Goal: Task Accomplishment & Management: Use online tool/utility

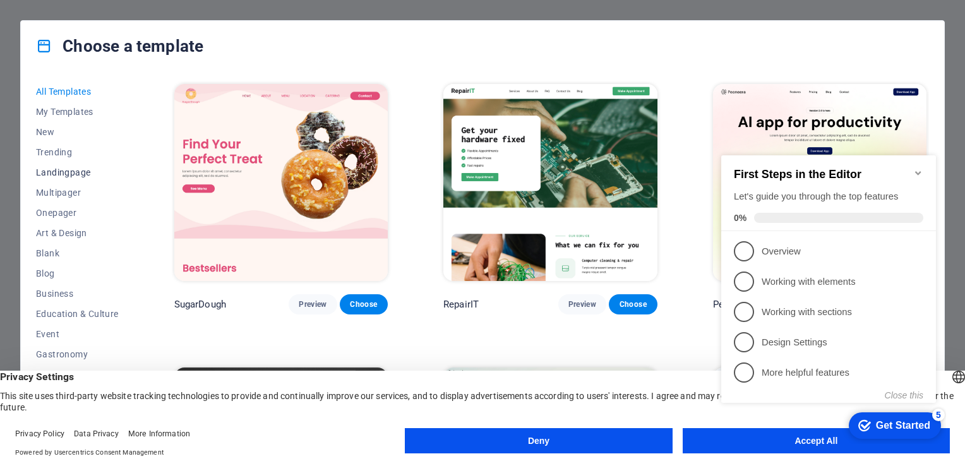
click at [76, 171] on span "Landingpage" at bounding box center [77, 172] width 83 height 10
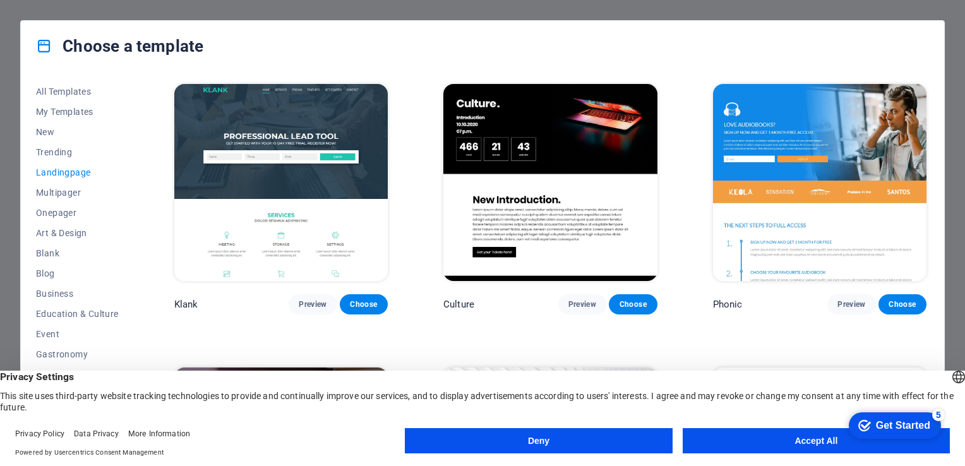
click at [772, 441] on button "Accept All" at bounding box center [815, 440] width 267 height 25
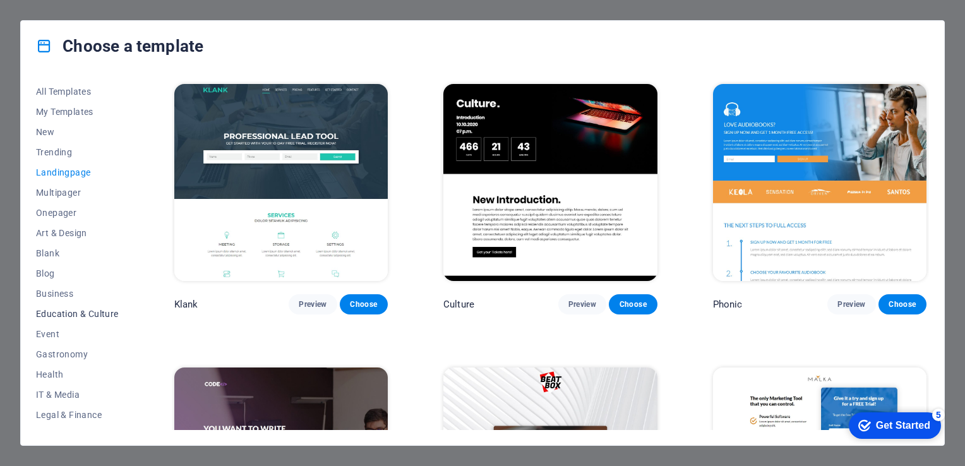
click at [81, 312] on span "Education & Culture" at bounding box center [77, 314] width 83 height 10
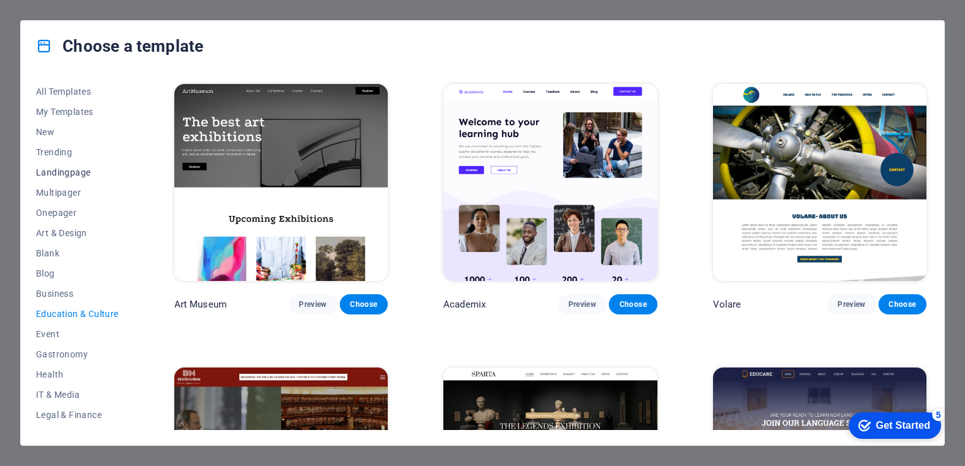
click at [73, 170] on span "Landingpage" at bounding box center [77, 172] width 83 height 10
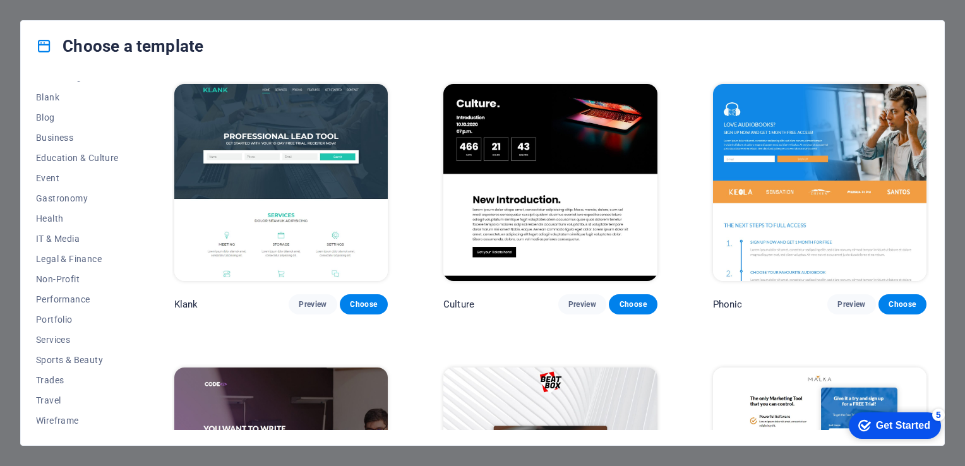
scroll to position [155, 0]
click at [51, 118] on span "Blog" at bounding box center [77, 118] width 83 height 10
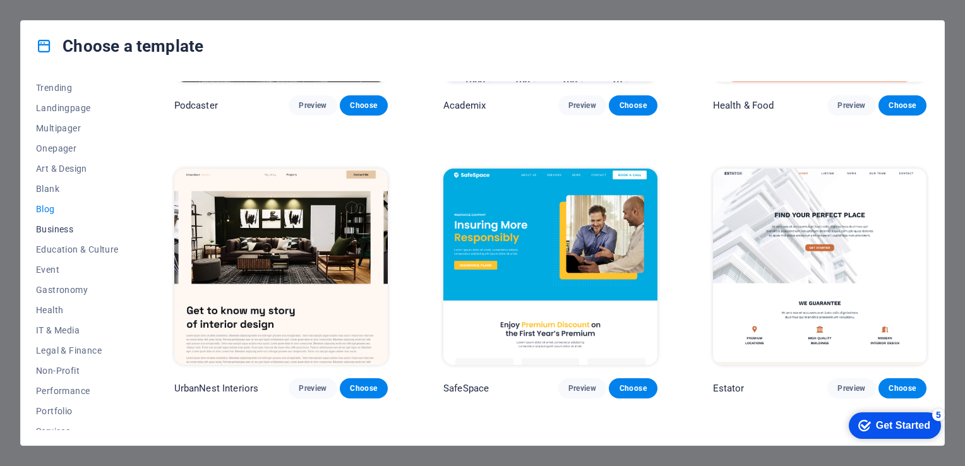
scroll to position [64, 0]
click at [54, 189] on span "Blank" at bounding box center [77, 189] width 83 height 10
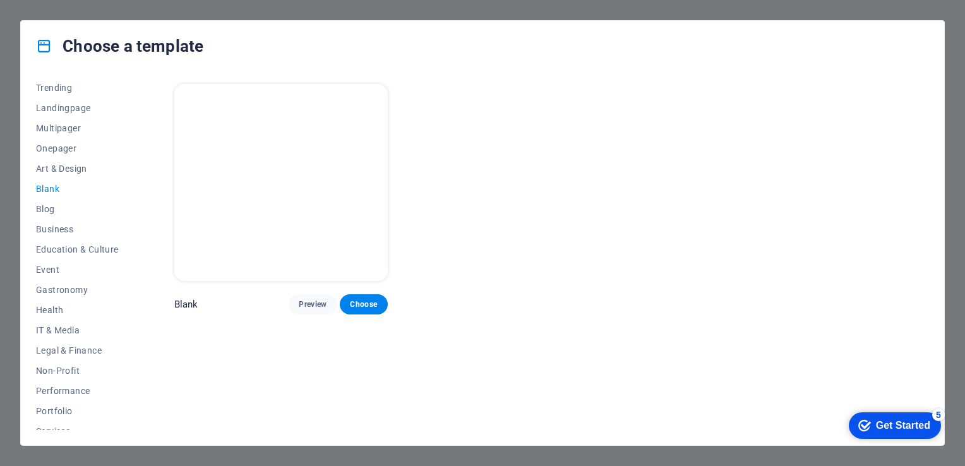
scroll to position [0, 0]
click at [61, 152] on span "Onepager" at bounding box center [77, 148] width 83 height 10
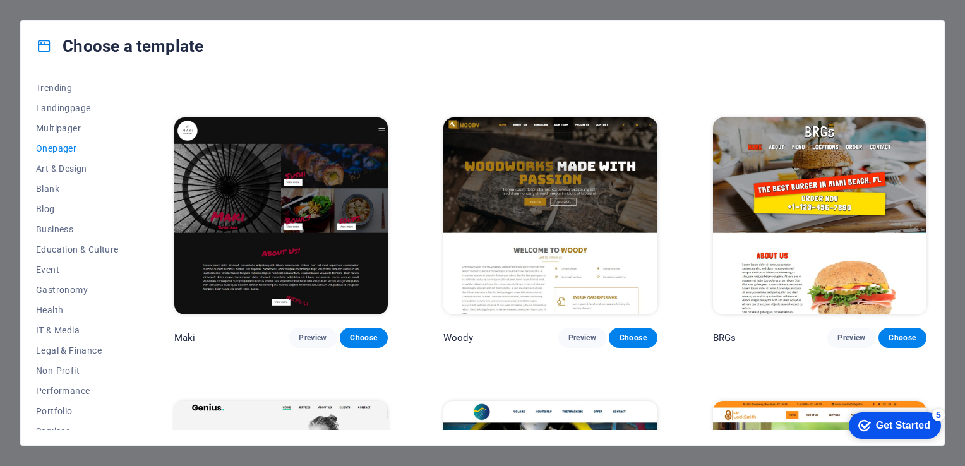
scroll to position [2660, 0]
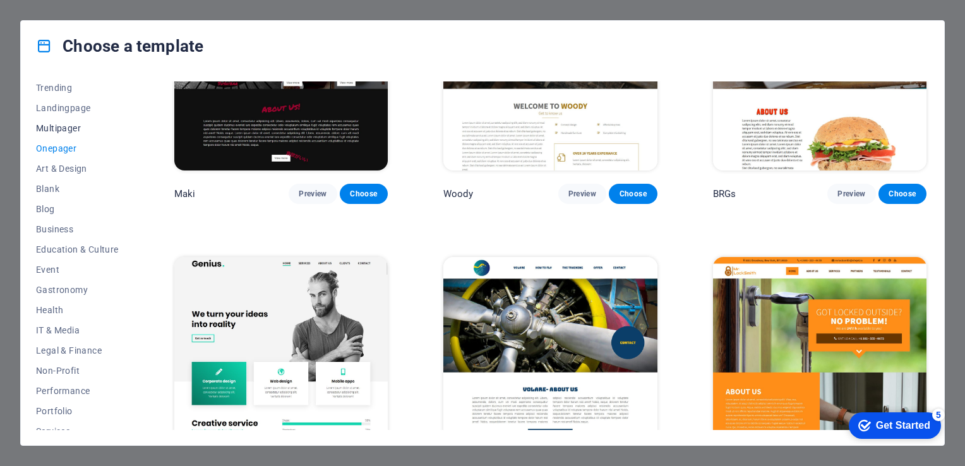
click at [63, 130] on span "Multipager" at bounding box center [77, 128] width 83 height 10
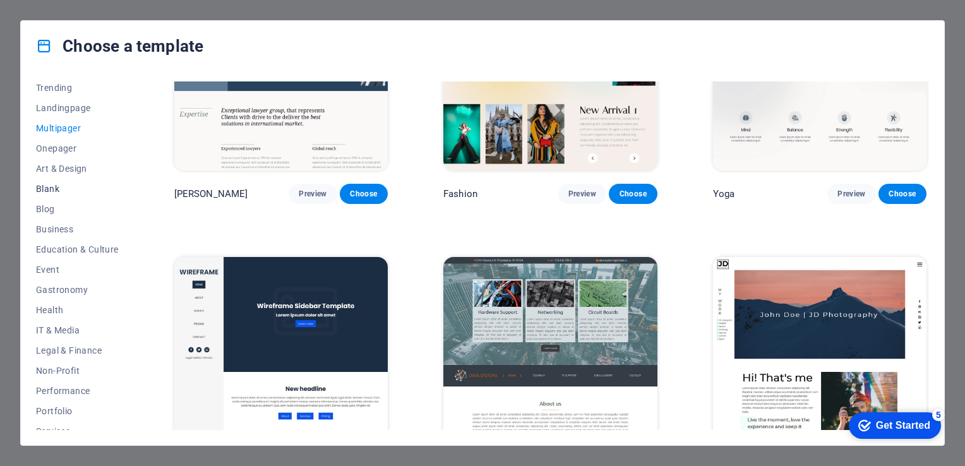
click at [52, 186] on span "Blank" at bounding box center [77, 189] width 83 height 10
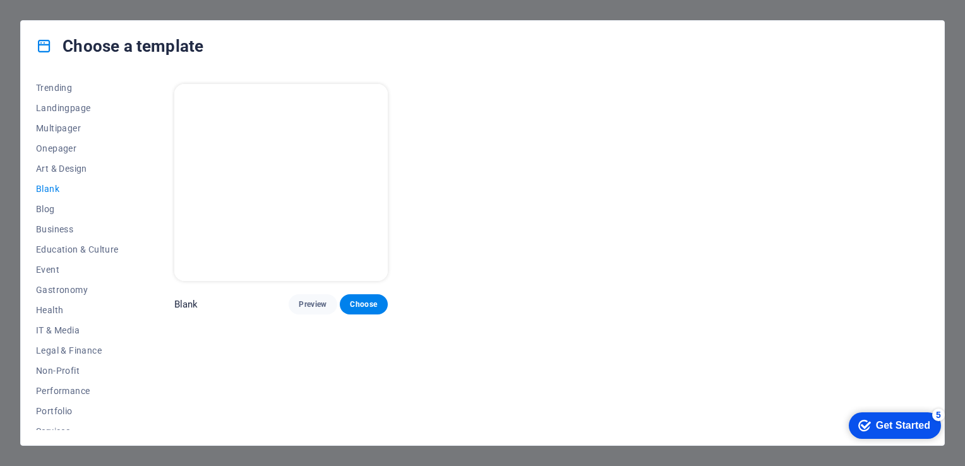
click at [295, 191] on img at bounding box center [280, 182] width 213 height 197
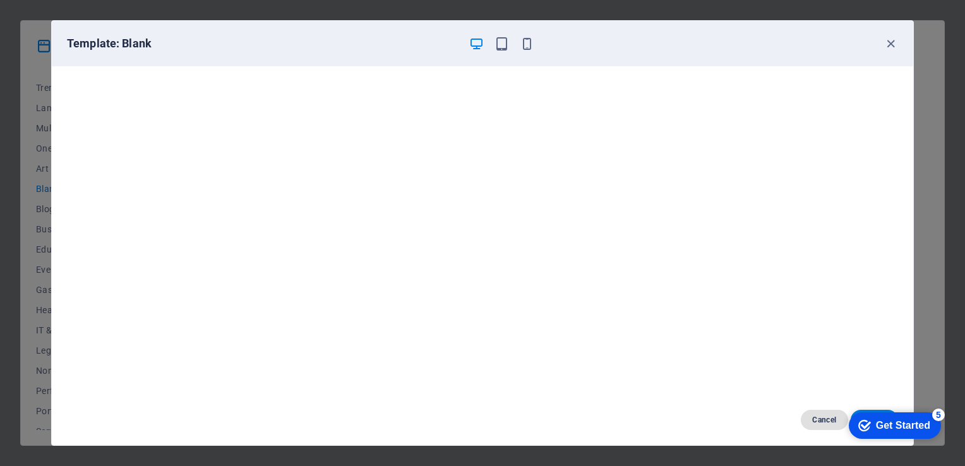
click at [816, 420] on span "Cancel" at bounding box center [824, 420] width 27 height 10
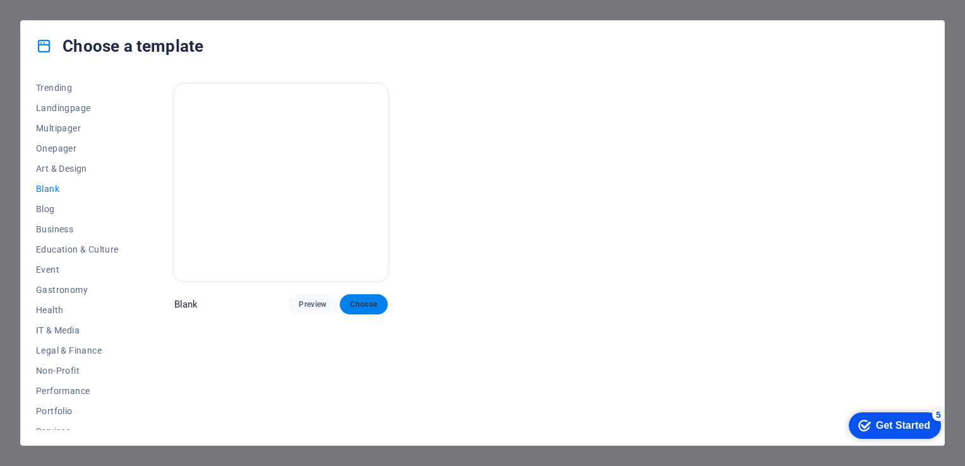
click at [351, 302] on span "Choose" at bounding box center [364, 304] width 28 height 10
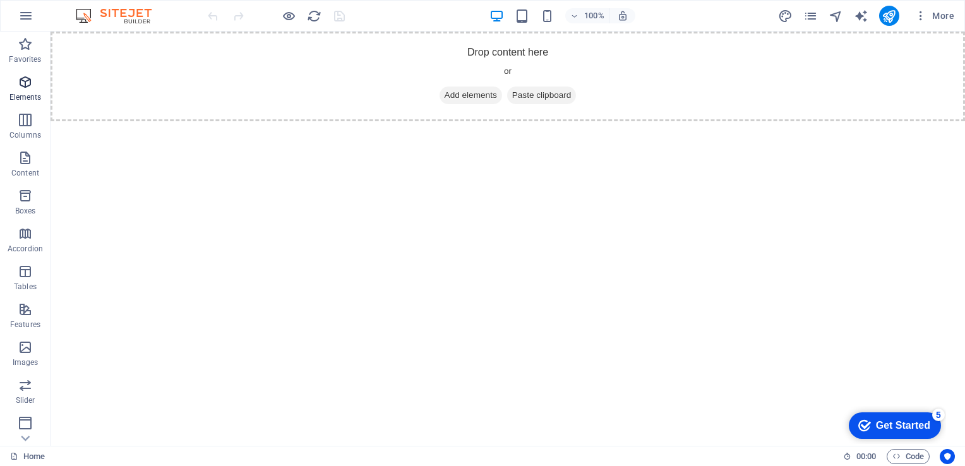
click at [34, 86] on span "Elements" at bounding box center [25, 89] width 51 height 30
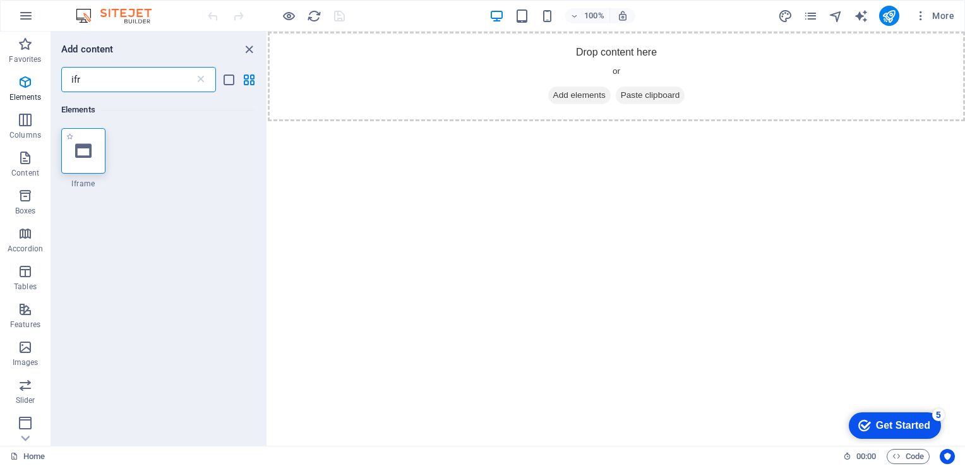
type input "ifr"
click at [78, 155] on icon at bounding box center [83, 151] width 16 height 16
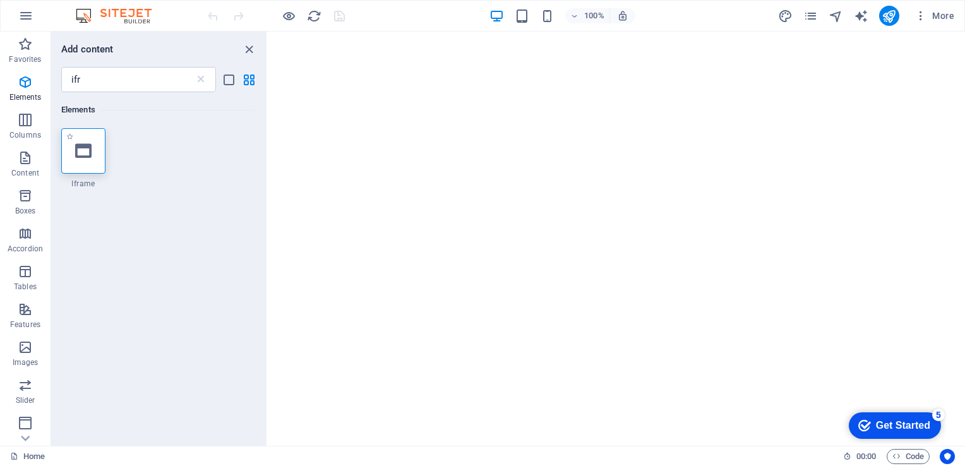
select select "%"
select select "px"
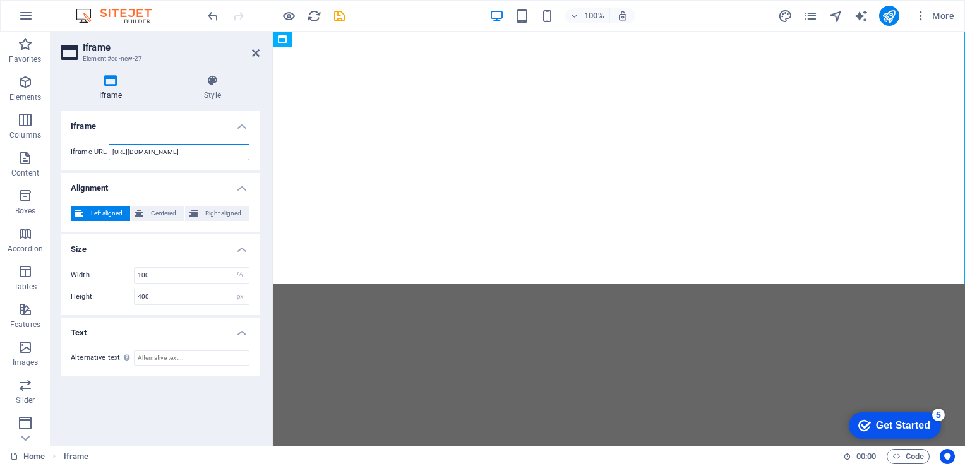
click at [154, 155] on input "https://template-wireframe.de.rs/" at bounding box center [179, 152] width 141 height 16
drag, startPoint x: 226, startPoint y: 148, endPoint x: 90, endPoint y: 145, distance: 136.4
click at [90, 145] on div "Iframe URL https://template-wireframe.de.rs/" at bounding box center [160, 152] width 179 height 16
paste input "://117.250.205.139"
type input "http://117.250.205.139/"
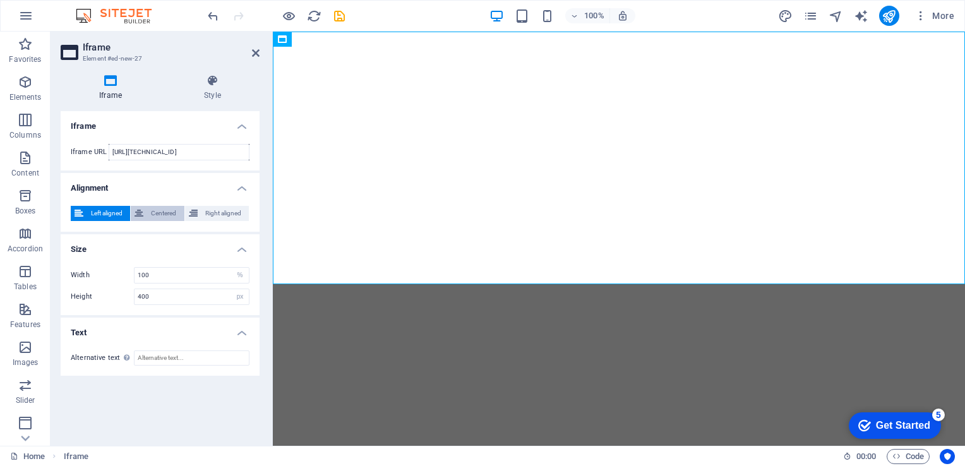
click at [161, 210] on span "Centered" at bounding box center [163, 213] width 33 height 15
click at [314, 21] on icon "reload" at bounding box center [314, 16] width 15 height 15
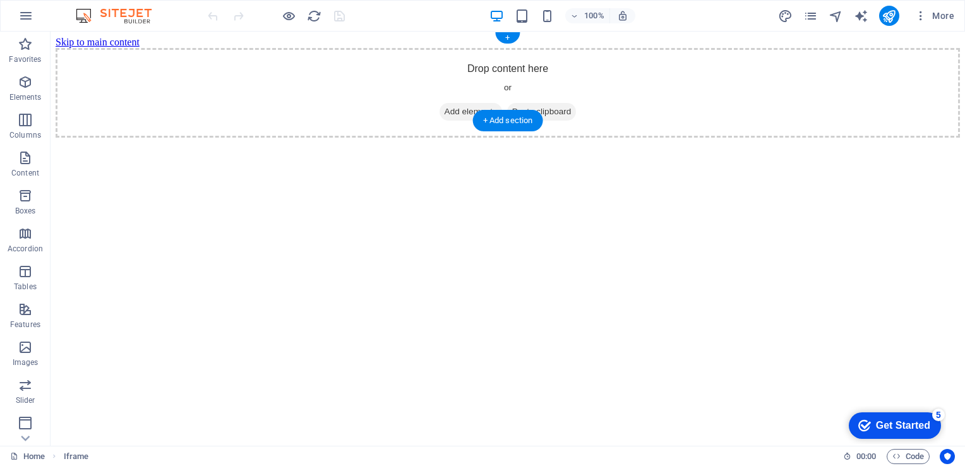
click at [459, 103] on span "Add elements" at bounding box center [470, 112] width 62 height 18
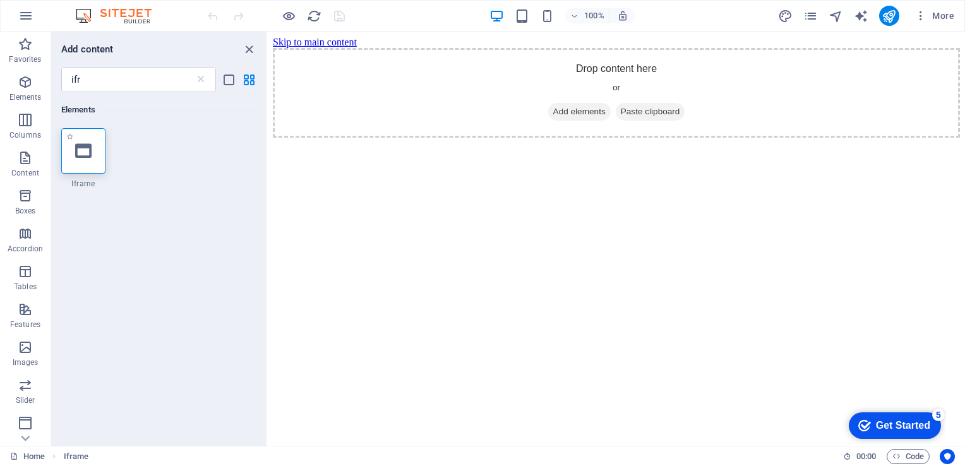
click at [91, 155] on icon at bounding box center [83, 151] width 16 height 16
select select "%"
select select "px"
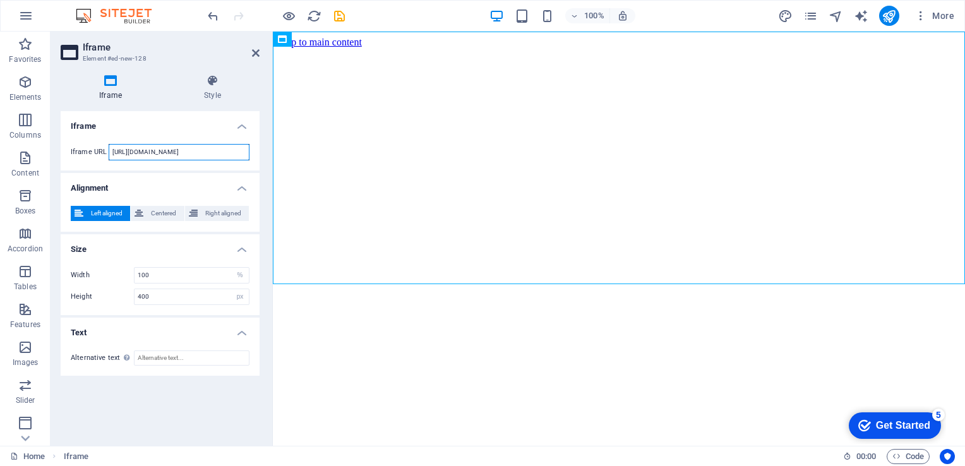
click at [227, 148] on input "https://template-wireframe.de.rs/" at bounding box center [179, 152] width 141 height 16
paste input "://117.250.205.139"
type input "http://117.250.205.139/"
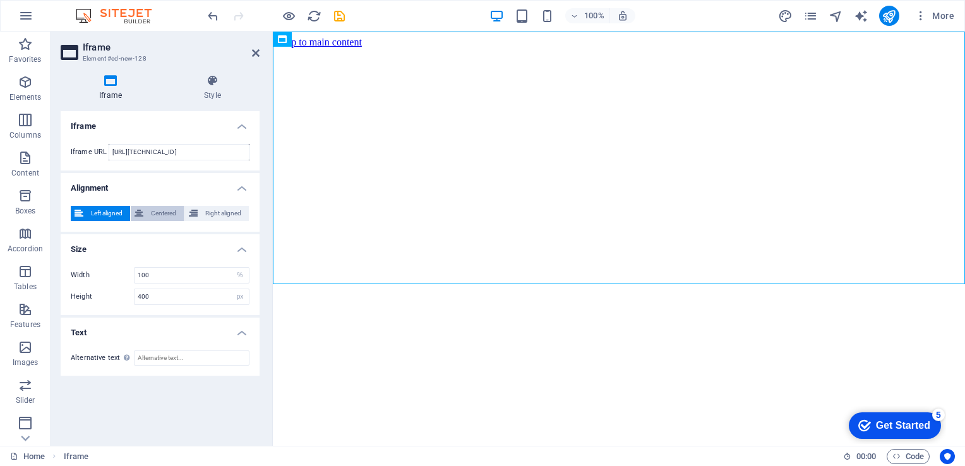
click at [169, 211] on span "Centered" at bounding box center [163, 213] width 33 height 15
click at [329, 41] on icon at bounding box center [326, 39] width 7 height 13
click at [396, 308] on html "Skip to main content </div>" at bounding box center [619, 170] width 692 height 277
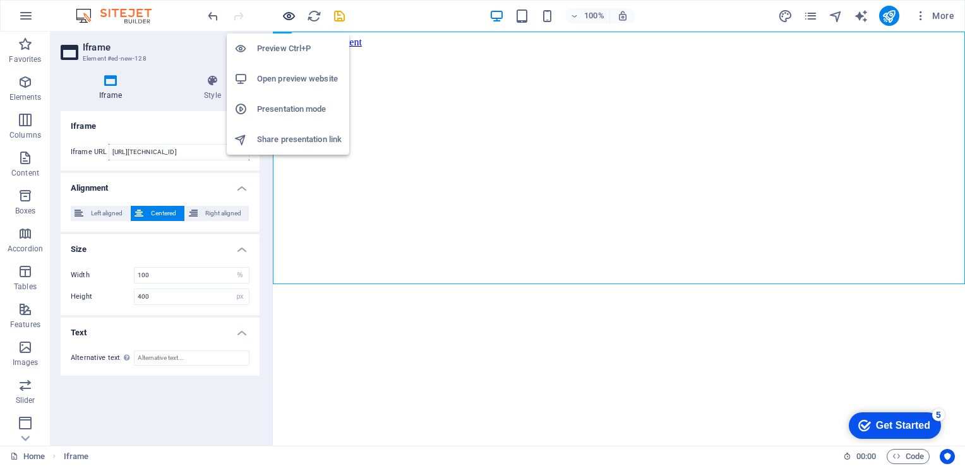
click at [290, 17] on icon "button" at bounding box center [289, 16] width 15 height 15
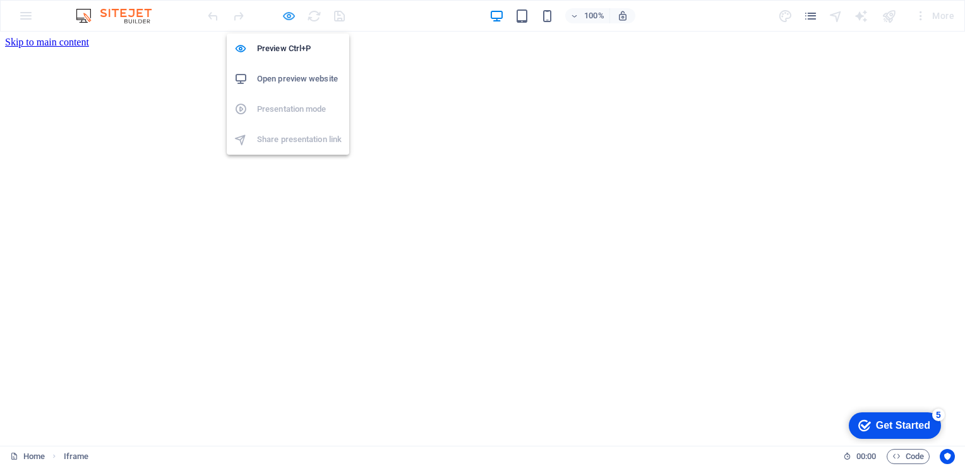
click at [285, 19] on icon "button" at bounding box center [289, 16] width 15 height 15
select select "%"
select select "px"
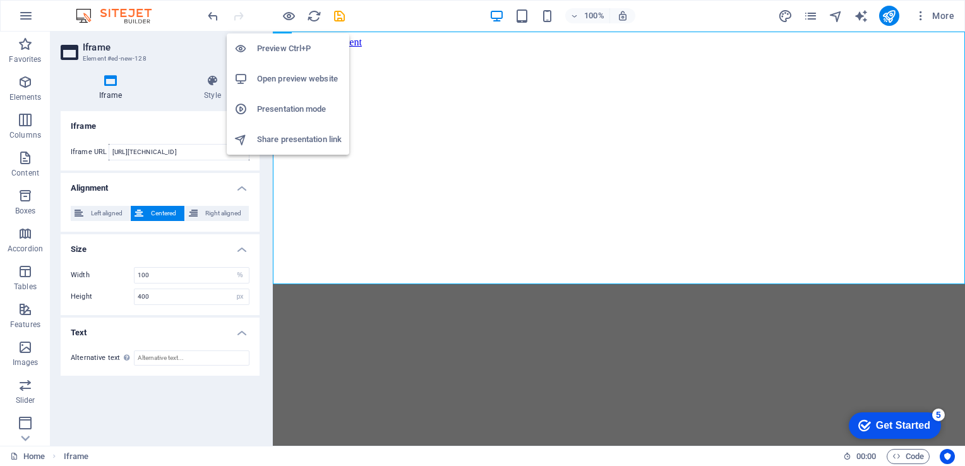
click at [306, 85] on h6 "Open preview website" at bounding box center [299, 78] width 85 height 15
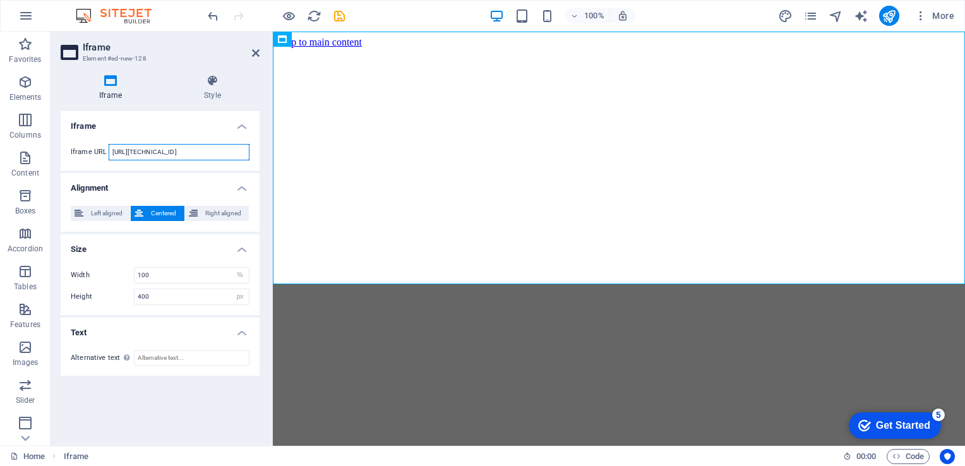
click at [202, 148] on input "http://117.250.205.139/" at bounding box center [179, 152] width 141 height 16
paste input "s://sites.google.com/view/nriitds/home"
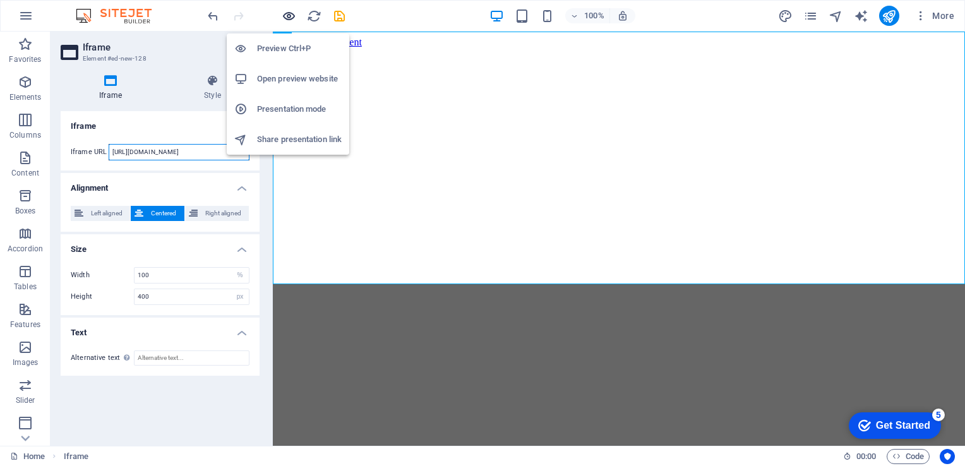
type input "https://sites.google.com/view/nriitds/home"
click at [294, 19] on icon "button" at bounding box center [289, 16] width 15 height 15
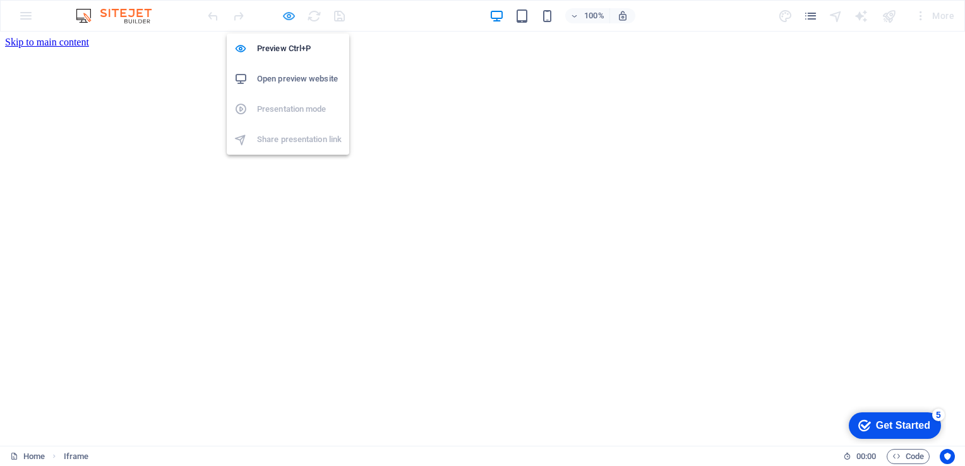
click at [294, 19] on icon "button" at bounding box center [289, 16] width 15 height 15
select select "%"
select select "px"
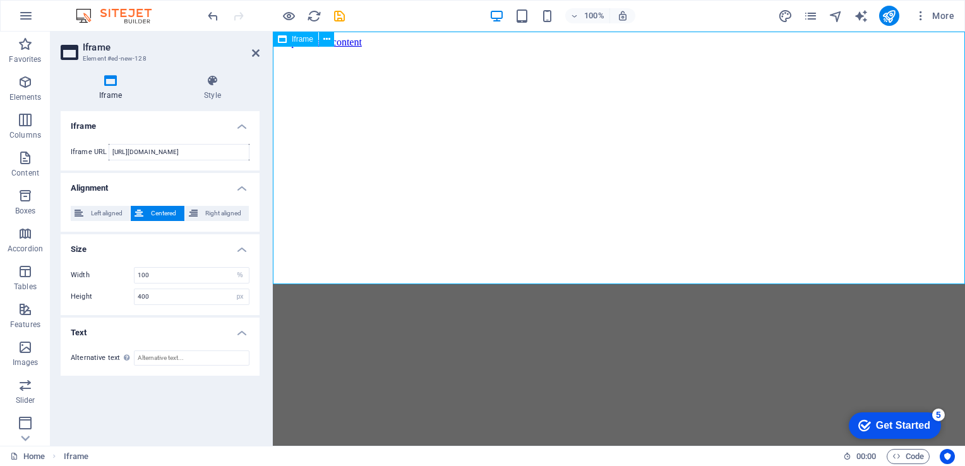
click at [624, 157] on div "</div>" at bounding box center [619, 175] width 682 height 255
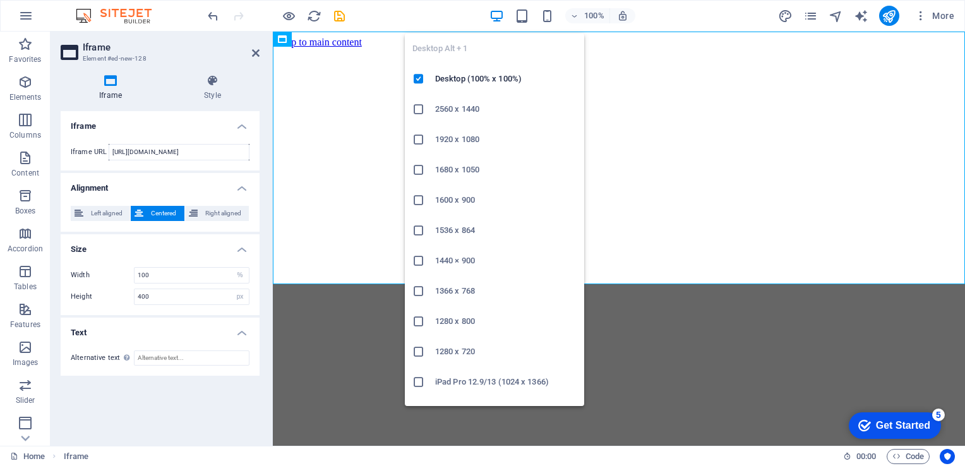
click at [503, 143] on h6 "1920 x 1080" at bounding box center [505, 139] width 141 height 15
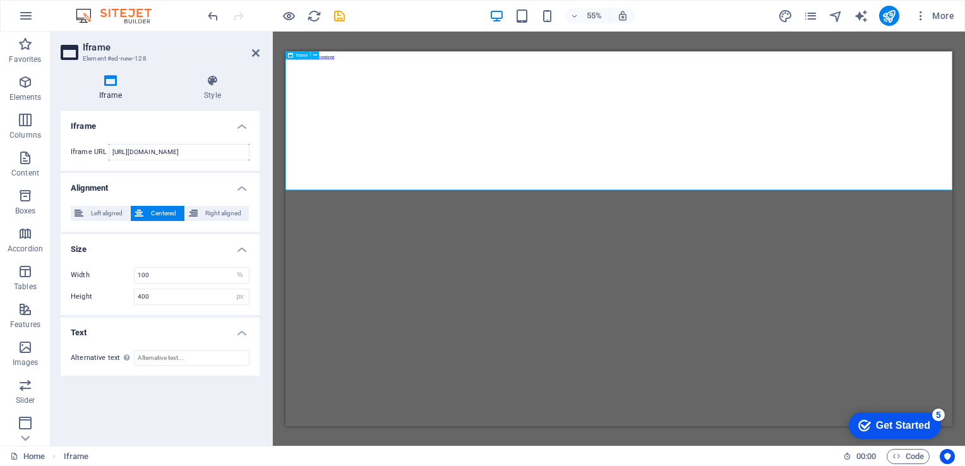
click at [535, 201] on div "</div>" at bounding box center [891, 195] width 1202 height 255
click at [215, 95] on h4 "Style" at bounding box center [212, 87] width 94 height 27
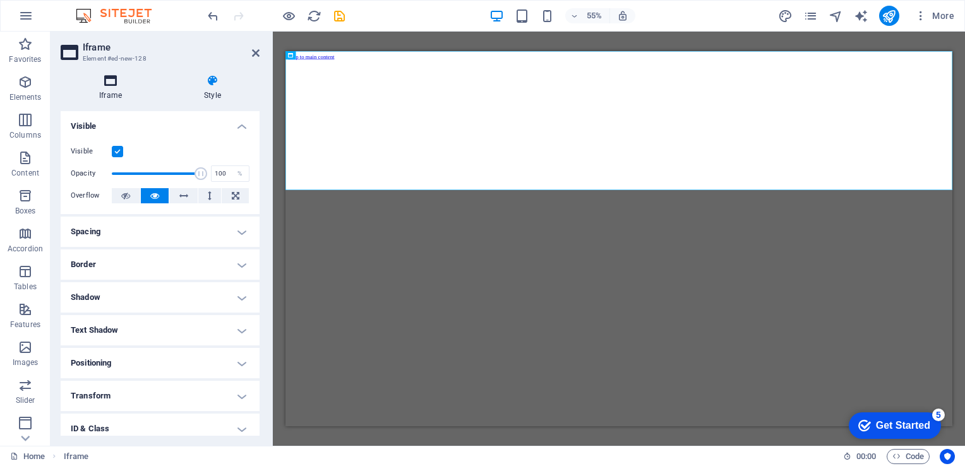
click at [117, 83] on icon at bounding box center [111, 80] width 100 height 13
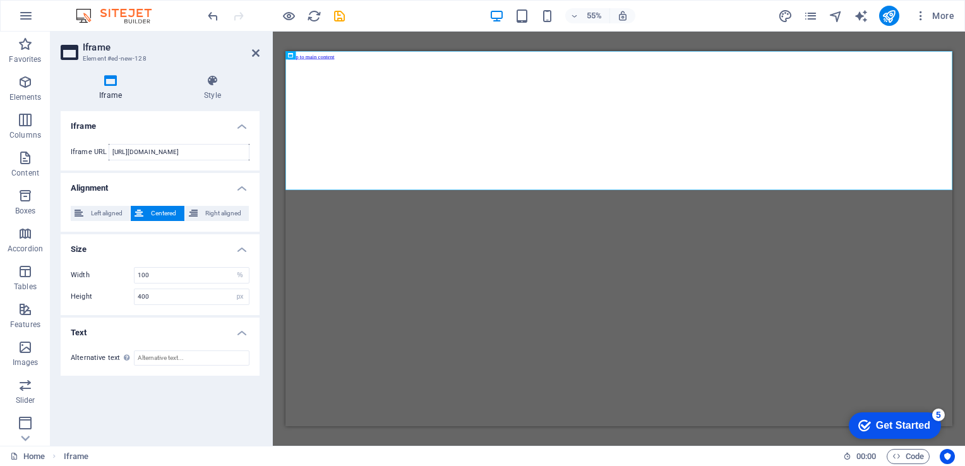
click at [111, 85] on icon at bounding box center [111, 80] width 100 height 13
click at [219, 82] on icon at bounding box center [212, 80] width 94 height 13
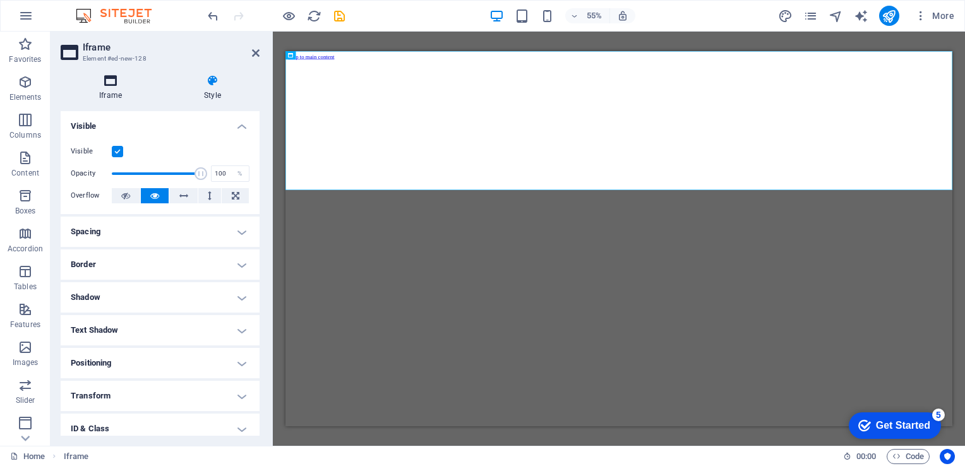
click at [111, 85] on icon at bounding box center [111, 80] width 100 height 13
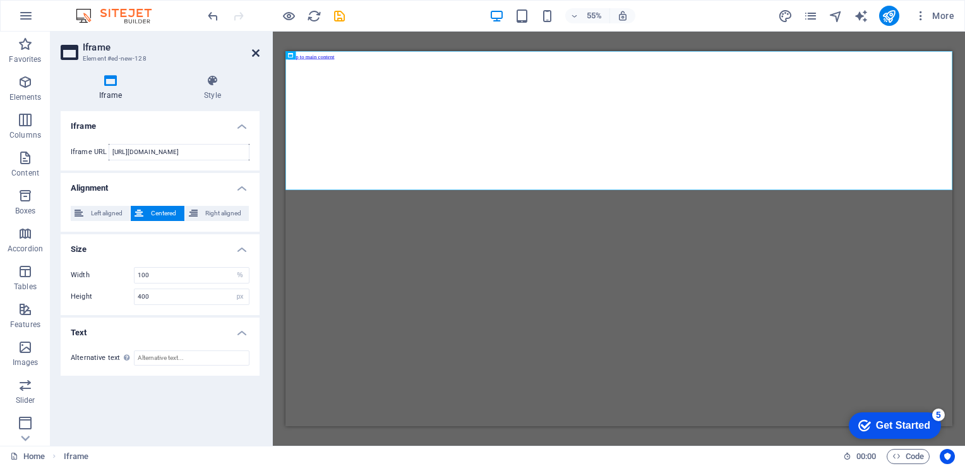
click at [256, 48] on icon at bounding box center [256, 53] width 8 height 10
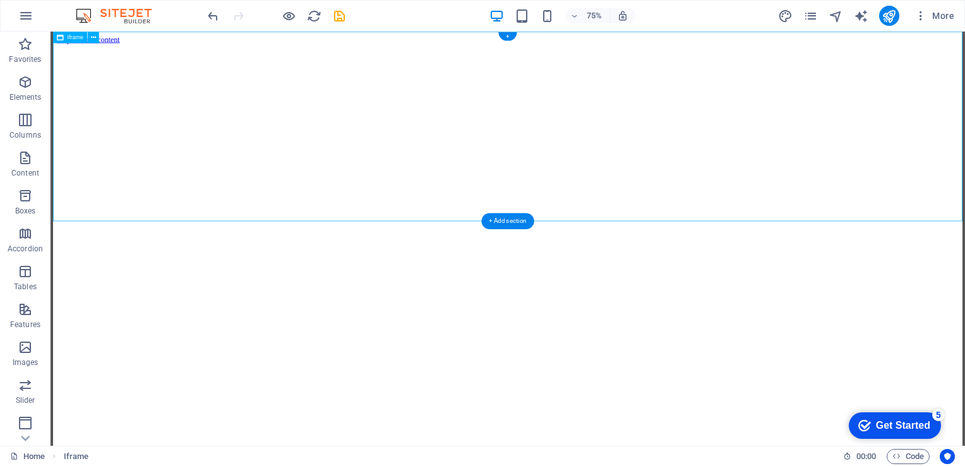
click at [323, 53] on div "</div>" at bounding box center [659, 175] width 1202 height 255
click at [317, 17] on icon "reload" at bounding box center [314, 16] width 15 height 15
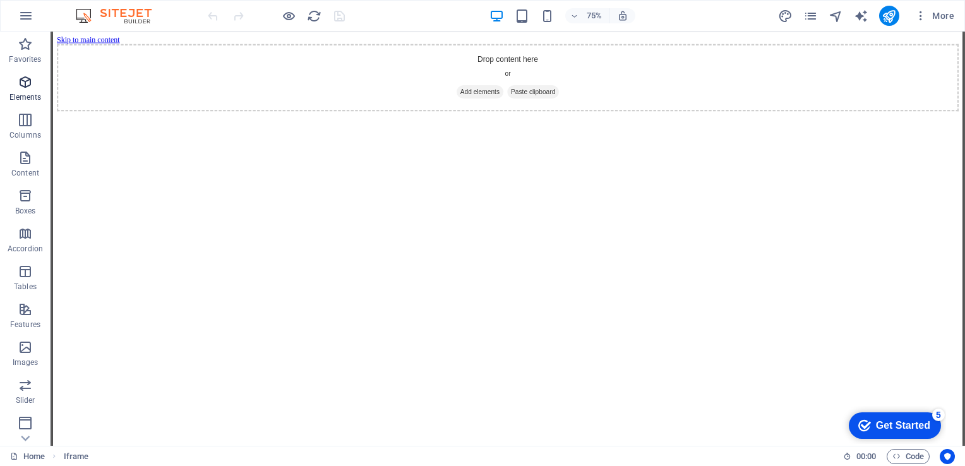
click at [25, 80] on icon "button" at bounding box center [25, 81] width 15 height 15
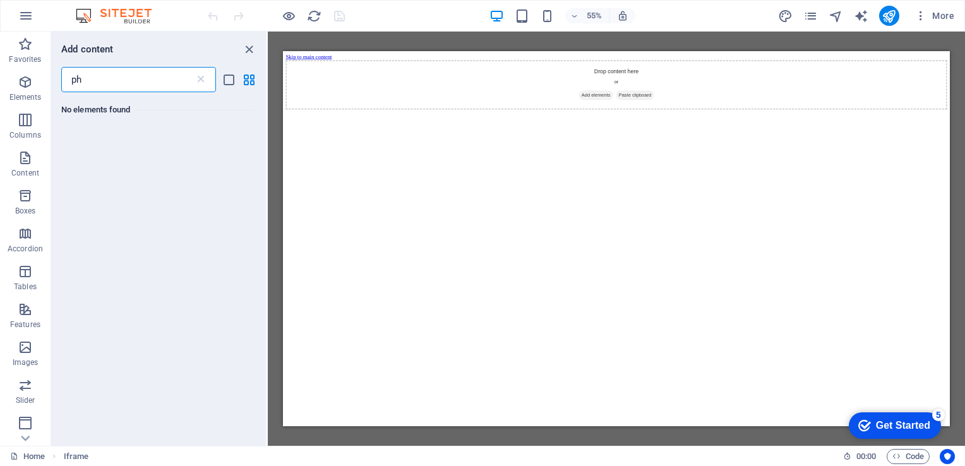
type input "p"
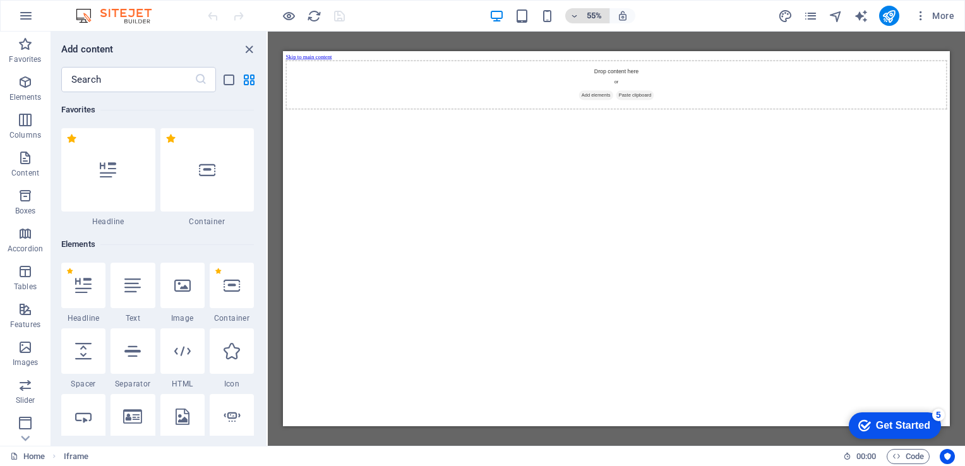
click at [576, 13] on icon "button" at bounding box center [574, 16] width 9 height 8
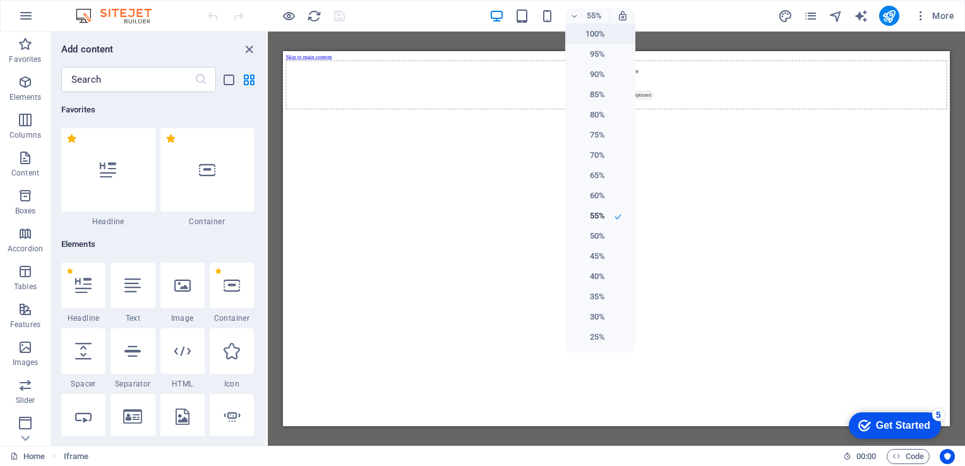
click at [595, 40] on h6 "100%" at bounding box center [589, 34] width 32 height 15
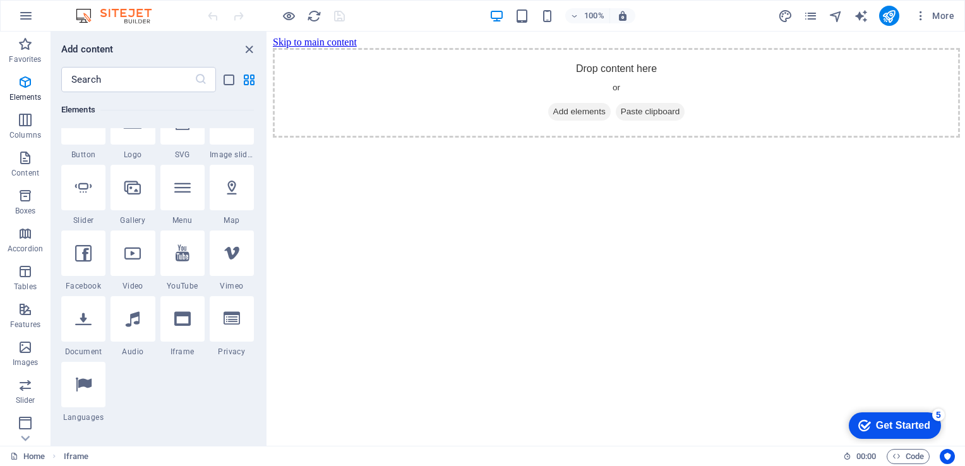
scroll to position [295, 0]
click at [182, 324] on icon at bounding box center [182, 318] width 16 height 16
select select "%"
select select "px"
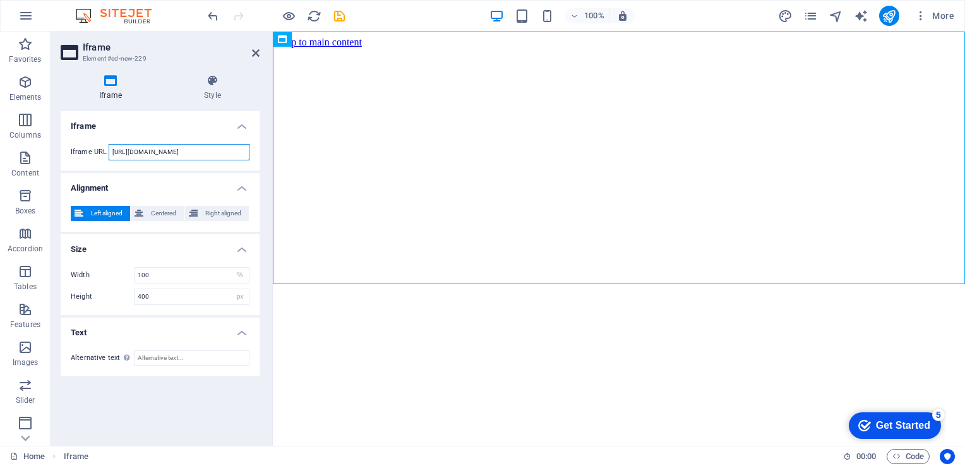
click at [216, 152] on input "https://template-wireframe.de.rs/" at bounding box center [179, 152] width 141 height 16
paste input "sites.google.com/view/nriitds/home/faculty"
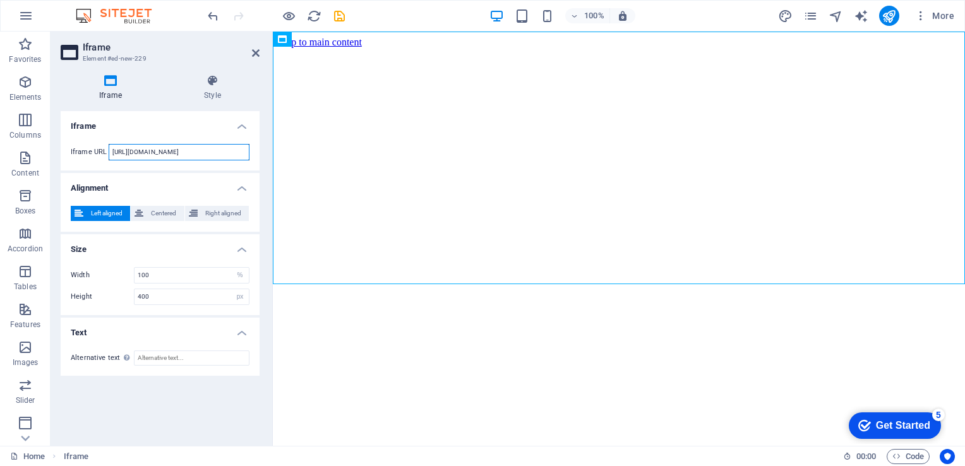
scroll to position [0, 15]
click at [162, 153] on input "https://sites.google.com/view/nriitds/home/faculty" at bounding box center [179, 152] width 141 height 16
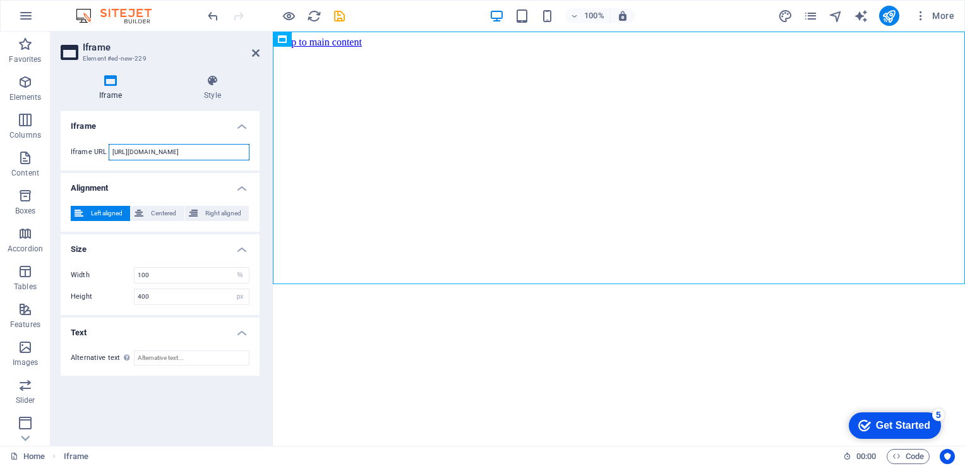
scroll to position [0, 0]
paste input "://117.250.205.139/"
click at [366, 189] on div "</div>" at bounding box center [619, 175] width 682 height 255
click at [900, 455] on span "Code" at bounding box center [908, 456] width 32 height 15
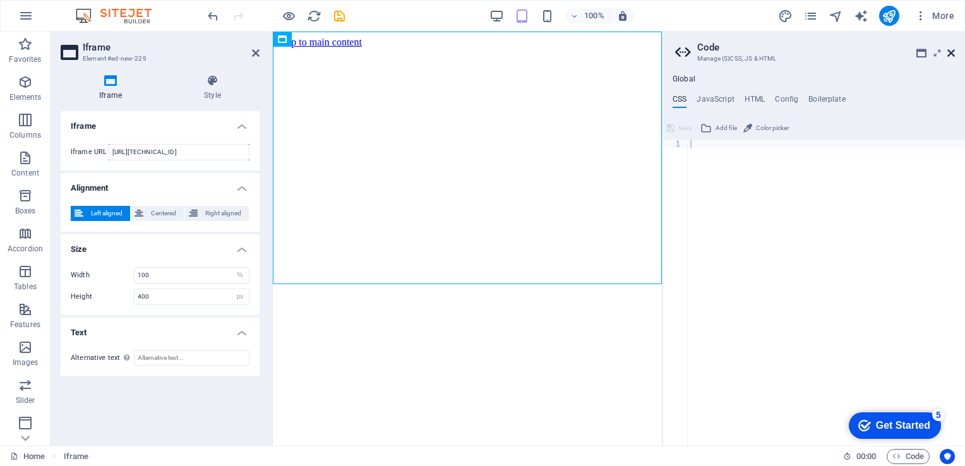
click at [951, 54] on icon at bounding box center [951, 53] width 8 height 10
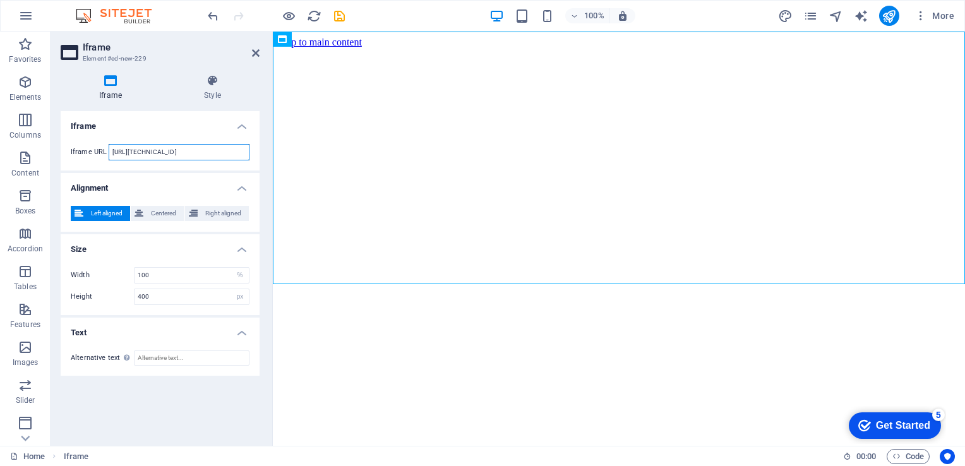
click at [122, 150] on input "http://117.250.205.139/" at bounding box center [179, 152] width 141 height 16
click at [617, 153] on div "</div>" at bounding box center [619, 175] width 682 height 255
click at [199, 156] on input "[URL][TECHNICAL_ID]" at bounding box center [179, 152] width 141 height 16
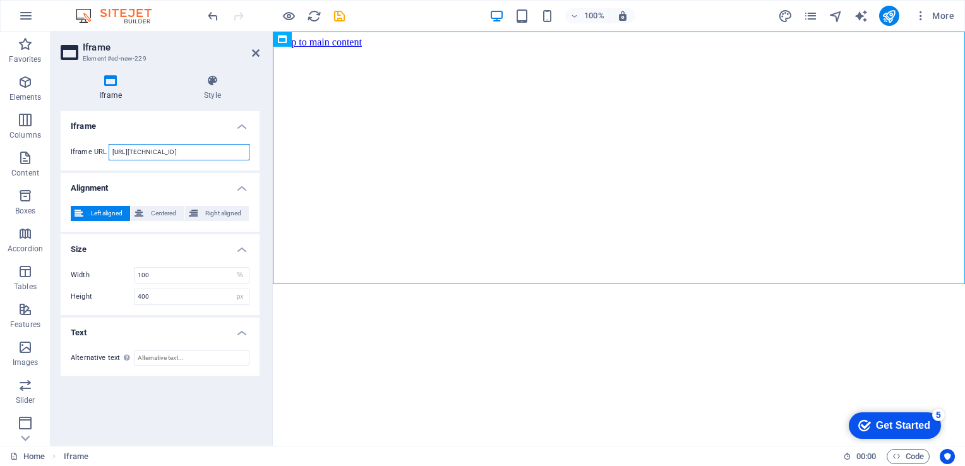
paste input "://49.156.148.20"
type input "http://49.156.148.20/"
click at [306, 207] on div "</div>" at bounding box center [619, 175] width 682 height 255
click at [329, 39] on icon at bounding box center [326, 39] width 7 height 13
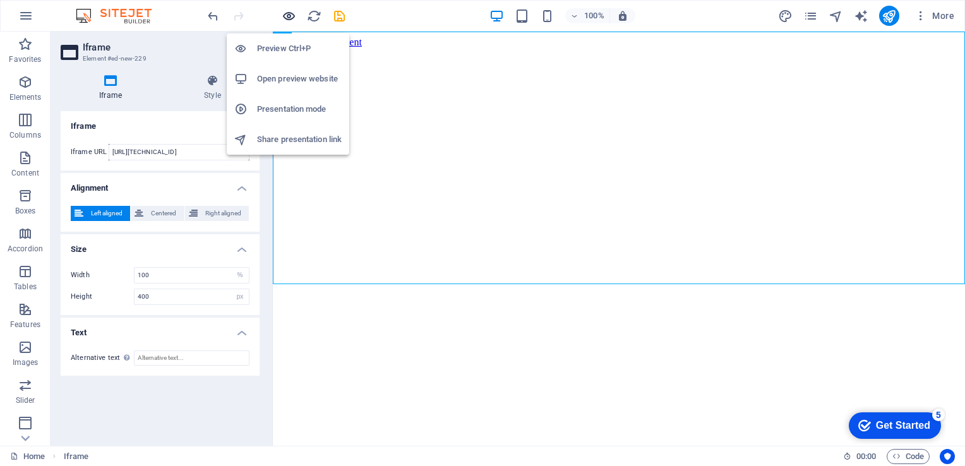
click at [287, 15] on icon "button" at bounding box center [289, 16] width 15 height 15
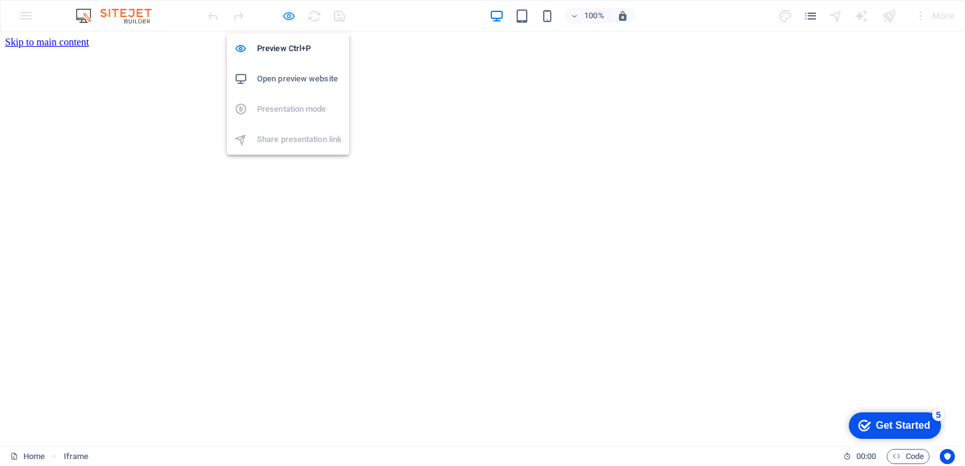
click at [287, 15] on icon "button" at bounding box center [289, 16] width 15 height 15
select select "%"
select select "px"
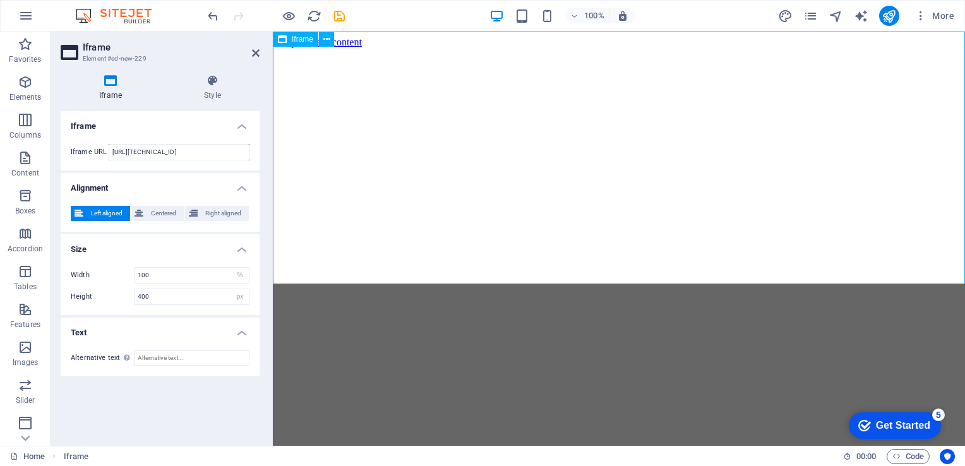
click at [530, 208] on div "</div>" at bounding box center [619, 175] width 682 height 255
click at [327, 39] on icon at bounding box center [326, 39] width 7 height 13
click at [326, 35] on icon at bounding box center [326, 39] width 7 height 13
click at [329, 37] on icon at bounding box center [326, 39] width 7 height 13
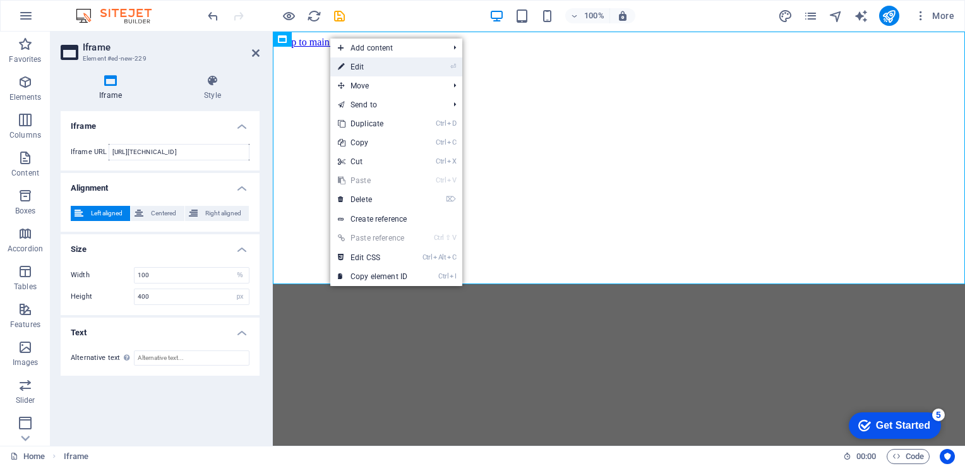
click at [347, 68] on link "⏎ Edit" at bounding box center [372, 66] width 85 height 19
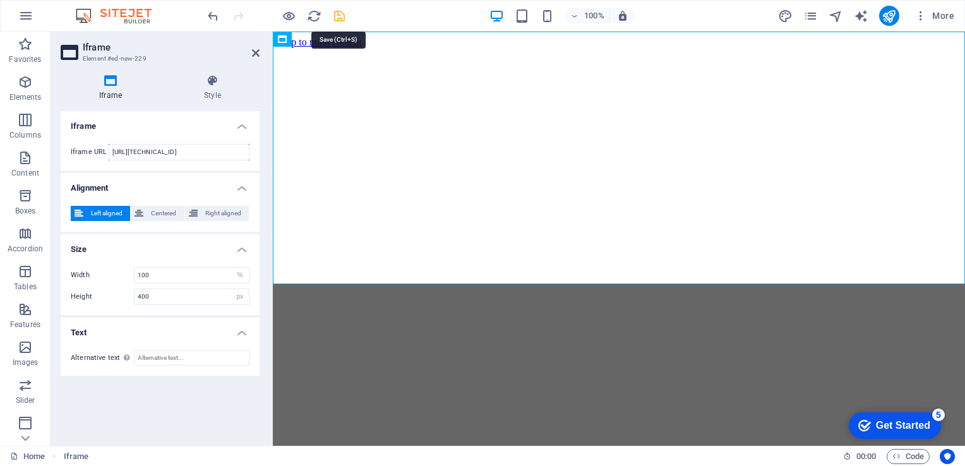
click at [337, 12] on icon "save" at bounding box center [339, 16] width 15 height 15
select select "%"
select select "px"
click at [197, 153] on input "http://49.156.148.20/" at bounding box center [179, 152] width 141 height 16
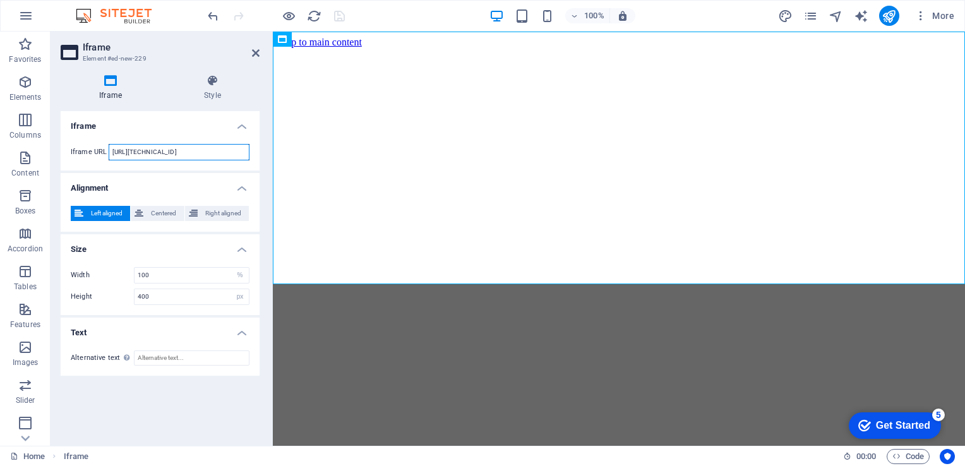
click at [197, 153] on input "http://49.156.148.20/" at bounding box center [179, 152] width 141 height 16
type input "www.google.com"
click at [354, 308] on html "Skip to main content </div>" at bounding box center [619, 170] width 692 height 277
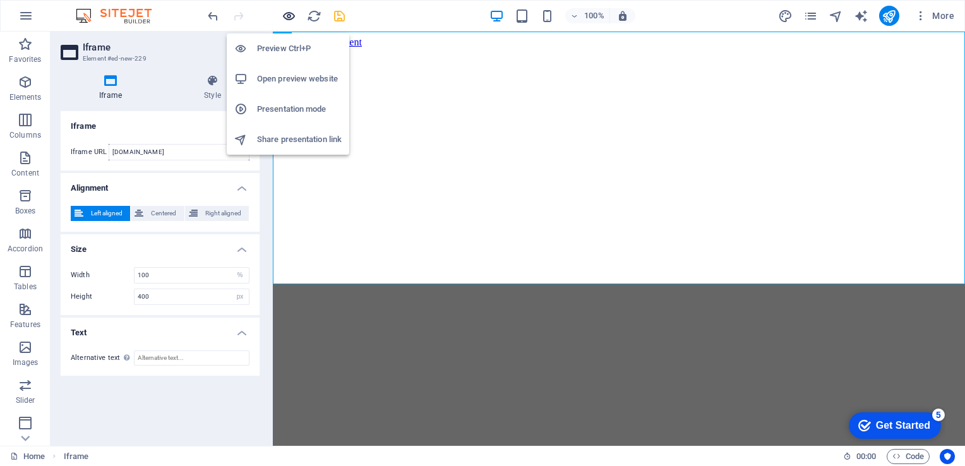
click at [292, 11] on icon "button" at bounding box center [289, 16] width 15 height 15
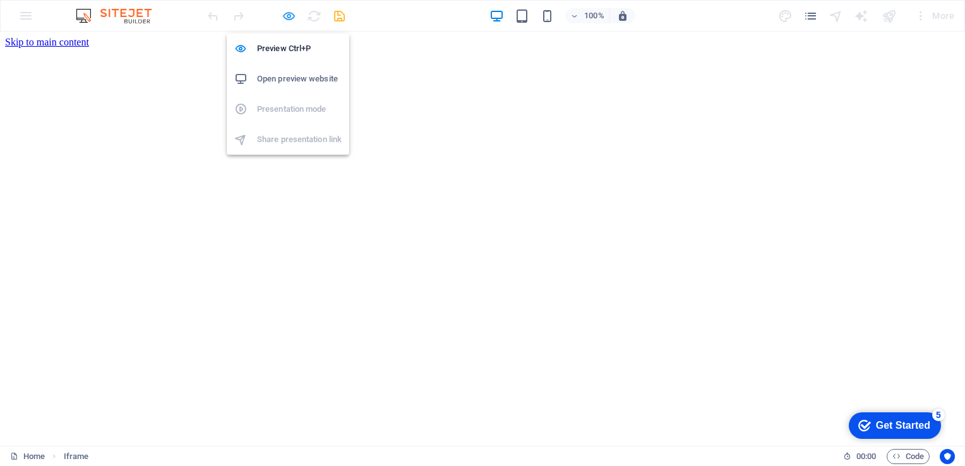
click at [292, 11] on icon "button" at bounding box center [289, 16] width 15 height 15
select select "%"
select select "px"
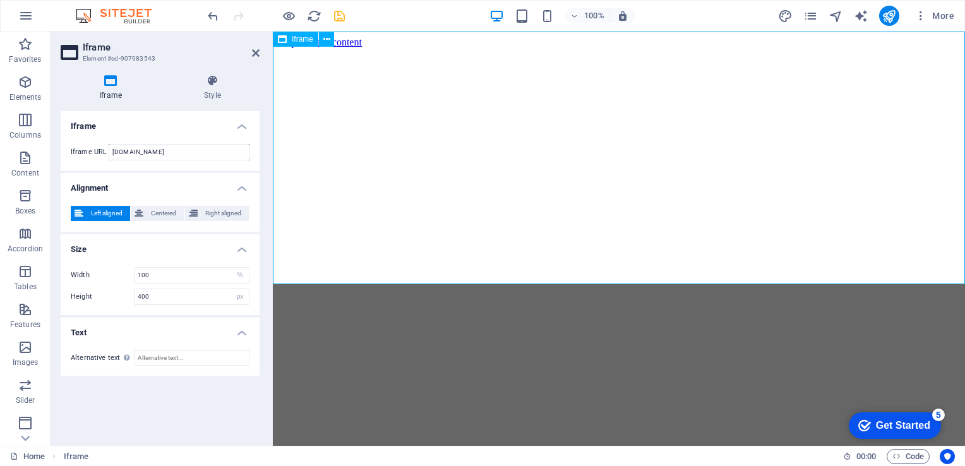
click at [623, 199] on div "</div>" at bounding box center [619, 175] width 682 height 255
click at [157, 210] on span "Centered" at bounding box center [163, 213] width 33 height 15
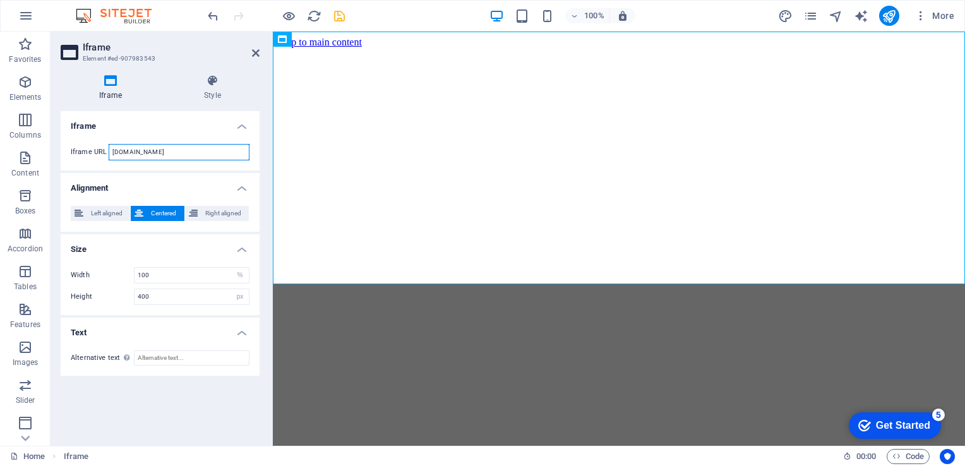
click at [197, 150] on input "www.google.com" at bounding box center [179, 152] width 141 height 16
click at [255, 57] on icon at bounding box center [256, 53] width 8 height 10
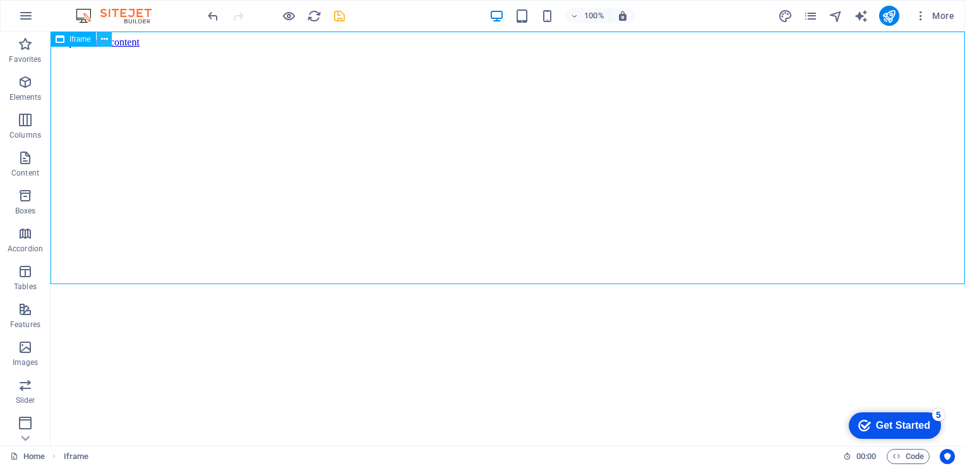
click at [108, 41] on button at bounding box center [104, 39] width 15 height 15
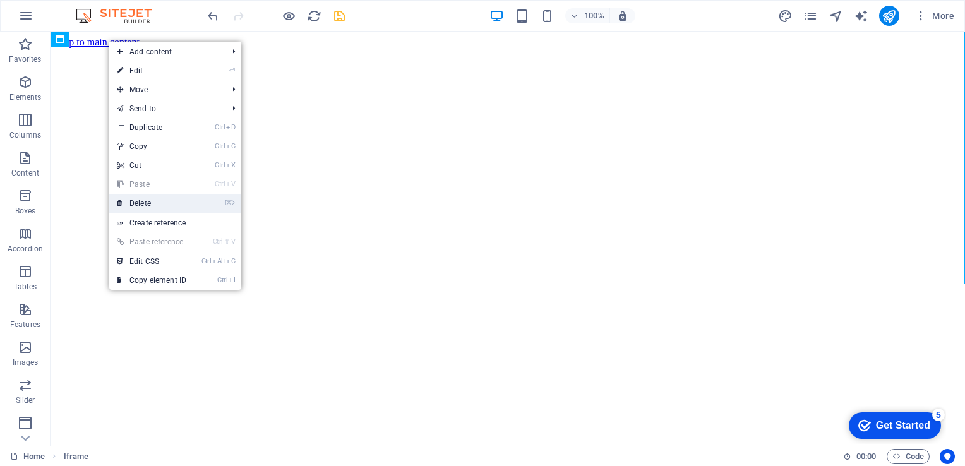
click at [199, 205] on li "⌦ Delete" at bounding box center [175, 204] width 132 height 20
click at [133, 203] on link "⌦ Delete" at bounding box center [151, 203] width 85 height 19
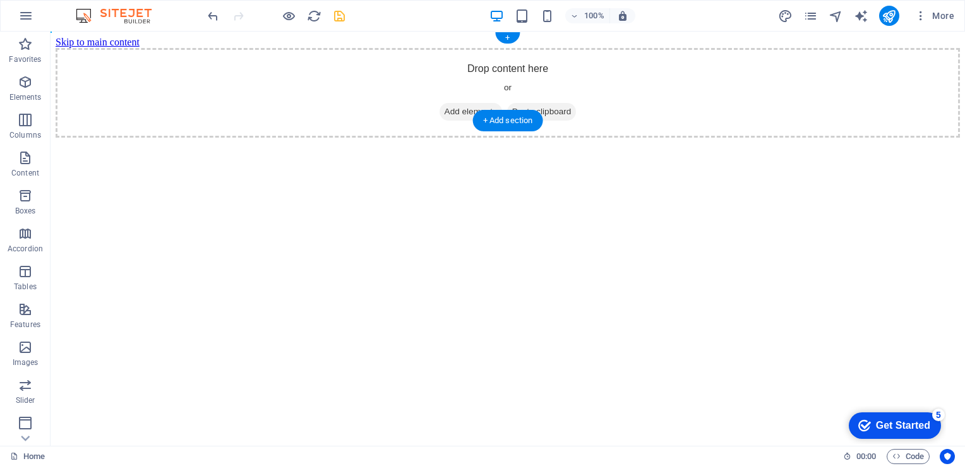
click at [468, 103] on span "Add elements" at bounding box center [470, 112] width 62 height 18
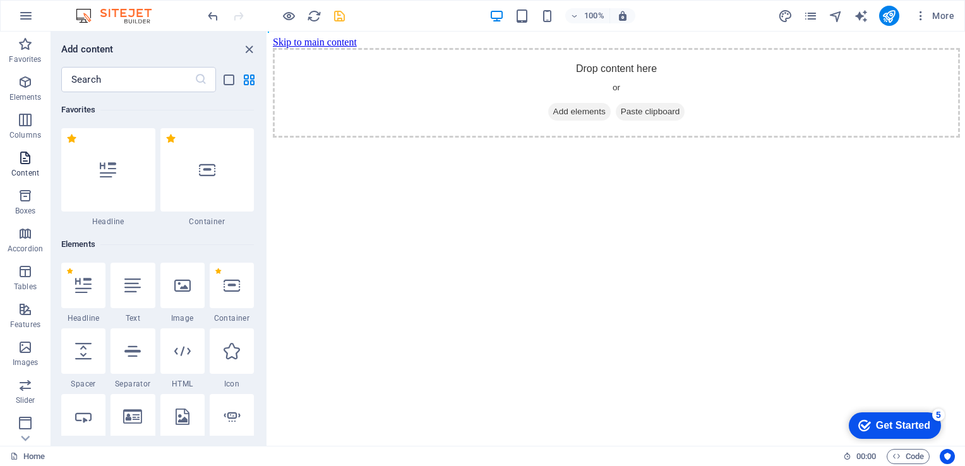
click at [25, 160] on icon "button" at bounding box center [25, 157] width 15 height 15
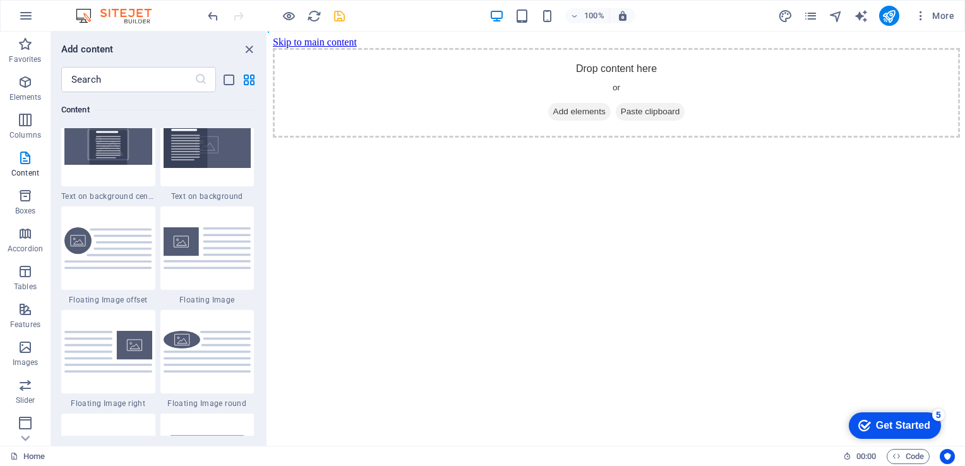
scroll to position [2661, 0]
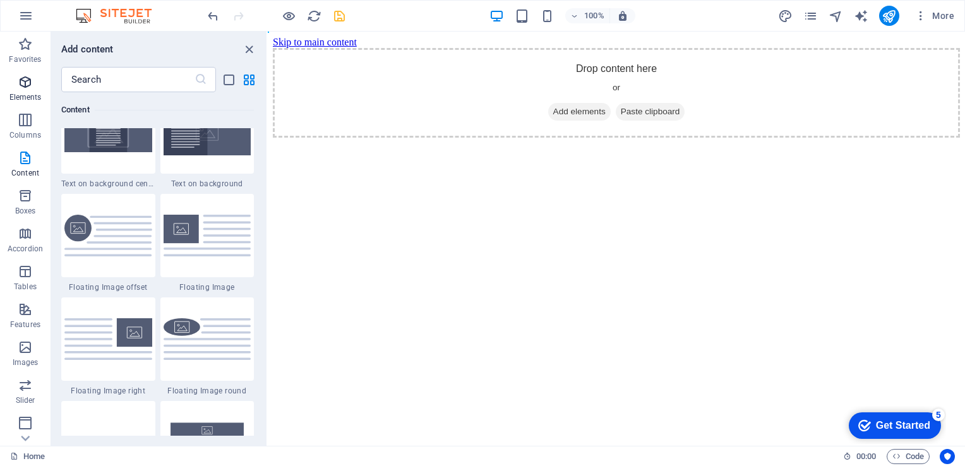
click at [25, 102] on p "Elements" at bounding box center [25, 97] width 32 height 10
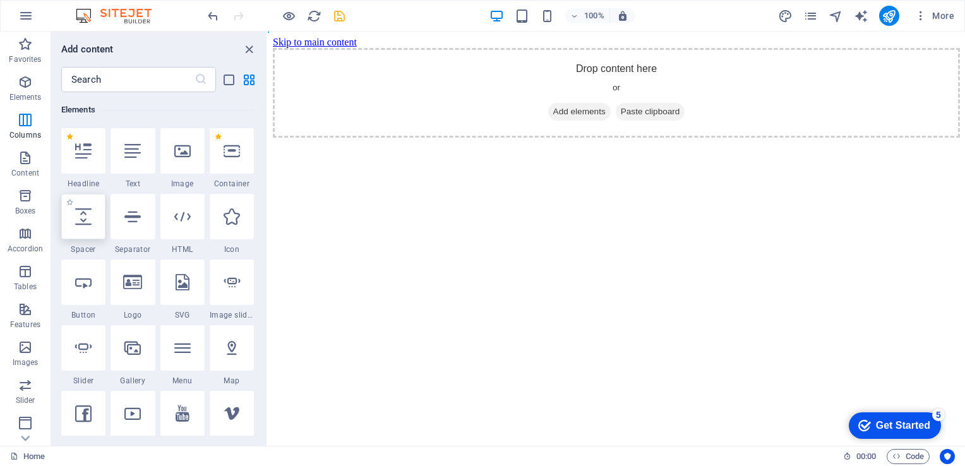
scroll to position [134, 0]
click at [184, 227] on div at bounding box center [182, 216] width 44 height 45
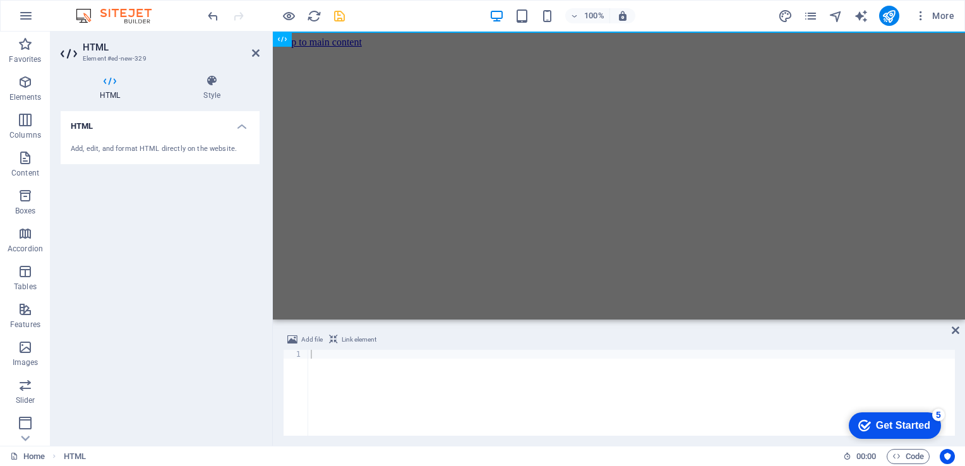
click at [200, 145] on div "Add, edit, and format HTML directly on the website." at bounding box center [160, 149] width 179 height 11
click at [202, 157] on div "Add, edit, and format HTML directly on the website." at bounding box center [160, 149] width 199 height 31
click at [180, 149] on div "Add, edit, and format HTML directly on the website." at bounding box center [160, 149] width 179 height 11
click at [304, 53] on html "Skip to main content" at bounding box center [619, 42] width 692 height 21
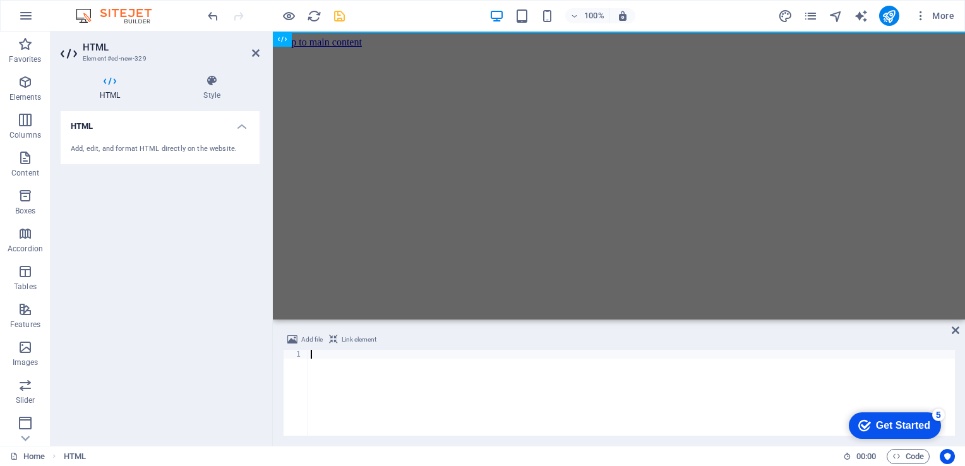
click at [360, 379] on div at bounding box center [631, 402] width 646 height 104
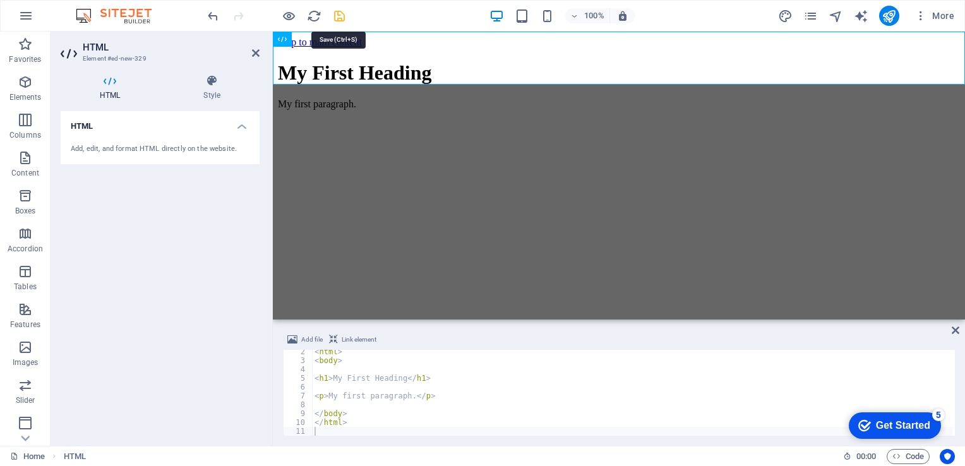
click at [338, 22] on icon "save" at bounding box center [339, 16] width 15 height 15
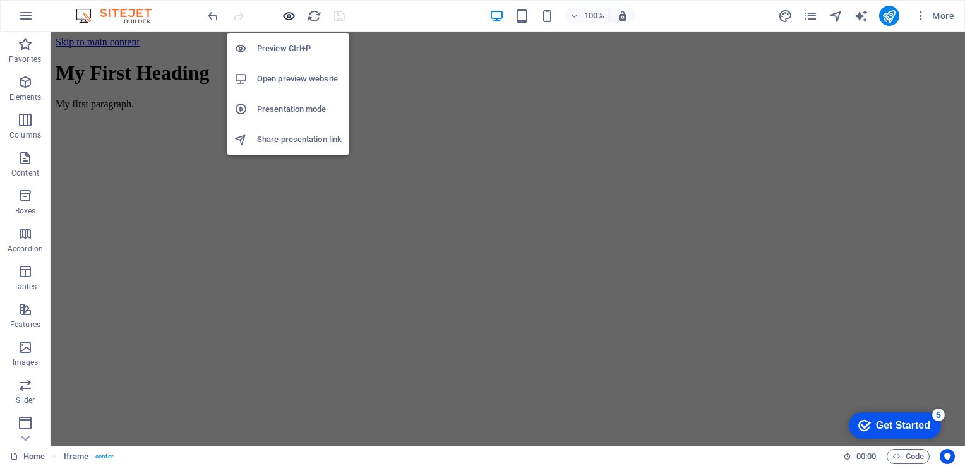
click at [285, 16] on icon "button" at bounding box center [289, 16] width 15 height 15
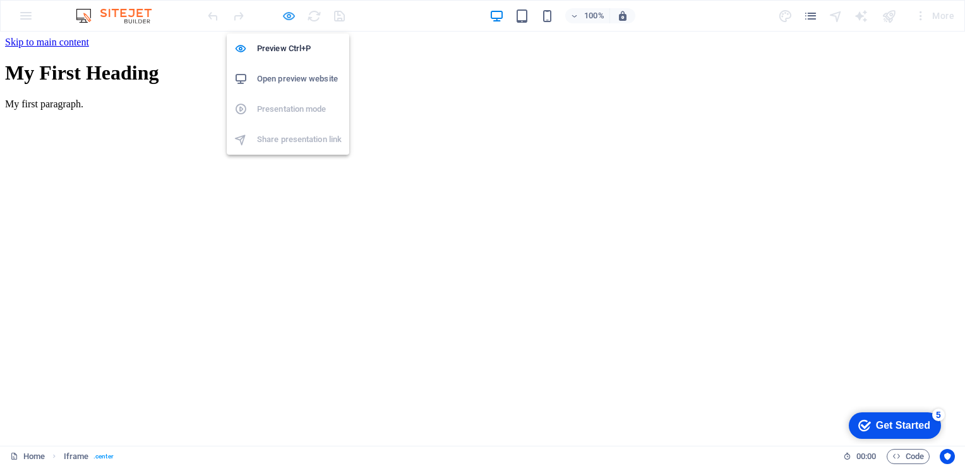
click at [285, 16] on icon "button" at bounding box center [289, 16] width 15 height 15
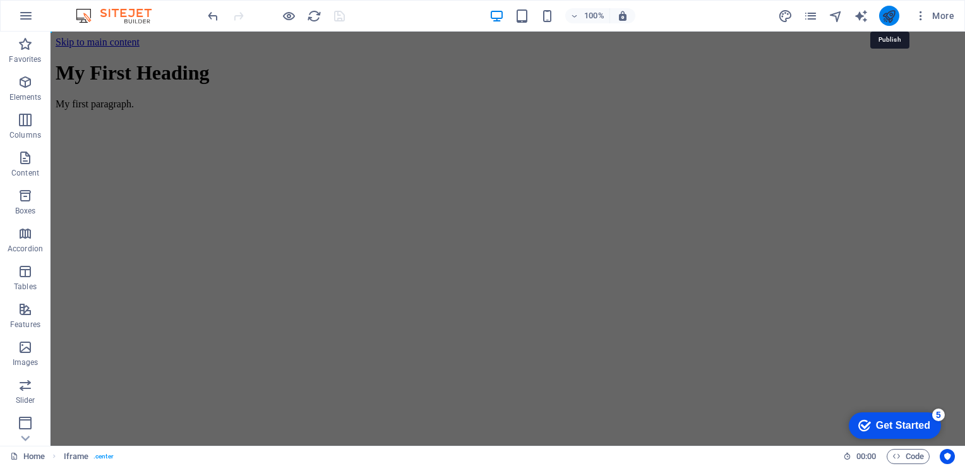
click at [889, 17] on icon "publish" at bounding box center [888, 16] width 15 height 15
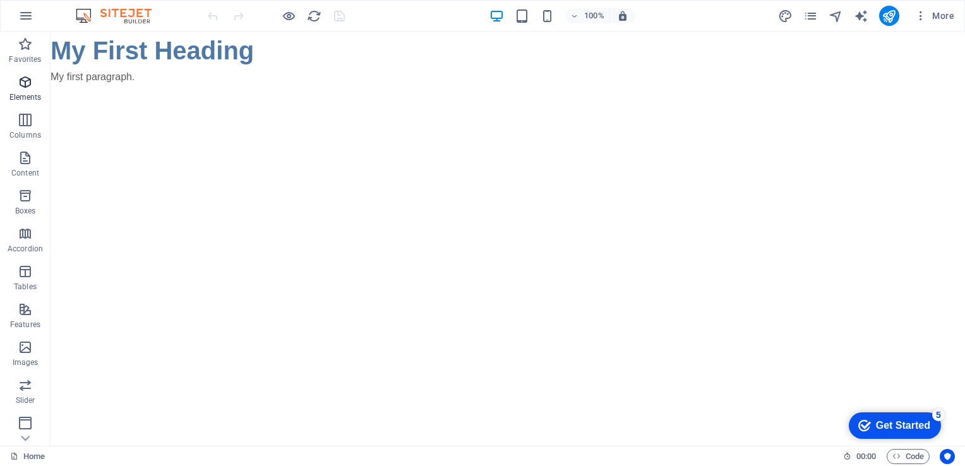
click at [27, 92] on p "Elements" at bounding box center [25, 97] width 32 height 10
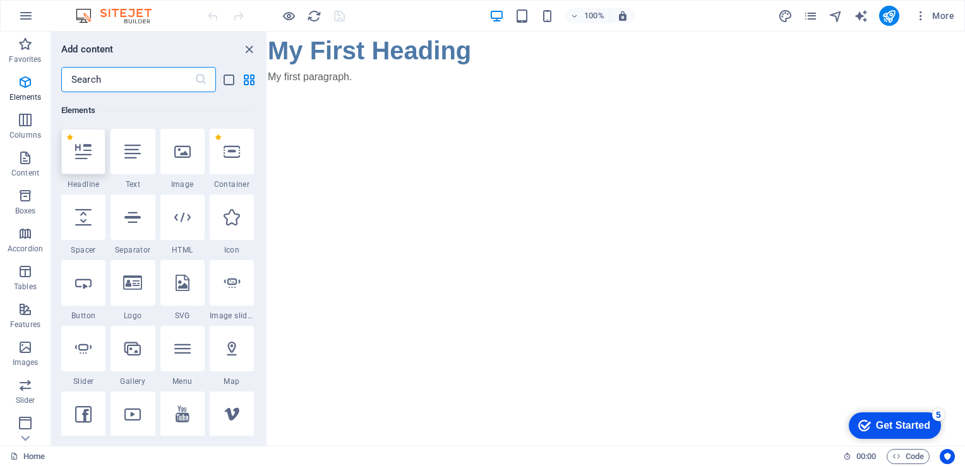
scroll to position [134, 0]
click at [189, 242] on div "1 Star HTML" at bounding box center [182, 224] width 44 height 61
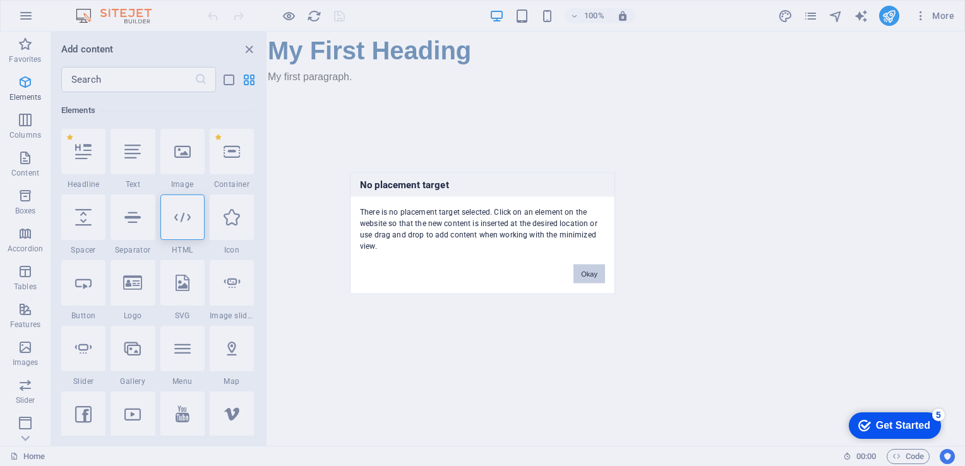
click at [583, 273] on button "Okay" at bounding box center [589, 274] width 32 height 19
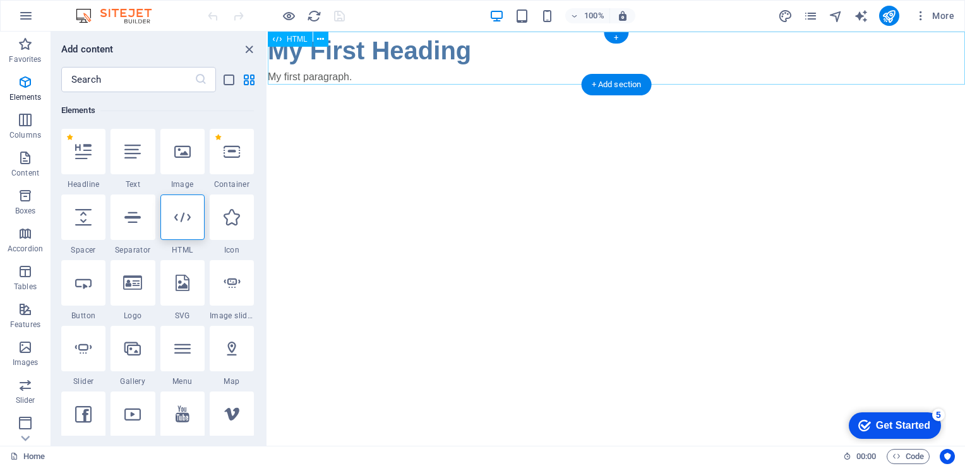
click at [378, 80] on div "My First Heading My first paragraph." at bounding box center [616, 58] width 697 height 53
click at [460, 47] on div "My First Heading My first paragraph." at bounding box center [616, 58] width 697 height 53
click at [324, 39] on button at bounding box center [320, 39] width 15 height 15
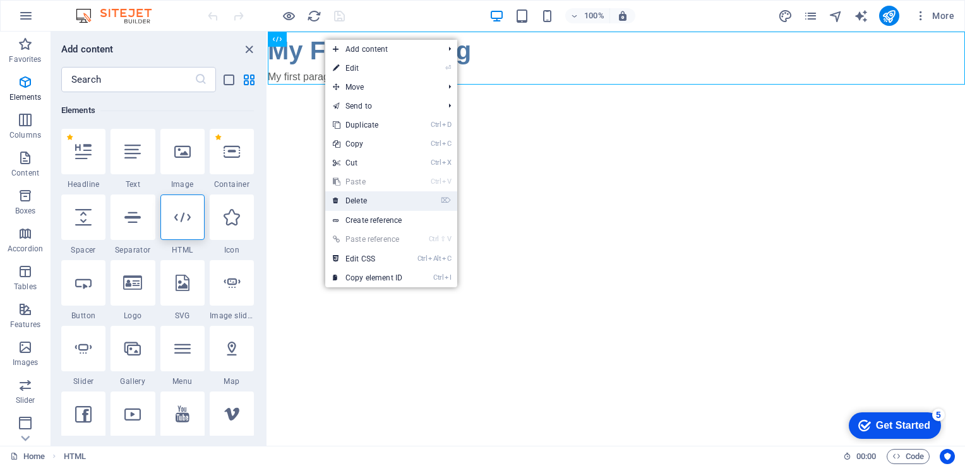
click at [380, 201] on link "⌦ Delete" at bounding box center [367, 200] width 85 height 19
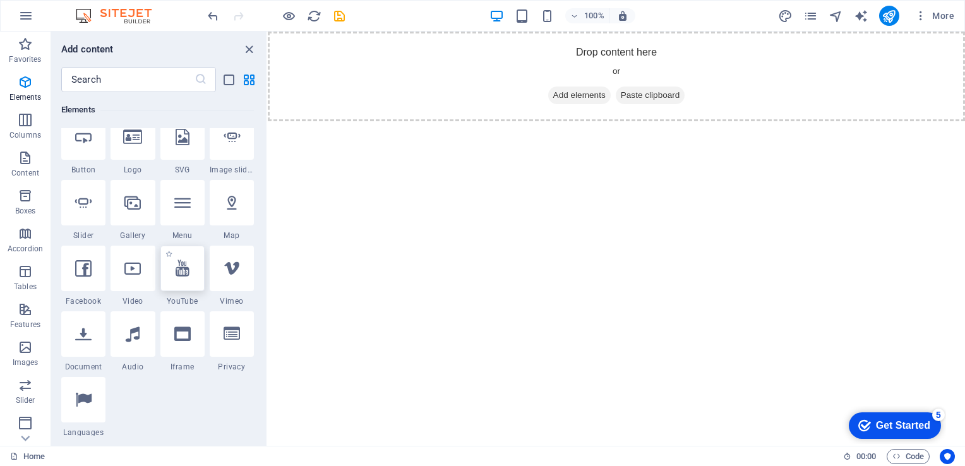
scroll to position [283, 0]
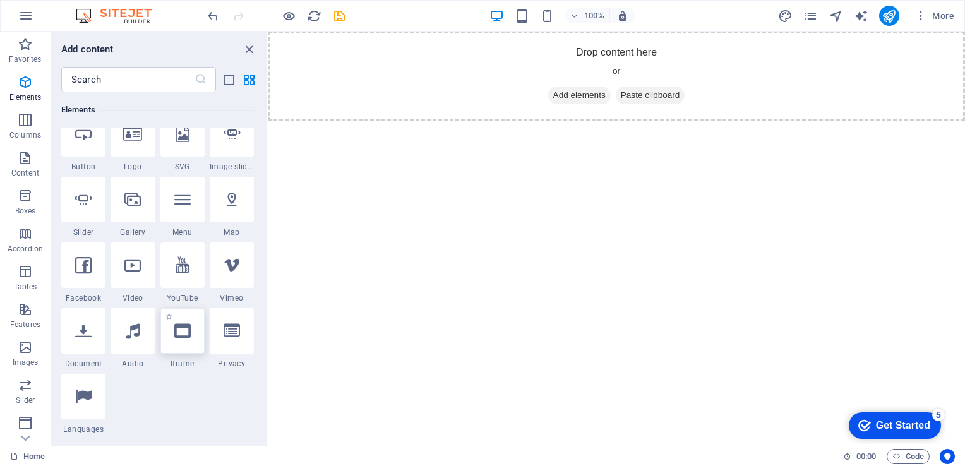
click at [183, 337] on icon at bounding box center [182, 331] width 16 height 16
select select "%"
select select "px"
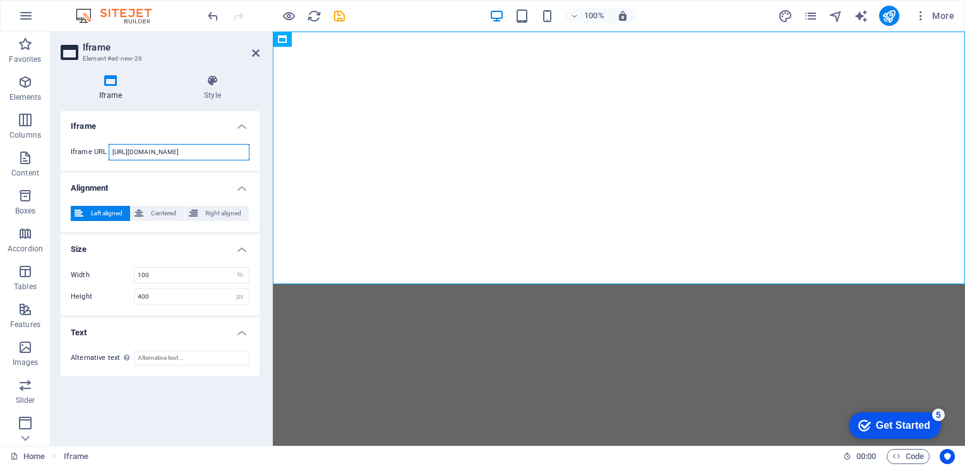
click at [218, 152] on input "https://template-wireframe.de.rs/" at bounding box center [179, 152] width 141 height 16
paste input "sites.google.com/view/nriitds/home/faculty"
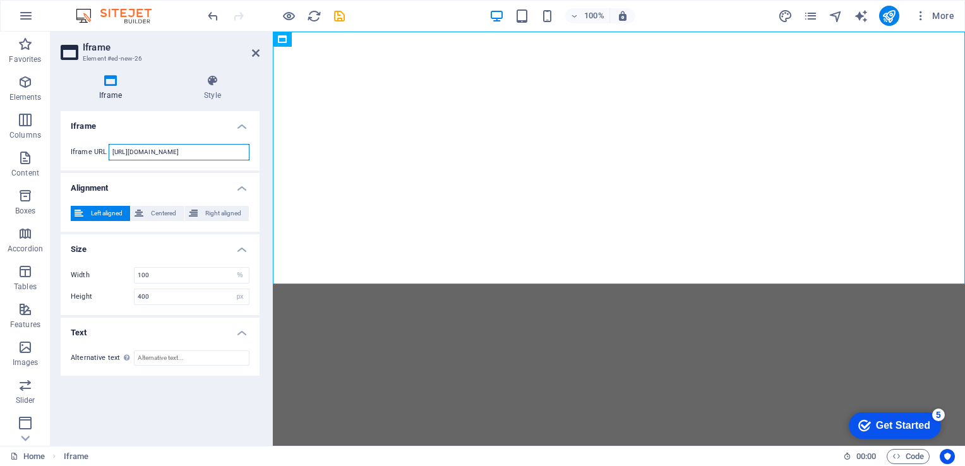
click at [205, 151] on input "https://sites.google.com/view/nriitds/home/faculty" at bounding box center [179, 152] width 141 height 16
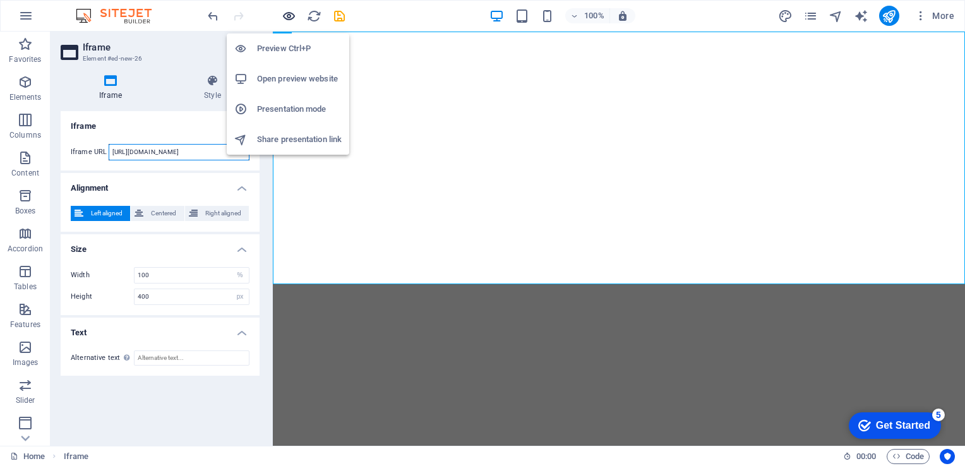
type input "https://jntuk.edu.in"
click at [290, 13] on icon "button" at bounding box center [289, 16] width 15 height 15
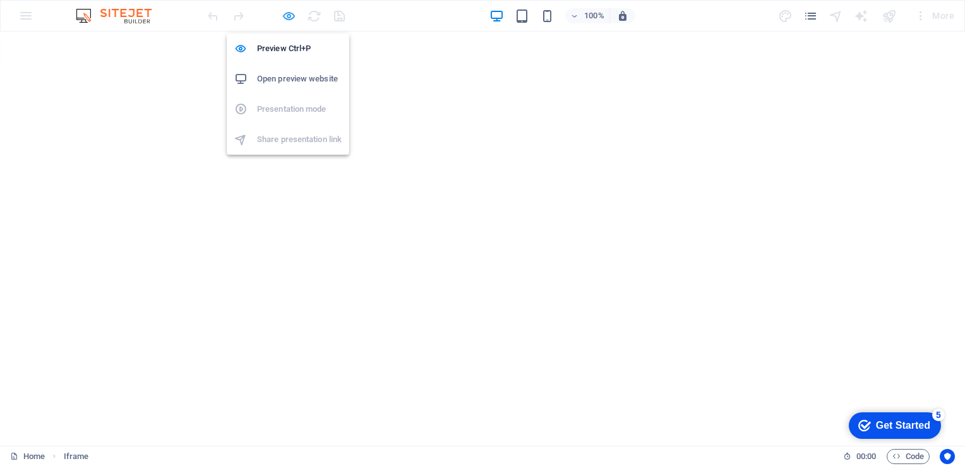
click at [290, 13] on icon "button" at bounding box center [289, 16] width 15 height 15
select select "%"
select select "px"
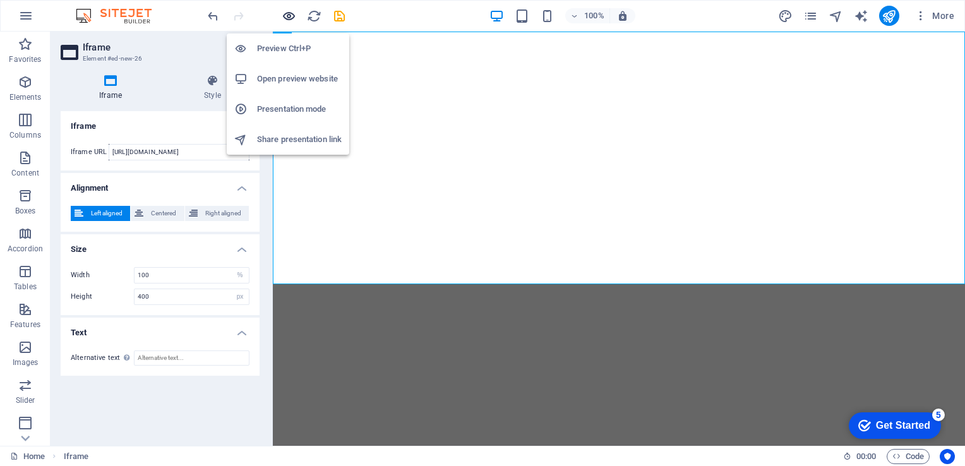
click at [290, 20] on icon "button" at bounding box center [289, 16] width 15 height 15
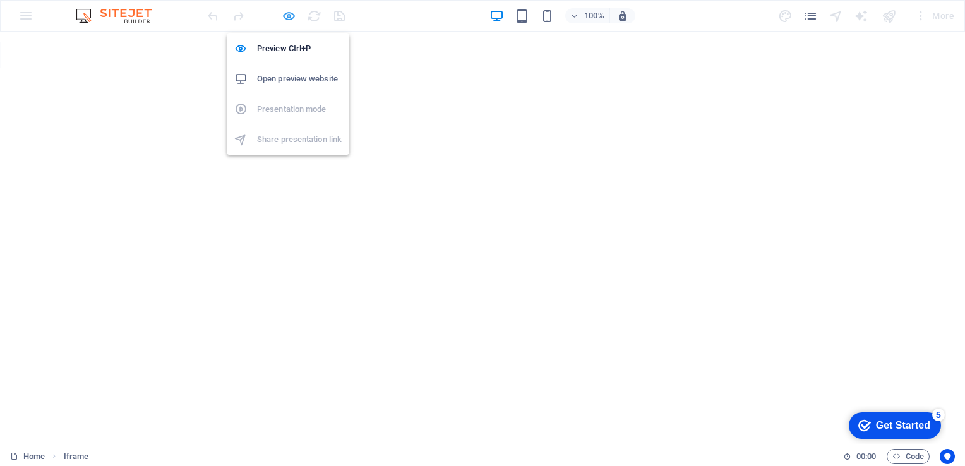
click at [288, 15] on icon "button" at bounding box center [289, 16] width 15 height 15
select select "%"
select select "px"
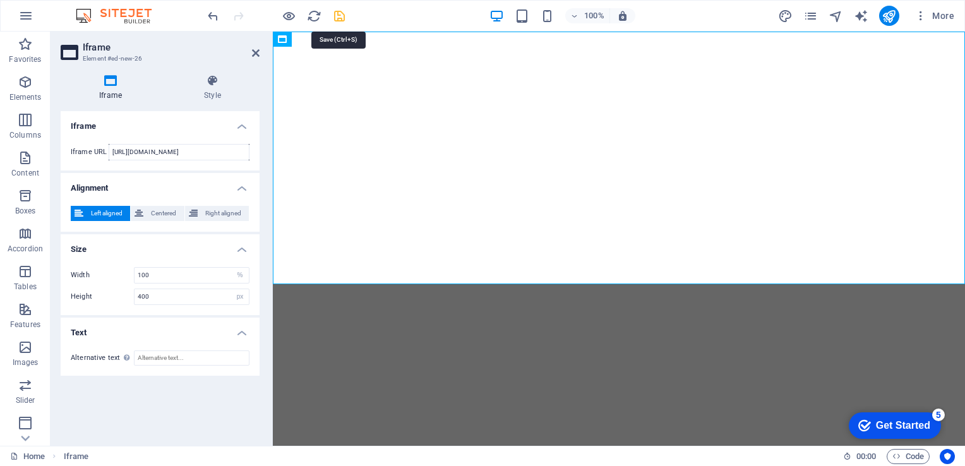
click at [341, 15] on icon "save" at bounding box center [339, 16] width 15 height 15
select select "%"
select select "px"
click at [161, 213] on span "Centered" at bounding box center [163, 213] width 33 height 15
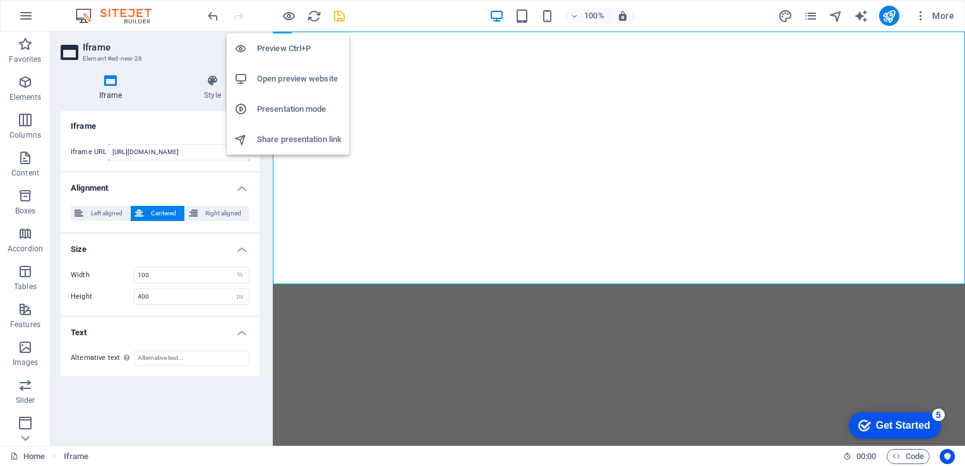
click at [318, 77] on h6 "Open preview website" at bounding box center [299, 78] width 85 height 15
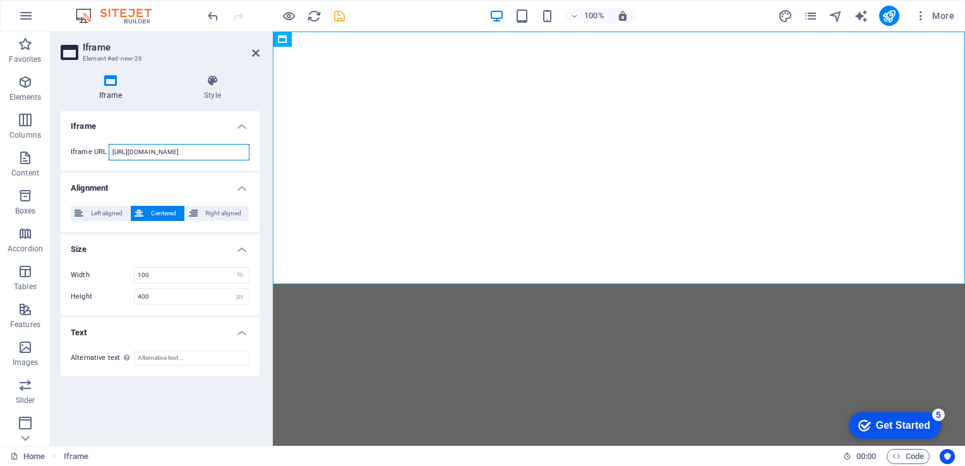
click at [189, 157] on input "https://jntuk.edu.in" at bounding box center [179, 152] width 141 height 16
paste input "117.250.205.139/"
type input "[URL][TECHNICAL_ID]"
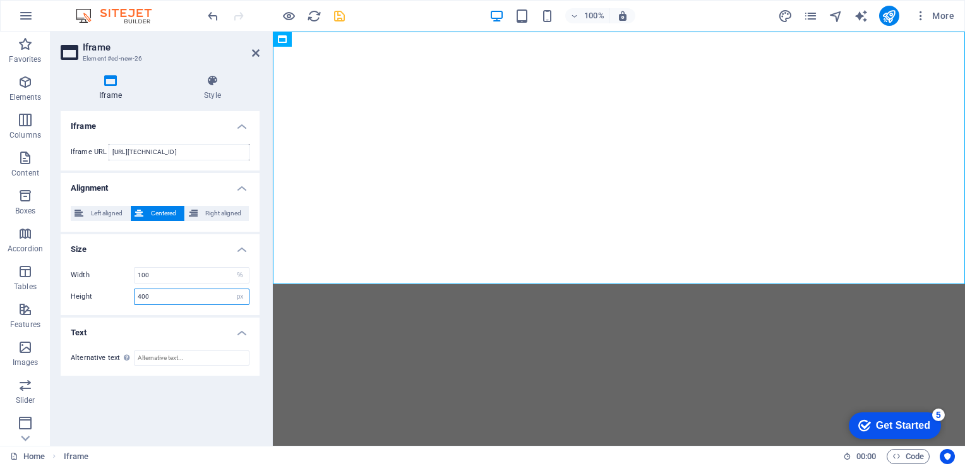
click at [218, 299] on input "400" at bounding box center [191, 296] width 114 height 15
click at [237, 297] on select "px %" at bounding box center [240, 296] width 18 height 15
select select "%"
click at [231, 289] on select "px %" at bounding box center [240, 296] width 18 height 15
type input "100"
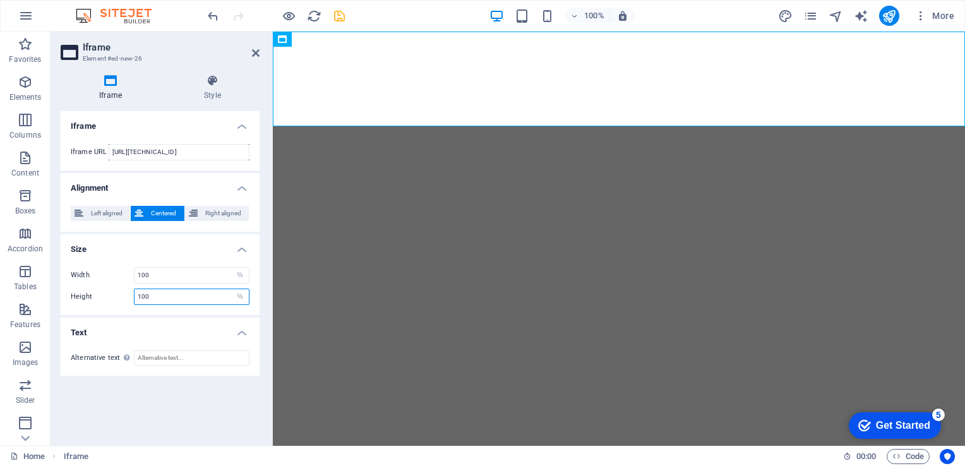
click at [172, 292] on input "100" at bounding box center [191, 296] width 114 height 15
click at [182, 302] on input "100" at bounding box center [191, 296] width 114 height 15
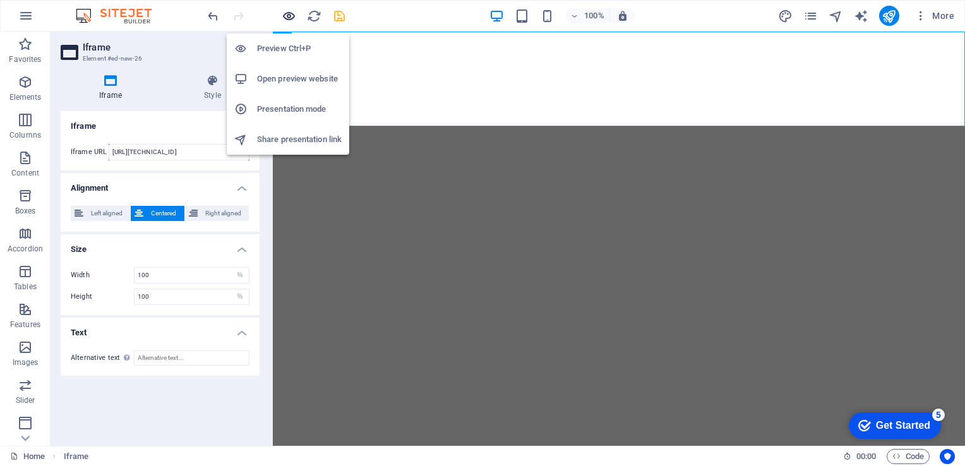
click at [290, 13] on icon "button" at bounding box center [289, 16] width 15 height 15
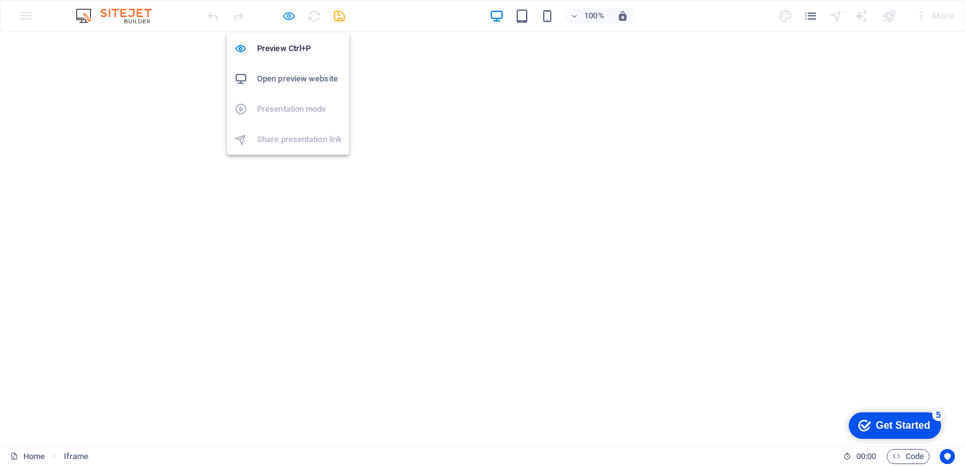
click at [290, 13] on icon "button" at bounding box center [289, 16] width 15 height 15
select select "%"
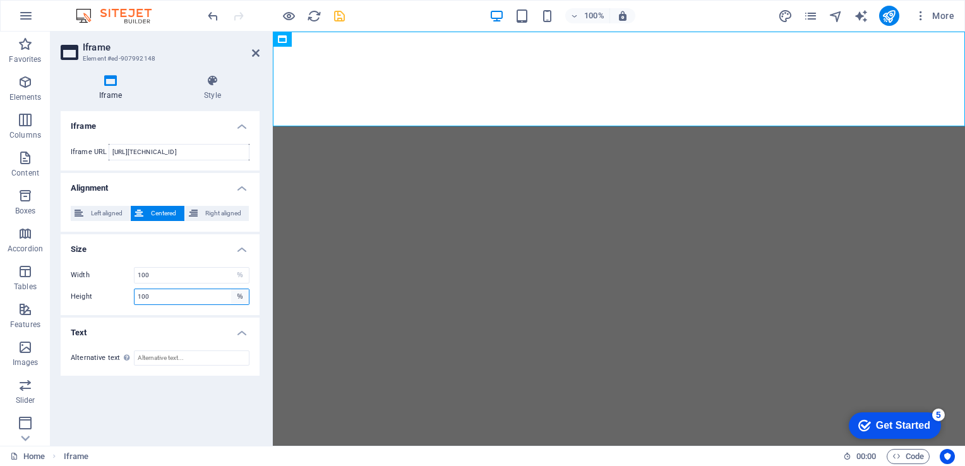
click at [237, 292] on select "px %" at bounding box center [240, 296] width 18 height 15
select select "px"
click at [231, 289] on select "px %" at bounding box center [240, 296] width 18 height 15
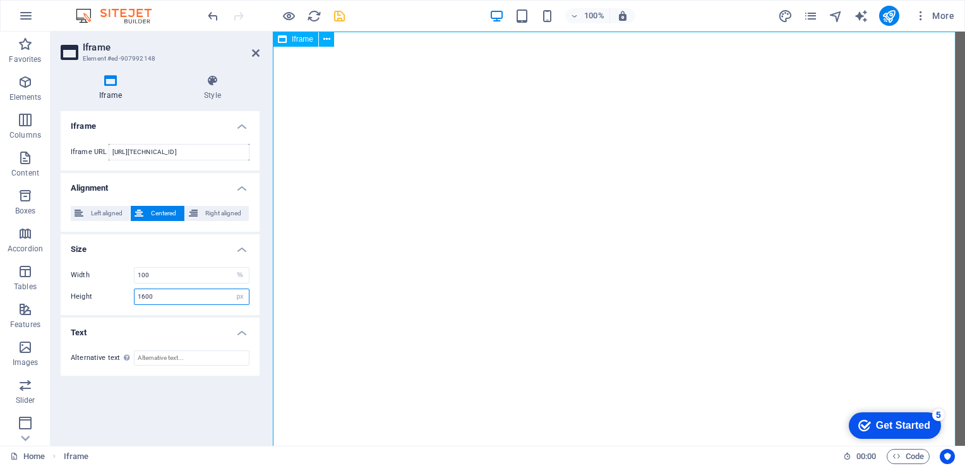
type input "1600"
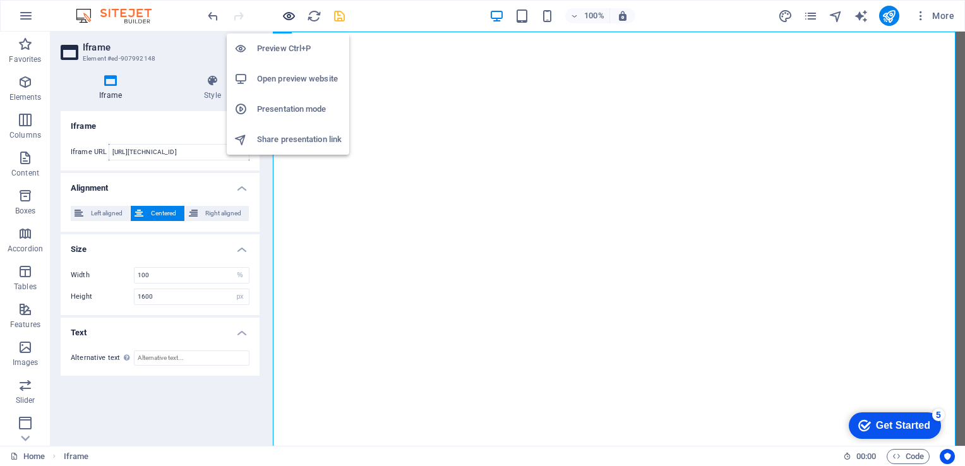
click at [285, 9] on icon "button" at bounding box center [289, 16] width 15 height 15
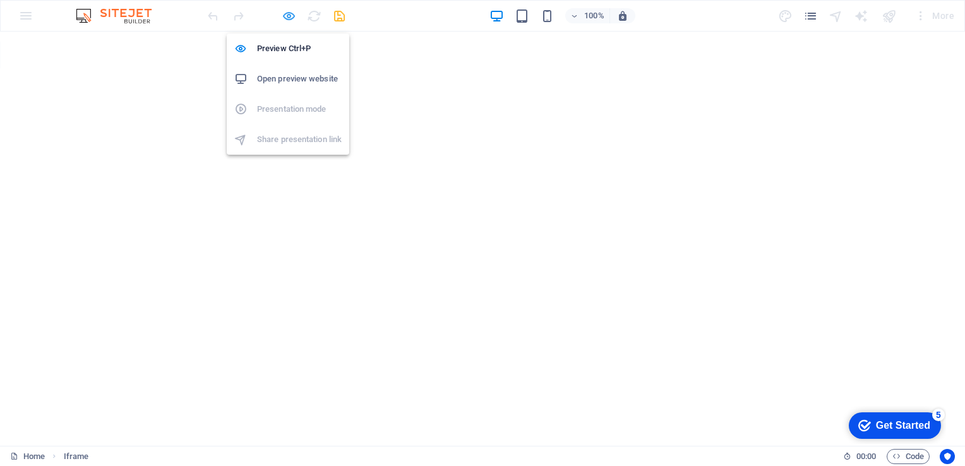
click at [288, 14] on icon "button" at bounding box center [289, 16] width 15 height 15
select select "%"
select select "px"
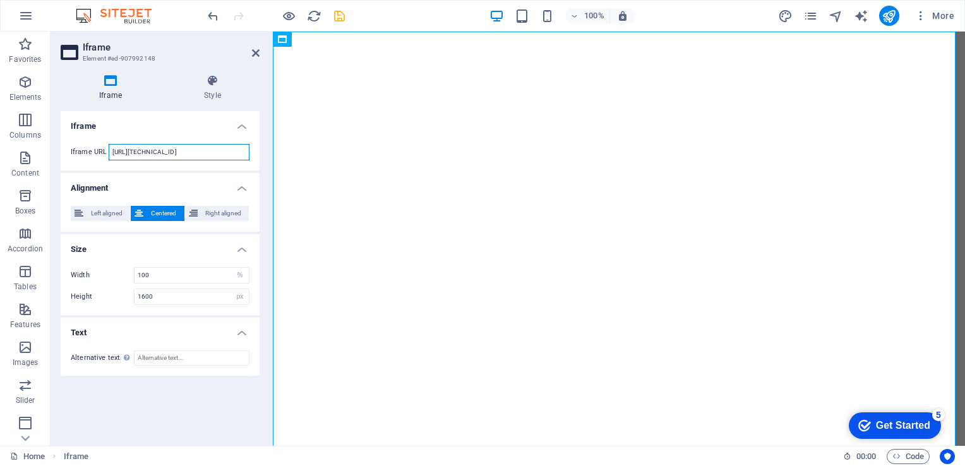
click at [220, 155] on input "https://117.250.205.139/" at bounding box center [179, 152] width 141 height 16
type input "https://117.250.205.139/attendance/report.php"
click at [337, 14] on icon "save" at bounding box center [339, 16] width 15 height 15
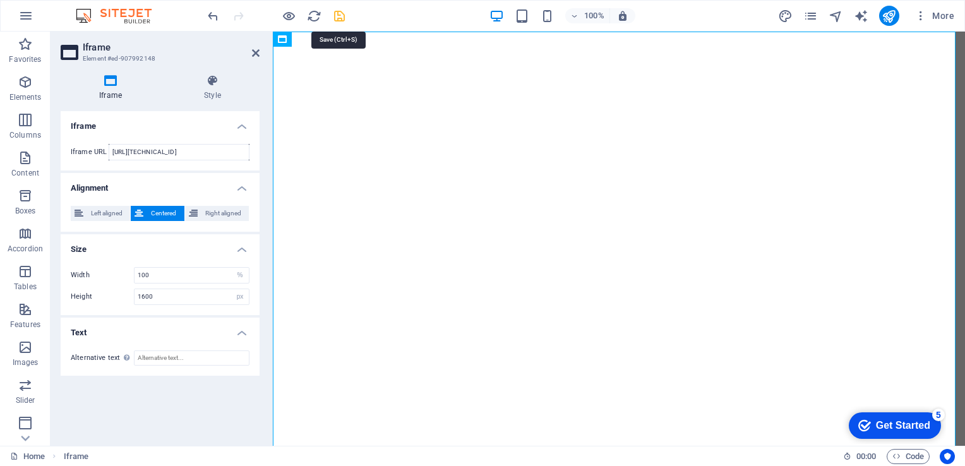
select select "%"
select select "px"
click at [884, 16] on icon "publish" at bounding box center [888, 16] width 15 height 15
select select "%"
select select "px"
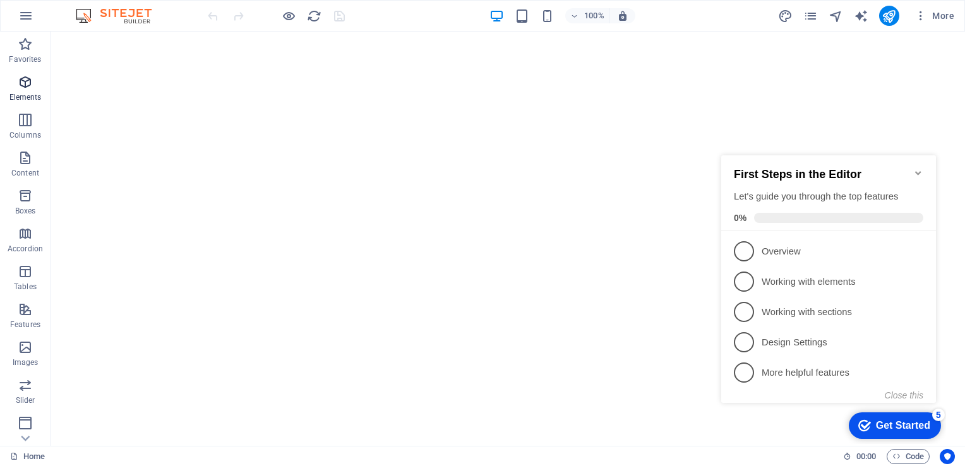
click at [21, 86] on icon "button" at bounding box center [25, 81] width 15 height 15
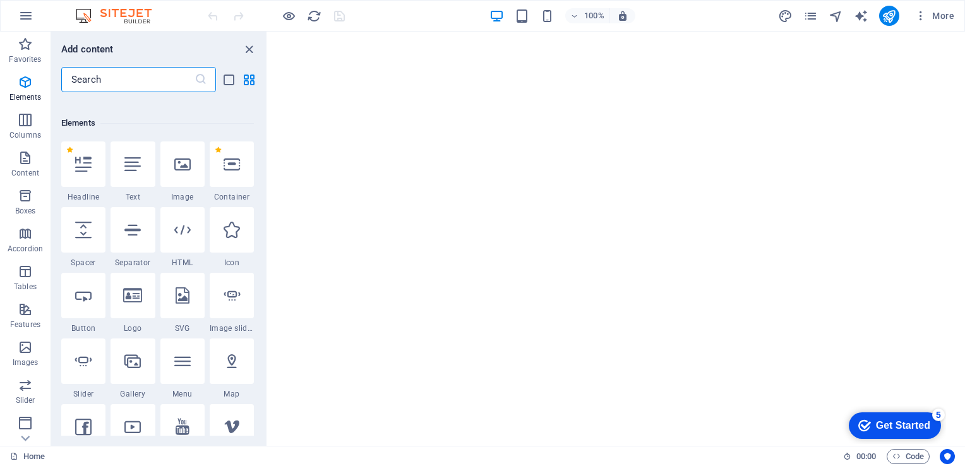
scroll to position [134, 0]
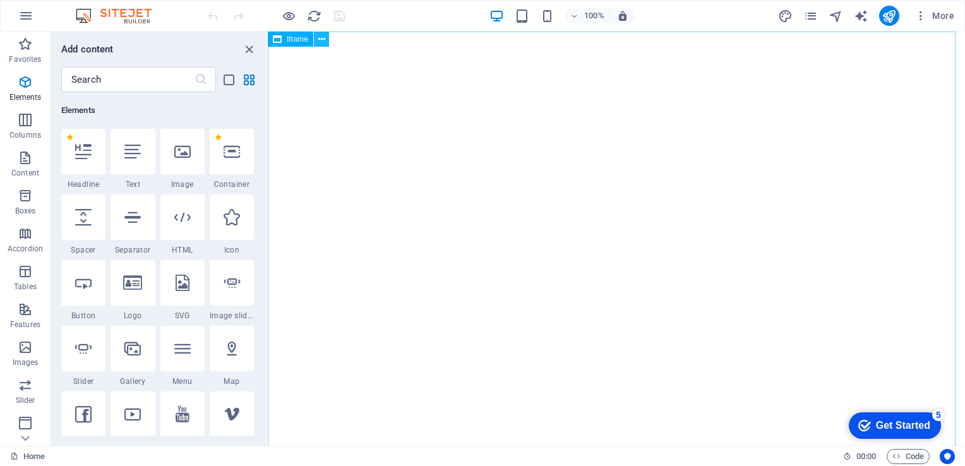
click at [321, 40] on icon at bounding box center [321, 39] width 7 height 13
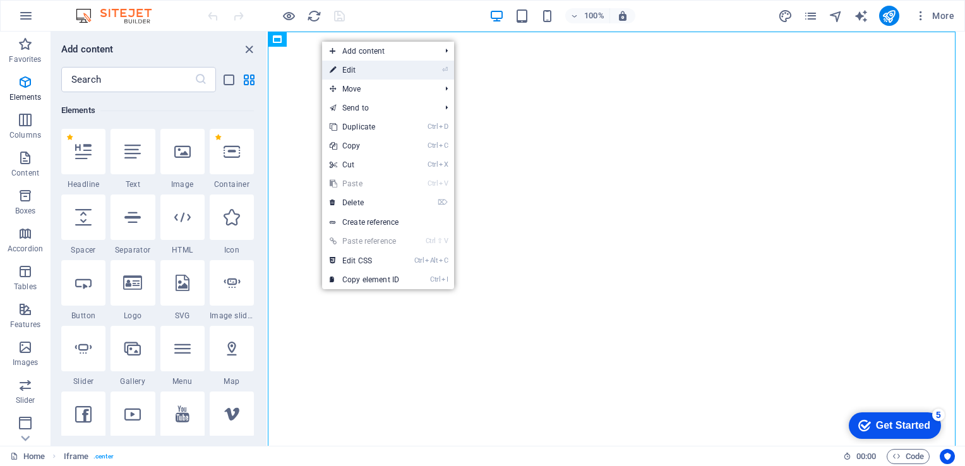
click at [335, 74] on icon at bounding box center [333, 70] width 6 height 19
select select "%"
select select "px"
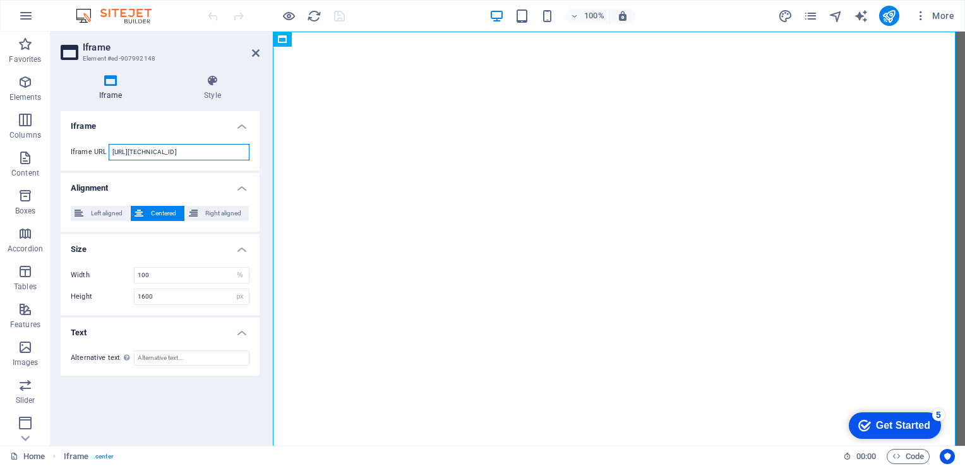
scroll to position [0, 4]
drag, startPoint x: 455, startPoint y: 182, endPoint x: 305, endPoint y: 158, distance: 151.5
click at [206, 153] on input "[URL][TECHNICAL_ID]" at bounding box center [179, 152] width 141 height 16
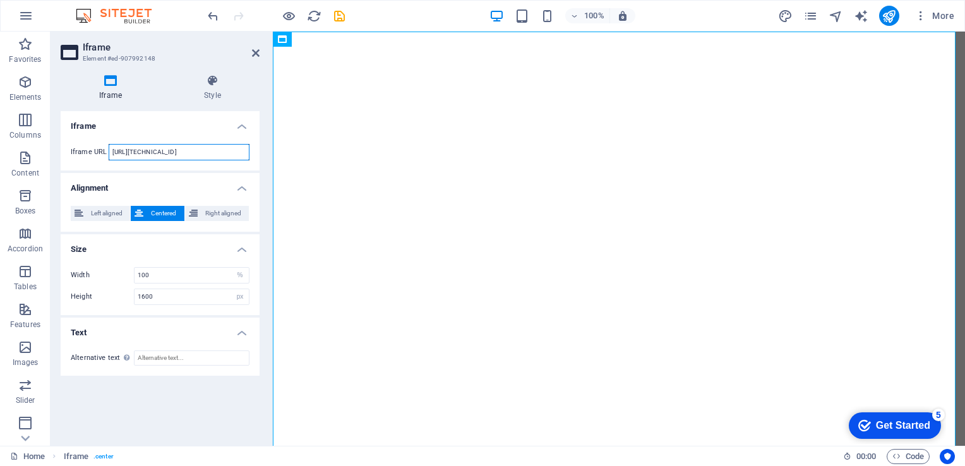
click at [206, 153] on input "[URL][TECHNICAL_ID]" at bounding box center [179, 152] width 141 height 16
type input "[URL][TECHNICAL_ID]"
click at [342, 16] on icon "save" at bounding box center [339, 16] width 15 height 15
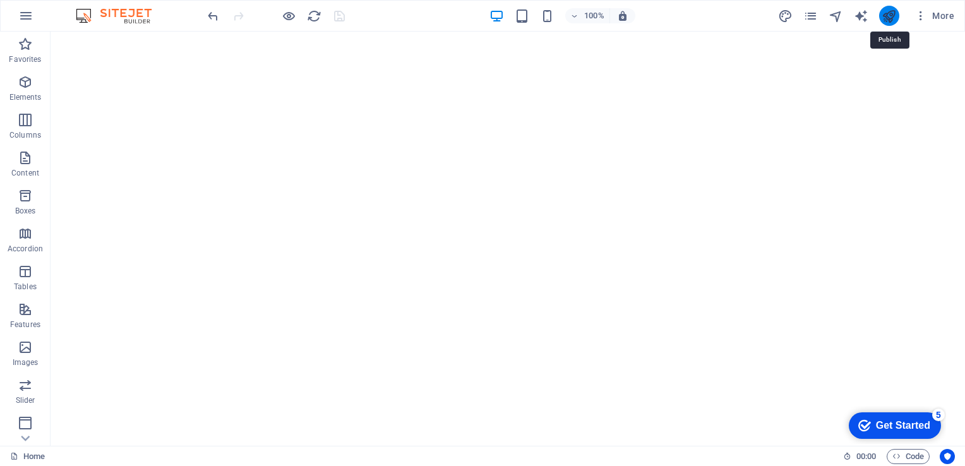
click at [889, 16] on icon "publish" at bounding box center [888, 16] width 15 height 15
click at [105, 36] on icon at bounding box center [104, 39] width 7 height 13
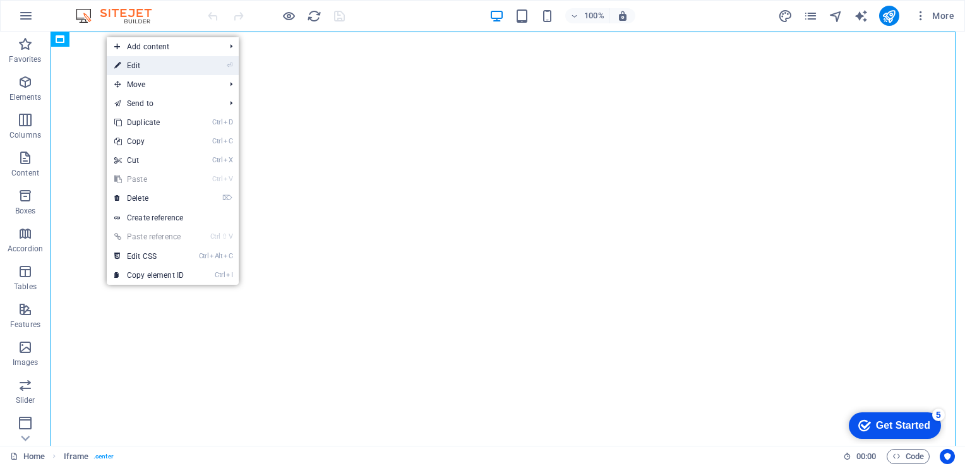
click at [145, 59] on link "⏎ Edit" at bounding box center [149, 65] width 85 height 19
select select "%"
select select "px"
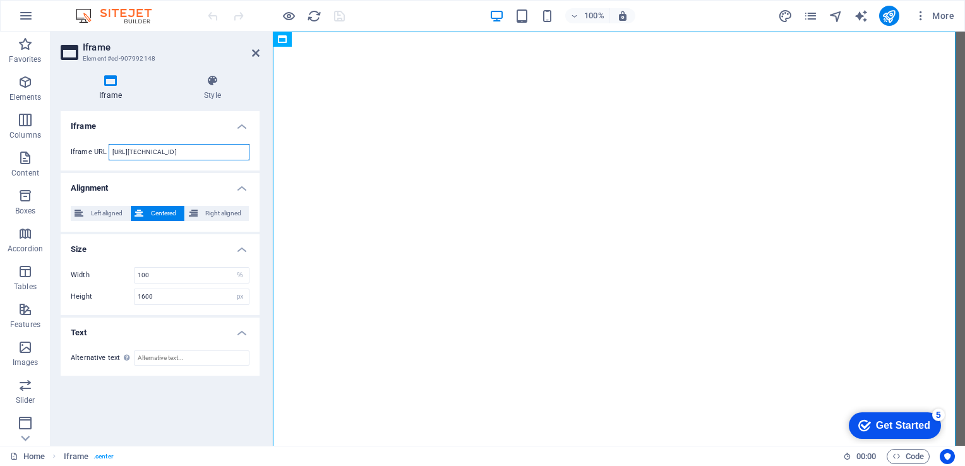
click at [199, 156] on input "[URL][TECHNICAL_ID]" at bounding box center [179, 152] width 141 height 16
paste input "://[TECHNICAL_ID][URL]"
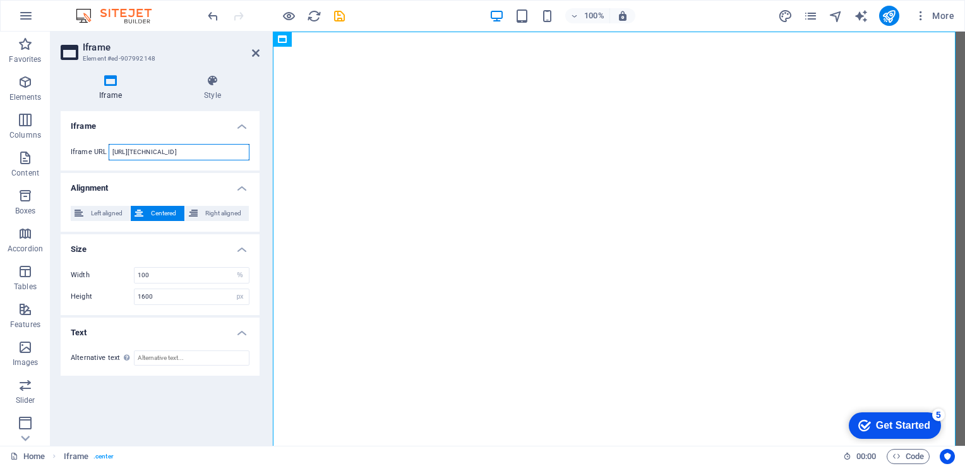
scroll to position [0, 61]
drag, startPoint x: 181, startPoint y: 150, endPoint x: 265, endPoint y: 157, distance: 84.2
click at [265, 157] on div "Iframe Style Iframe Iframe URL [URL][TECHNICAL_ID] Alignment Left aligned Cente…" at bounding box center [160, 254] width 219 height 381
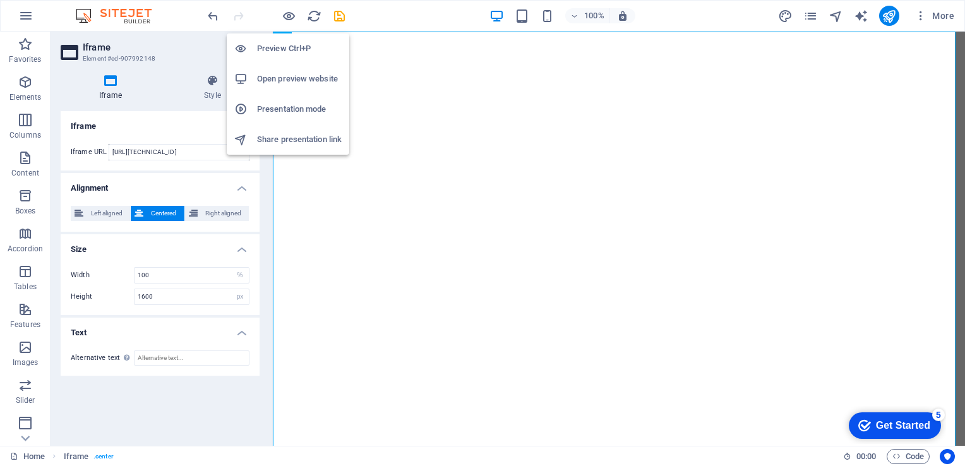
click at [311, 108] on h6 "Presentation mode" at bounding box center [299, 109] width 85 height 15
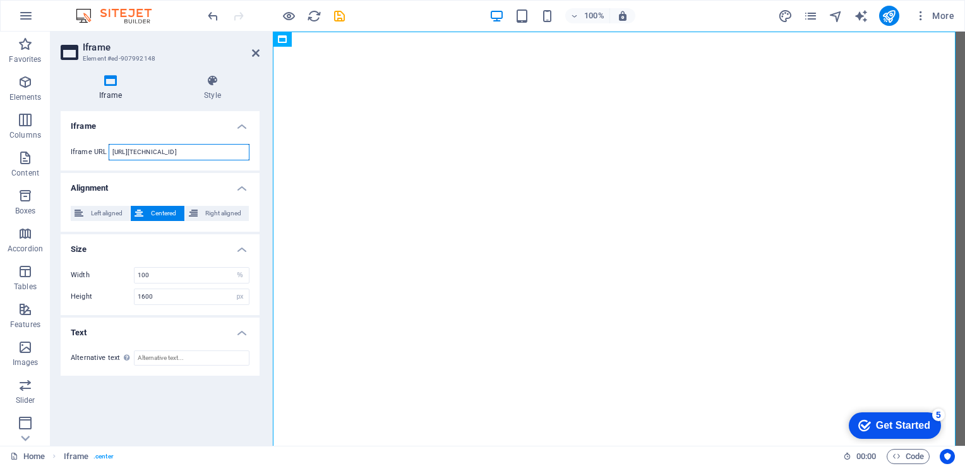
click at [215, 157] on input "[URL][TECHNICAL_ID]" at bounding box center [179, 152] width 141 height 16
click at [221, 155] on input "[URL][TECHNICAL_ID]" at bounding box center [179, 152] width 141 height 16
click at [218, 149] on input "[URL][TECHNICAL_ID]" at bounding box center [179, 152] width 141 height 16
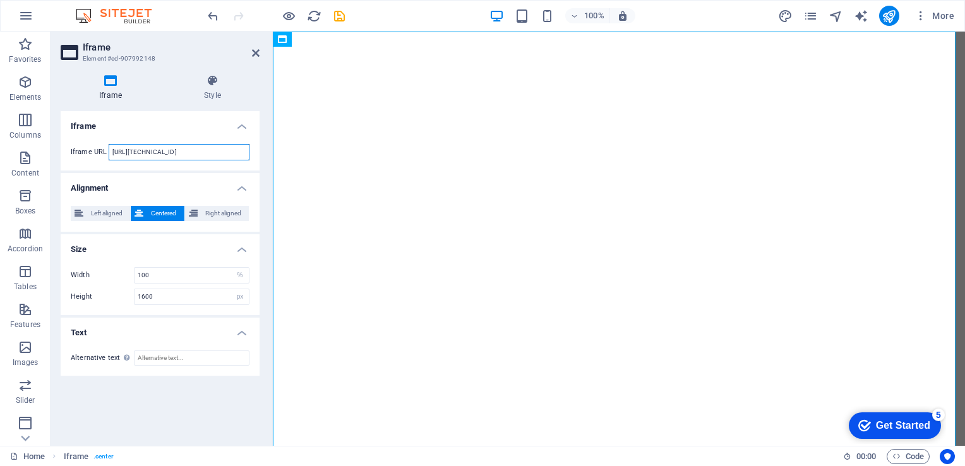
paste input "://[TECHNICAL_ID][URL]"
type input "[URL][TECHNICAL_ID]"
click at [341, 16] on icon "save" at bounding box center [339, 16] width 15 height 15
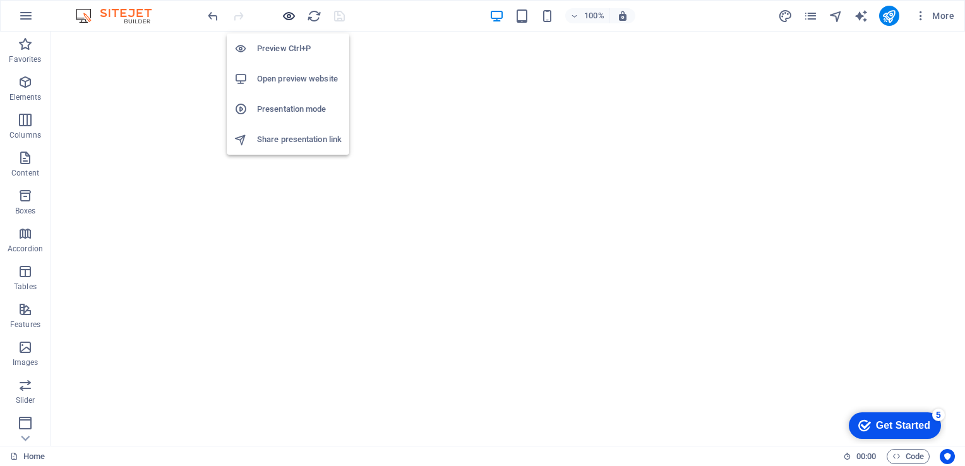
click at [288, 11] on icon "button" at bounding box center [289, 16] width 15 height 15
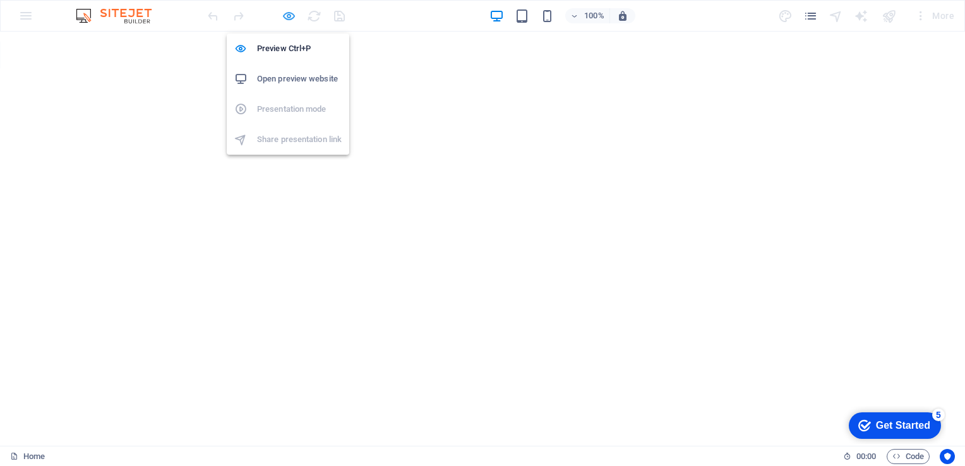
click at [288, 11] on icon "button" at bounding box center [289, 16] width 15 height 15
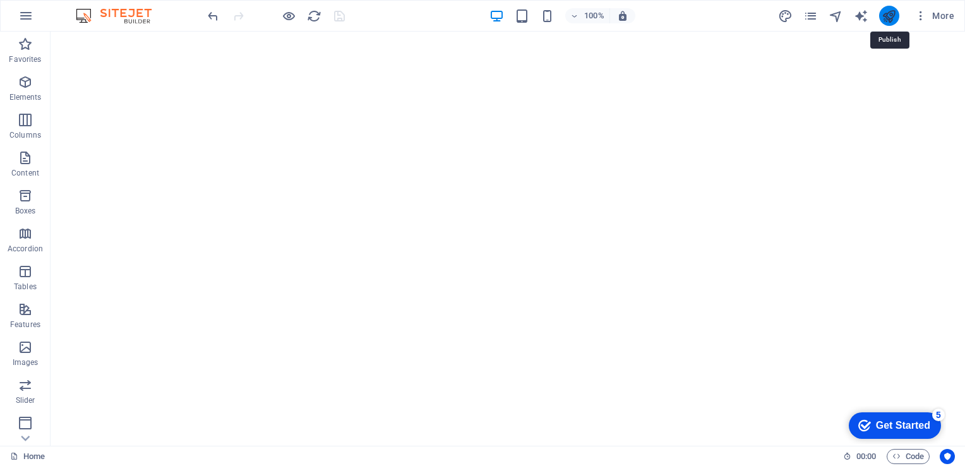
click at [891, 18] on icon "publish" at bounding box center [888, 16] width 15 height 15
click at [76, 39] on span "Iframe" at bounding box center [79, 39] width 21 height 8
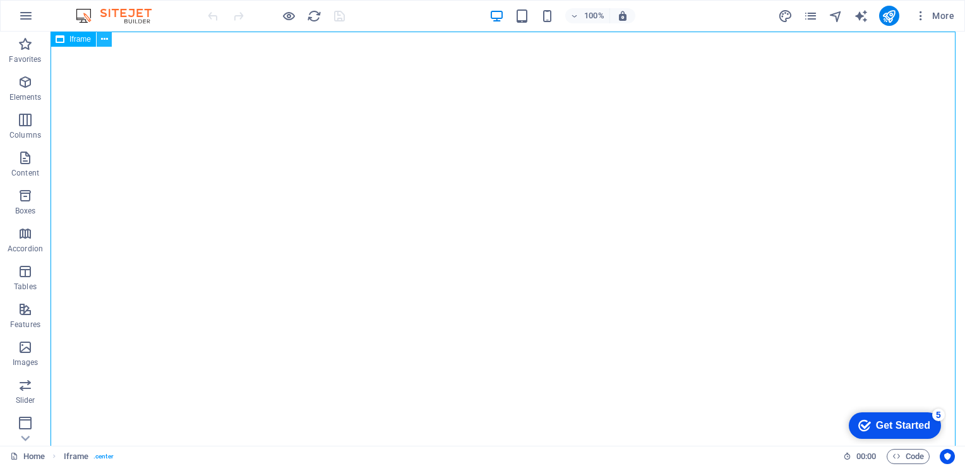
click at [105, 39] on icon at bounding box center [104, 39] width 7 height 13
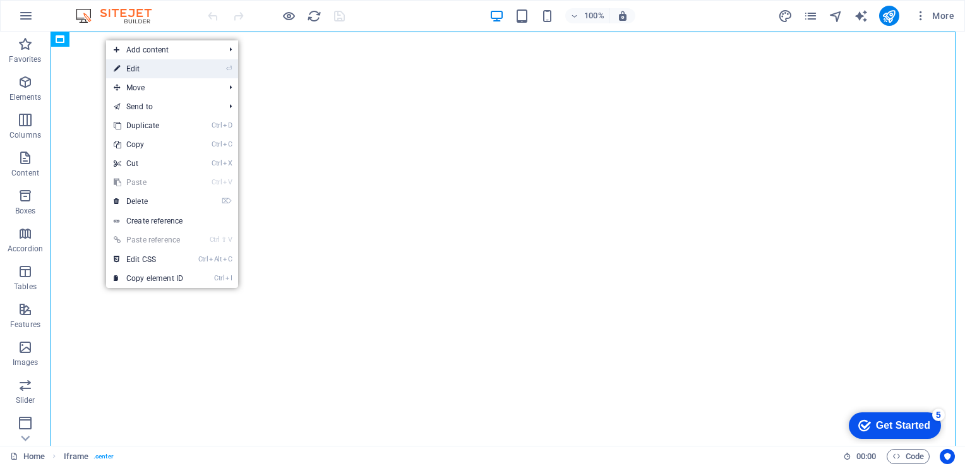
click at [154, 67] on link "⏎ Edit" at bounding box center [148, 68] width 85 height 19
select select "%"
select select "px"
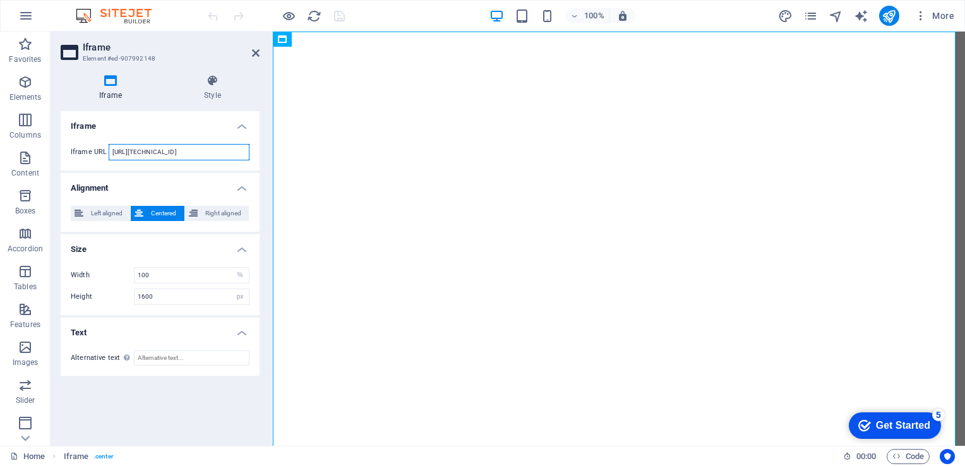
drag, startPoint x: 181, startPoint y: 153, endPoint x: 206, endPoint y: 156, distance: 24.8
click at [206, 156] on input "http://117.250.205.139/cs9e76935f/mts/config/log_off_page.htm" at bounding box center [179, 152] width 141 height 16
paste input "s"
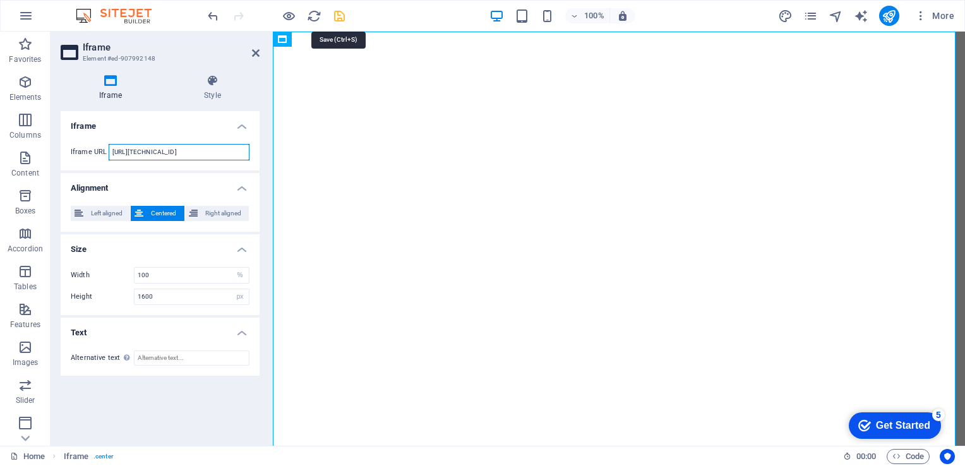
type input "https://117.250.205.139/cs9e76935f/mts/config/log_off_page.htm"
click at [341, 19] on icon "save" at bounding box center [339, 16] width 15 height 15
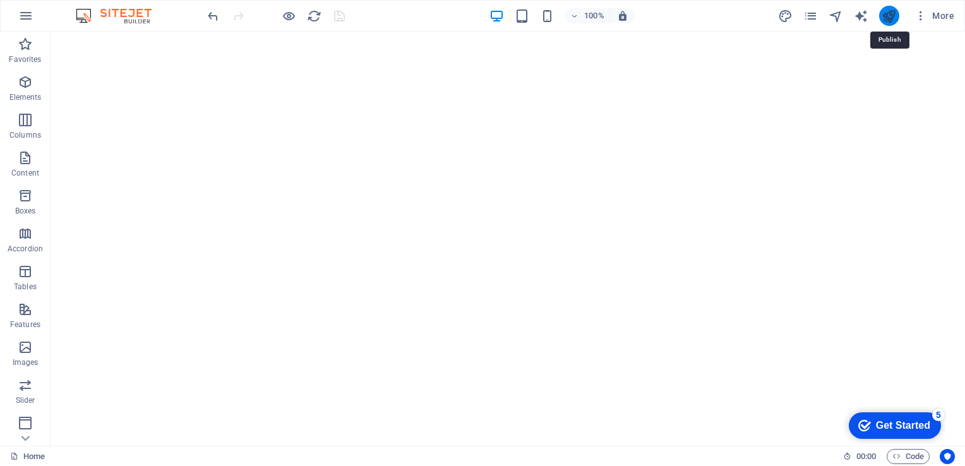
click at [893, 20] on icon "publish" at bounding box center [888, 16] width 15 height 15
click at [105, 39] on icon at bounding box center [104, 39] width 7 height 13
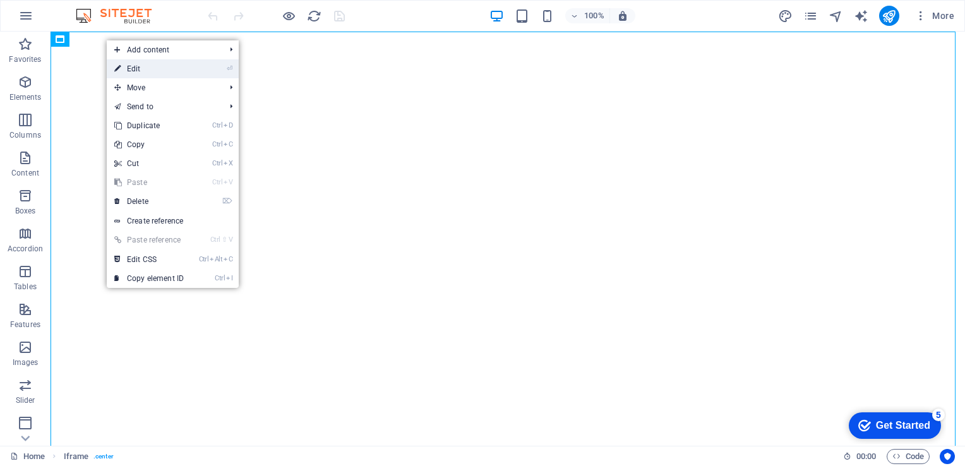
click at [126, 69] on link "⏎ Edit" at bounding box center [149, 68] width 85 height 19
select select "%"
select select "px"
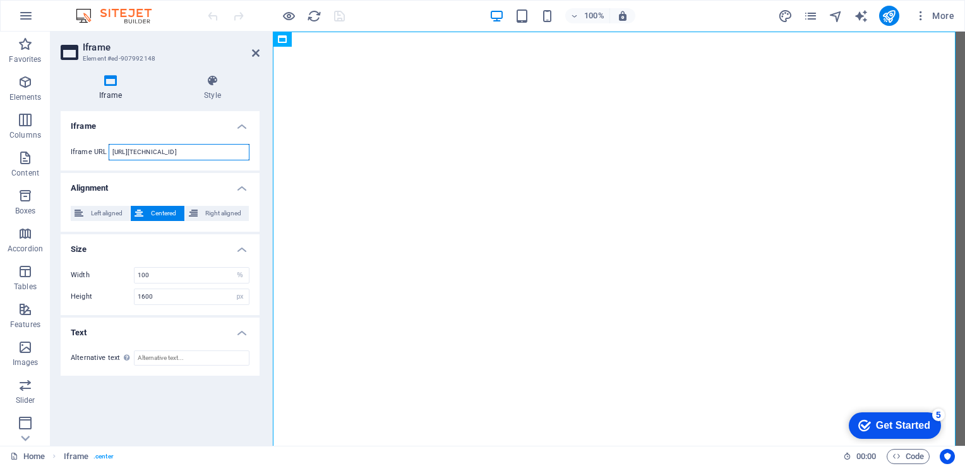
click at [191, 145] on input "[URL][TECHNICAL_ID]" at bounding box center [179, 152] width 141 height 16
paste input "admin/index.html#/home"
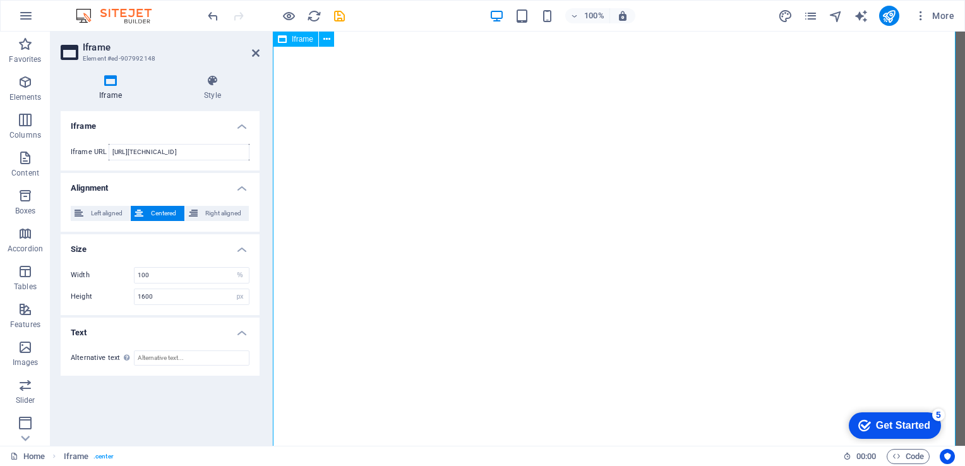
scroll to position [436, 0]
click at [184, 152] on input "[URL][TECHNICAL_ID]" at bounding box center [179, 152] width 141 height 16
type input "[URL][TECHNICAL_ID]"
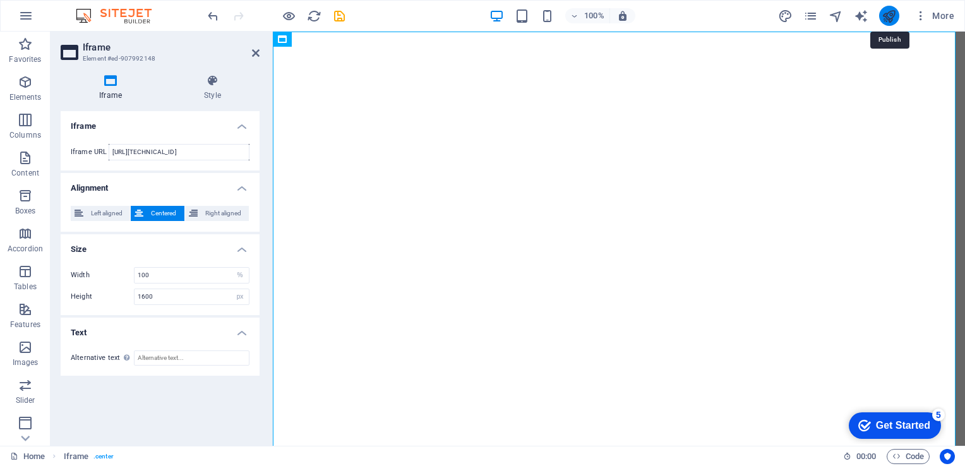
click at [889, 15] on icon "publish" at bounding box center [888, 16] width 15 height 15
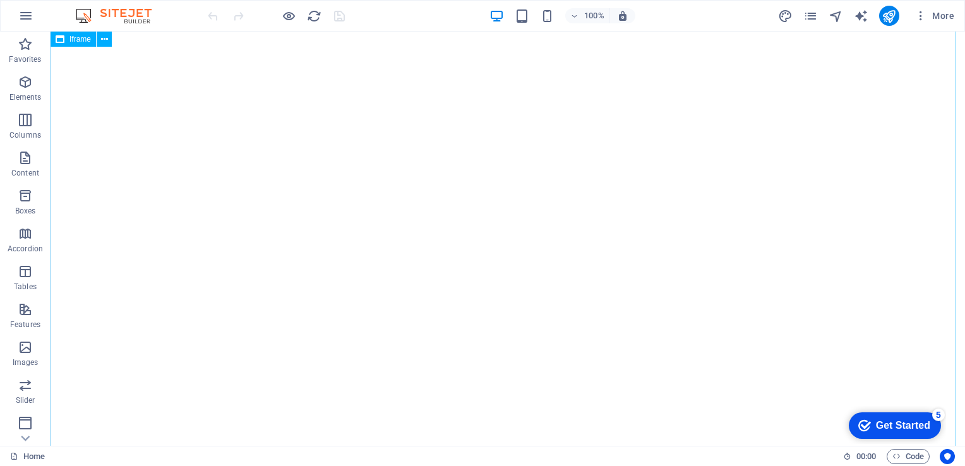
scroll to position [116, 0]
click at [15, 14] on button "button" at bounding box center [26, 16] width 30 height 30
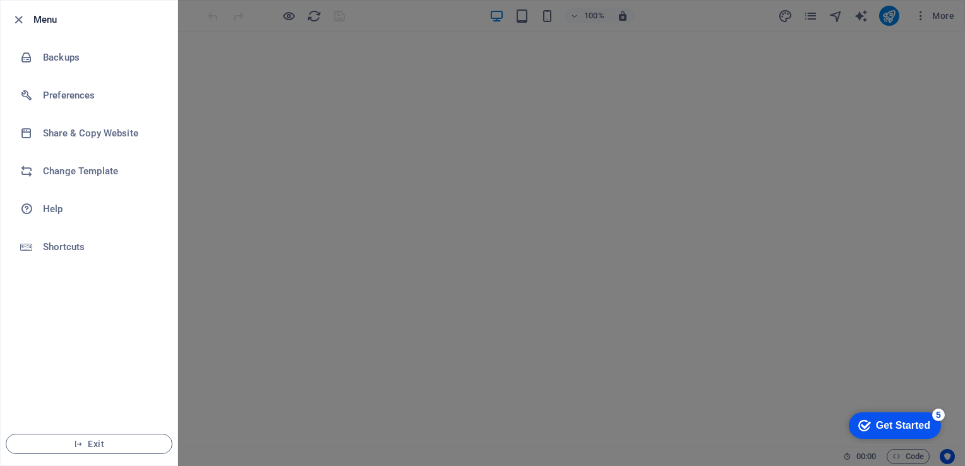
click at [248, 190] on div at bounding box center [482, 233] width 965 height 466
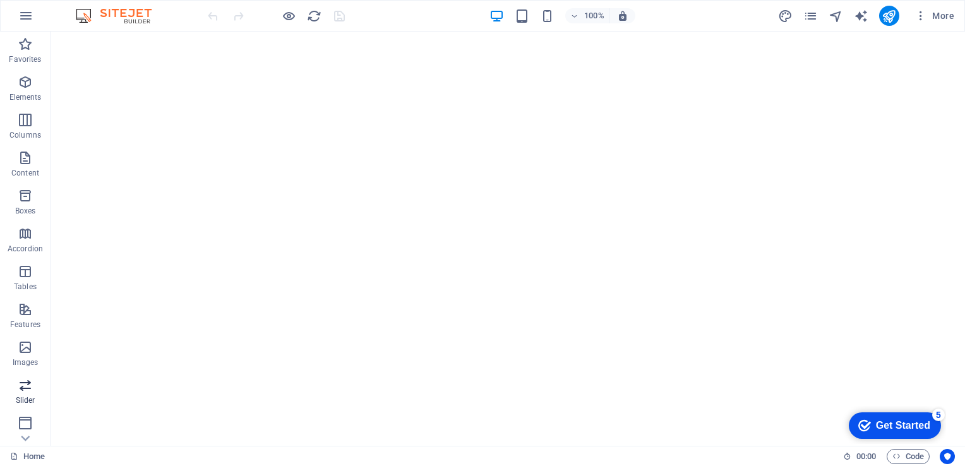
click at [30, 393] on span "Slider" at bounding box center [25, 393] width 51 height 30
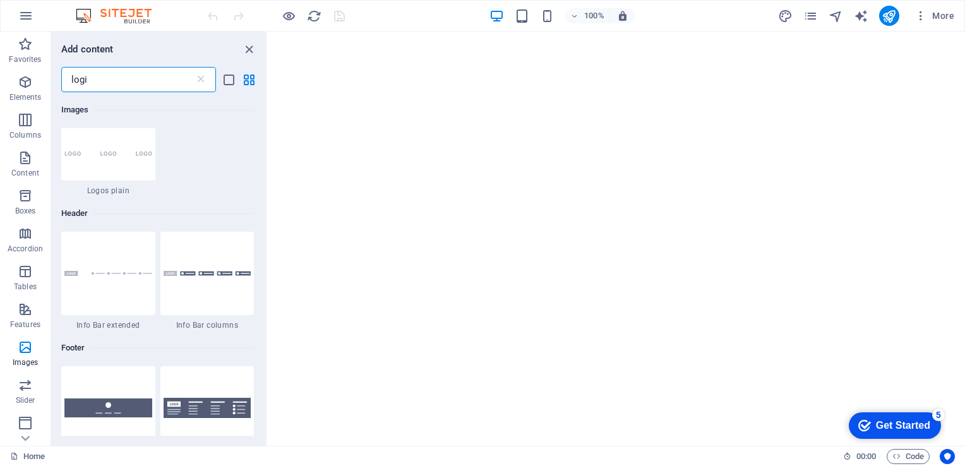
scroll to position [0, 0]
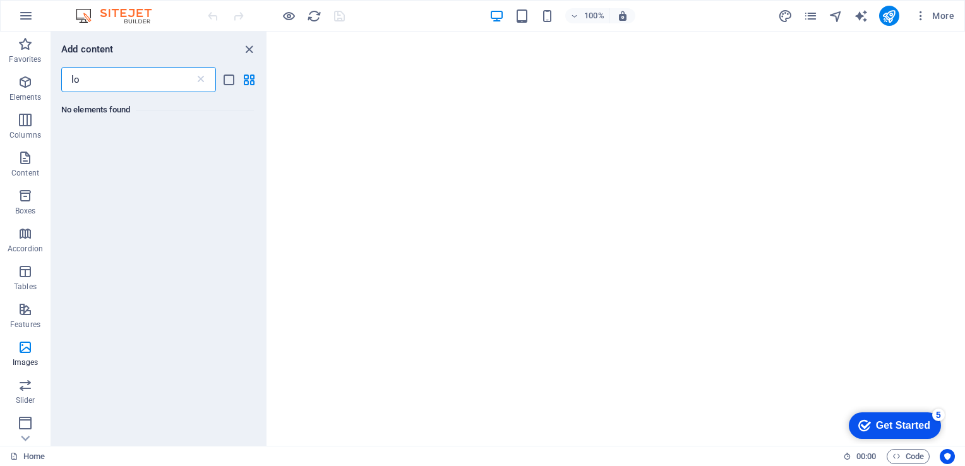
type input "l"
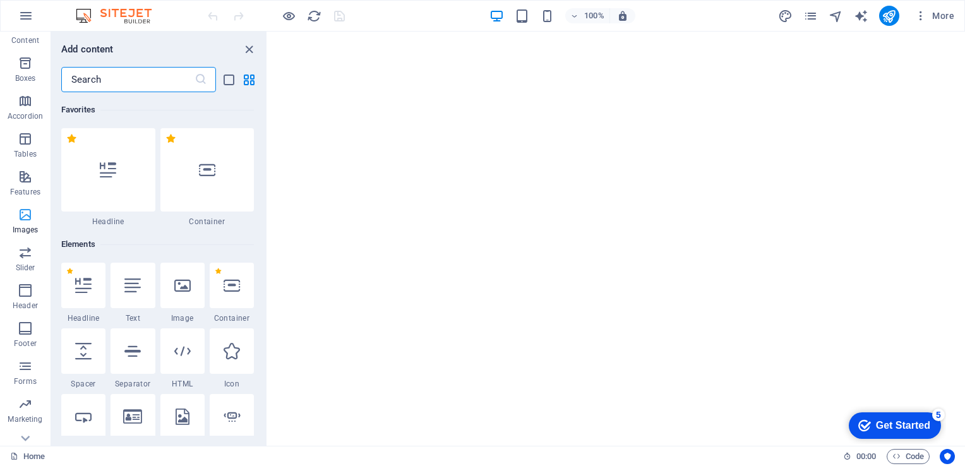
scroll to position [153, 0]
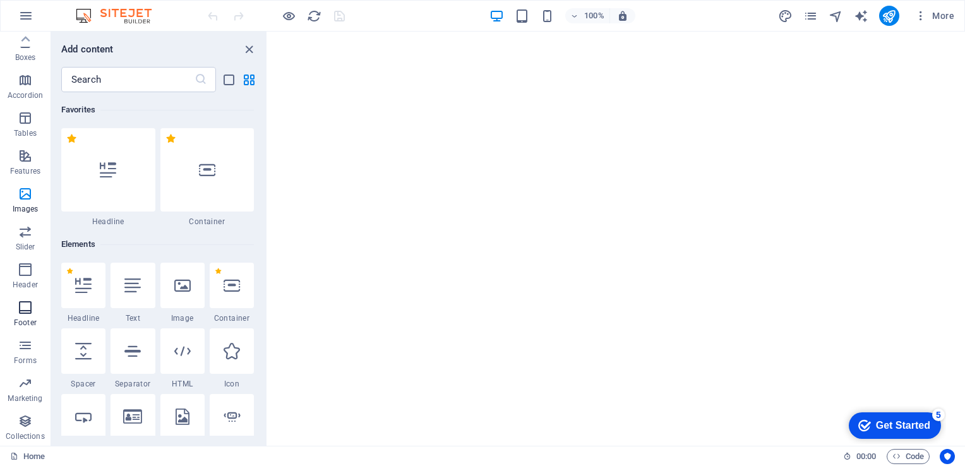
drag, startPoint x: 29, startPoint y: 360, endPoint x: 33, endPoint y: 299, distance: 62.0
click at [33, 299] on div "Favorites Elements Columns Content Boxes Accordion Tables Features Images Slide…" at bounding box center [25, 162] width 51 height 568
click at [24, 342] on icon "button" at bounding box center [25, 345] width 15 height 15
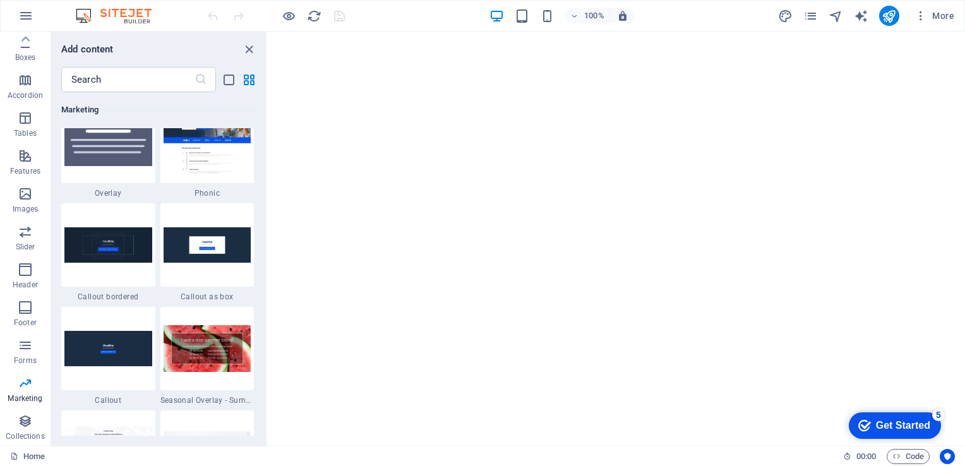
scroll to position [10310, 0]
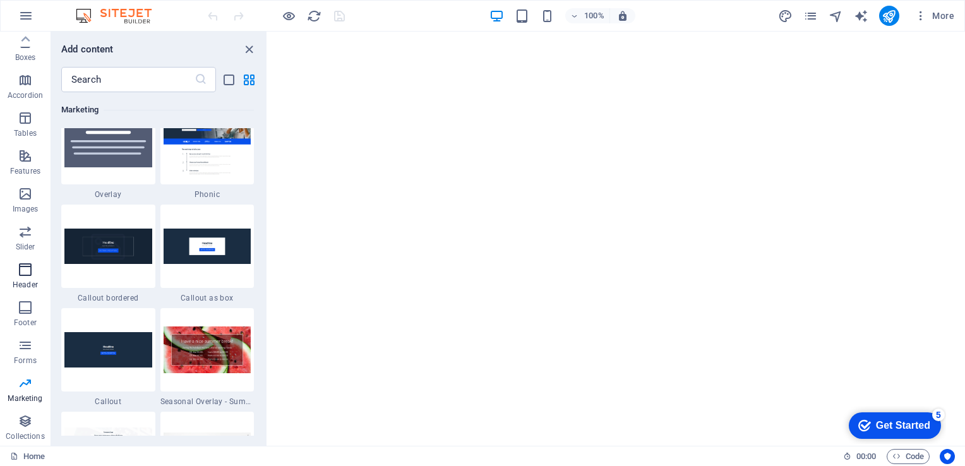
click at [24, 273] on icon "button" at bounding box center [25, 269] width 15 height 15
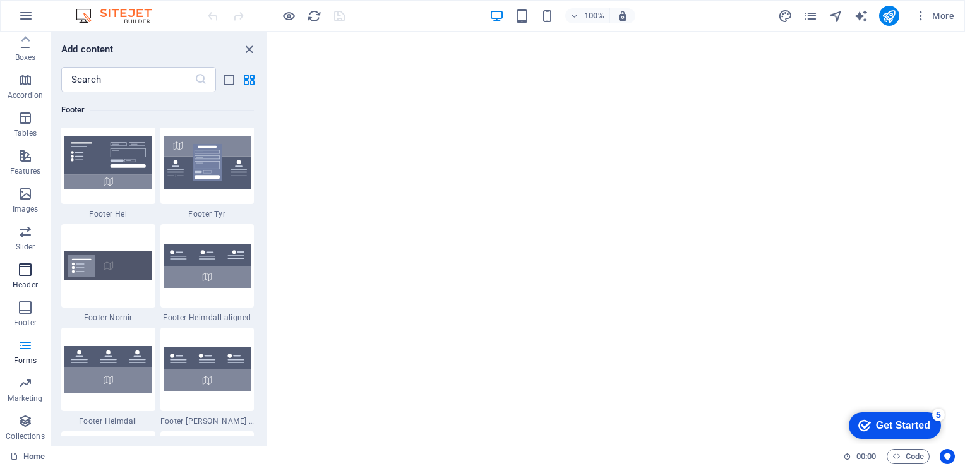
scroll to position [7601, 0]
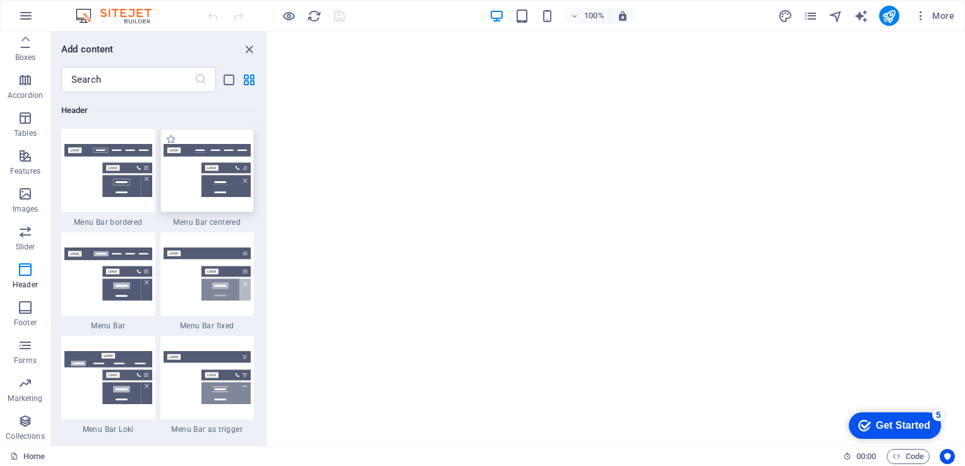
click at [205, 191] on img at bounding box center [208, 170] width 88 height 53
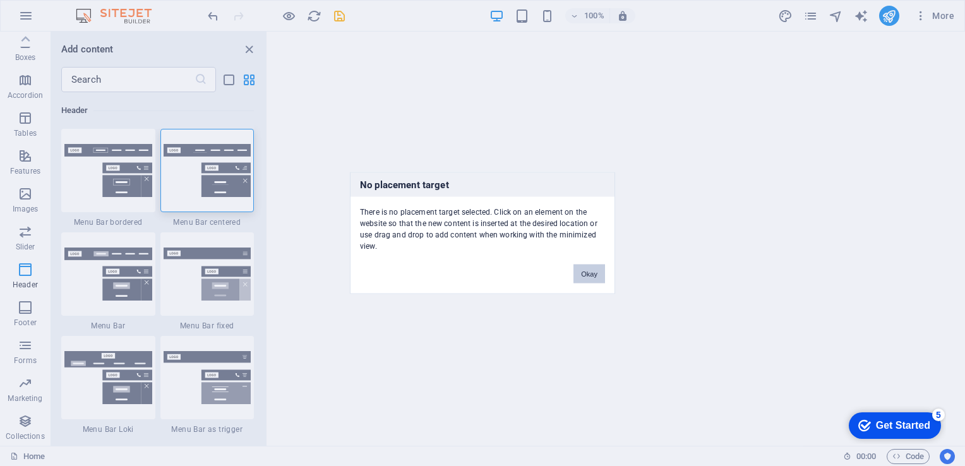
click at [584, 269] on button "Okay" at bounding box center [589, 274] width 32 height 19
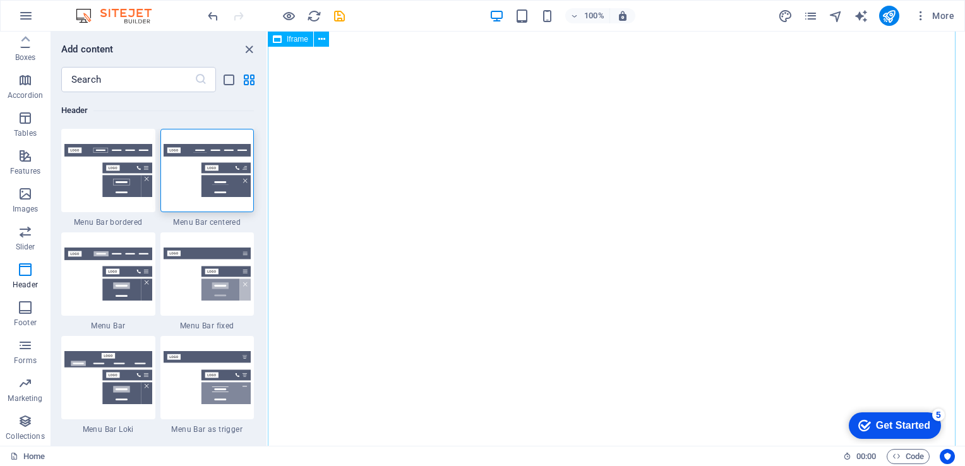
click at [342, 77] on div "</div>" at bounding box center [616, 420] width 697 height 1010
click at [320, 43] on icon at bounding box center [321, 39] width 7 height 13
click at [323, 41] on icon at bounding box center [321, 39] width 7 height 13
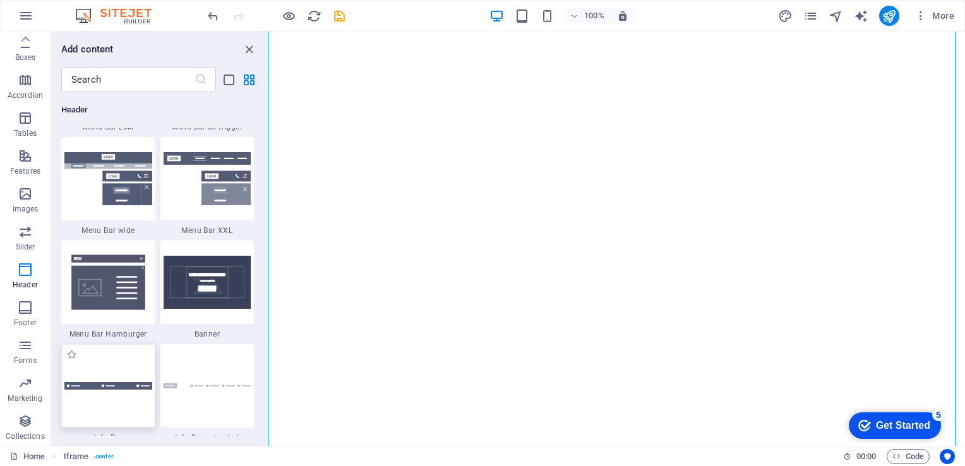
scroll to position [7980, 0]
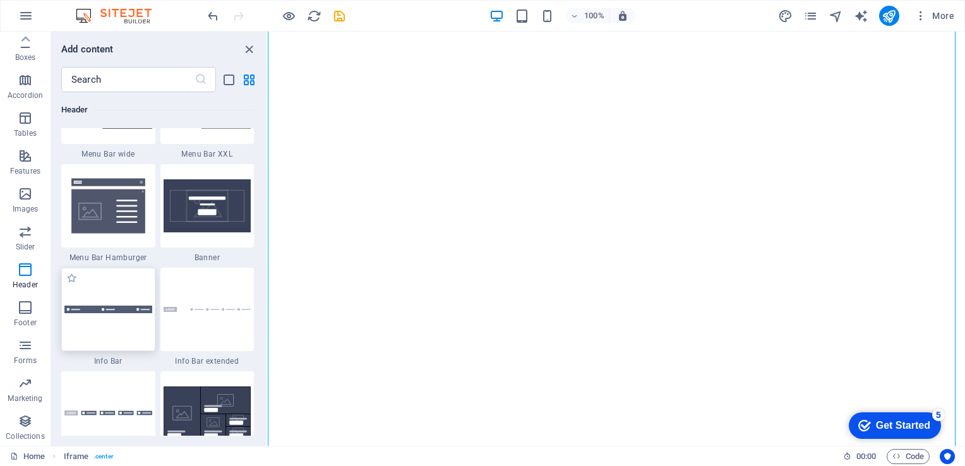
click at [122, 319] on div at bounding box center [108, 309] width 94 height 83
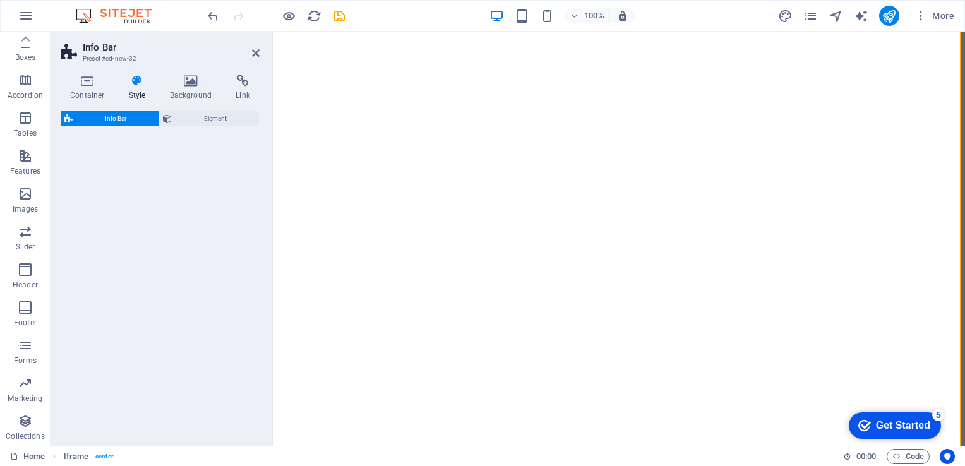
scroll to position [1858, 0]
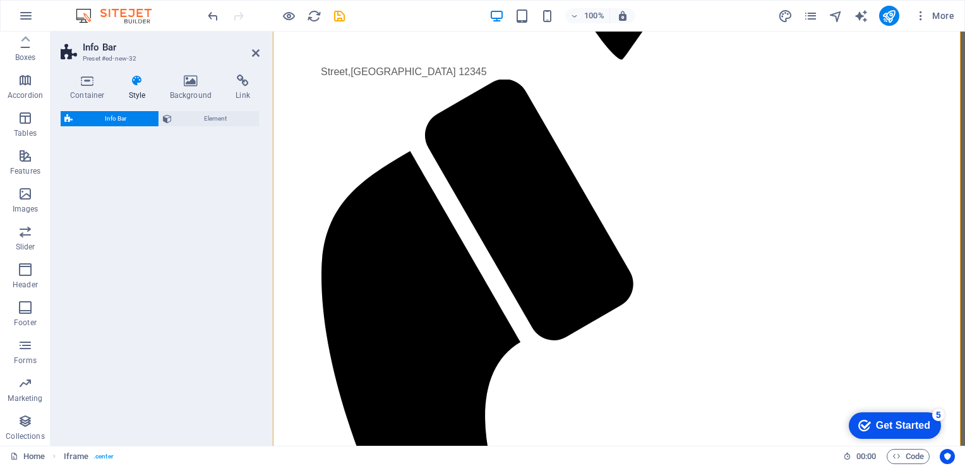
select select "rem"
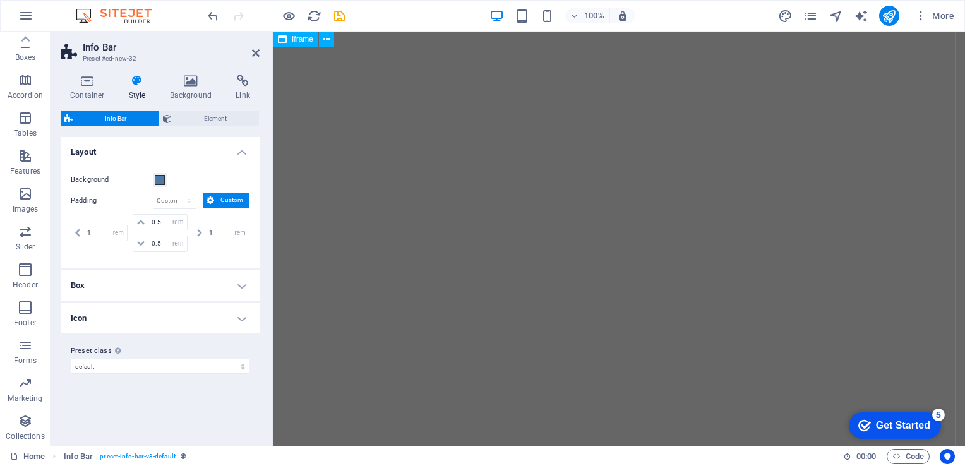
scroll to position [621, 0]
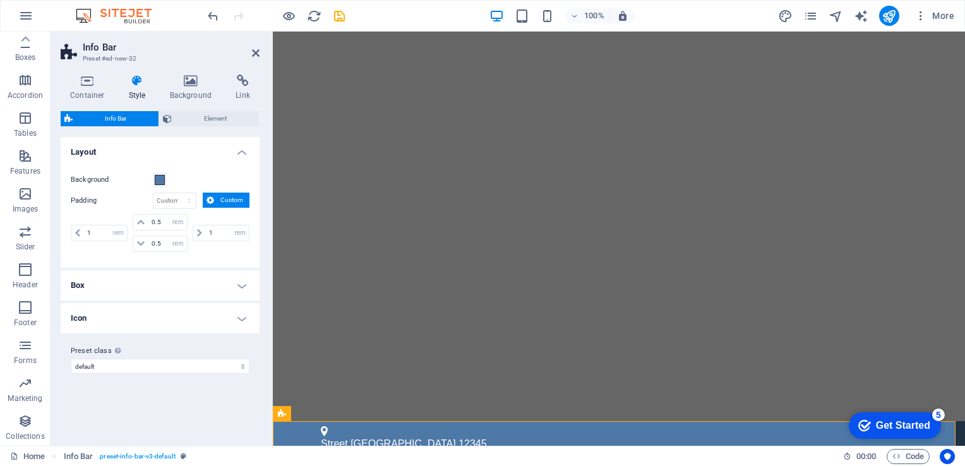
drag, startPoint x: 256, startPoint y: 44, endPoint x: 256, endPoint y: 59, distance: 15.2
click at [256, 59] on header "Info Bar Preset #ed-new-32" at bounding box center [160, 48] width 199 height 33
click at [331, 409] on icon at bounding box center [331, 413] width 7 height 13
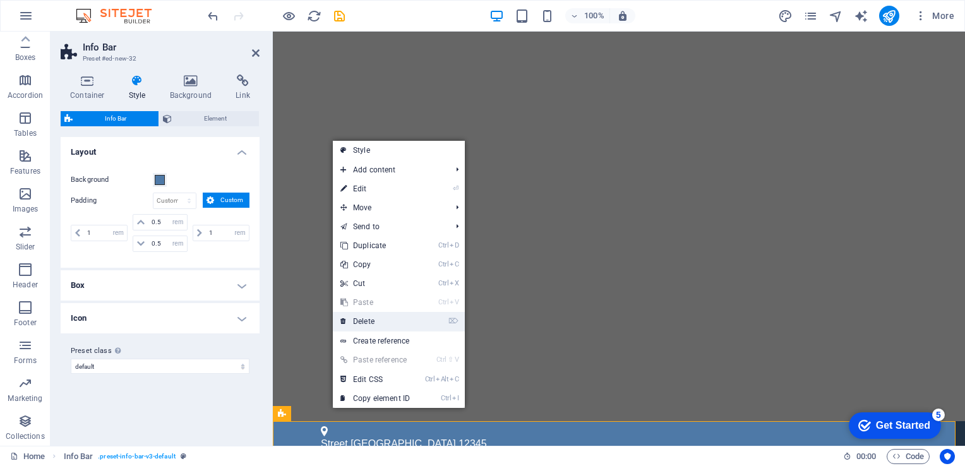
click at [404, 319] on link "⌦ Delete" at bounding box center [375, 321] width 85 height 19
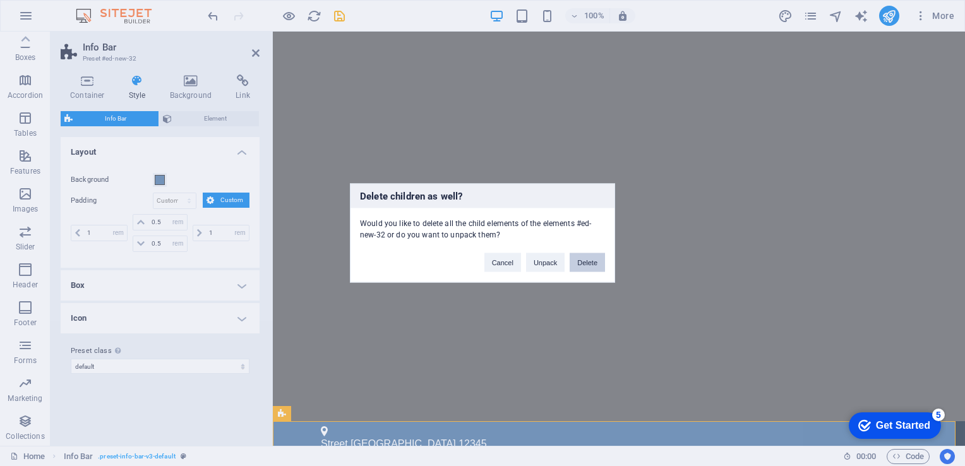
click at [580, 262] on button "Delete" at bounding box center [586, 262] width 35 height 19
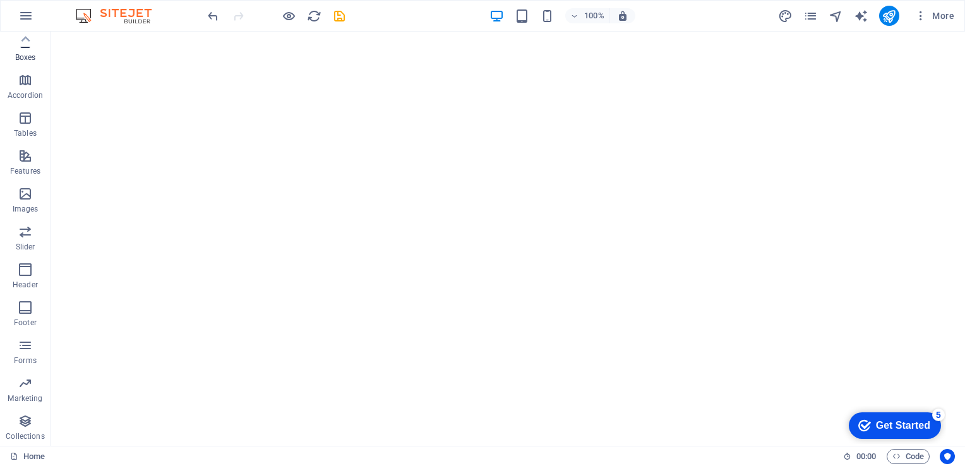
scroll to position [0, 0]
click at [27, 85] on icon "button" at bounding box center [25, 81] width 15 height 15
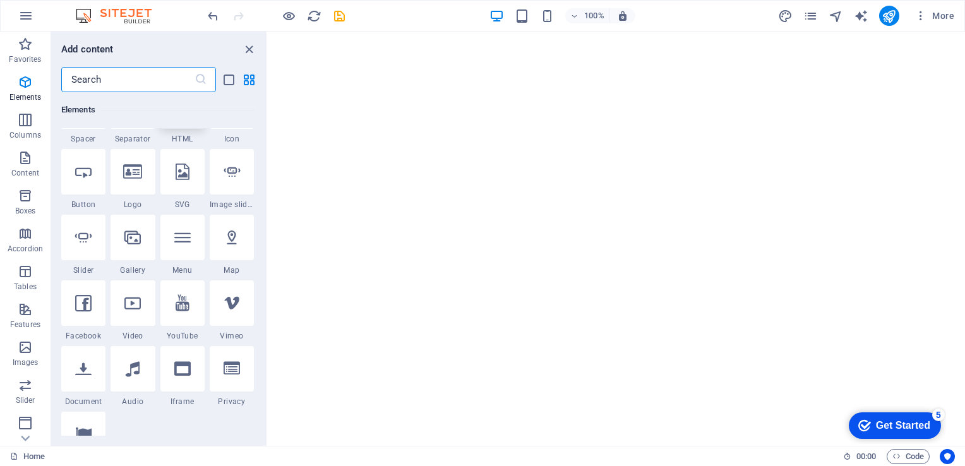
scroll to position [245, 0]
click at [187, 226] on div at bounding box center [182, 237] width 44 height 45
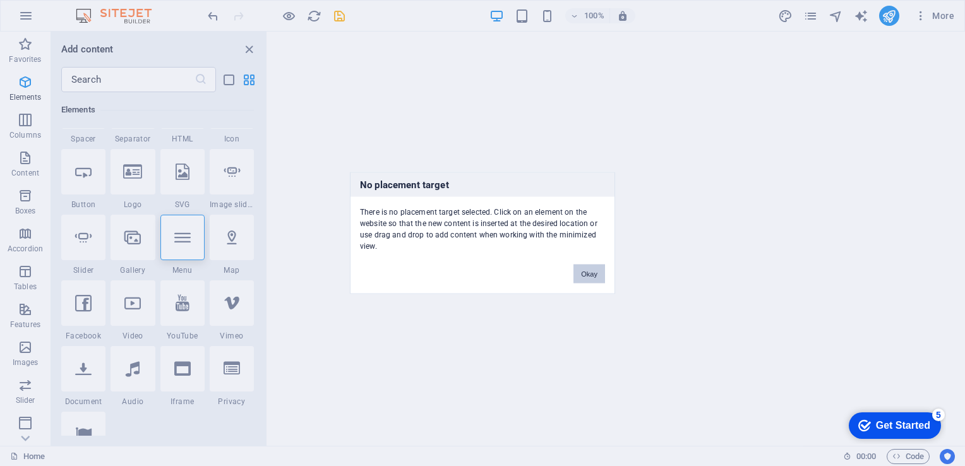
click at [593, 275] on button "Okay" at bounding box center [589, 274] width 32 height 19
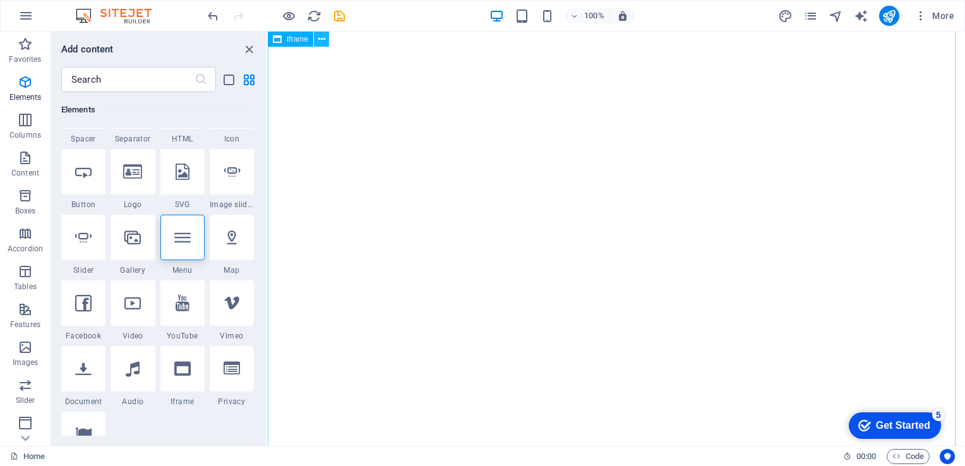
click at [323, 34] on icon at bounding box center [321, 39] width 7 height 13
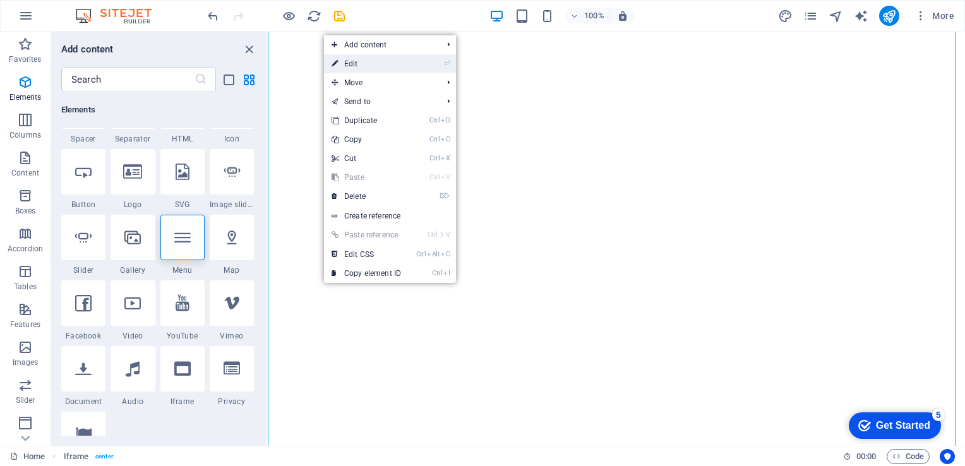
click at [372, 59] on link "⏎ Edit" at bounding box center [366, 63] width 85 height 19
select select "%"
select select "px"
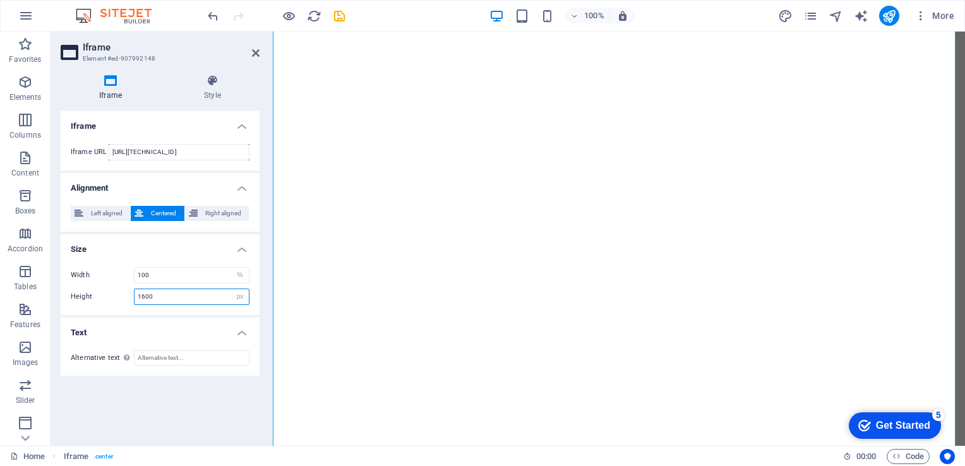
click at [182, 297] on input "1600" at bounding box center [191, 296] width 114 height 15
type input "800"
click at [391, 92] on div "</div>" at bounding box center [619, 193] width 692 height 505
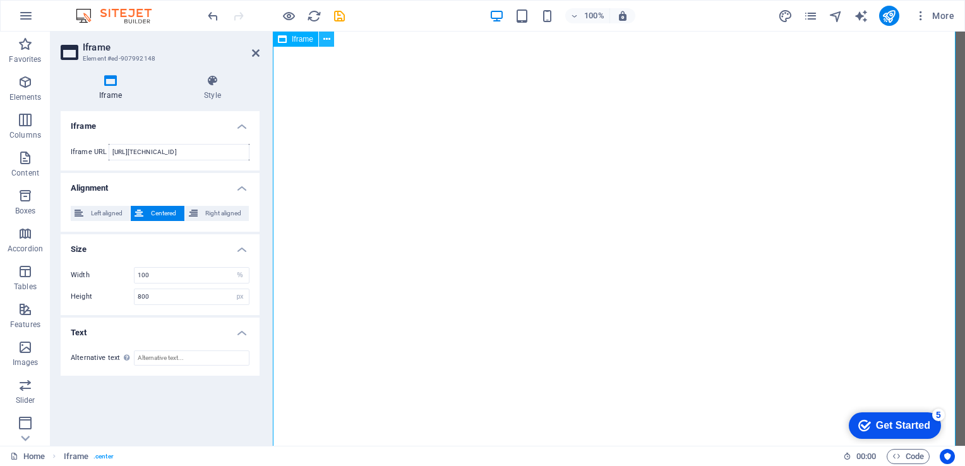
click at [326, 32] on button at bounding box center [326, 39] width 15 height 15
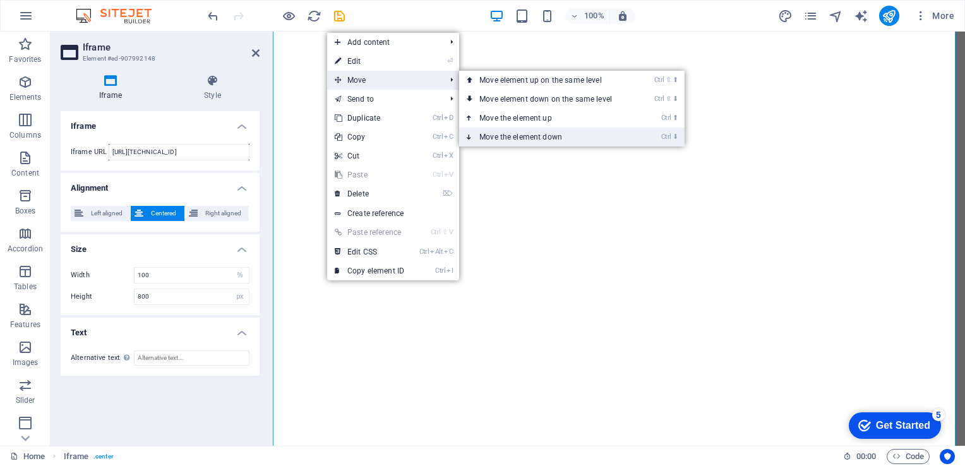
click at [506, 131] on link "Ctrl ⬇ Move the element down" at bounding box center [548, 137] width 178 height 19
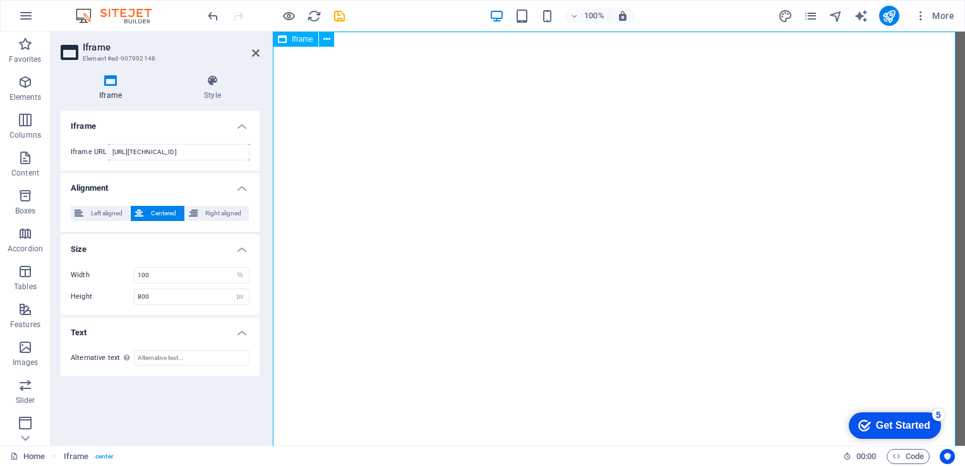
scroll to position [0, 0]
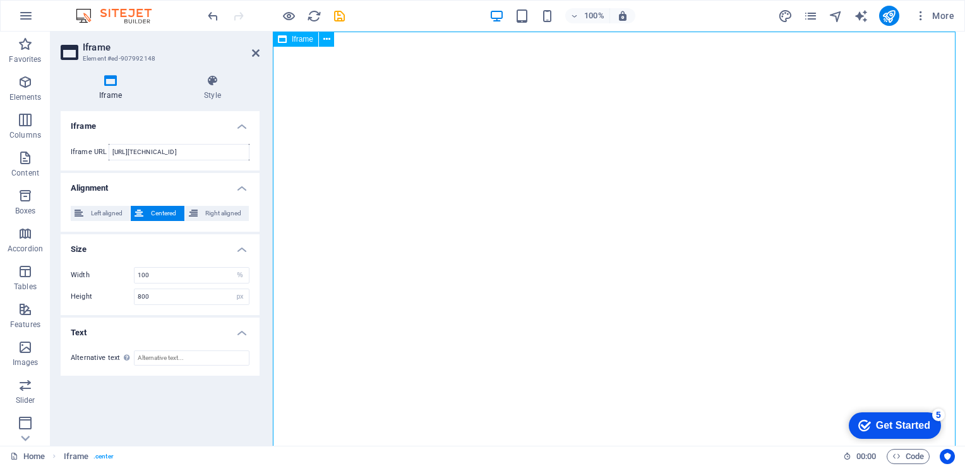
drag, startPoint x: 404, startPoint y: 51, endPoint x: 457, endPoint y: 277, distance: 231.5
click at [457, 277] on div "</div>" at bounding box center [619, 284] width 692 height 505
click at [218, 81] on icon at bounding box center [212, 80] width 94 height 13
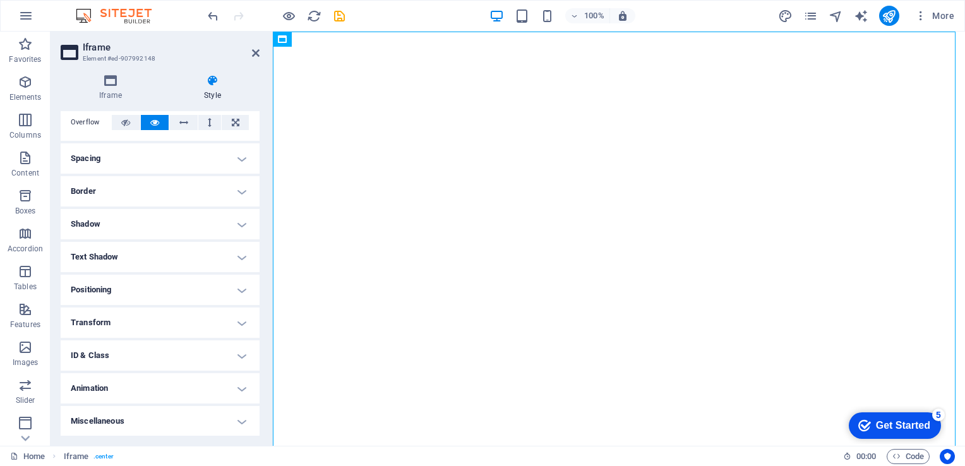
scroll to position [73, 0]
click at [236, 355] on h4 "ID & Class" at bounding box center [160, 356] width 199 height 30
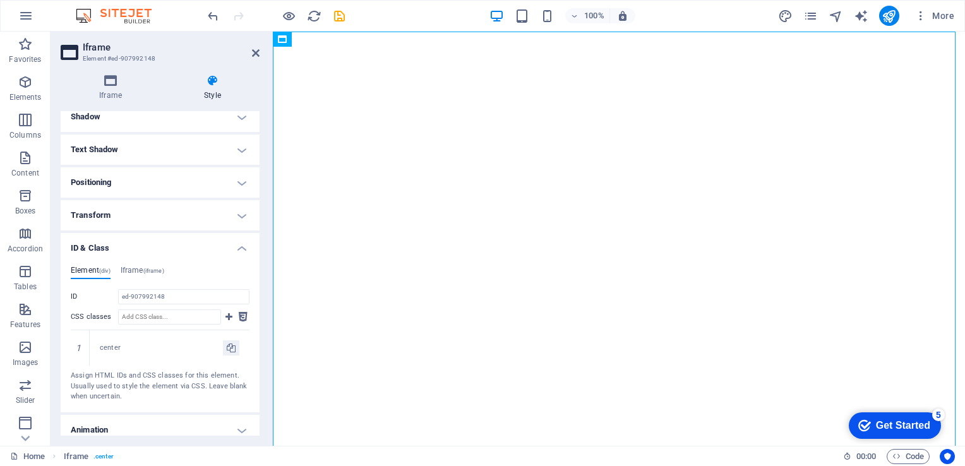
scroll to position [179, 0]
click at [236, 249] on h4 "ID & Class" at bounding box center [160, 245] width 199 height 23
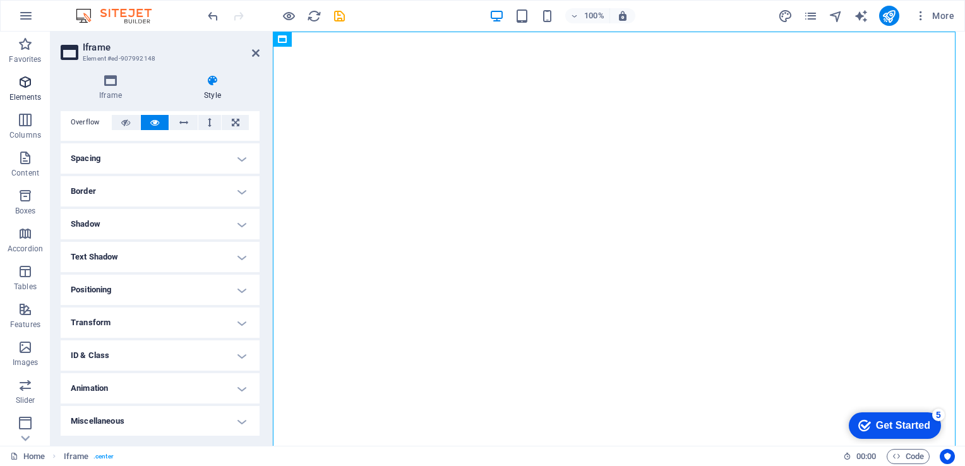
click at [25, 93] on p "Elements" at bounding box center [25, 97] width 32 height 10
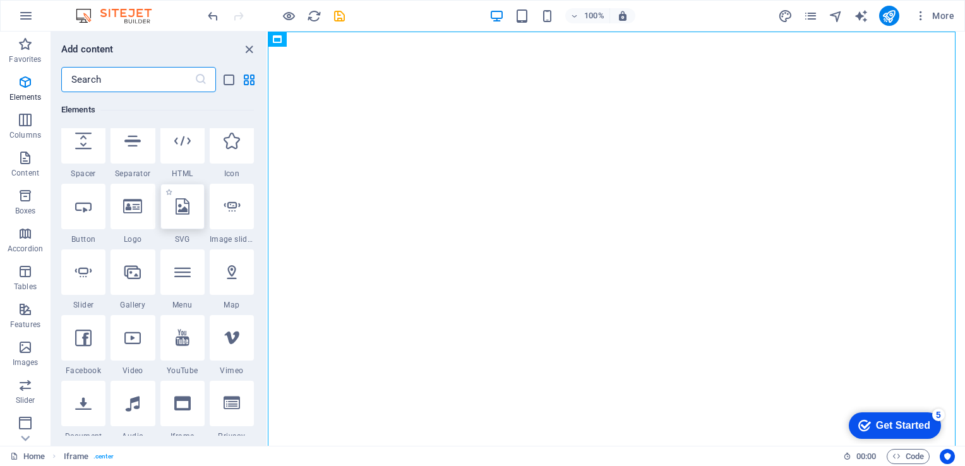
scroll to position [210, 0]
click at [187, 282] on div at bounding box center [182, 272] width 44 height 45
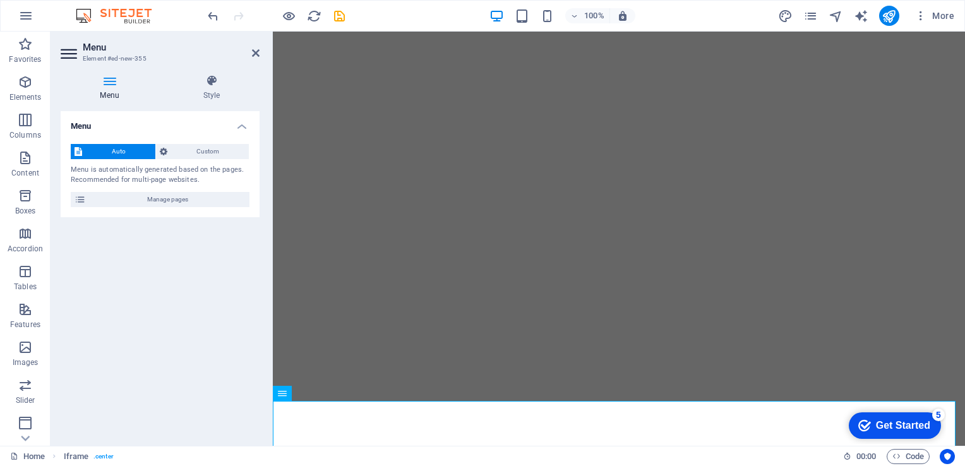
scroll to position [136, 0]
click at [327, 394] on icon at bounding box center [324, 392] width 7 height 13
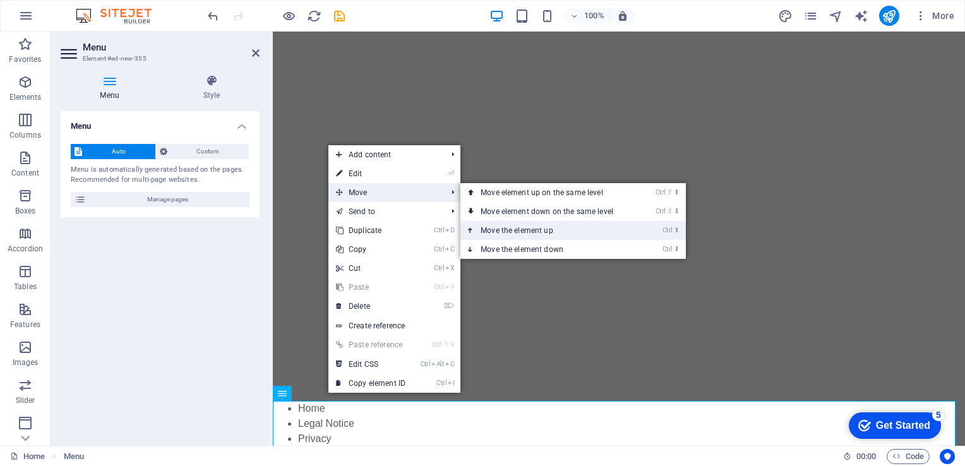
click at [487, 227] on link "Ctrl ⬆ Move the element up" at bounding box center [549, 230] width 178 height 19
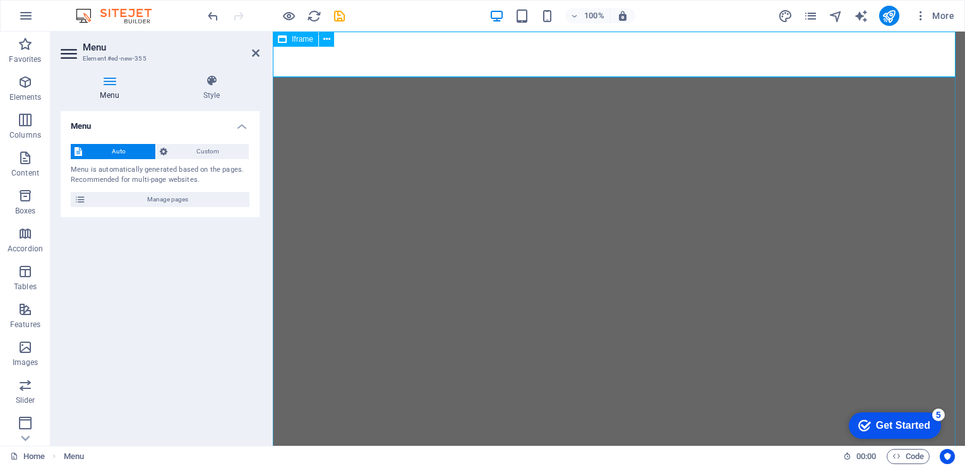
scroll to position [0, 0]
click at [205, 97] on h4 "Style" at bounding box center [212, 87] width 96 height 27
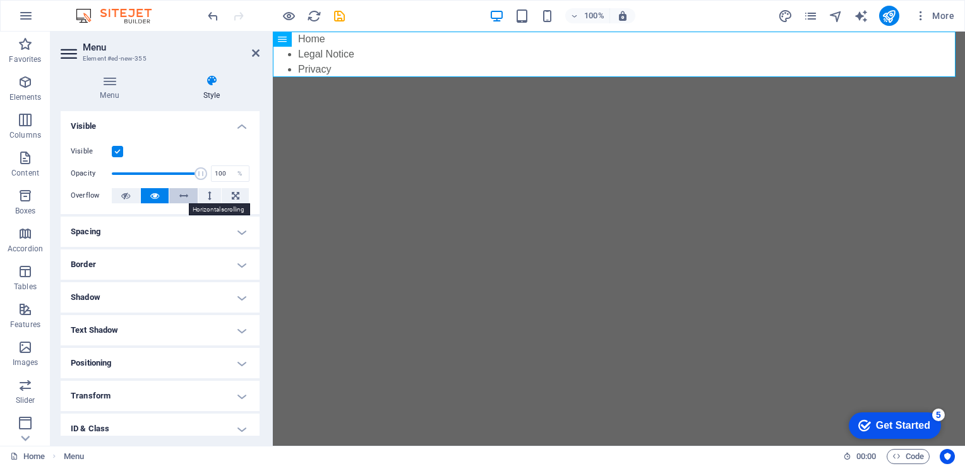
click at [179, 196] on icon at bounding box center [183, 195] width 9 height 15
click at [153, 194] on icon at bounding box center [154, 195] width 9 height 15
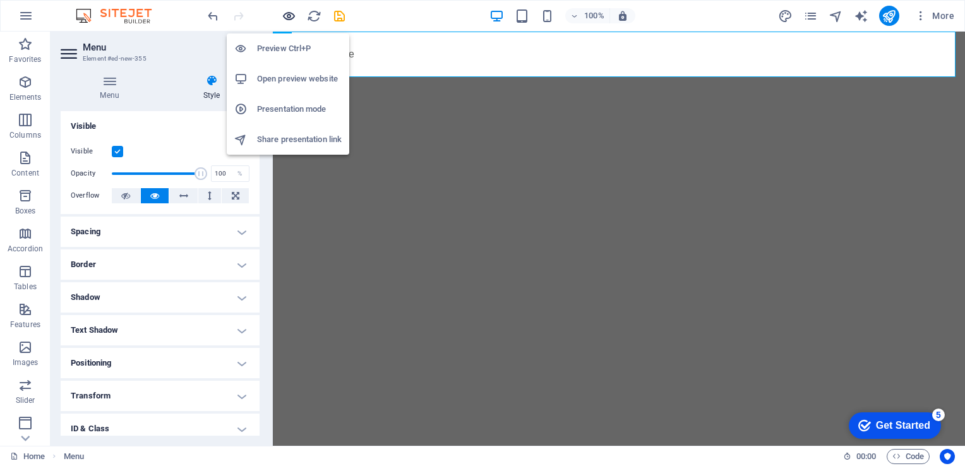
click at [289, 14] on icon "button" at bounding box center [289, 16] width 15 height 15
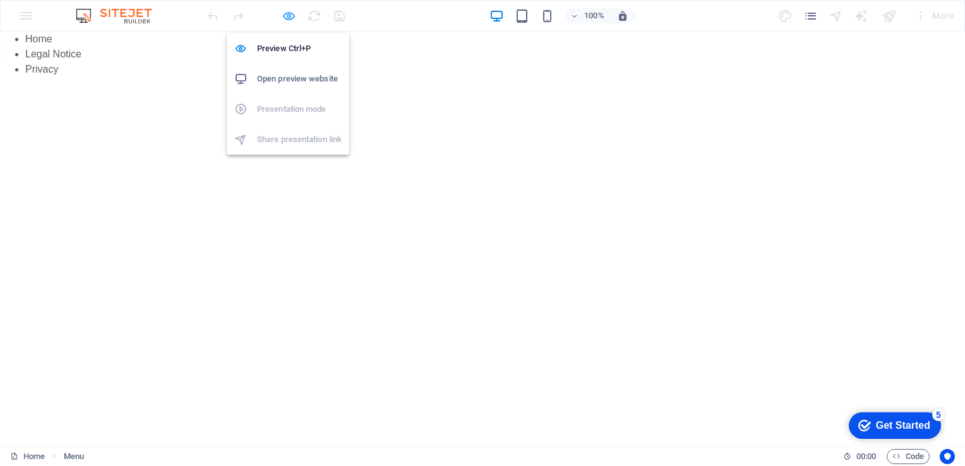
click at [285, 16] on icon "button" at bounding box center [289, 16] width 15 height 15
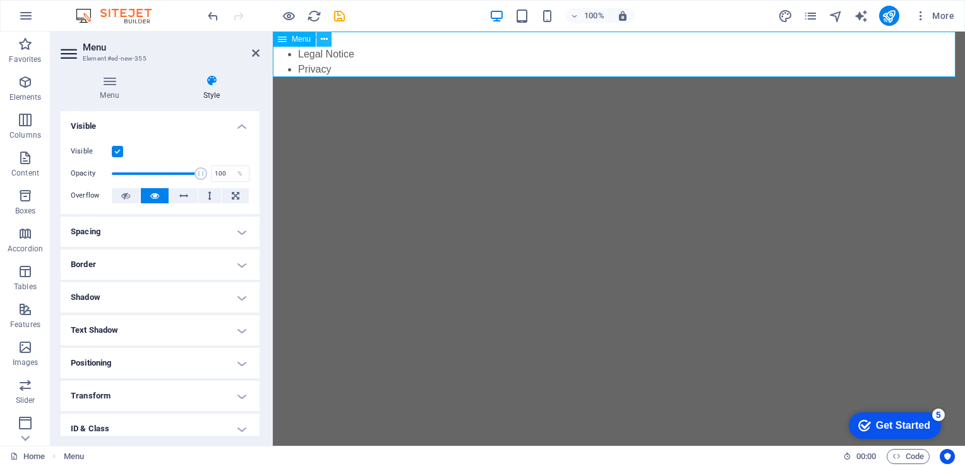
click at [323, 36] on icon at bounding box center [324, 39] width 7 height 13
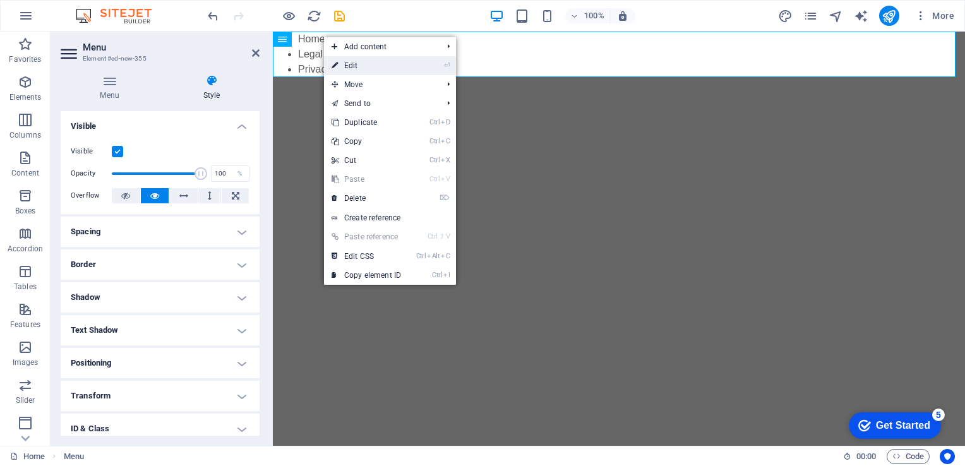
click at [388, 68] on link "⏎ Edit" at bounding box center [366, 65] width 85 height 19
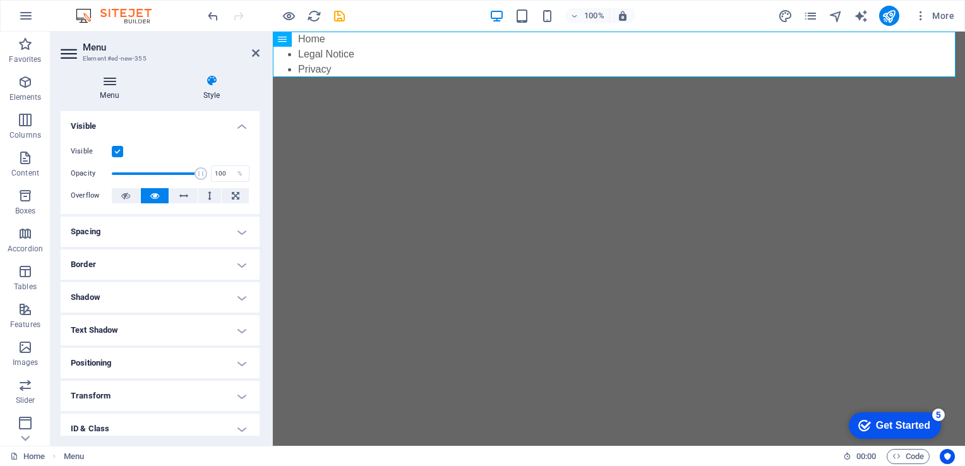
click at [106, 76] on icon at bounding box center [110, 80] width 98 height 13
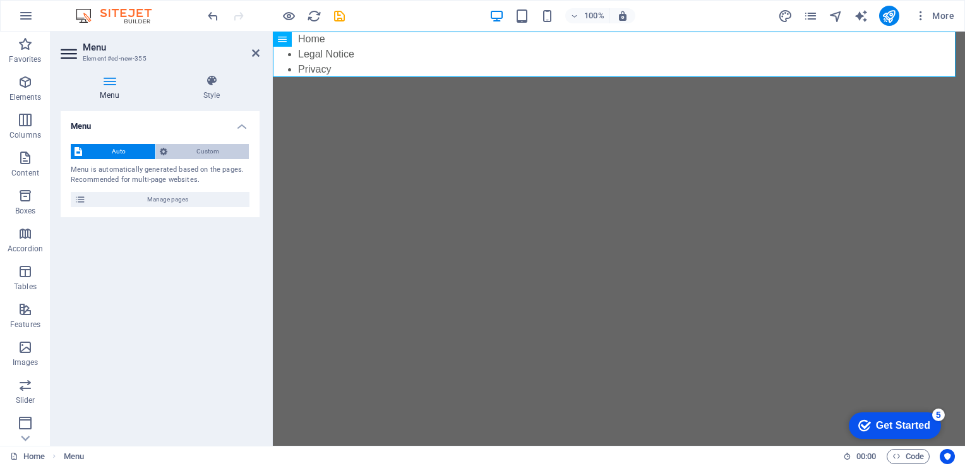
click at [205, 146] on span "Custom" at bounding box center [208, 151] width 74 height 15
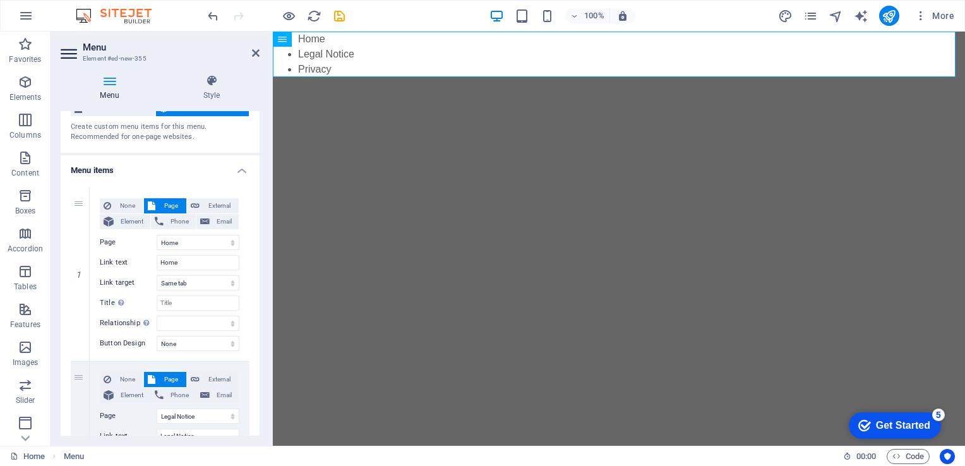
scroll to position [43, 0]
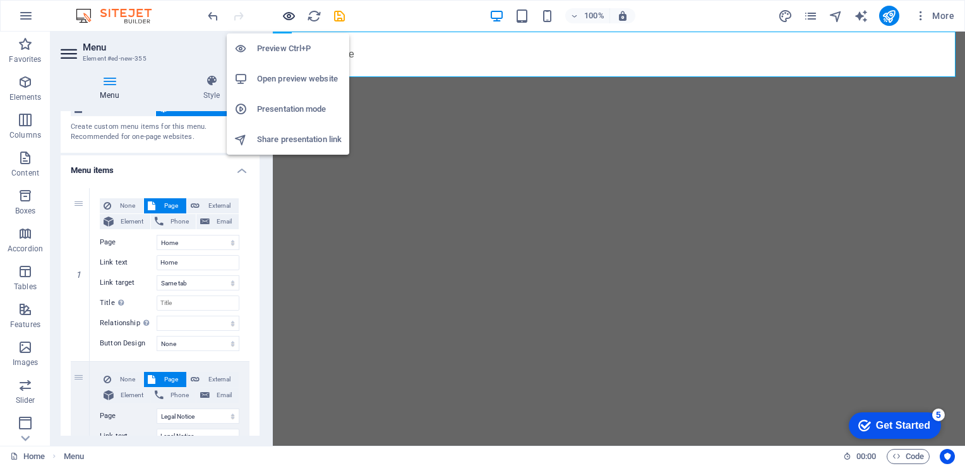
click at [288, 16] on icon "button" at bounding box center [289, 16] width 15 height 15
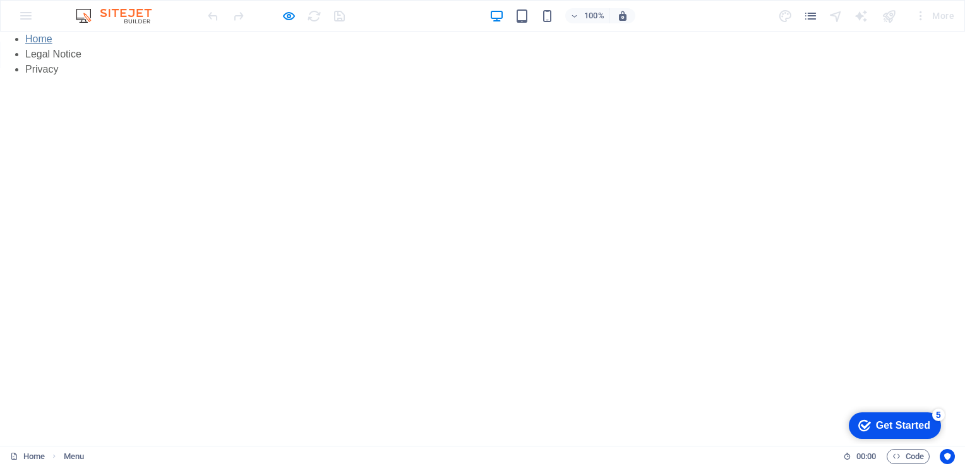
click at [38, 39] on link "Home" at bounding box center [38, 38] width 27 height 11
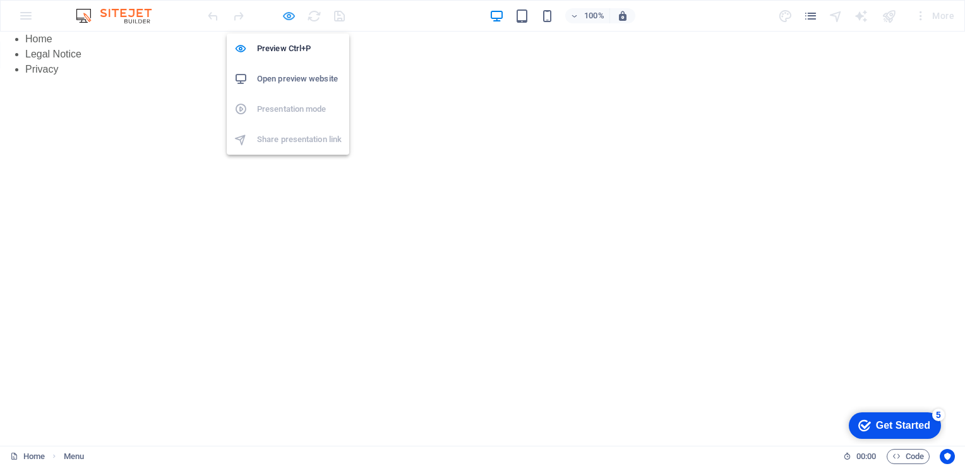
click at [287, 9] on icon "button" at bounding box center [289, 16] width 15 height 15
select select
select select "1"
select select
select select "2"
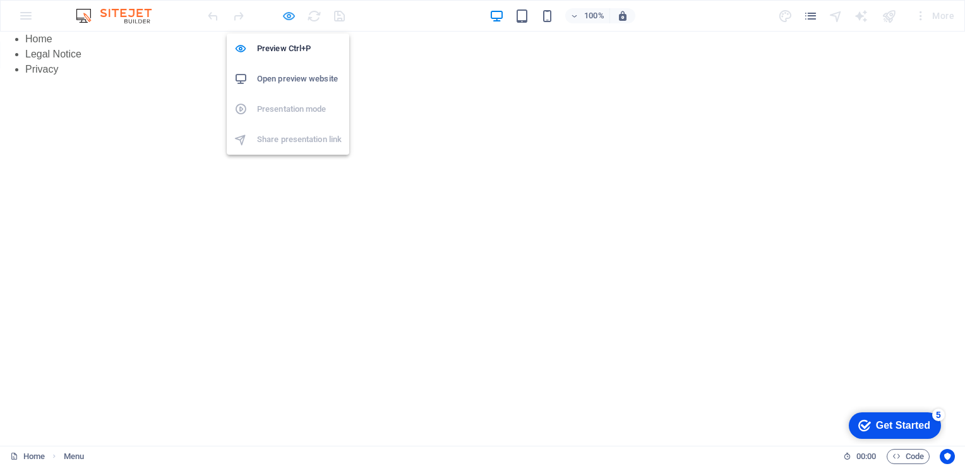
select select
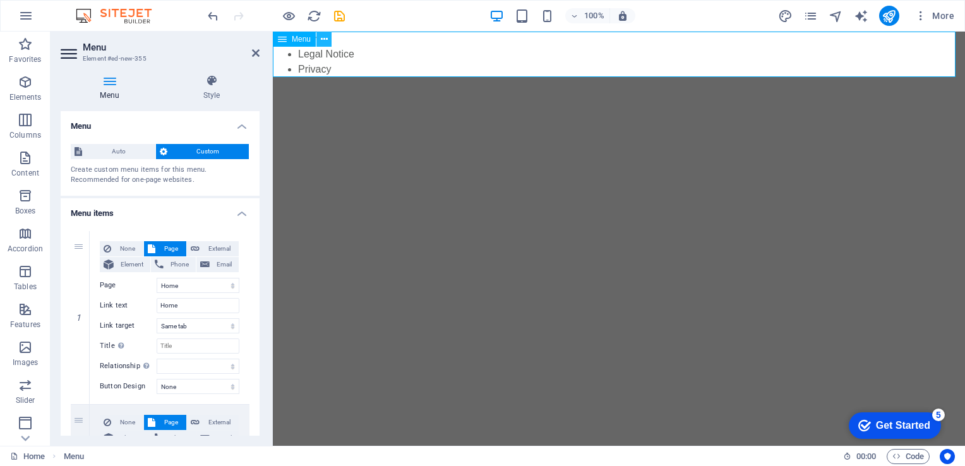
click at [325, 39] on icon at bounding box center [324, 39] width 7 height 13
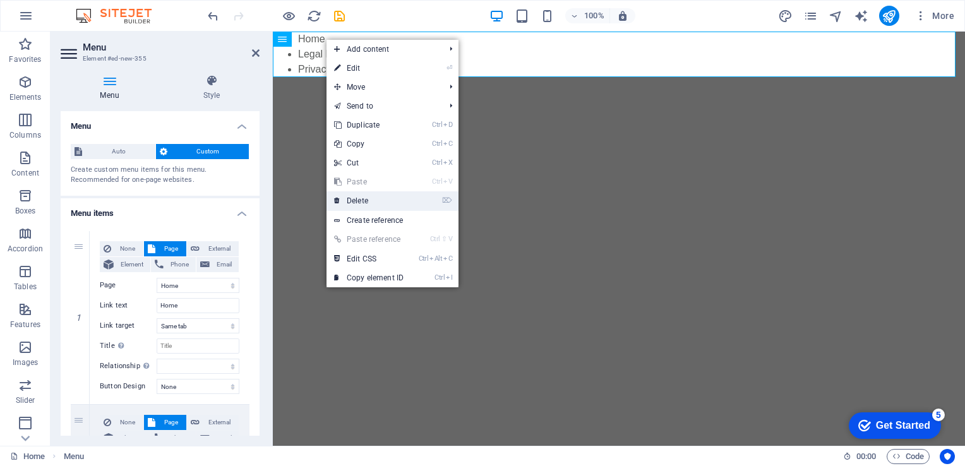
click at [394, 205] on link "⌦ Delete" at bounding box center [368, 200] width 85 height 19
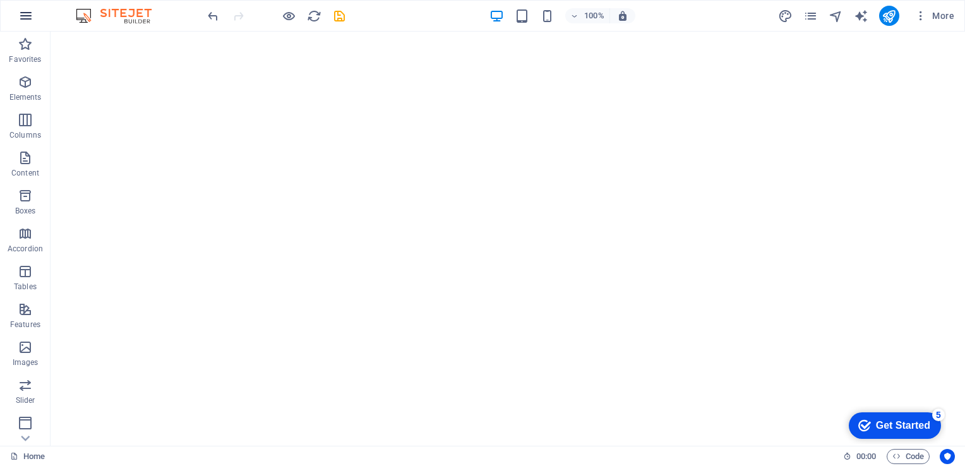
click at [30, 18] on icon "button" at bounding box center [25, 15] width 15 height 15
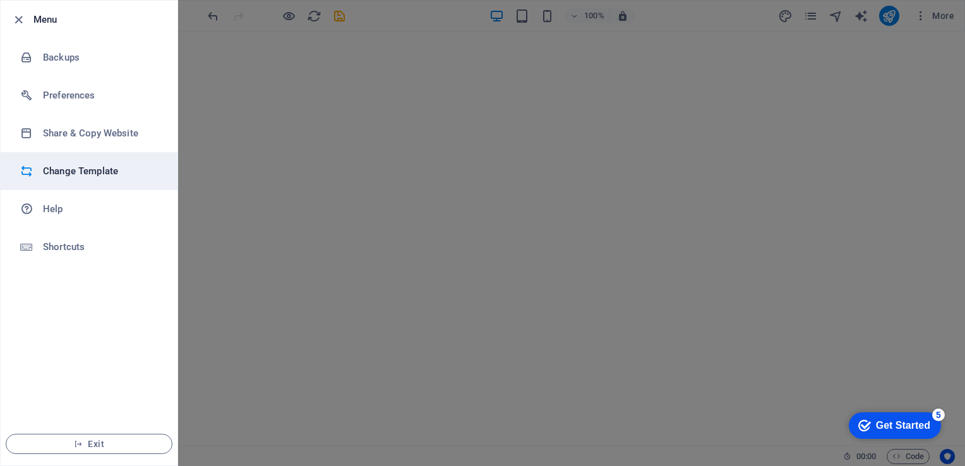
click at [88, 165] on h6 "Change Template" at bounding box center [101, 171] width 117 height 15
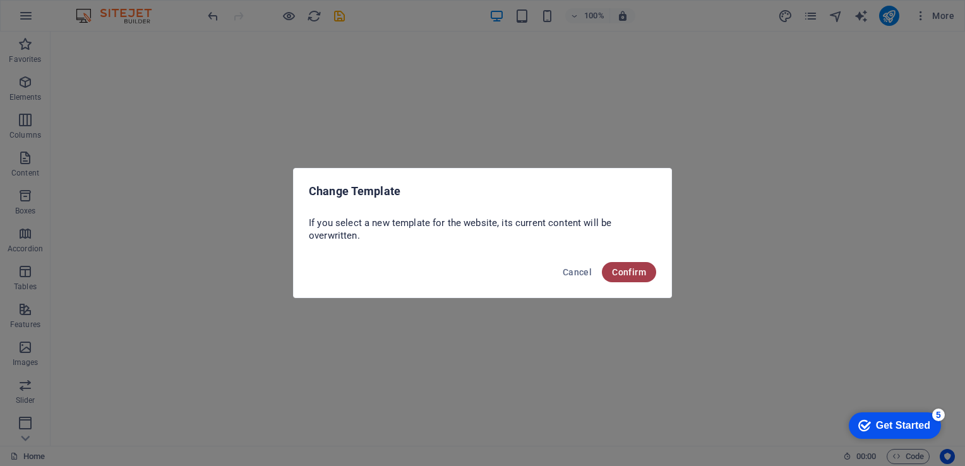
click at [617, 268] on span "Confirm" at bounding box center [629, 272] width 34 height 10
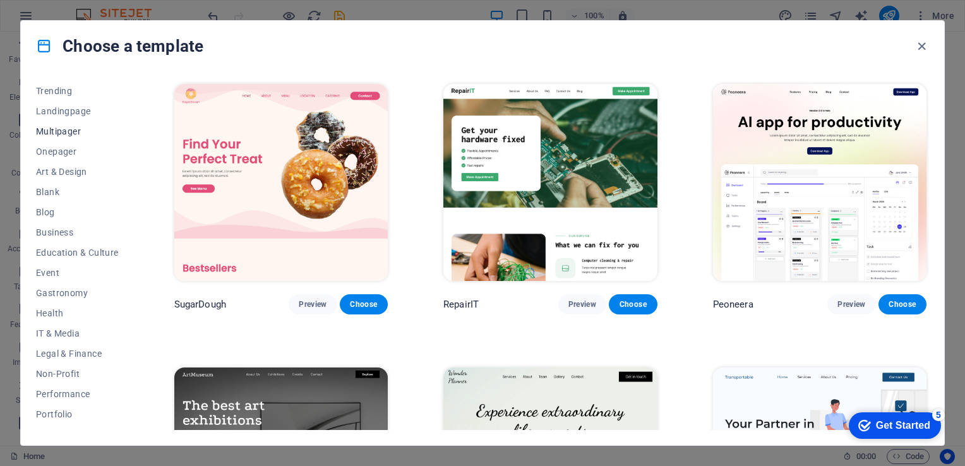
scroll to position [0, 0]
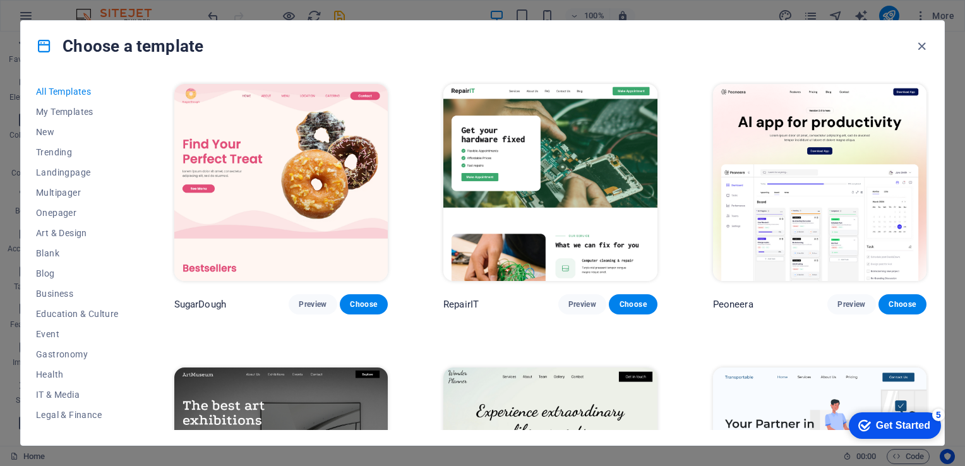
click at [884, 427] on div "Get Started" at bounding box center [903, 425] width 54 height 11
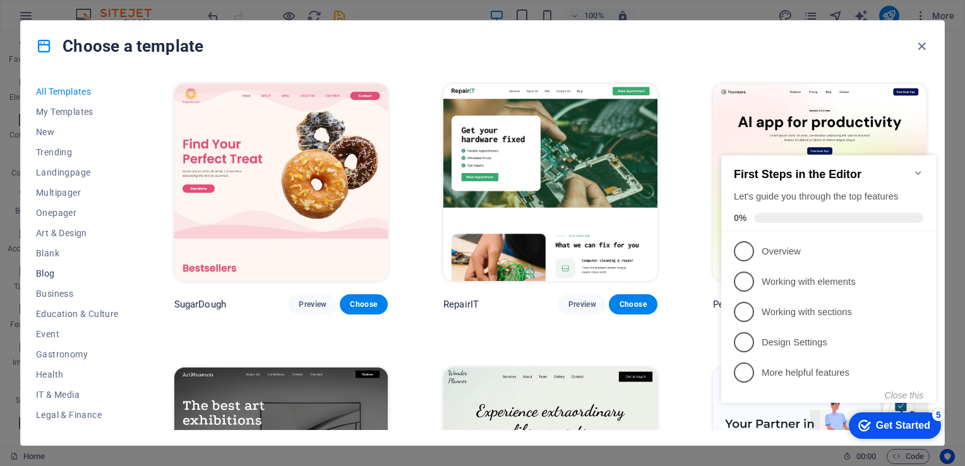
click at [50, 270] on span "Blog" at bounding box center [77, 273] width 83 height 10
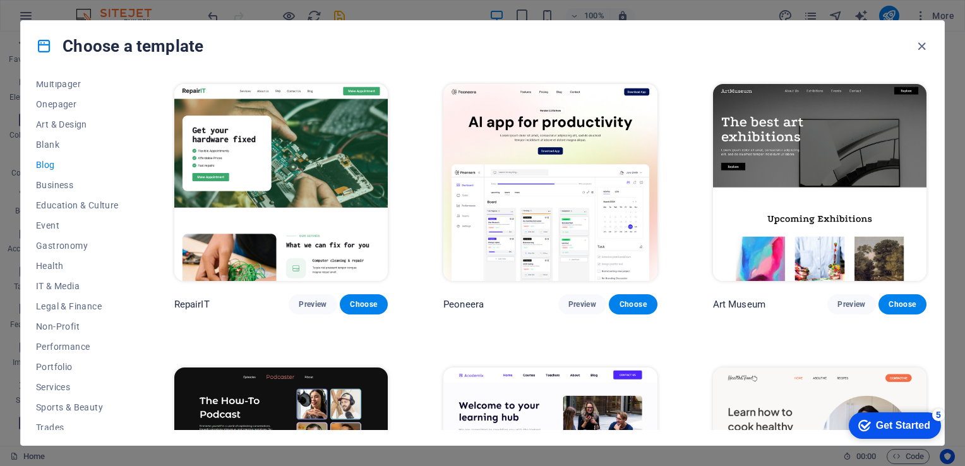
scroll to position [109, 0]
click at [88, 201] on span "Education & Culture" at bounding box center [77, 205] width 83 height 10
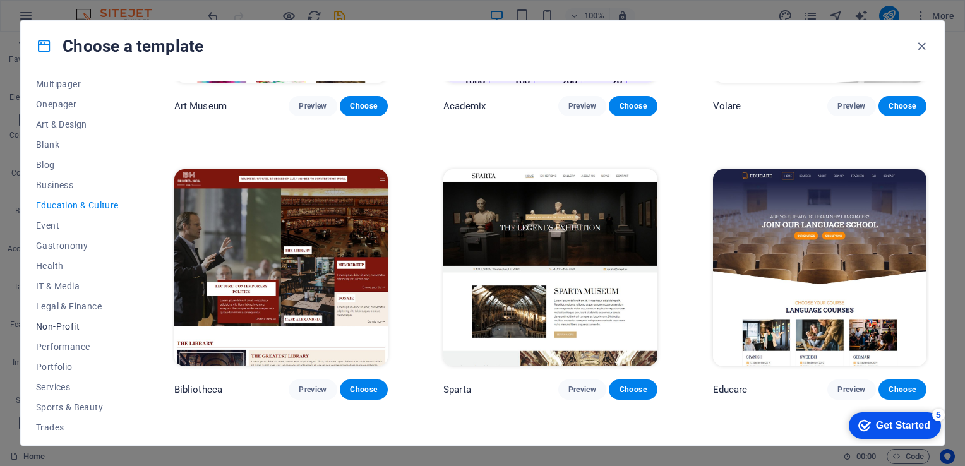
scroll to position [156, 0]
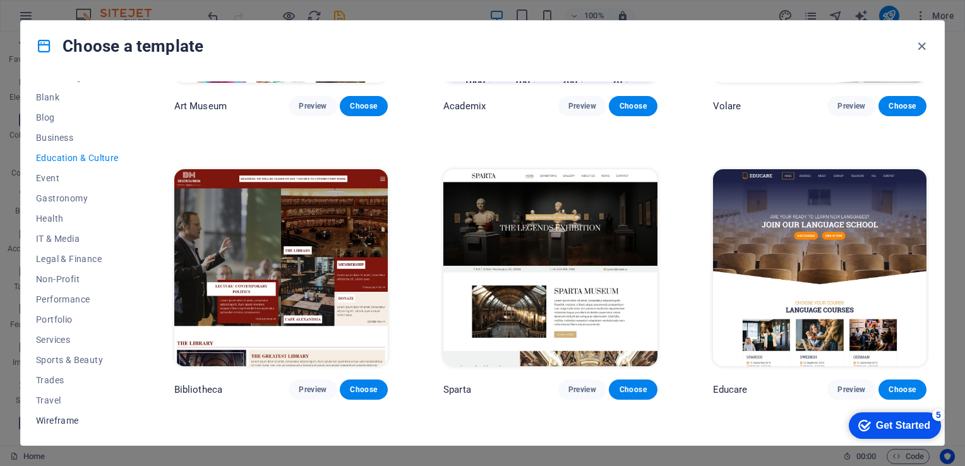
click at [64, 424] on span "Wireframe" at bounding box center [77, 420] width 83 height 10
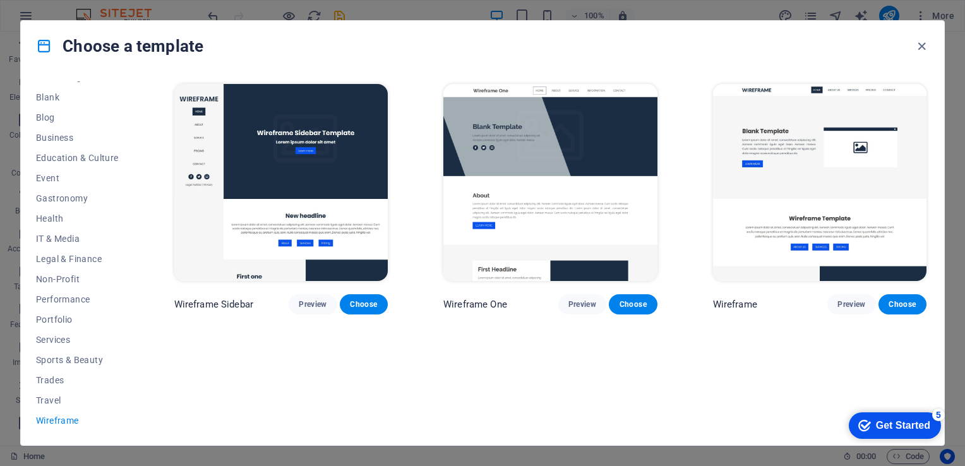
scroll to position [0, 0]
click at [83, 300] on span "Performance" at bounding box center [77, 299] width 83 height 10
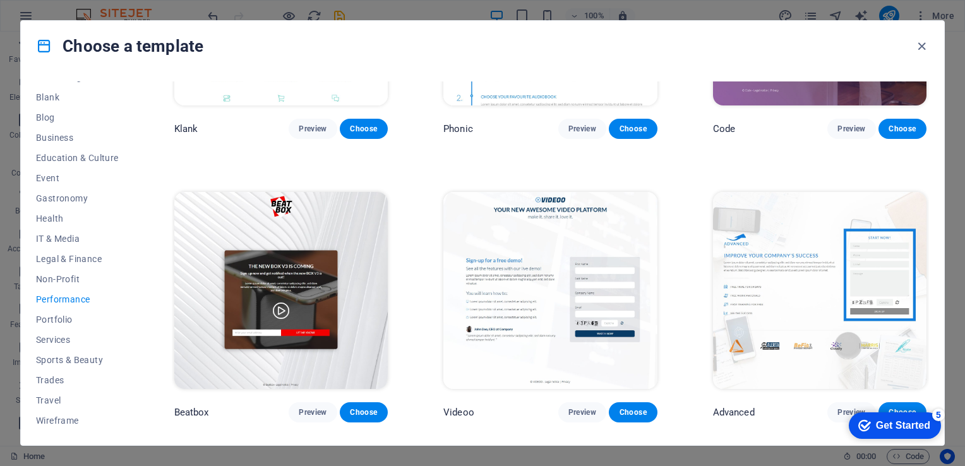
scroll to position [174, 0]
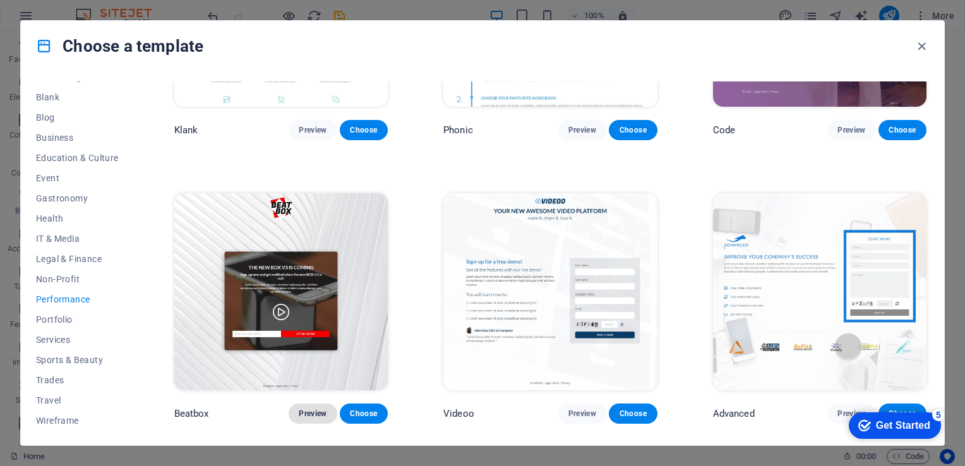
click at [317, 419] on button "Preview" at bounding box center [313, 413] width 48 height 20
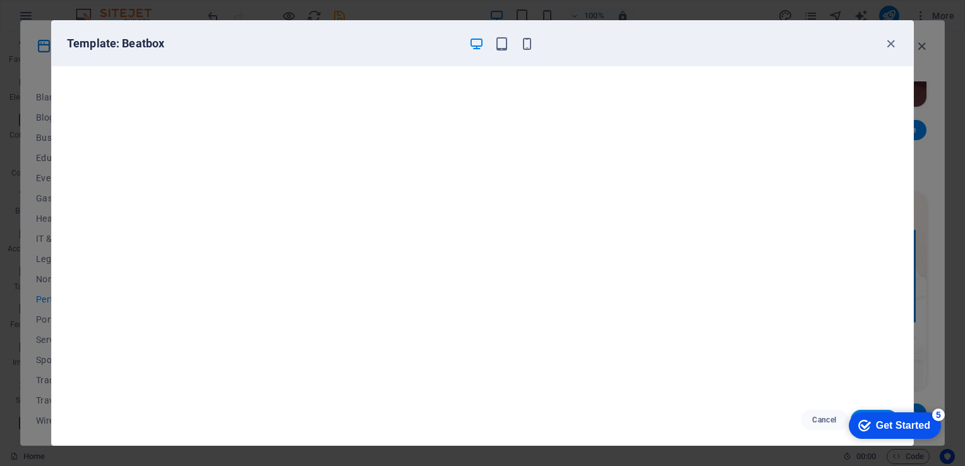
scroll to position [0, 0]
click at [892, 42] on icon "button" at bounding box center [890, 44] width 15 height 15
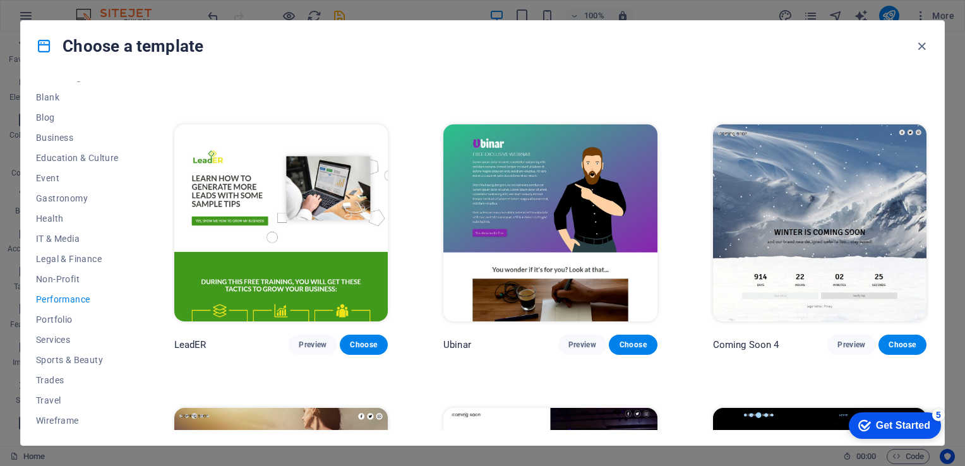
scroll to position [1092, 0]
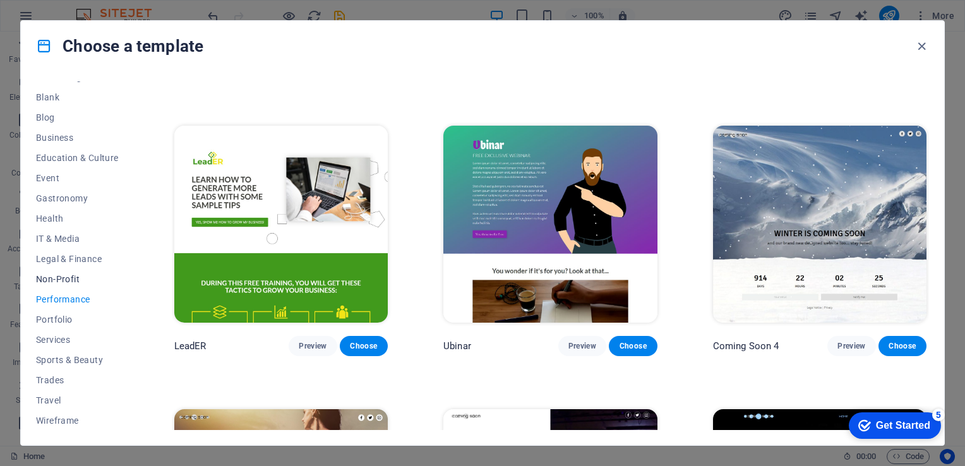
click at [62, 277] on span "Non-Profit" at bounding box center [77, 279] width 83 height 10
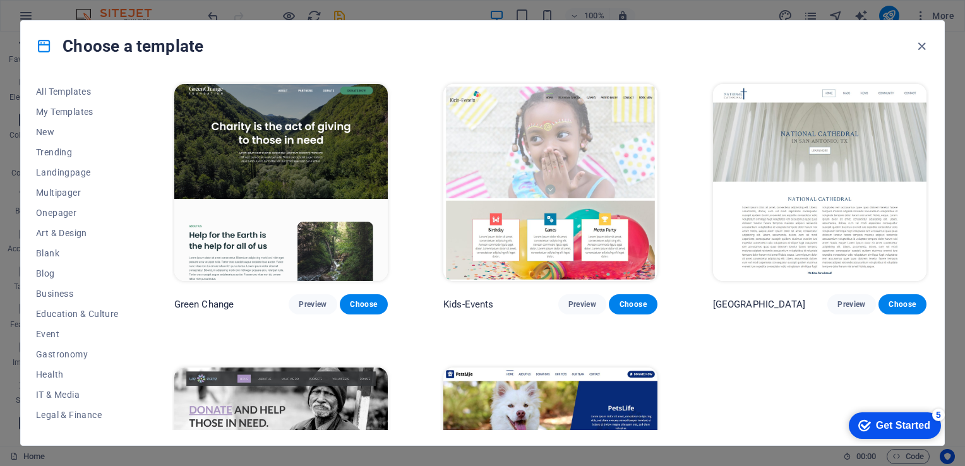
scroll to position [0, 0]
click at [73, 215] on span "Onepager" at bounding box center [77, 213] width 83 height 10
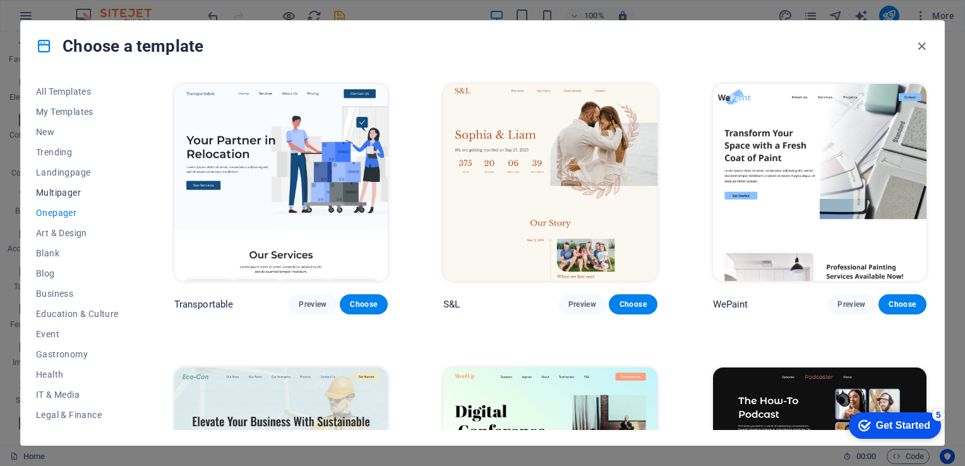
click at [76, 189] on span "Multipager" at bounding box center [77, 192] width 83 height 10
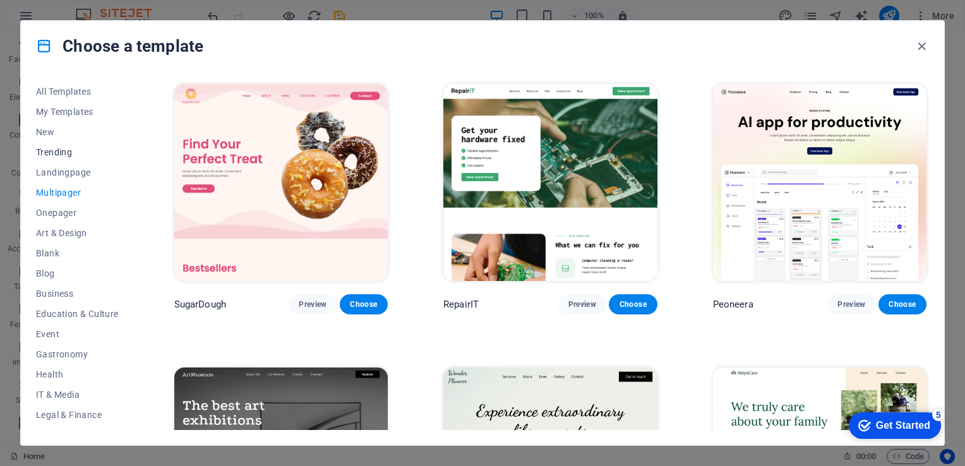
click at [70, 155] on span "Trending" at bounding box center [77, 152] width 83 height 10
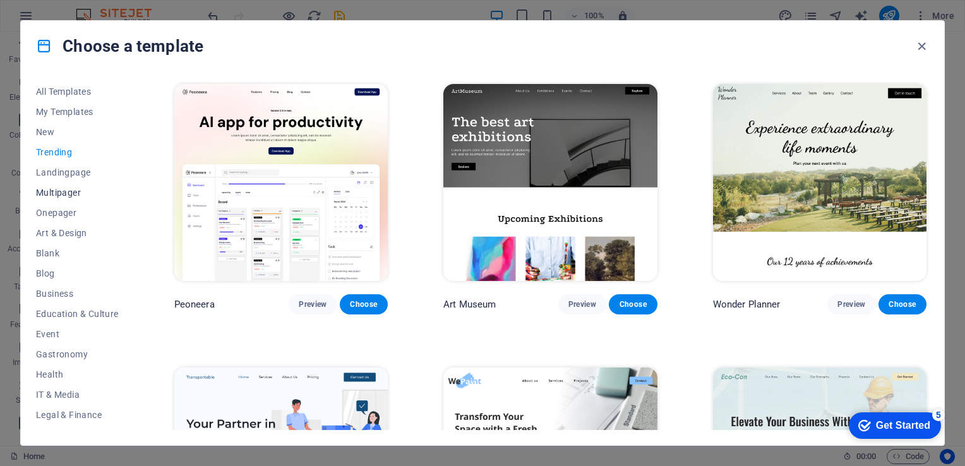
click at [79, 182] on button "Multipager" at bounding box center [77, 192] width 83 height 20
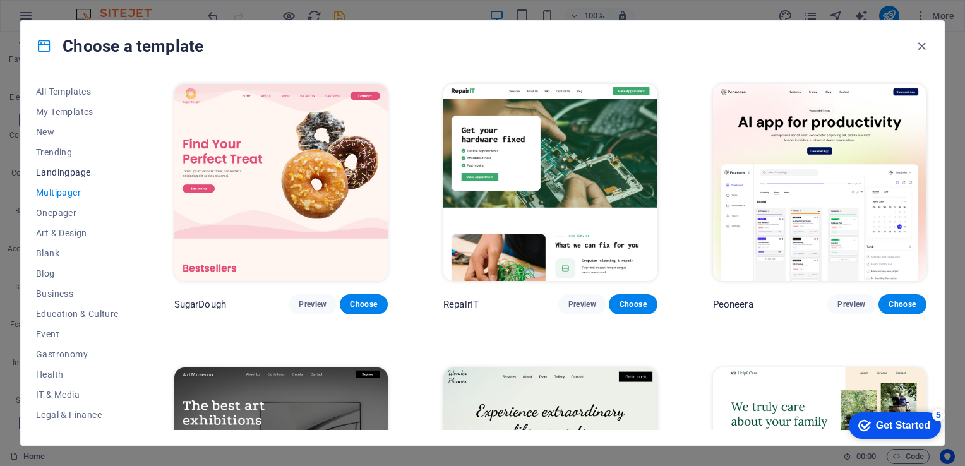
click at [86, 174] on span "Landingpage" at bounding box center [77, 172] width 83 height 10
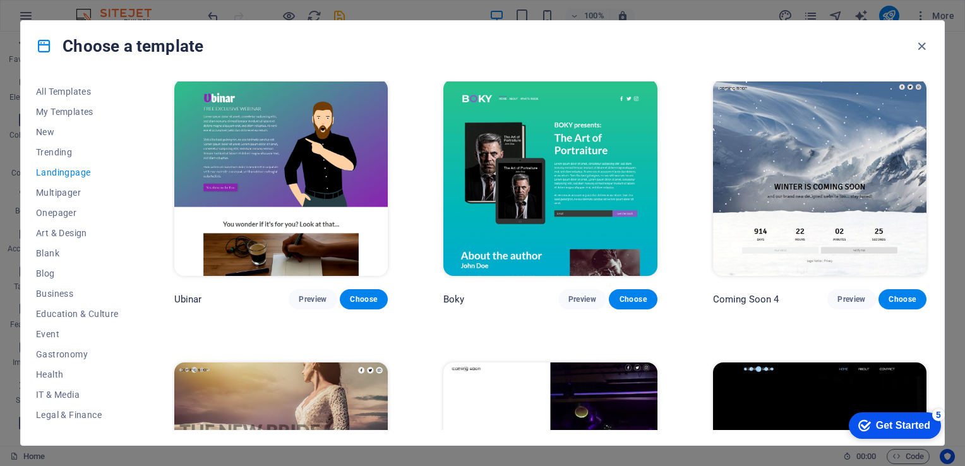
scroll to position [1937, 0]
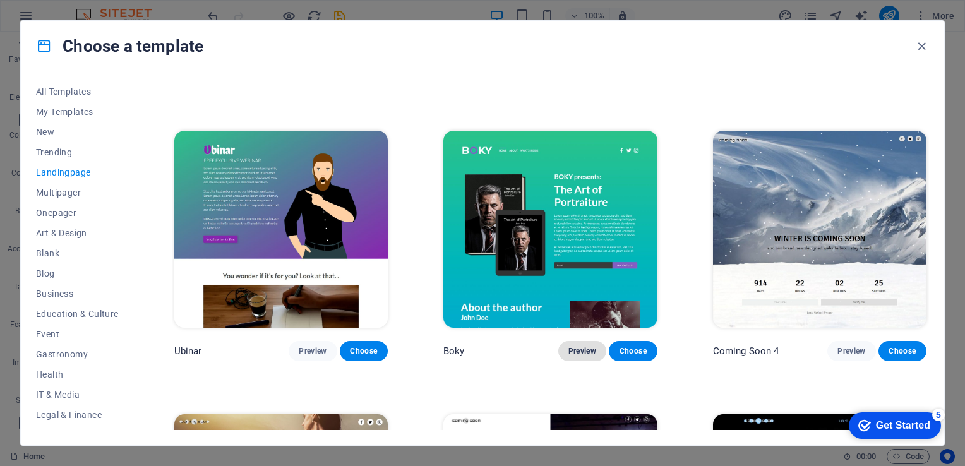
click at [583, 346] on span "Preview" at bounding box center [582, 351] width 28 height 10
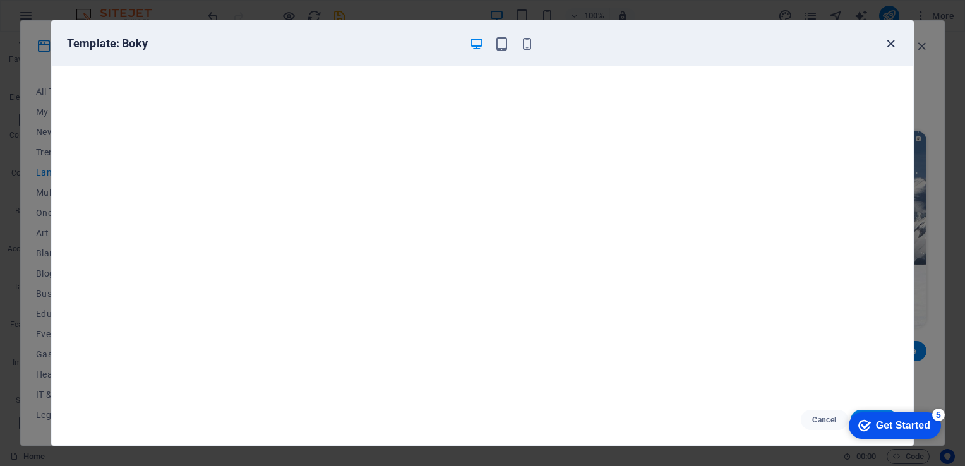
click at [892, 42] on icon "button" at bounding box center [890, 44] width 15 height 15
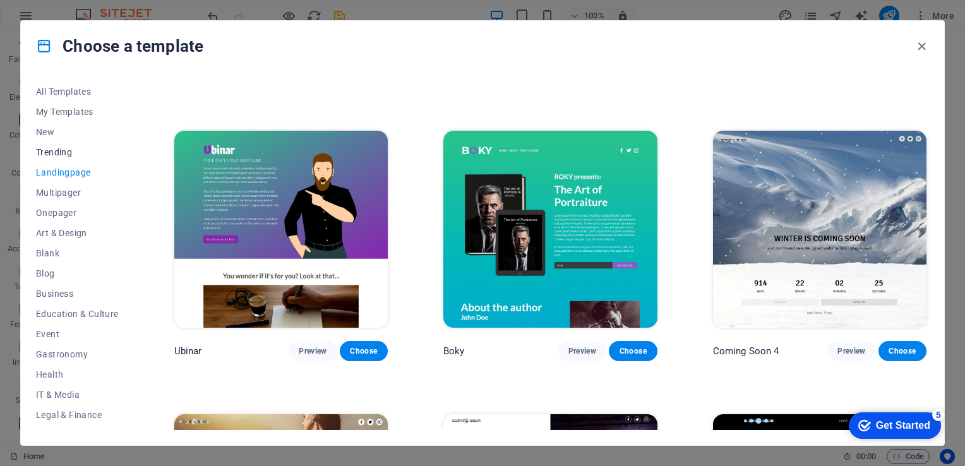
click at [68, 151] on span "Trending" at bounding box center [77, 152] width 83 height 10
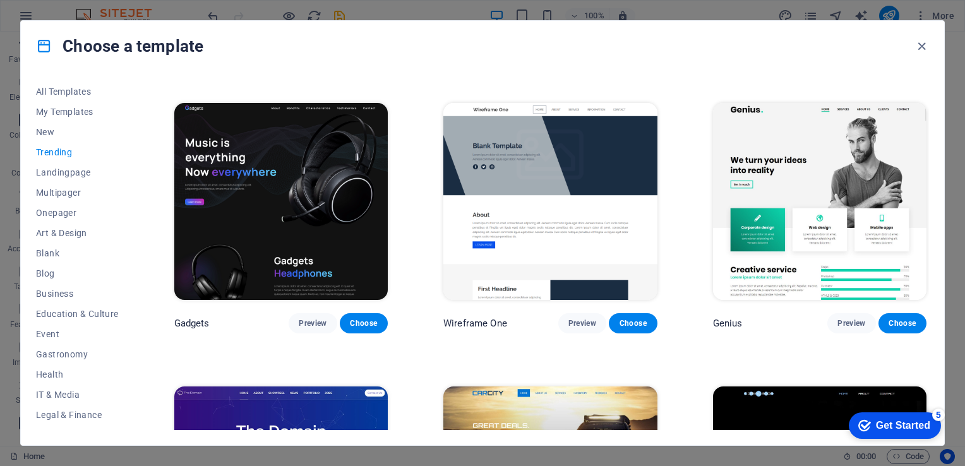
scroll to position [831, 0]
click at [62, 208] on span "Onepager" at bounding box center [77, 213] width 83 height 10
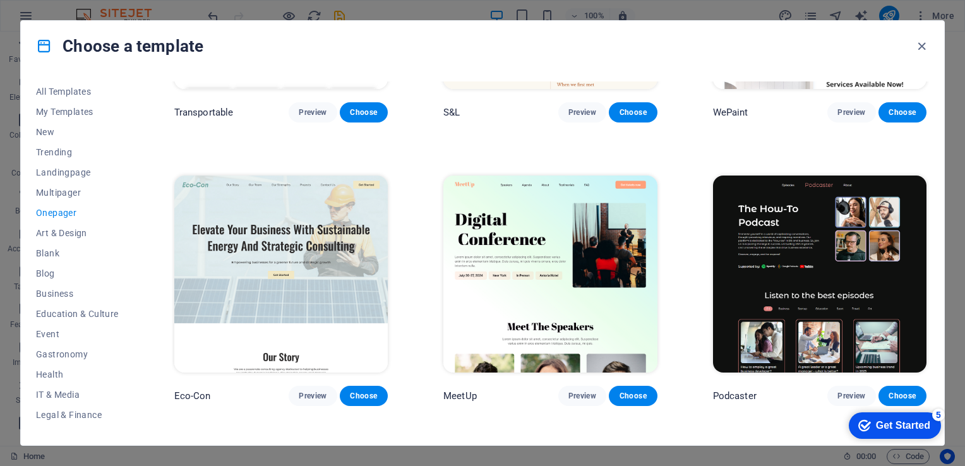
scroll to position [193, 0]
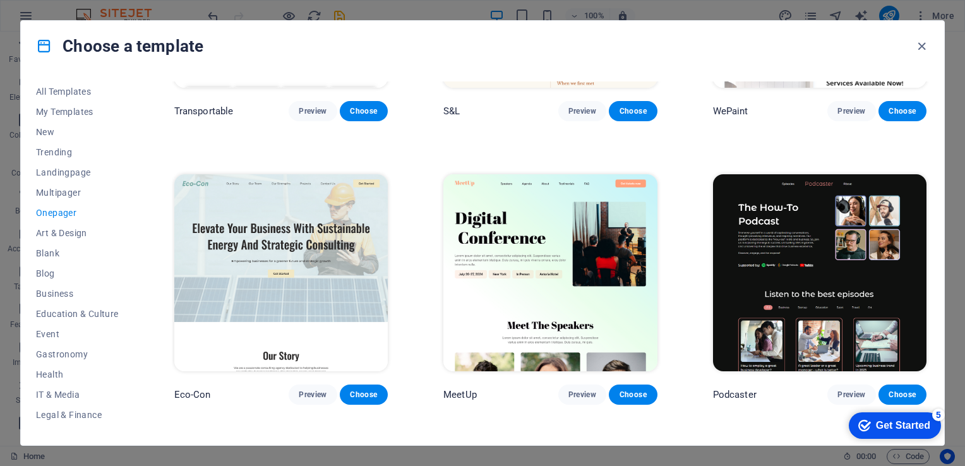
click at [520, 209] on img at bounding box center [549, 272] width 213 height 197
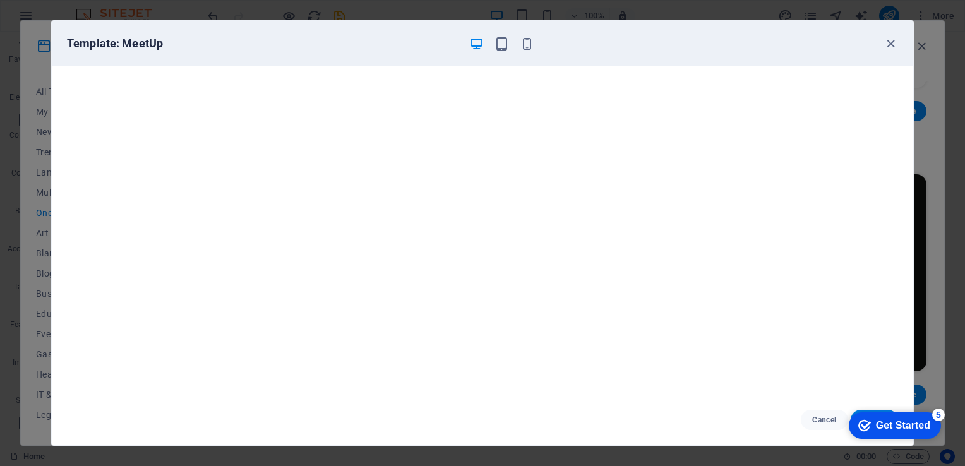
scroll to position [0, 0]
click at [891, 42] on icon "button" at bounding box center [890, 44] width 15 height 15
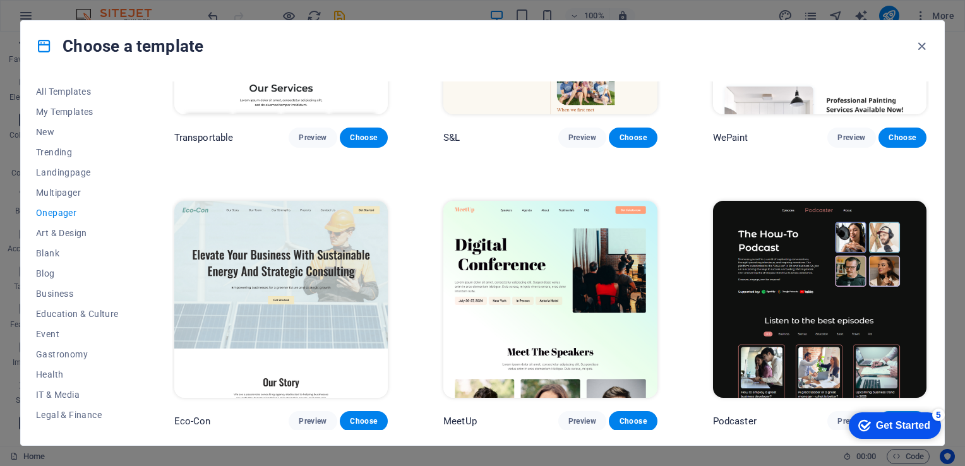
scroll to position [165, 0]
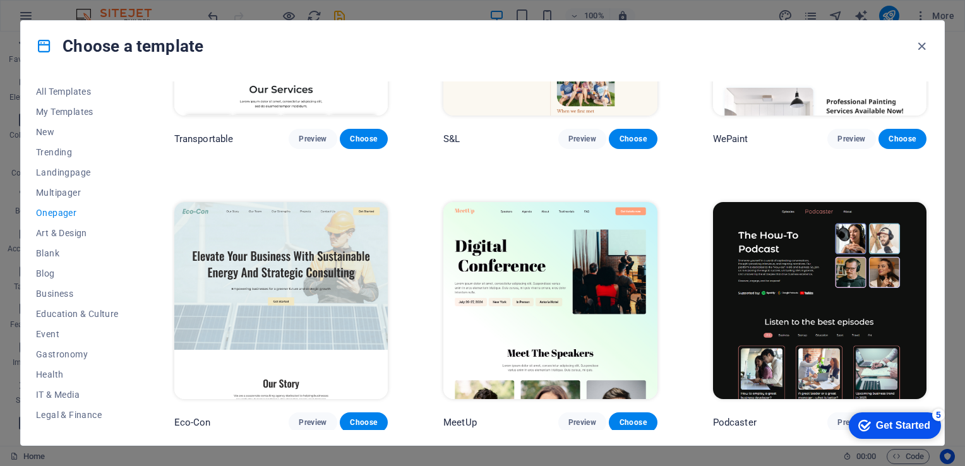
click at [568, 235] on img at bounding box center [549, 300] width 213 height 197
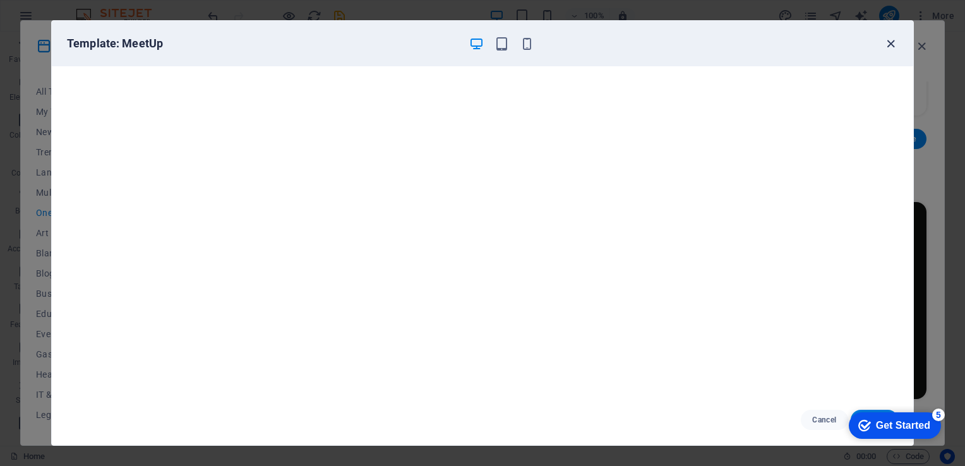
click at [888, 42] on icon "button" at bounding box center [890, 44] width 15 height 15
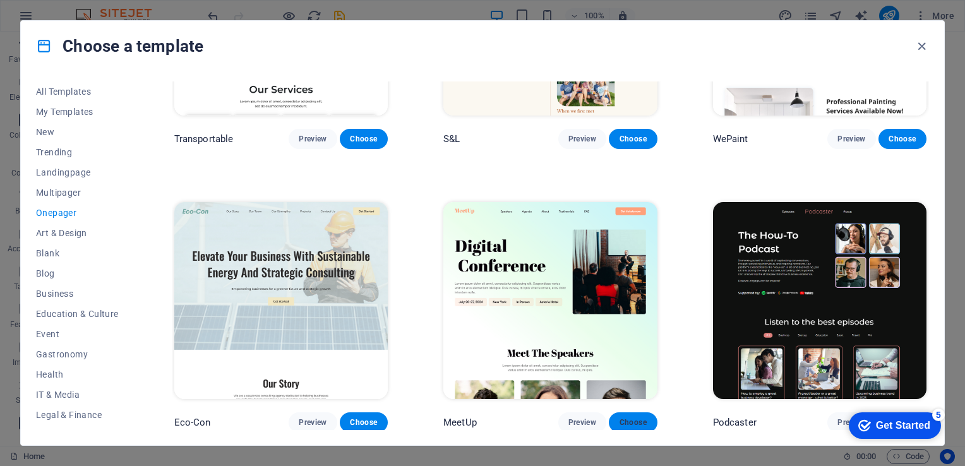
click at [638, 425] on button "Choose" at bounding box center [633, 422] width 48 height 20
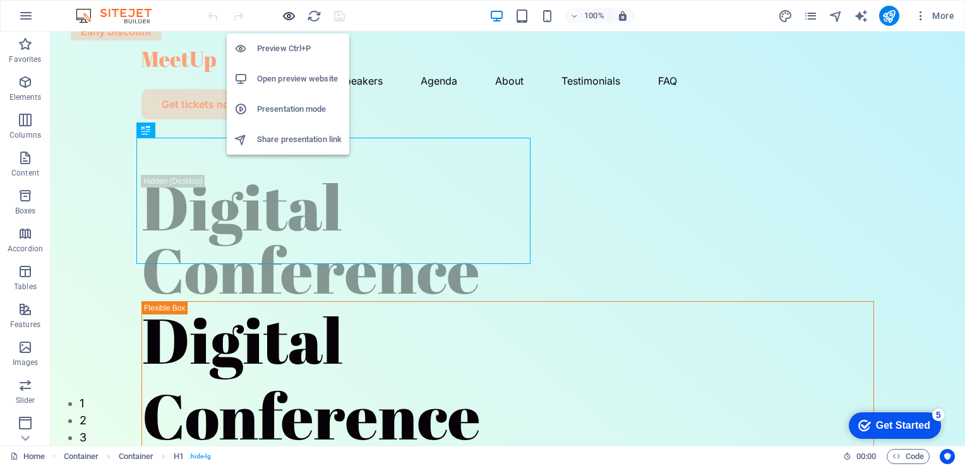
click at [291, 13] on icon "button" at bounding box center [289, 16] width 15 height 15
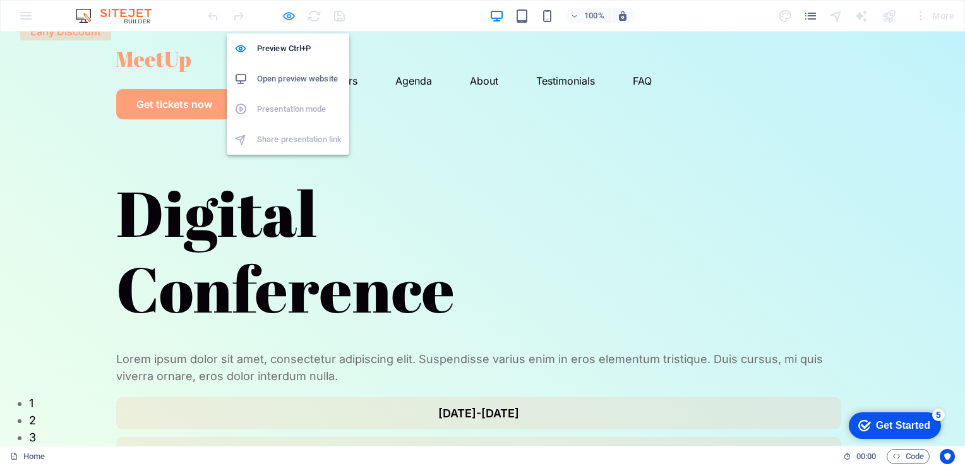
click at [288, 19] on icon "button" at bounding box center [289, 16] width 15 height 15
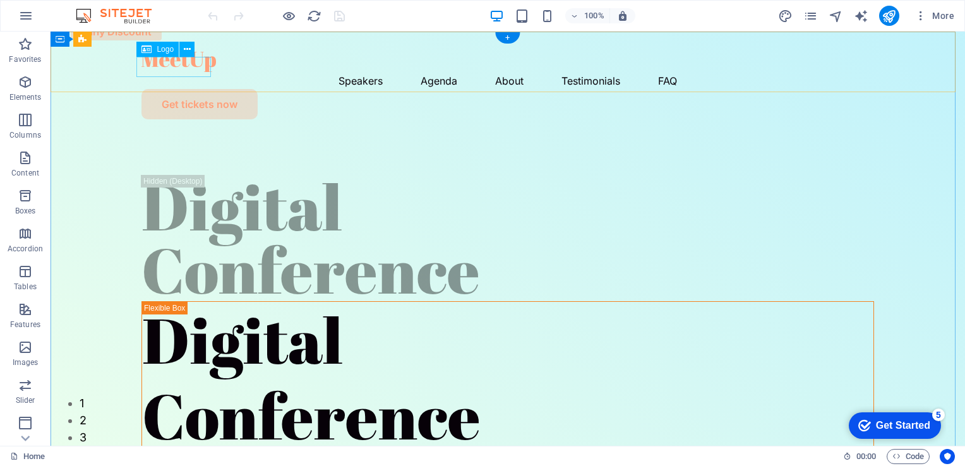
click at [186, 62] on div at bounding box center [507, 62] width 732 height 20
click at [0, 0] on span "Logo" at bounding box center [0, 0] width 0 height 0
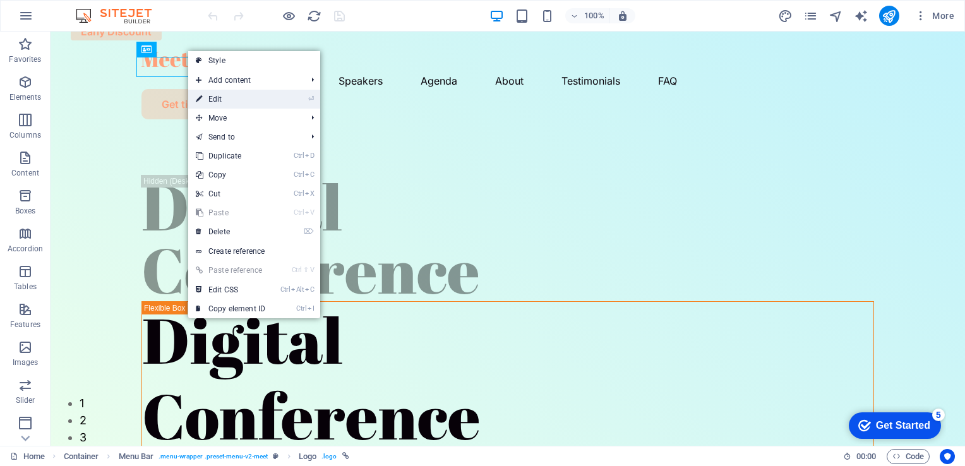
select select "px"
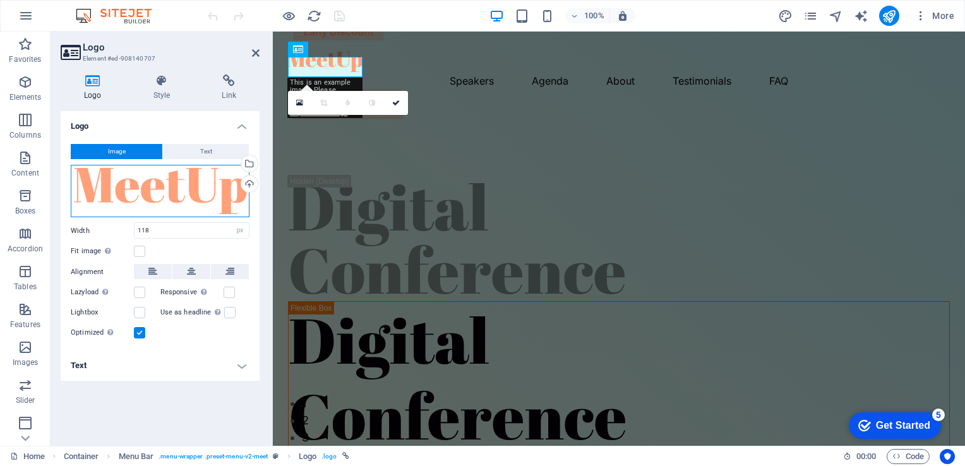
click at [220, 196] on div "Drag files here, click to choose files or select files from Files or our free s…" at bounding box center [160, 191] width 179 height 53
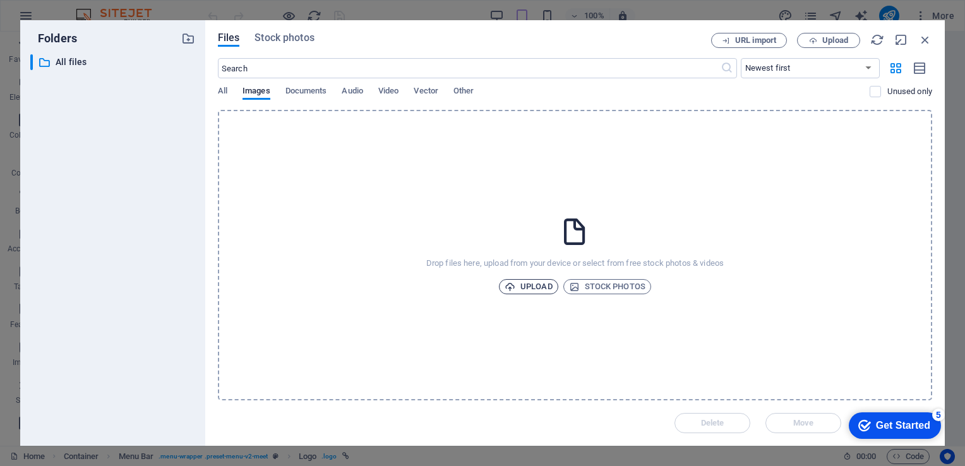
click at [535, 287] on span "Upload" at bounding box center [528, 286] width 48 height 15
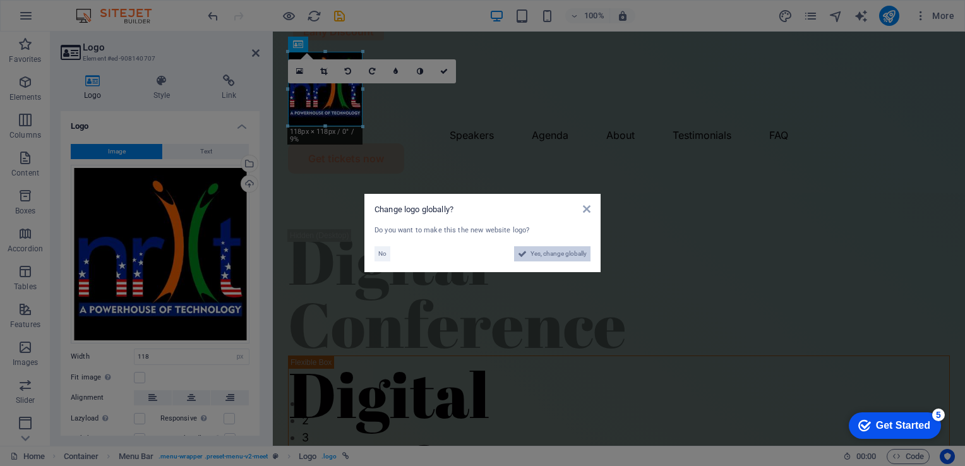
click at [535, 251] on span "Yes, change globally" at bounding box center [558, 253] width 56 height 15
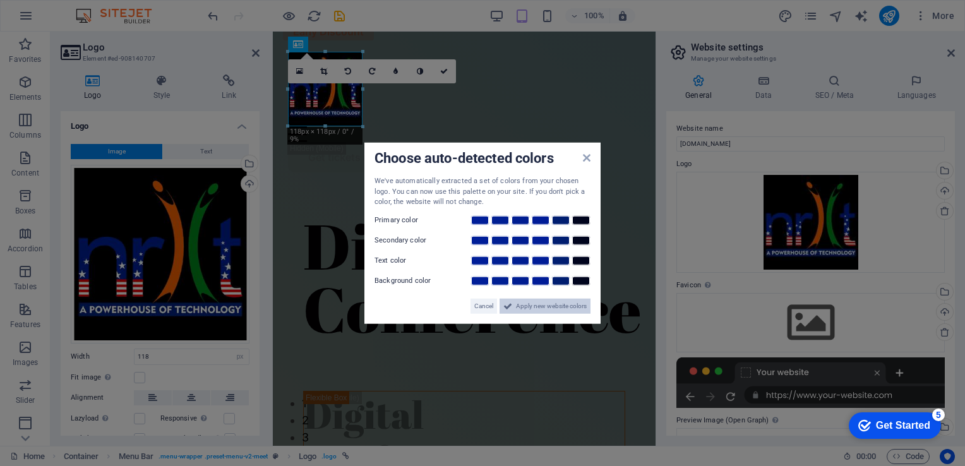
click at [569, 304] on span "Apply new website colors" at bounding box center [551, 305] width 71 height 15
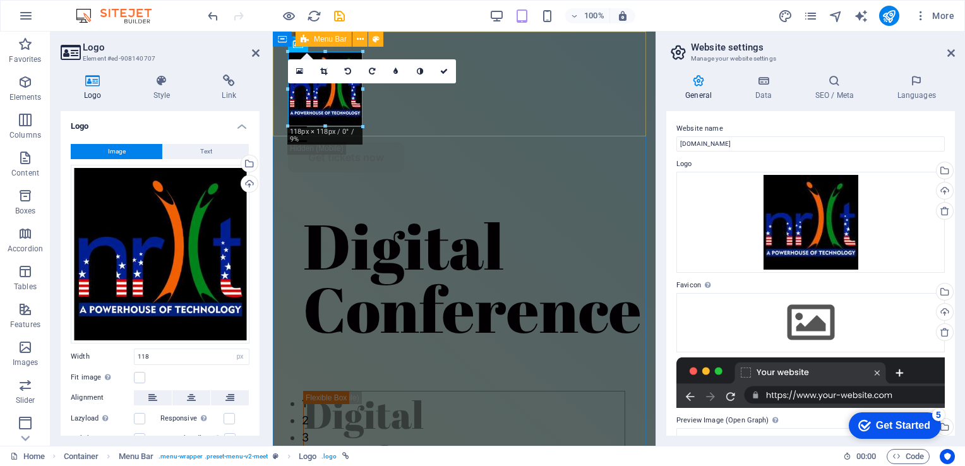
click at [530, 109] on div "Speakers Agenda About Testimonials FAQ Get tickets now" at bounding box center [464, 107] width 383 height 151
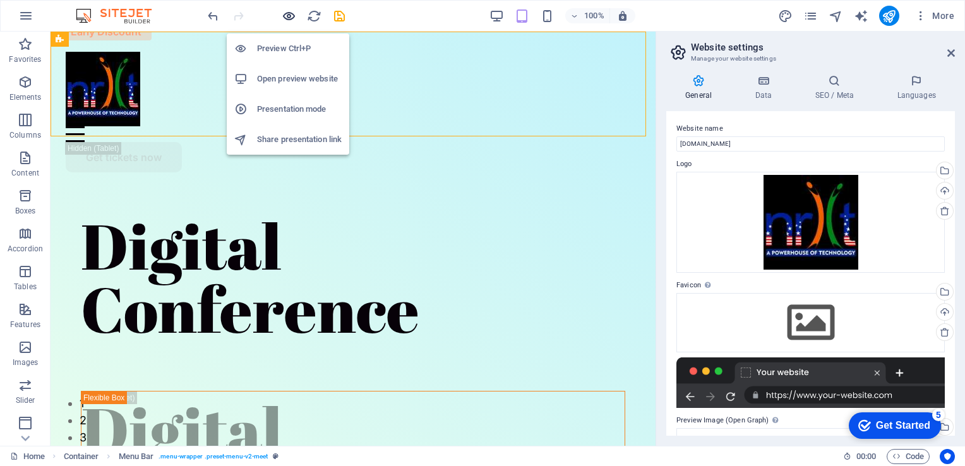
click at [288, 15] on icon "button" at bounding box center [289, 16] width 15 height 15
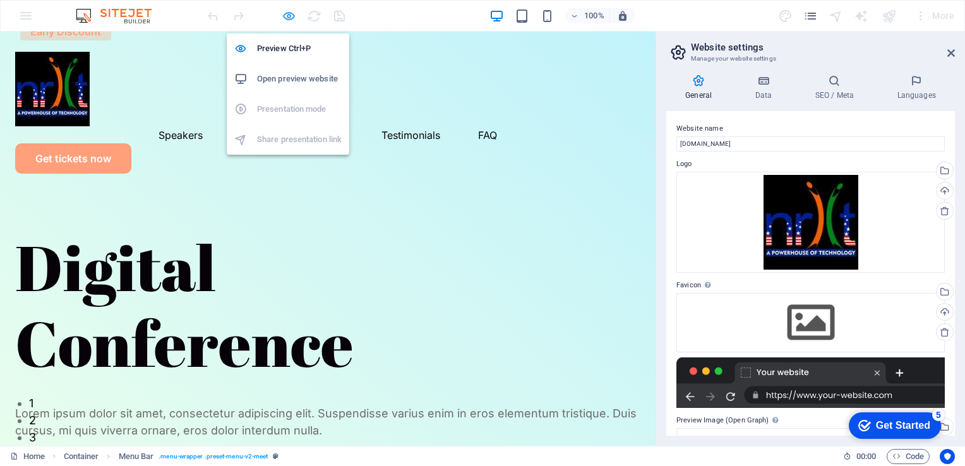
click at [290, 19] on icon "button" at bounding box center [289, 16] width 15 height 15
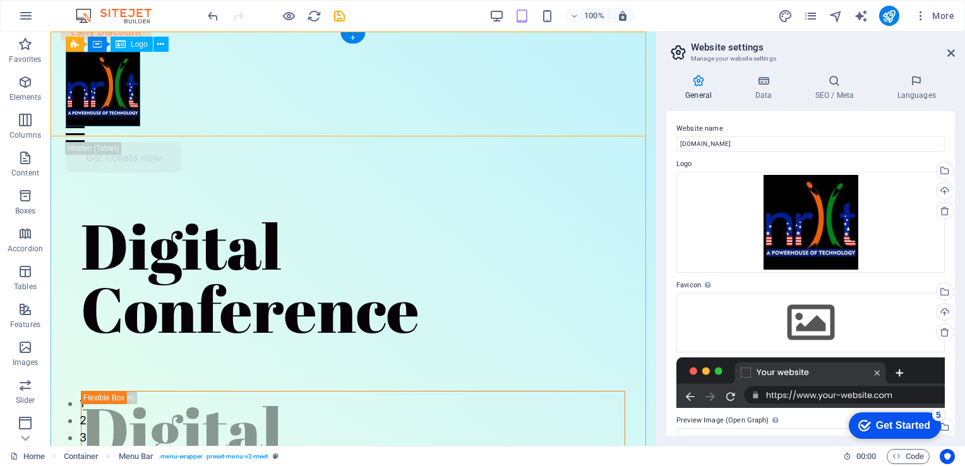
click at [138, 102] on div at bounding box center [353, 89] width 574 height 74
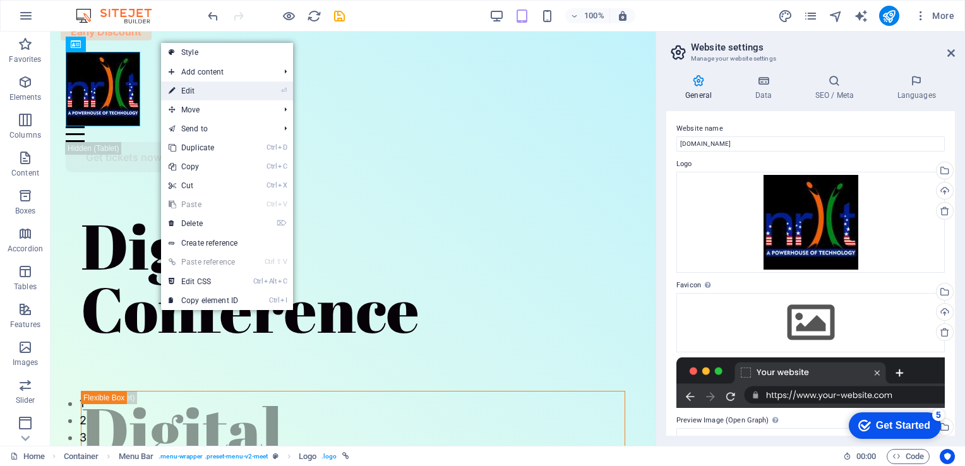
click at [201, 90] on link "⏎ Edit" at bounding box center [203, 90] width 85 height 19
select select "px"
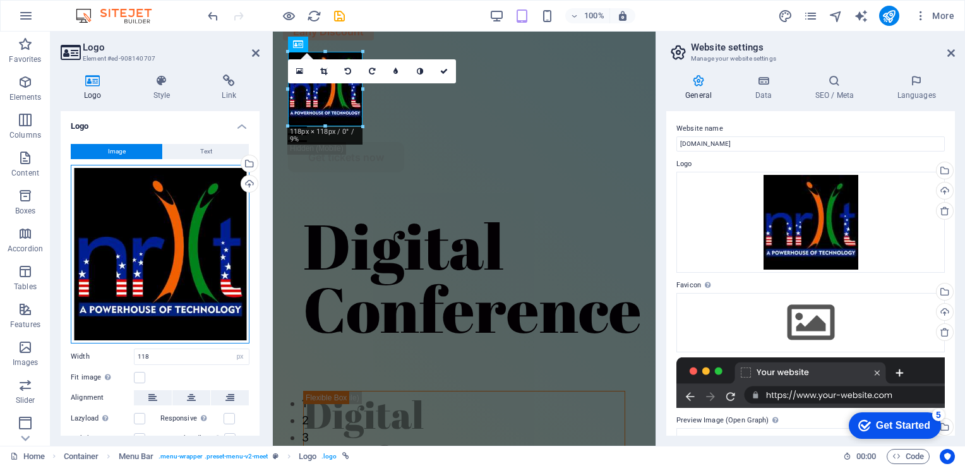
click at [208, 216] on div "Drag files here, click to choose files or select files from Files or our free s…" at bounding box center [160, 254] width 179 height 179
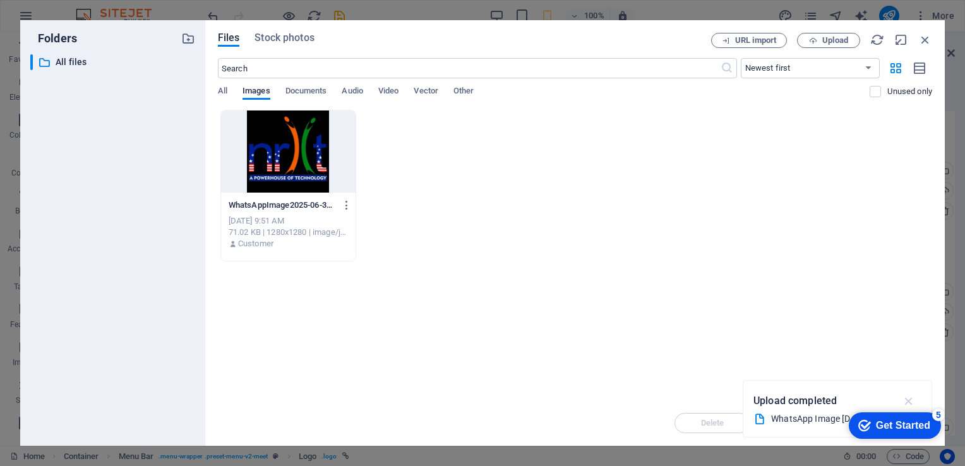
click at [913, 402] on icon "button" at bounding box center [908, 401] width 15 height 14
click at [308, 145] on div at bounding box center [288, 151] width 134 height 82
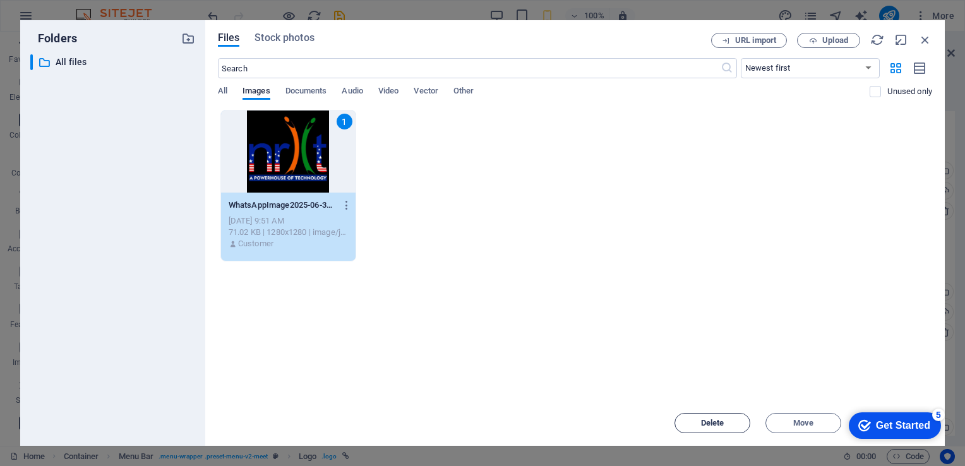
click at [722, 421] on span "Delete" at bounding box center [712, 423] width 23 height 8
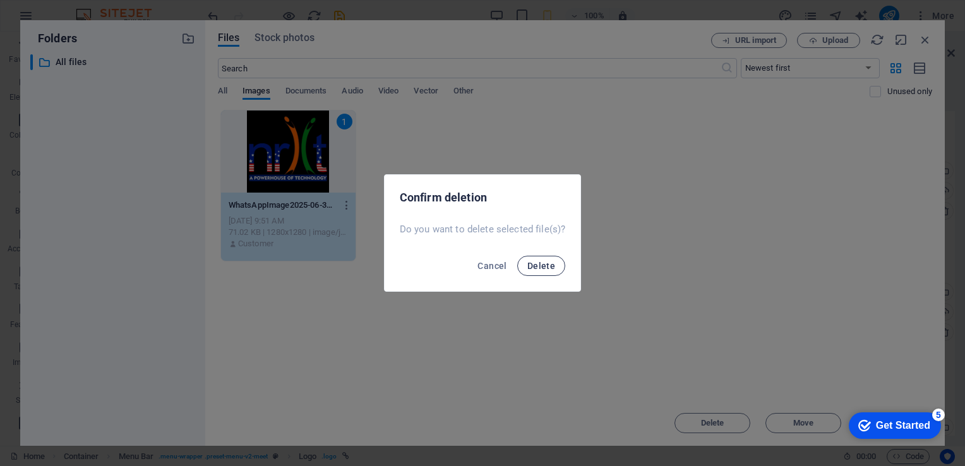
click at [538, 264] on span "Delete" at bounding box center [541, 266] width 28 height 10
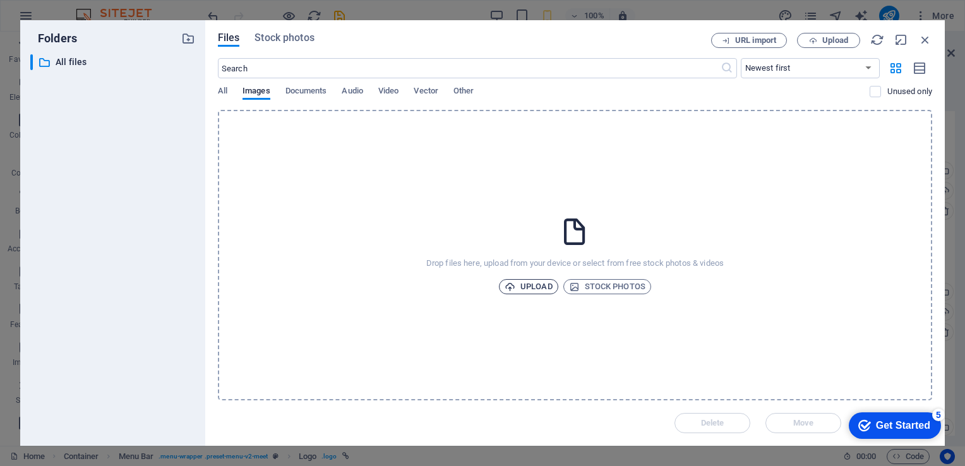
click at [540, 293] on span "Upload" at bounding box center [528, 286] width 48 height 15
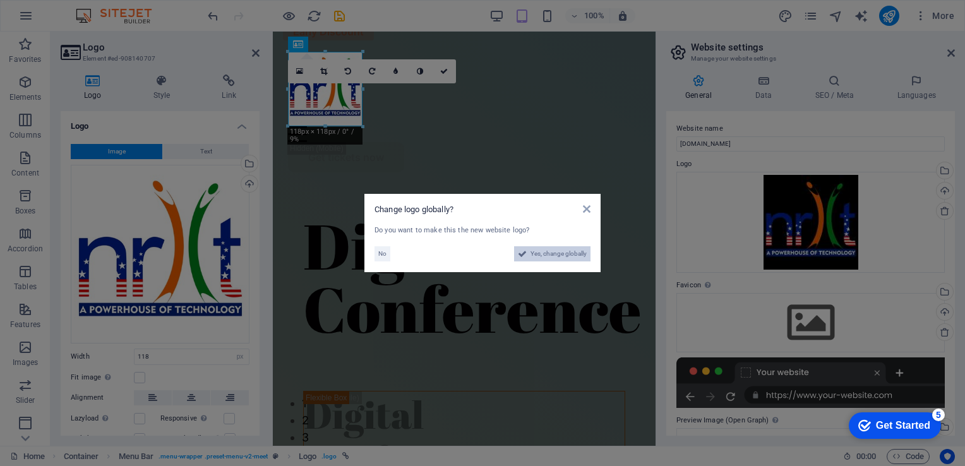
click at [559, 251] on span "Yes, change globally" at bounding box center [558, 253] width 56 height 15
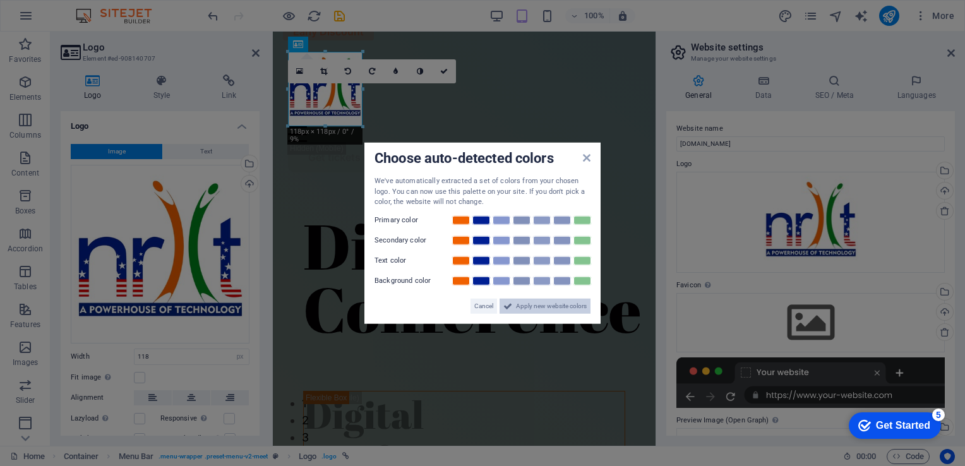
click at [567, 307] on span "Apply new website colors" at bounding box center [551, 305] width 71 height 15
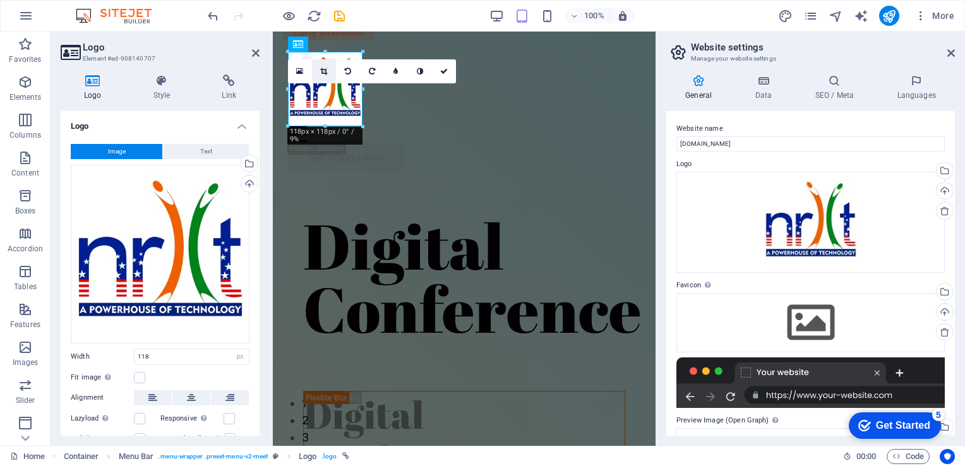
click at [323, 73] on icon at bounding box center [323, 72] width 7 height 8
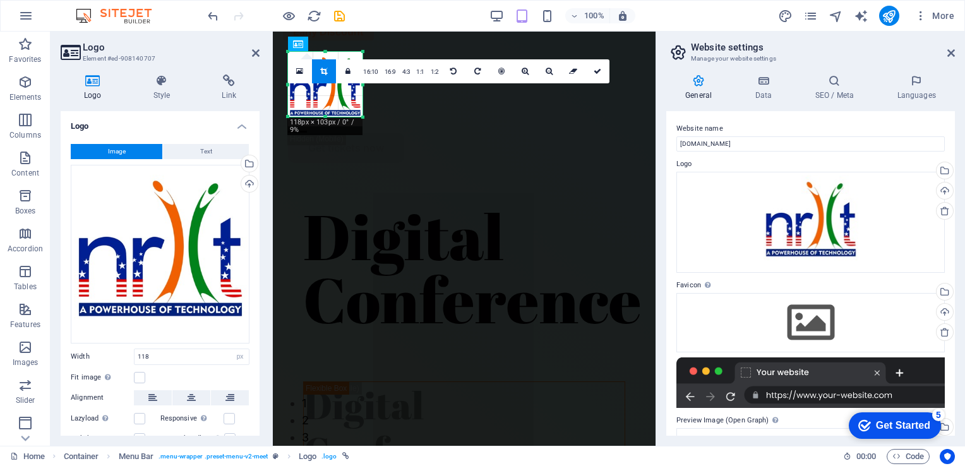
drag, startPoint x: 326, startPoint y: 126, endPoint x: 325, endPoint y: 116, distance: 9.5
click at [325, 116] on div at bounding box center [325, 117] width 74 height 4
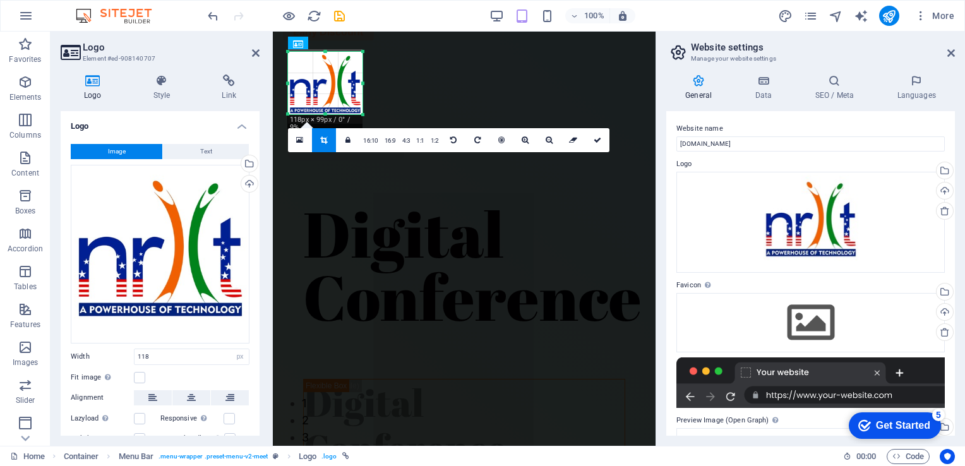
click at [326, 55] on div "180 170 160 150 140 130 120 110 100 90 80 70 60 50 40 30 20 10 0 -10 -20 -30 -4…" at bounding box center [325, 83] width 74 height 62
click at [402, 202] on div "Digital Conference" at bounding box center [464, 290] width 322 height 177
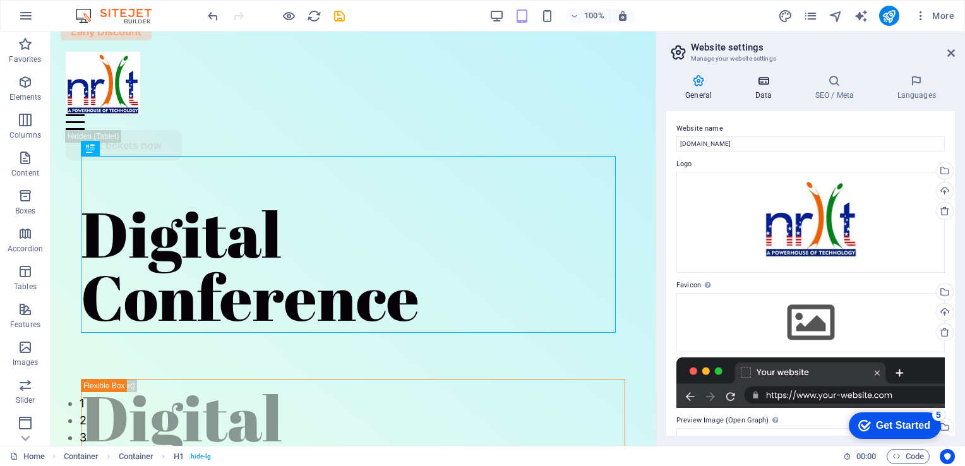
click at [756, 75] on icon at bounding box center [762, 80] width 55 height 13
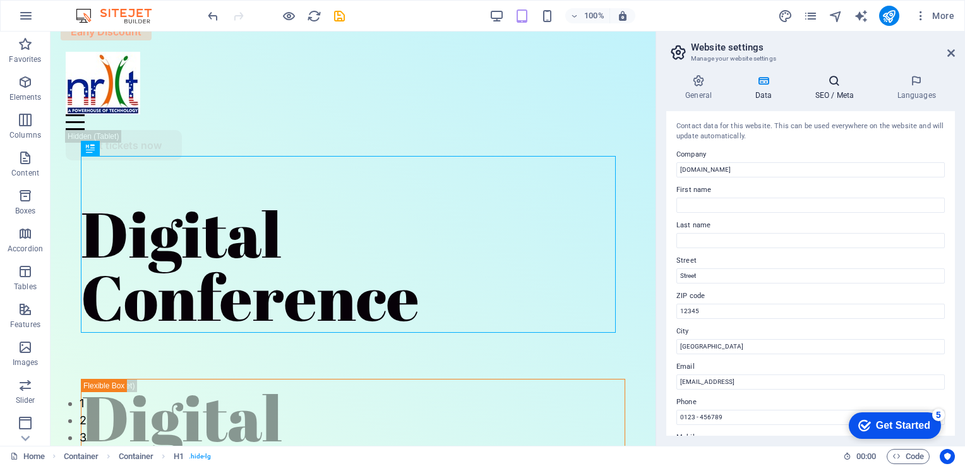
click at [831, 86] on icon at bounding box center [833, 80] width 77 height 13
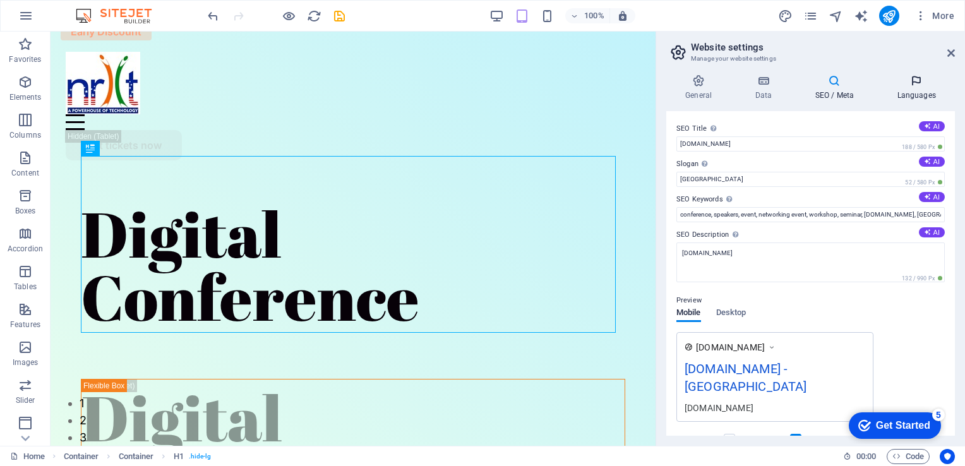
click at [907, 88] on h4 "Languages" at bounding box center [916, 87] width 77 height 27
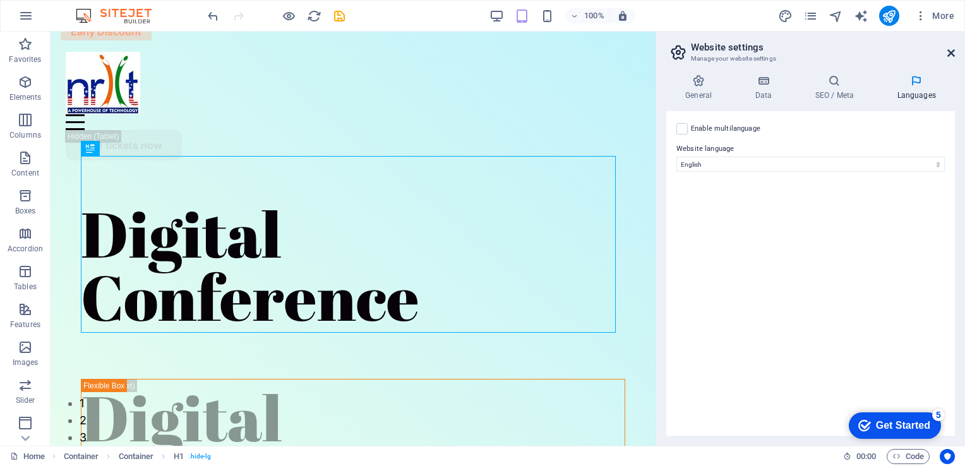
click at [952, 56] on icon at bounding box center [951, 53] width 8 height 10
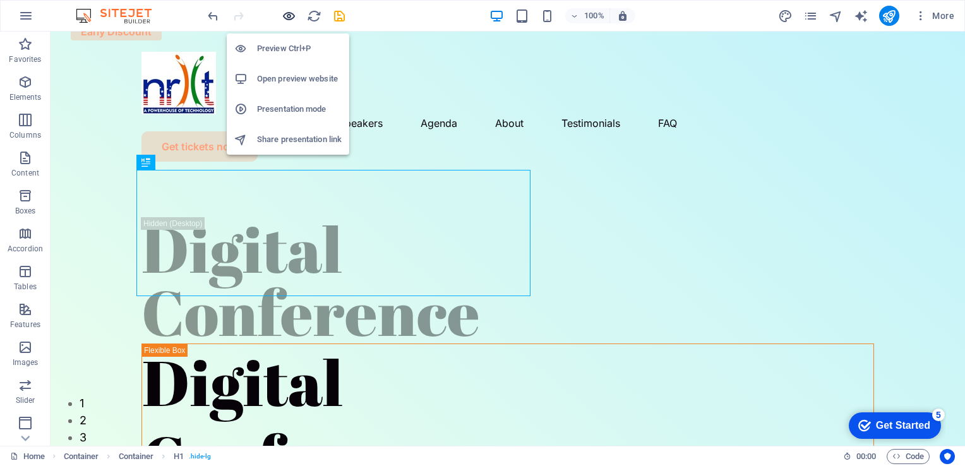
click at [288, 14] on icon "button" at bounding box center [289, 16] width 15 height 15
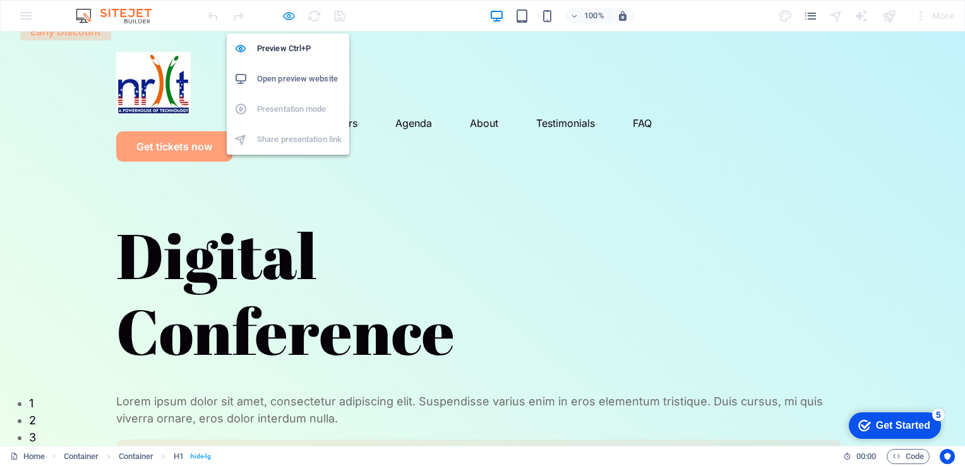
click at [286, 19] on icon "button" at bounding box center [289, 16] width 15 height 15
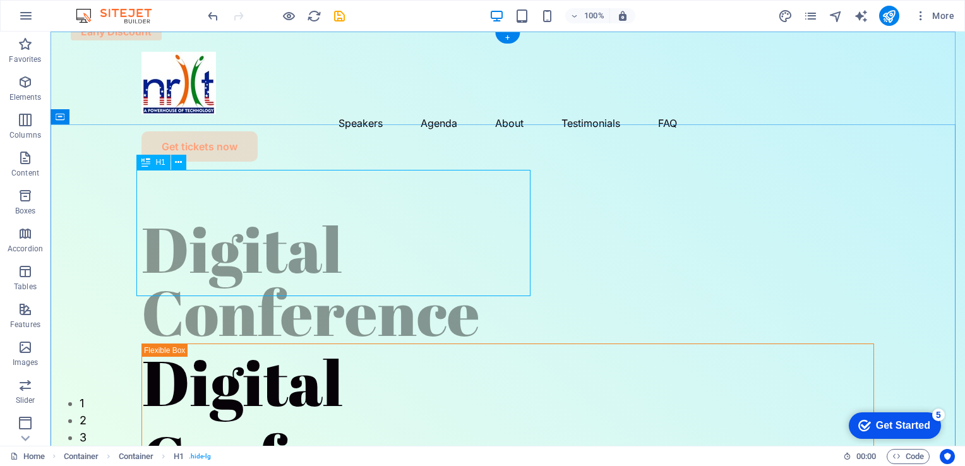
click at [362, 256] on div "Digital Conference" at bounding box center [507, 280] width 732 height 126
drag, startPoint x: 509, startPoint y: 35, endPoint x: 242, endPoint y: 9, distance: 268.3
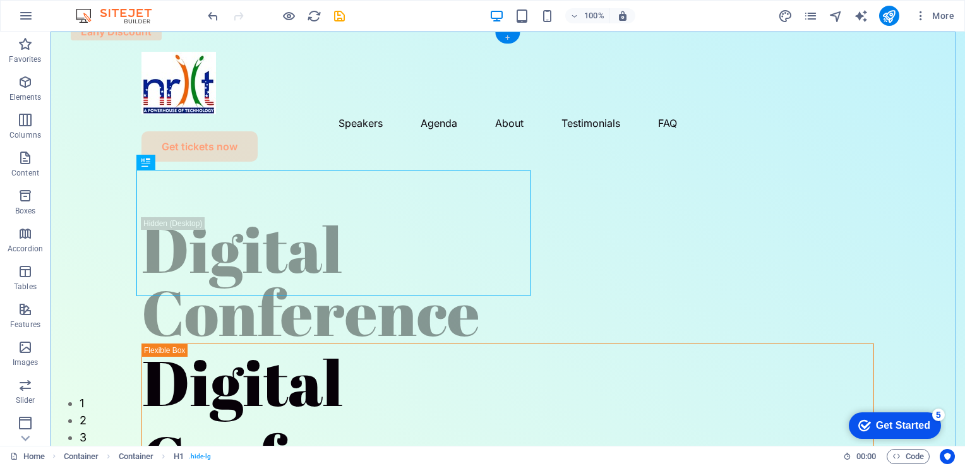
click at [509, 35] on div "+" at bounding box center [507, 37] width 25 height 11
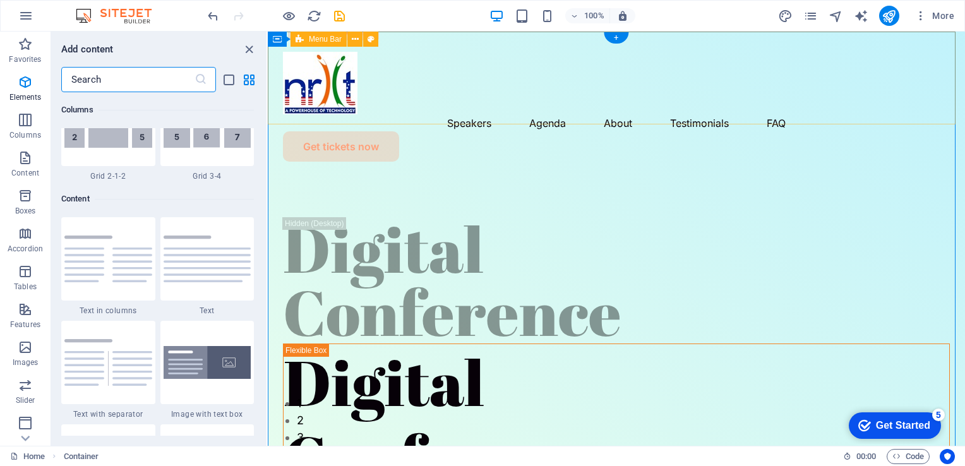
scroll to position [2209, 0]
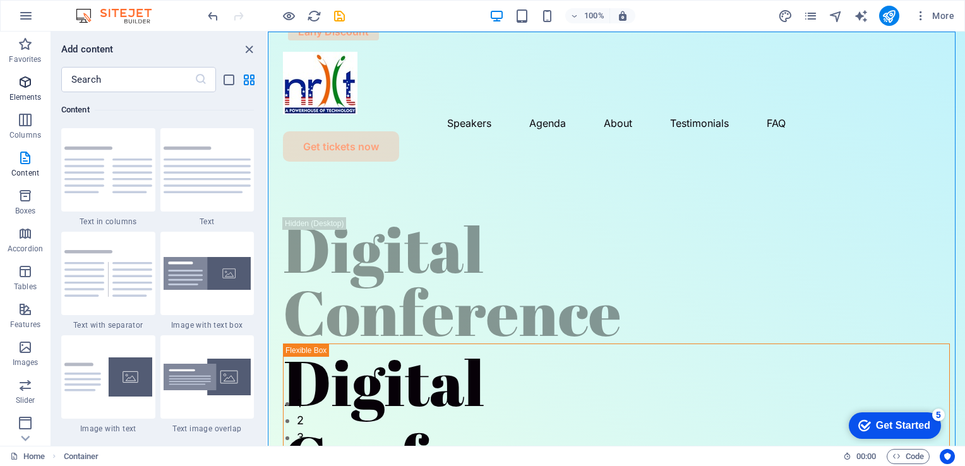
click at [25, 86] on icon "button" at bounding box center [25, 81] width 15 height 15
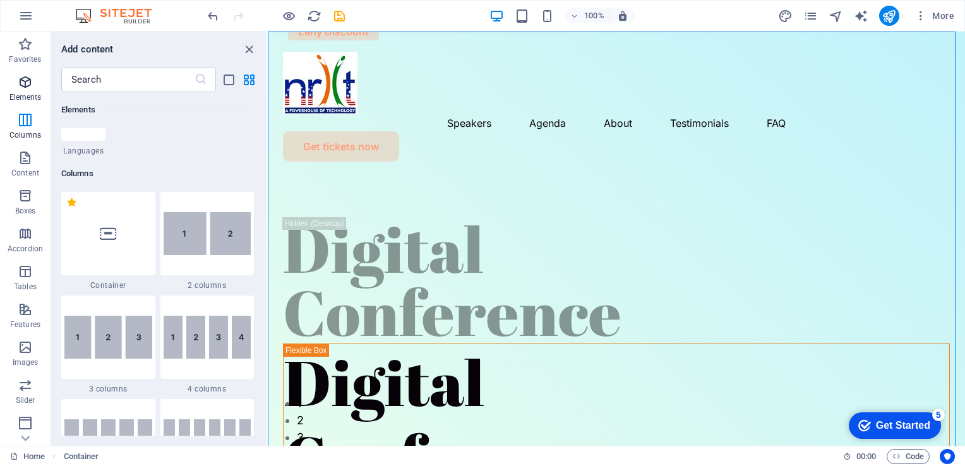
scroll to position [134, 0]
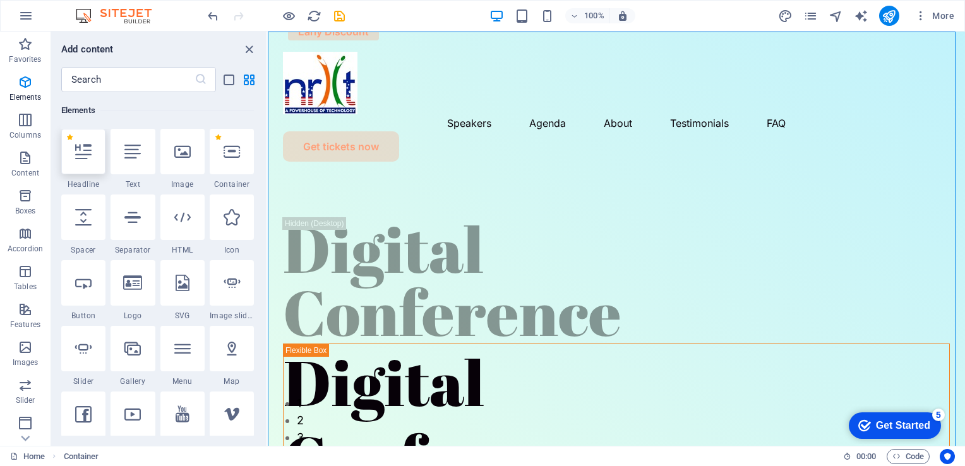
click at [83, 151] on icon at bounding box center [83, 151] width 16 height 16
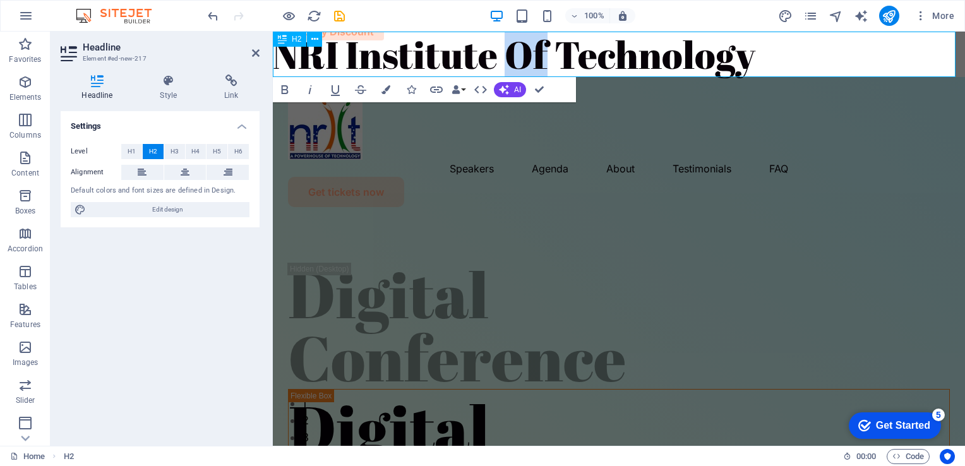
click at [528, 52] on h2 "NRI Institute Of Technology" at bounding box center [619, 54] width 692 height 45
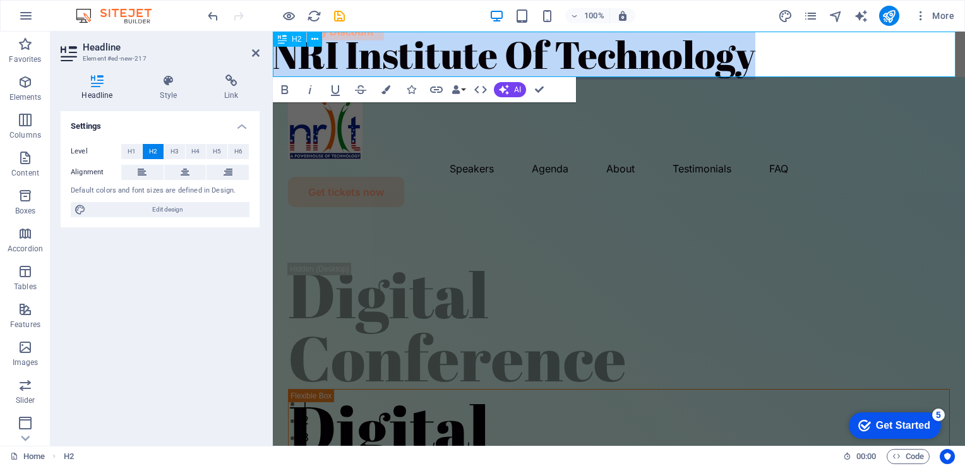
click at [528, 52] on h2 "NRI Institute Of Technology" at bounding box center [619, 54] width 692 height 45
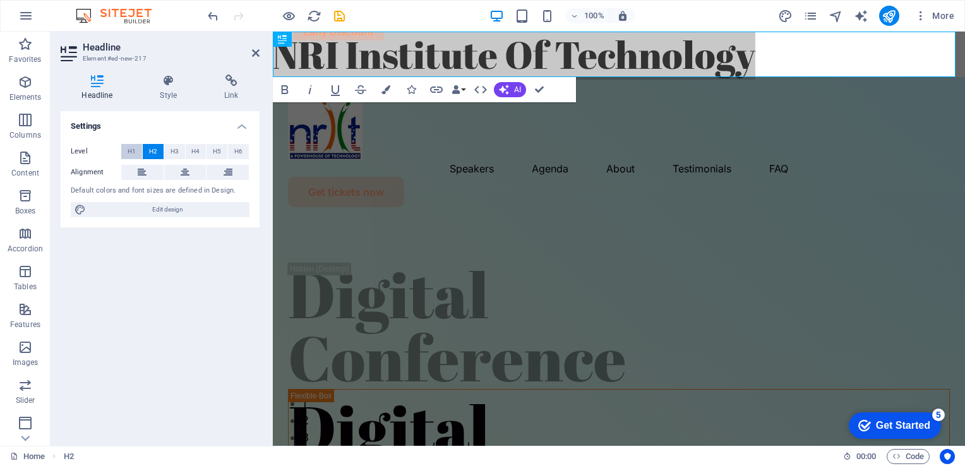
click at [131, 153] on span "H1" at bounding box center [132, 151] width 8 height 15
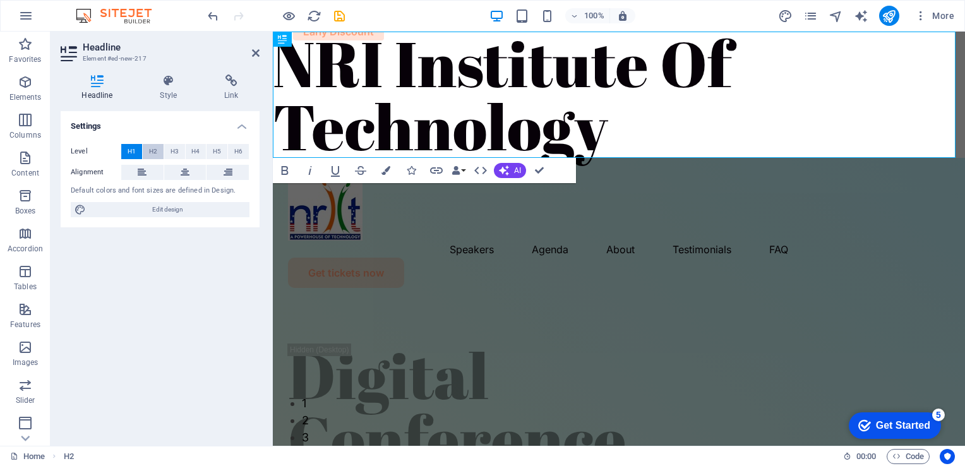
click at [150, 151] on span "H2" at bounding box center [153, 151] width 8 height 15
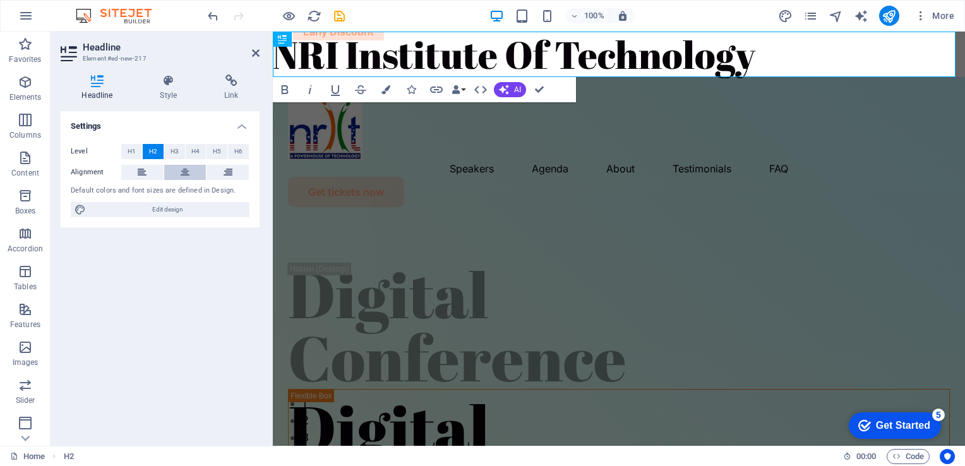
click at [189, 169] on icon at bounding box center [185, 172] width 9 height 15
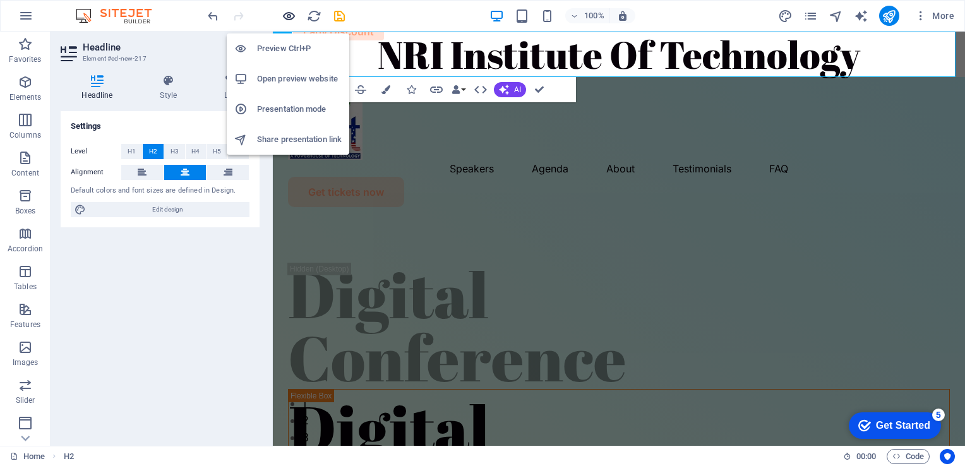
click at [286, 13] on icon "button" at bounding box center [289, 16] width 15 height 15
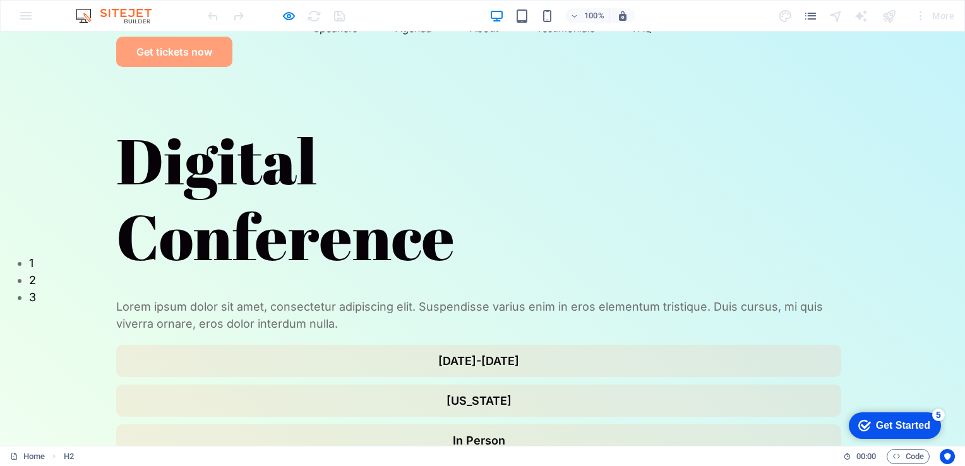
scroll to position [0, 0]
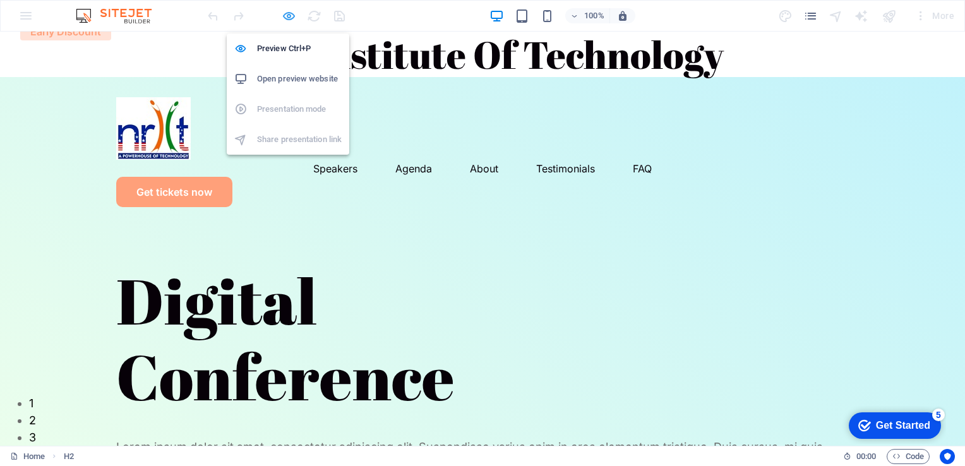
click at [285, 13] on icon "button" at bounding box center [289, 16] width 15 height 15
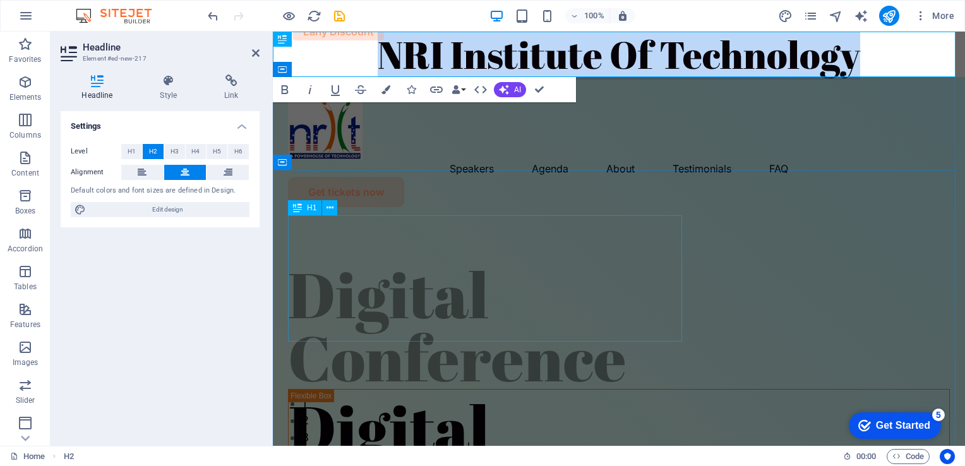
click at [456, 263] on div "Digital Conference" at bounding box center [619, 326] width 662 height 126
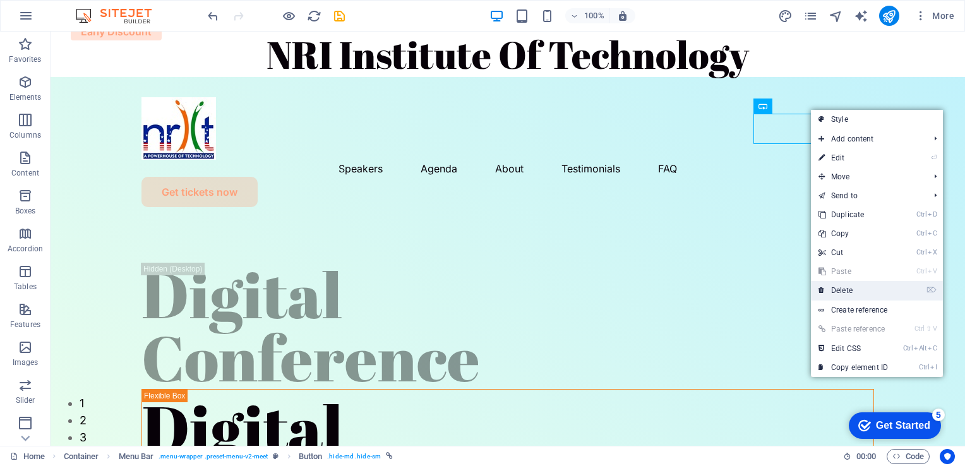
click at [872, 287] on link "⌦ Delete" at bounding box center [853, 290] width 85 height 19
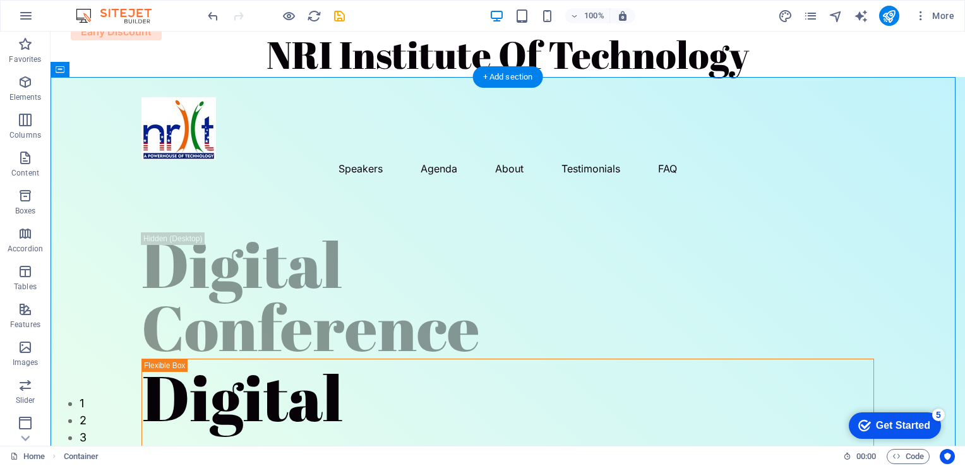
drag, startPoint x: 177, startPoint y: 133, endPoint x: 101, endPoint y: 101, distance: 82.9
click at [101, 101] on div "Speakers Agenda About Testimonials FAQ" at bounding box center [508, 132] width 914 height 110
click at [171, 122] on div at bounding box center [507, 128] width 732 height 62
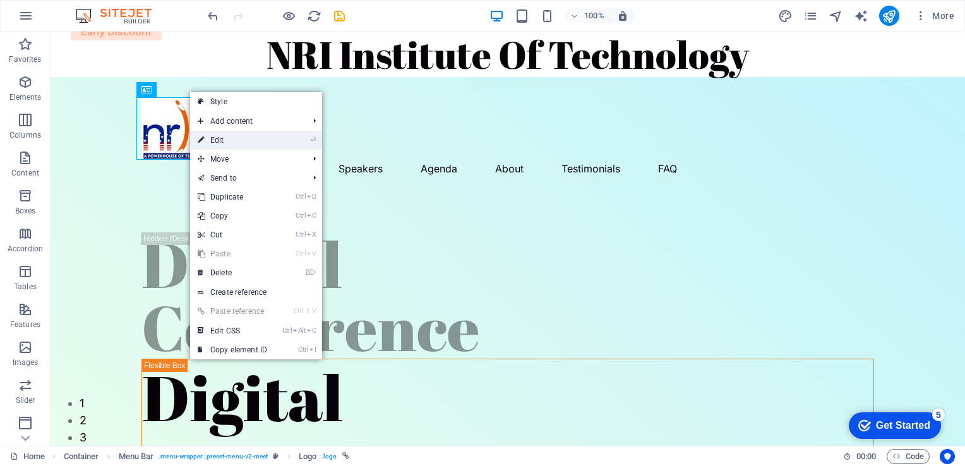
click at [217, 140] on link "⏎ Edit" at bounding box center [232, 140] width 85 height 19
select select "px"
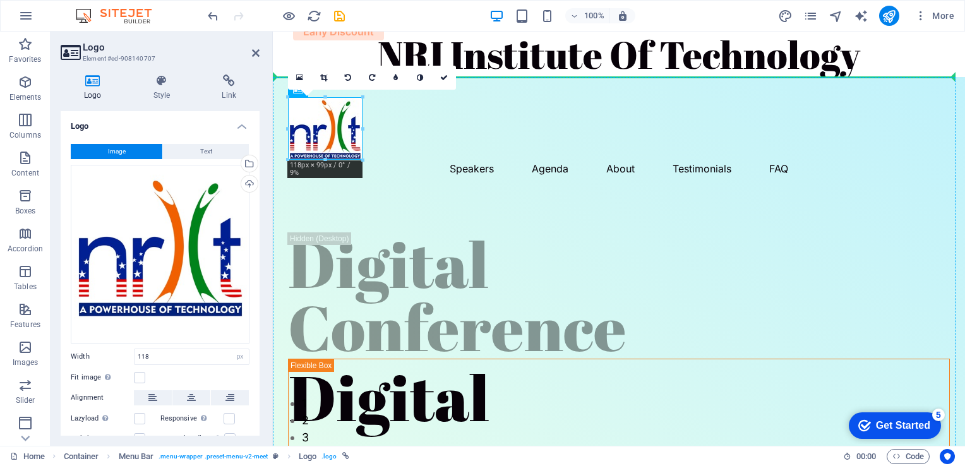
drag, startPoint x: 321, startPoint y: 109, endPoint x: 283, endPoint y: 92, distance: 41.5
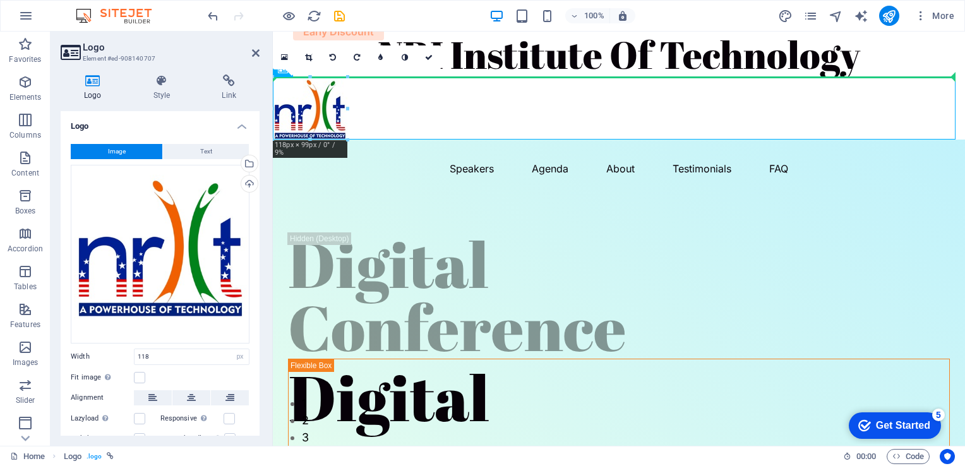
drag, startPoint x: 313, startPoint y: 95, endPoint x: 313, endPoint y: 57, distance: 38.5
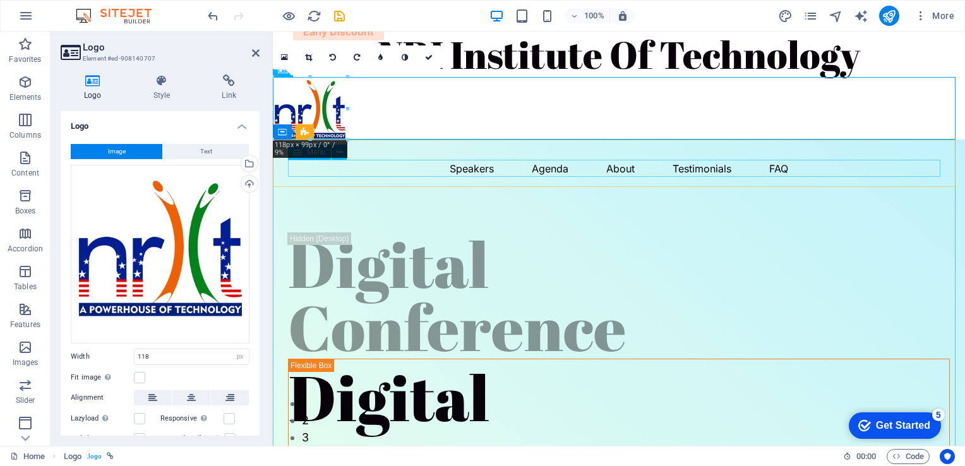
click at [389, 170] on nav "Speakers Agenda About Testimonials FAQ" at bounding box center [619, 168] width 662 height 17
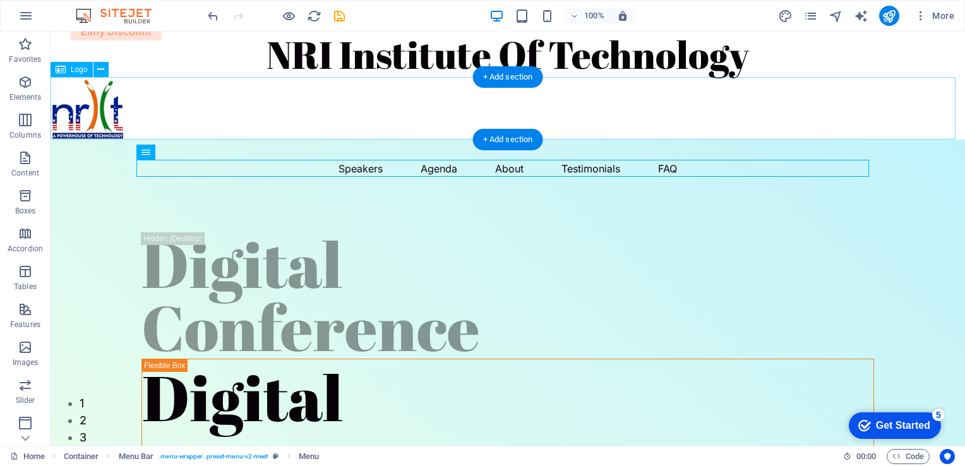
click at [112, 93] on div at bounding box center [508, 108] width 914 height 62
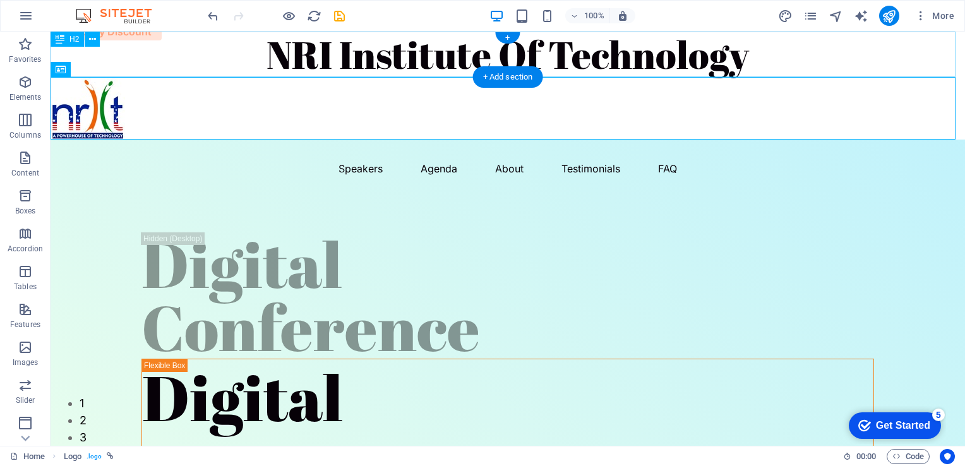
click at [133, 54] on div "NRI Institute Of Technology" at bounding box center [508, 54] width 914 height 45
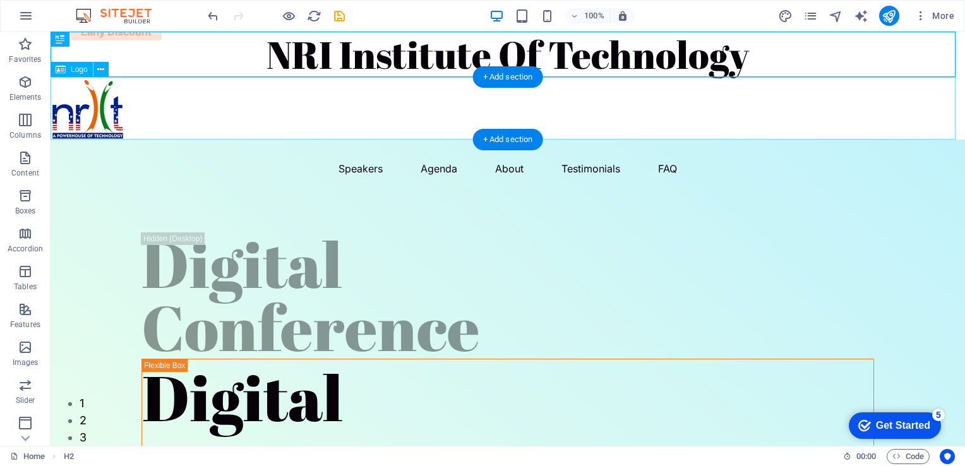
click at [106, 109] on div at bounding box center [508, 108] width 914 height 62
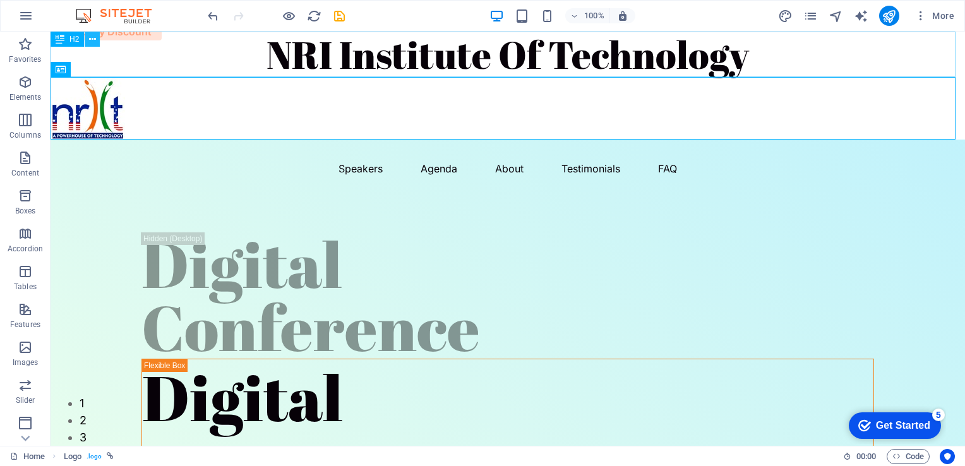
click at [92, 39] on icon at bounding box center [92, 39] width 7 height 13
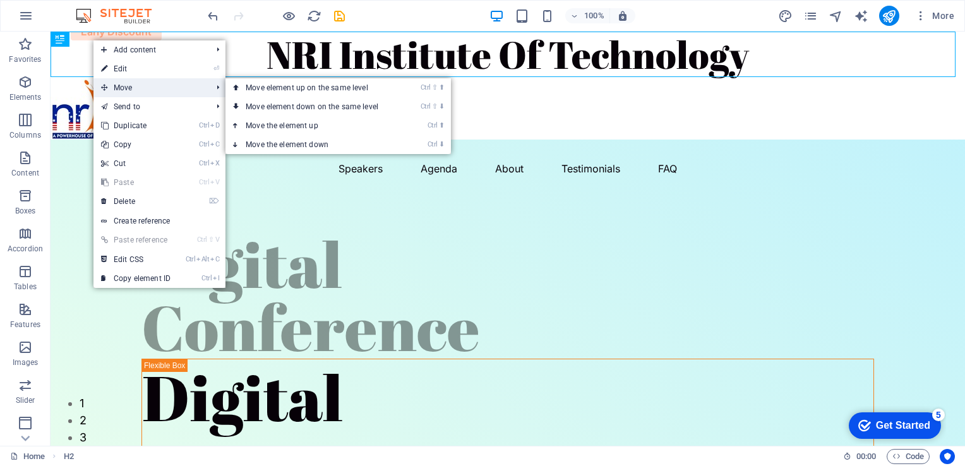
click at [186, 88] on span "Move" at bounding box center [149, 87] width 113 height 19
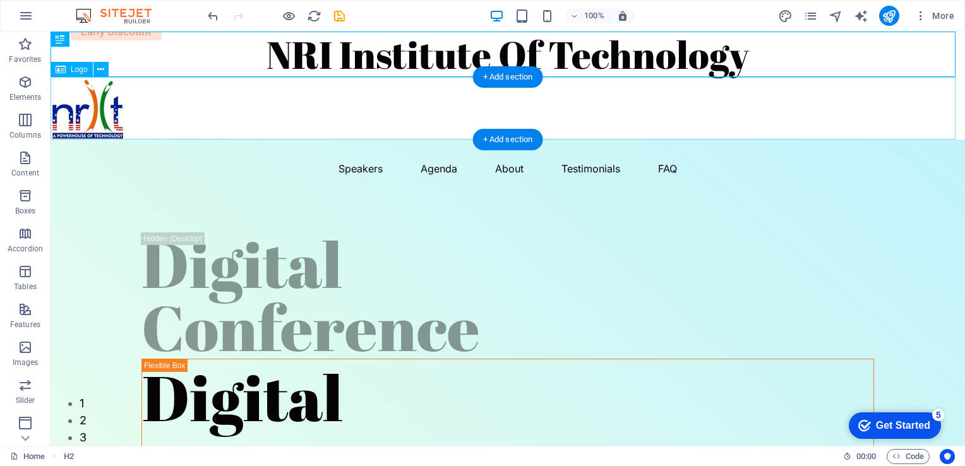
click at [100, 116] on div at bounding box center [508, 108] width 914 height 62
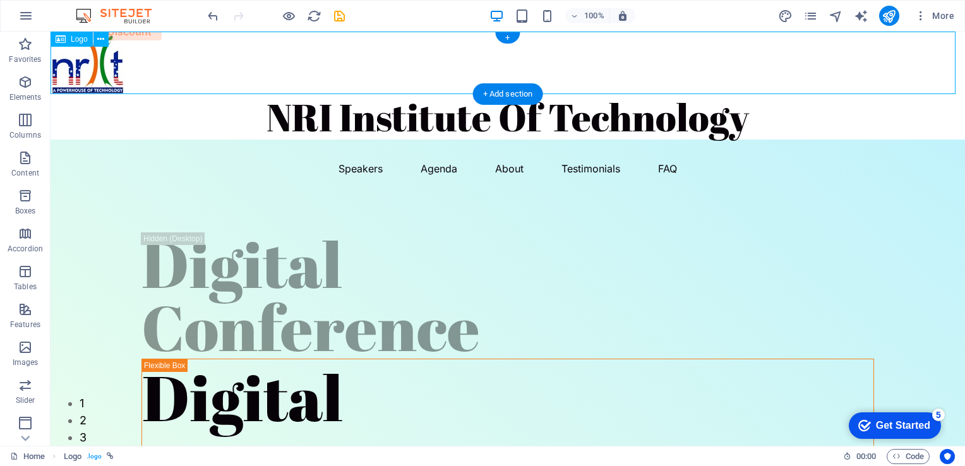
click at [950, 78] on div at bounding box center [508, 63] width 914 height 62
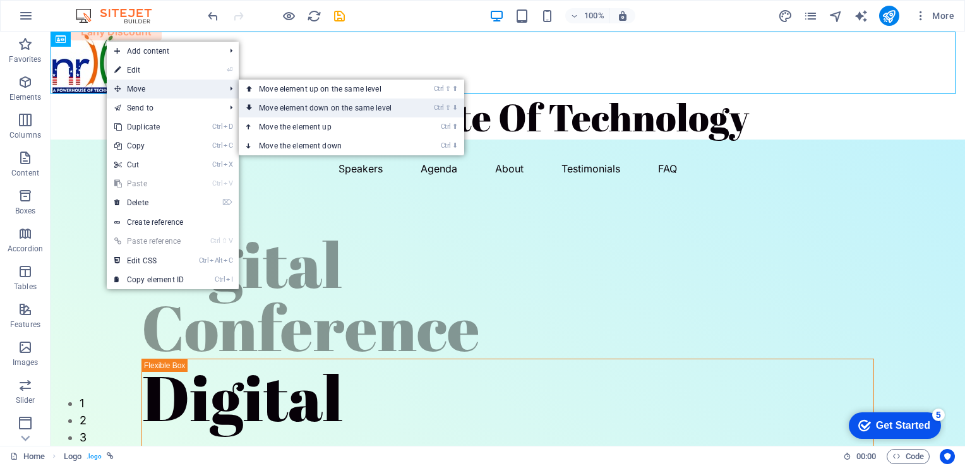
click at [267, 105] on link "Ctrl ⇧ ⬇ Move element down on the same level" at bounding box center [328, 107] width 178 height 19
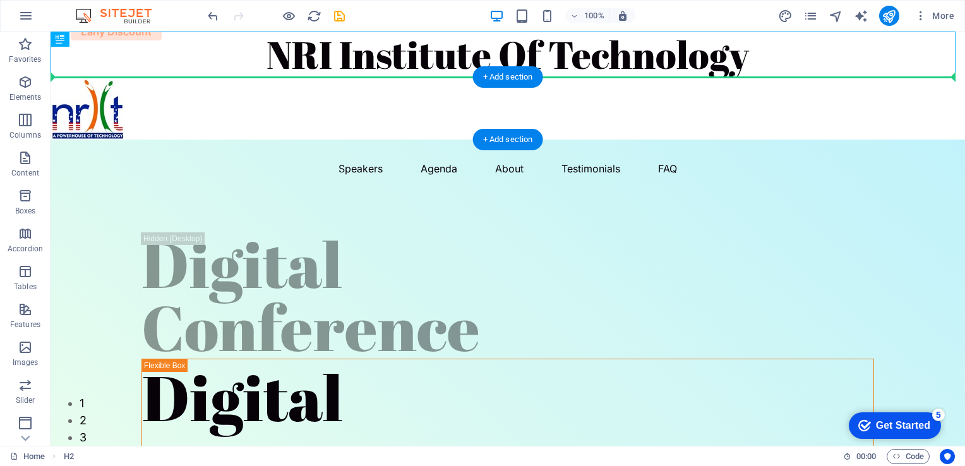
drag, startPoint x: 458, startPoint y: 59, endPoint x: 461, endPoint y: 96, distance: 36.7
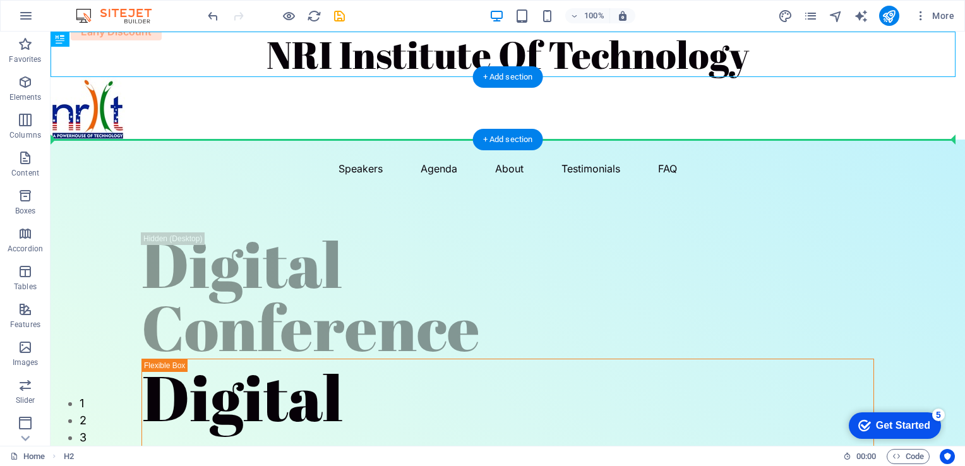
drag, startPoint x: 460, startPoint y: 52, endPoint x: 467, endPoint y: 124, distance: 72.4
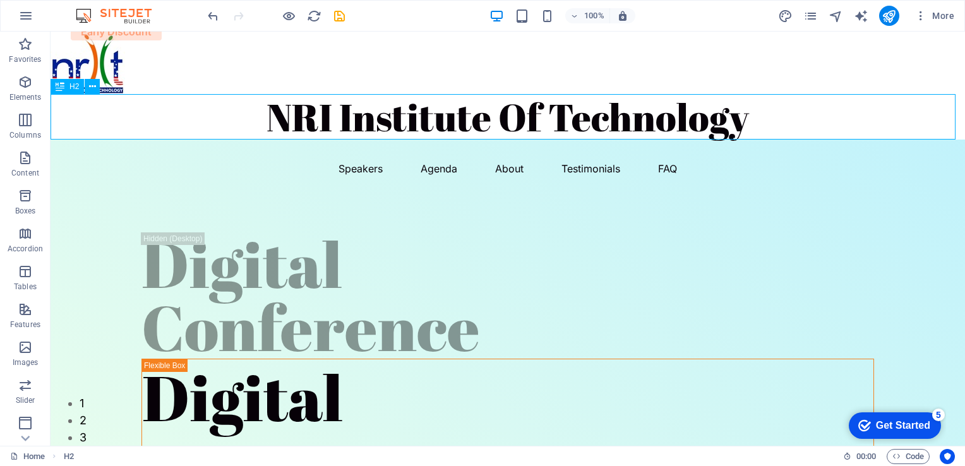
click at [78, 86] on span "H2" at bounding box center [73, 87] width 9 height 8
click at [91, 85] on icon at bounding box center [92, 86] width 7 height 13
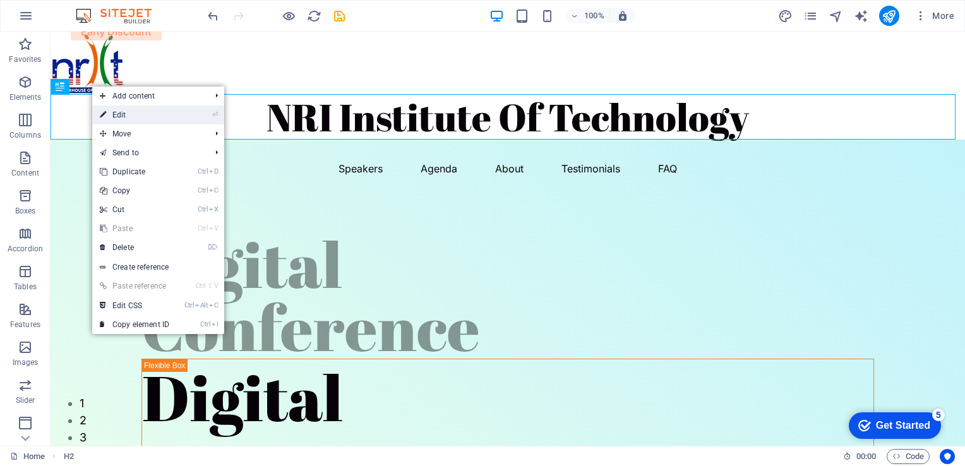
click at [131, 116] on link "⏎ Edit" at bounding box center [134, 114] width 85 height 19
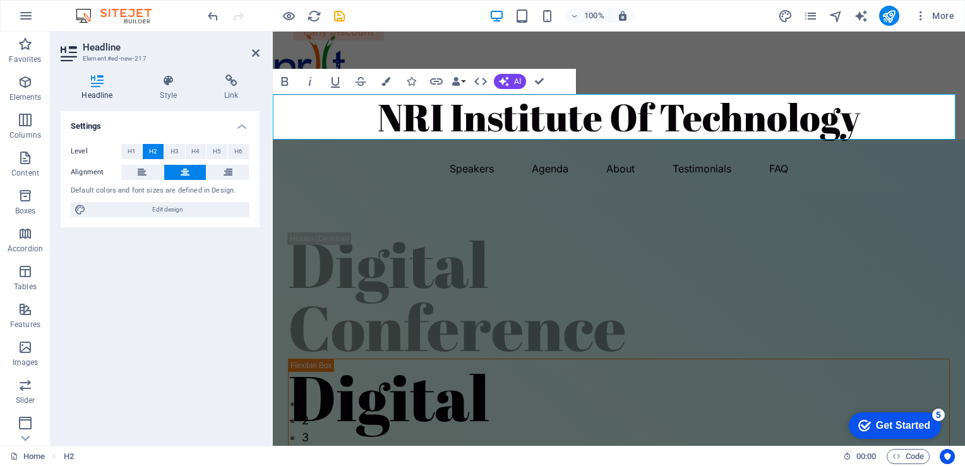
click at [319, 116] on h2 "NRI Institute Of Technology" at bounding box center [619, 116] width 692 height 45
click at [202, 213] on span "Edit design" at bounding box center [168, 209] width 156 height 15
select select "px"
select select "400"
select select "px"
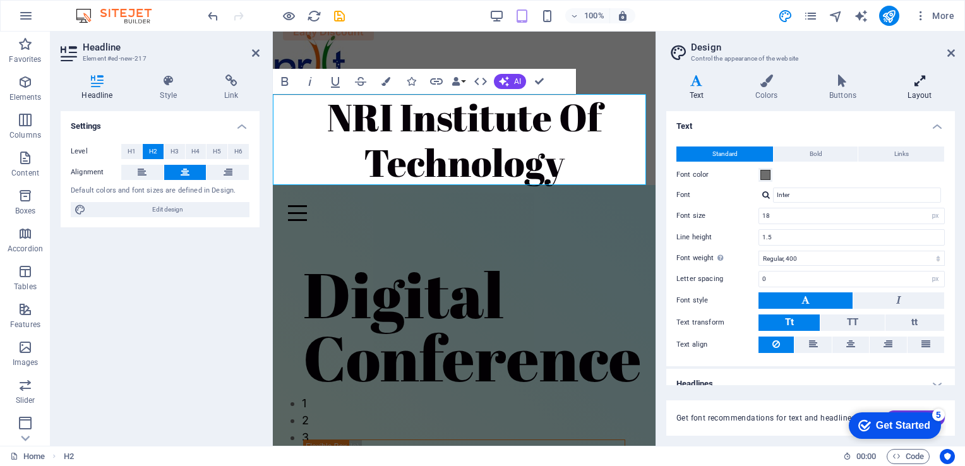
click at [920, 87] on h4 "Layout" at bounding box center [919, 87] width 70 height 27
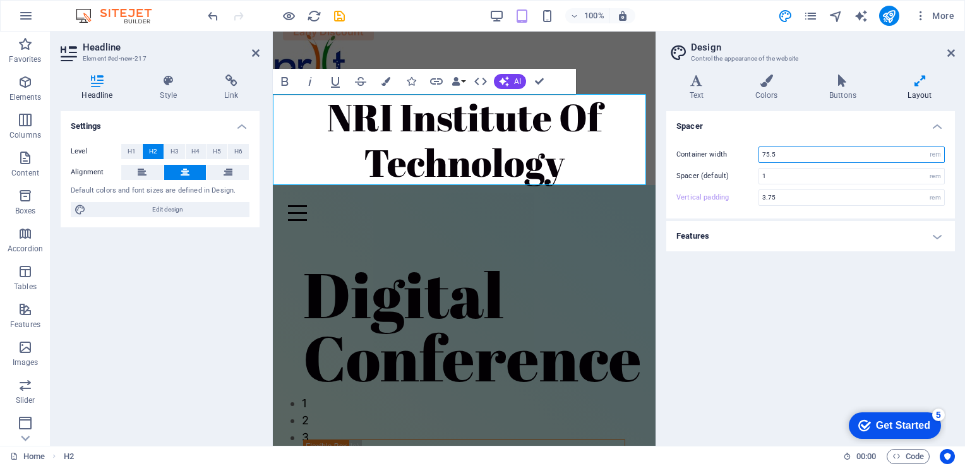
click at [818, 155] on input "75.5" at bounding box center [851, 154] width 185 height 15
type input "50"
click at [805, 176] on input "1" at bounding box center [851, 176] width 185 height 15
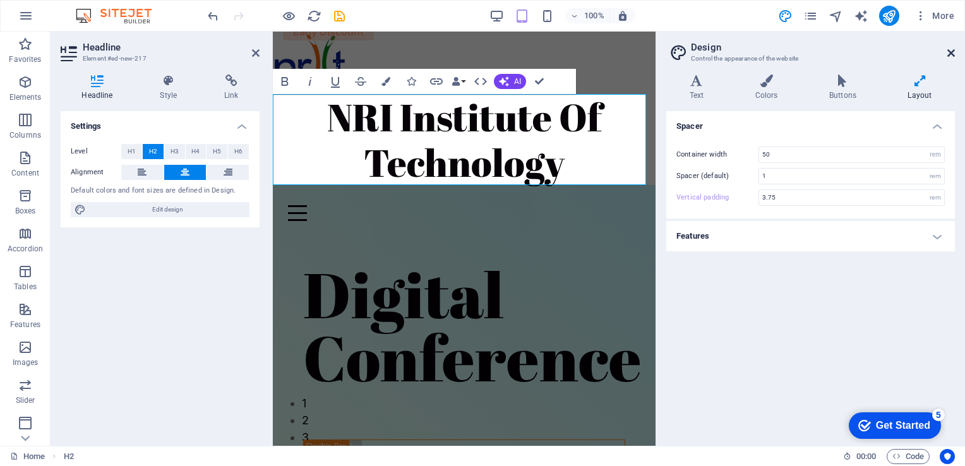
click at [952, 54] on icon at bounding box center [951, 53] width 8 height 10
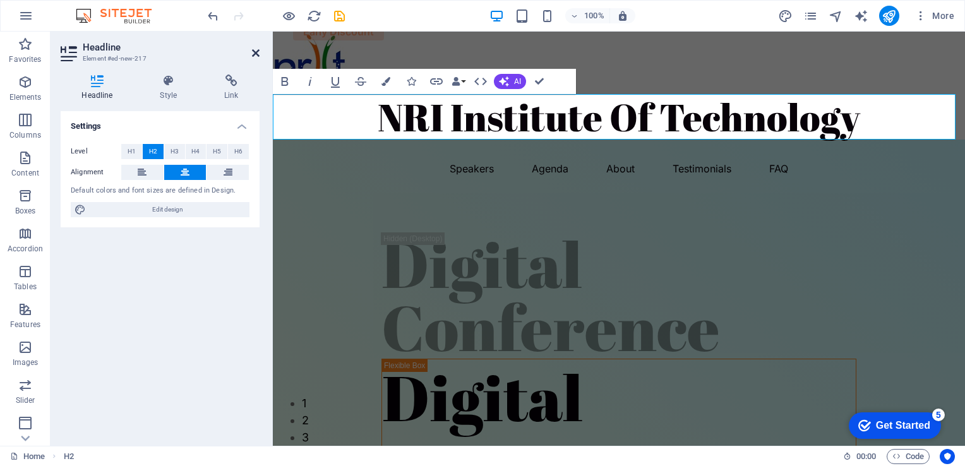
click at [256, 54] on icon at bounding box center [256, 53] width 8 height 10
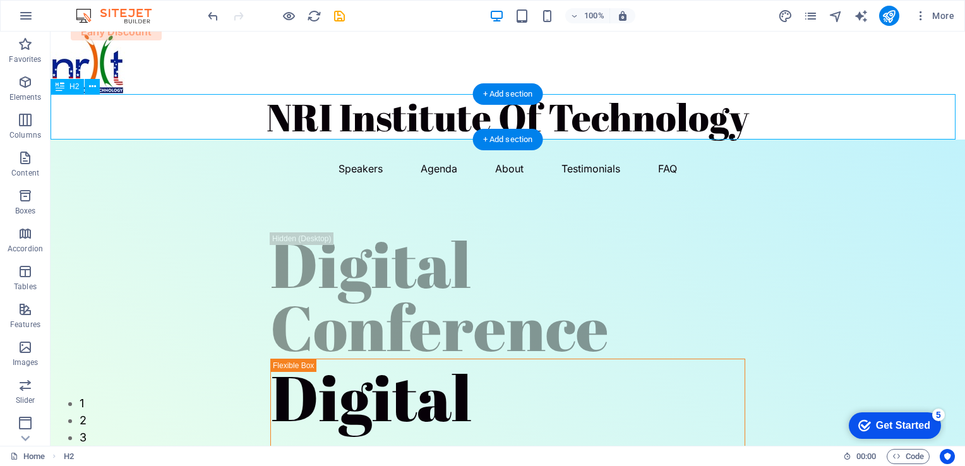
click at [312, 106] on div "NRI Institute Of Technology" at bounding box center [508, 116] width 914 height 45
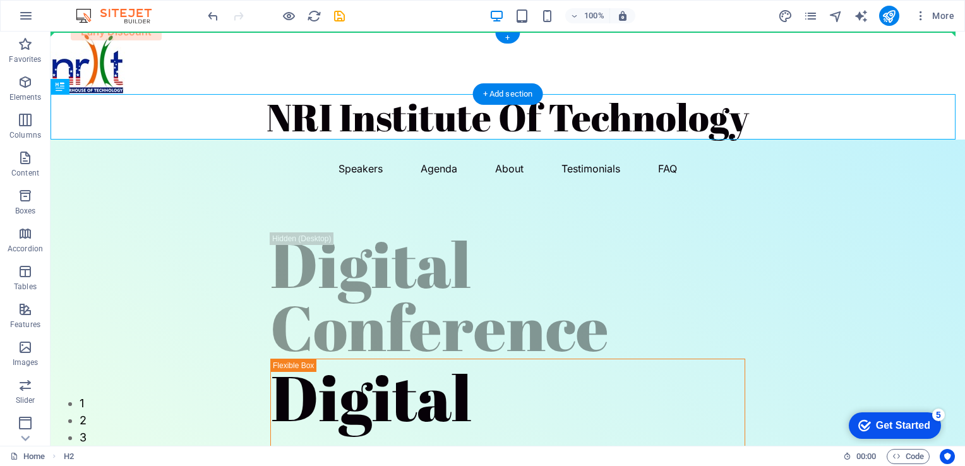
drag, startPoint x: 312, startPoint y: 106, endPoint x: 452, endPoint y: 59, distance: 147.9
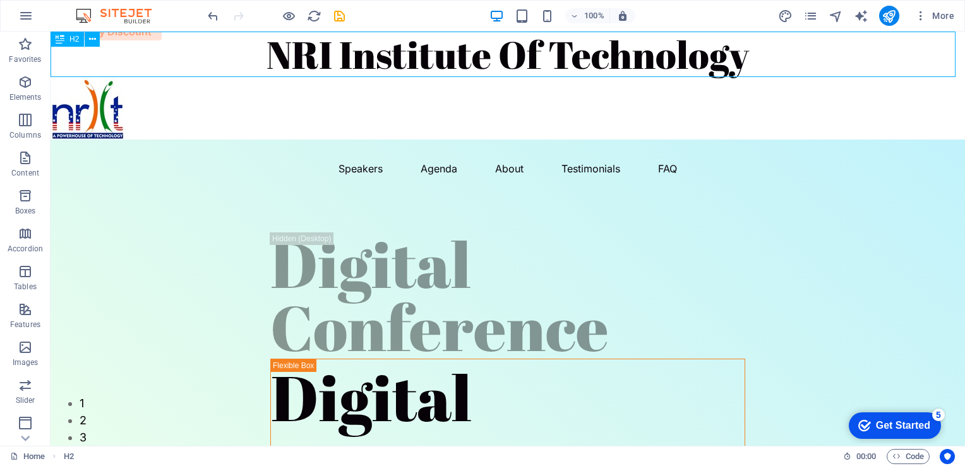
click at [58, 39] on icon at bounding box center [60, 39] width 9 height 15
click at [92, 38] on icon at bounding box center [92, 39] width 7 height 13
click at [320, 52] on div "NRI Institute Of Technology" at bounding box center [508, 54] width 914 height 45
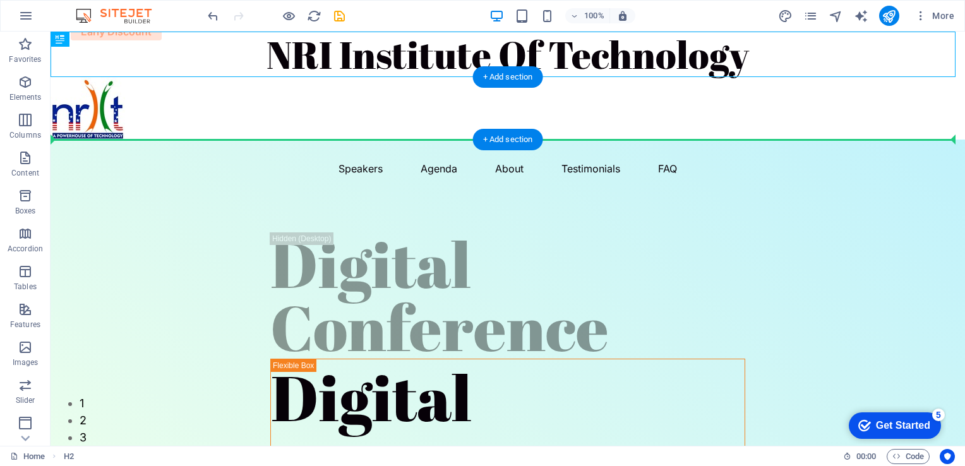
drag, startPoint x: 413, startPoint y: 51, endPoint x: 425, endPoint y: 119, distance: 69.8
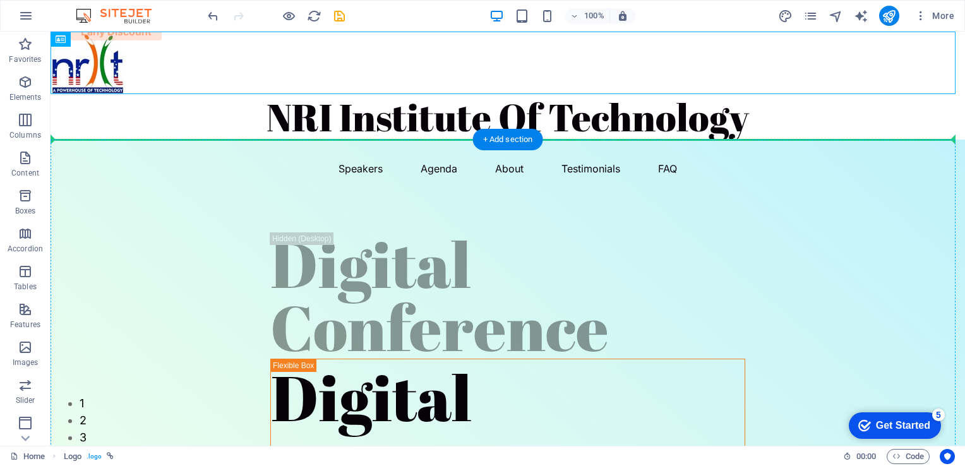
drag, startPoint x: 106, startPoint y: 68, endPoint x: 130, endPoint y: 150, distance: 86.1
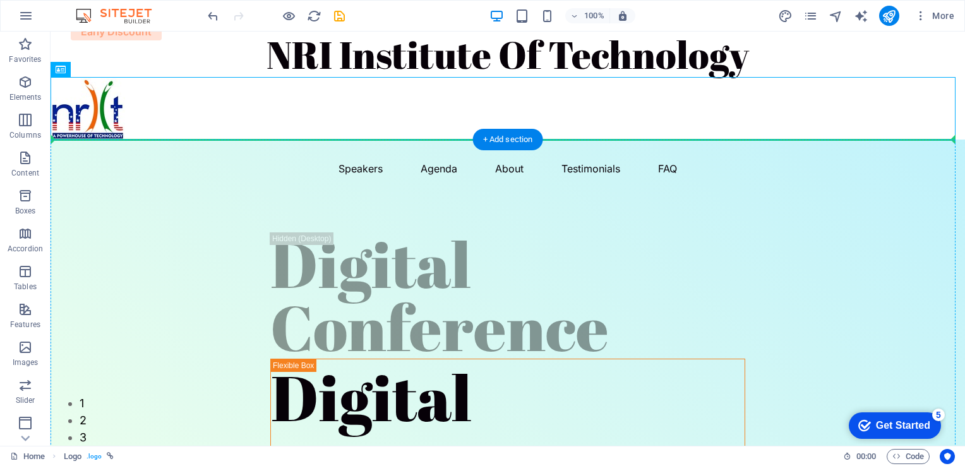
drag, startPoint x: 104, startPoint y: 118, endPoint x: 110, endPoint y: 162, distance: 44.0
drag, startPoint x: 102, startPoint y: 115, endPoint x: 102, endPoint y: 185, distance: 70.1
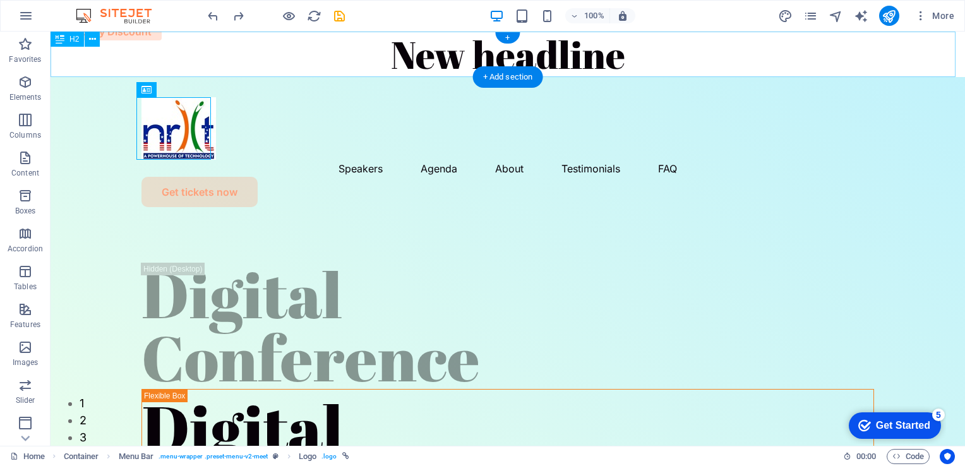
click at [535, 46] on div "New headline" at bounding box center [508, 54] width 914 height 45
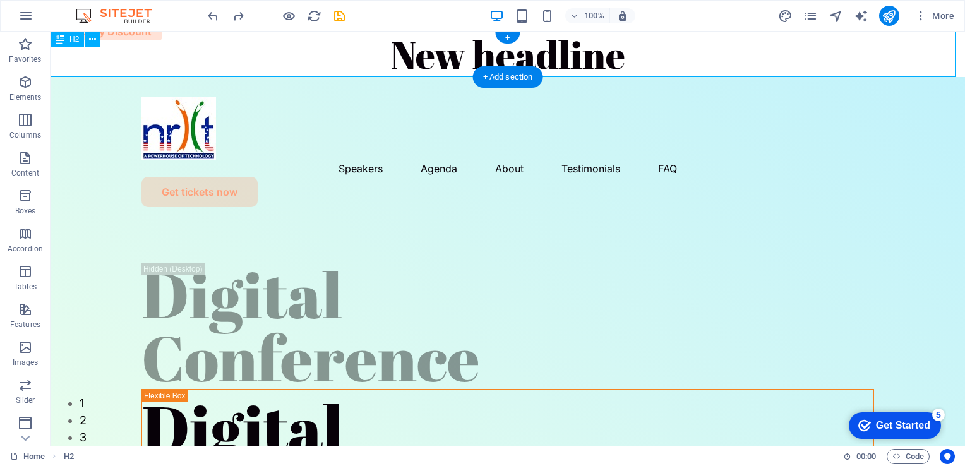
click at [535, 46] on div "New headline" at bounding box center [508, 54] width 914 height 45
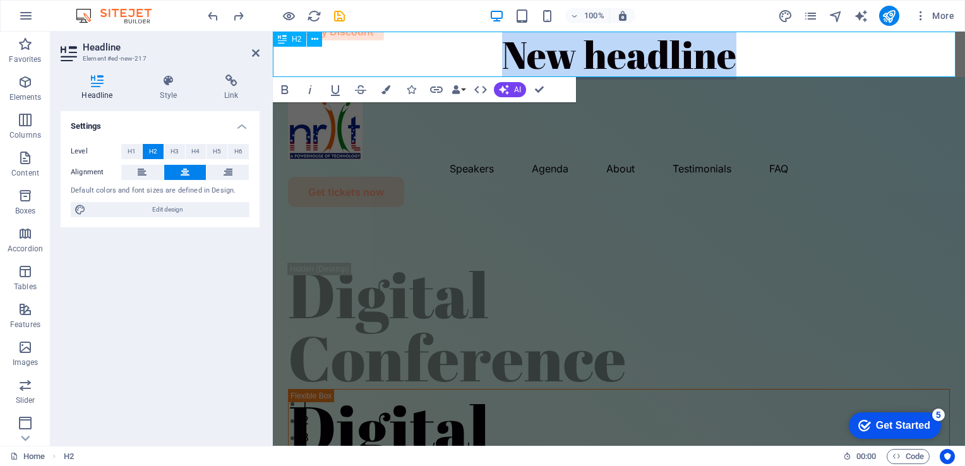
click at [535, 46] on h2 "New headline" at bounding box center [619, 54] width 692 height 45
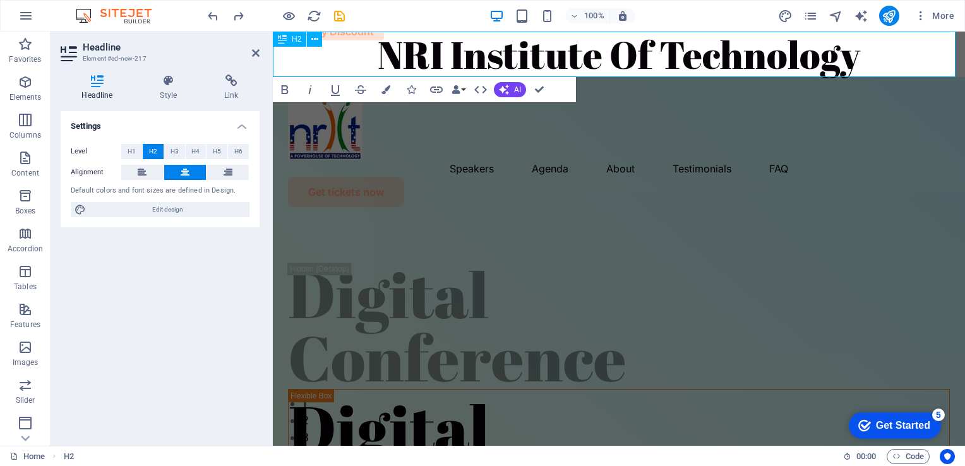
click at [593, 44] on h2 "NRI Institute Of Technology" at bounding box center [619, 54] width 692 height 45
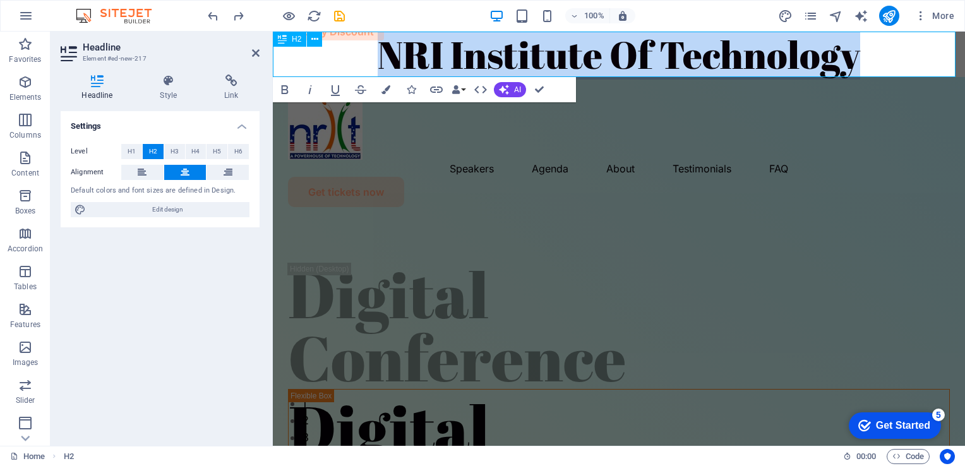
click at [593, 44] on h2 "NRI Institute Of Technology" at bounding box center [619, 54] width 692 height 45
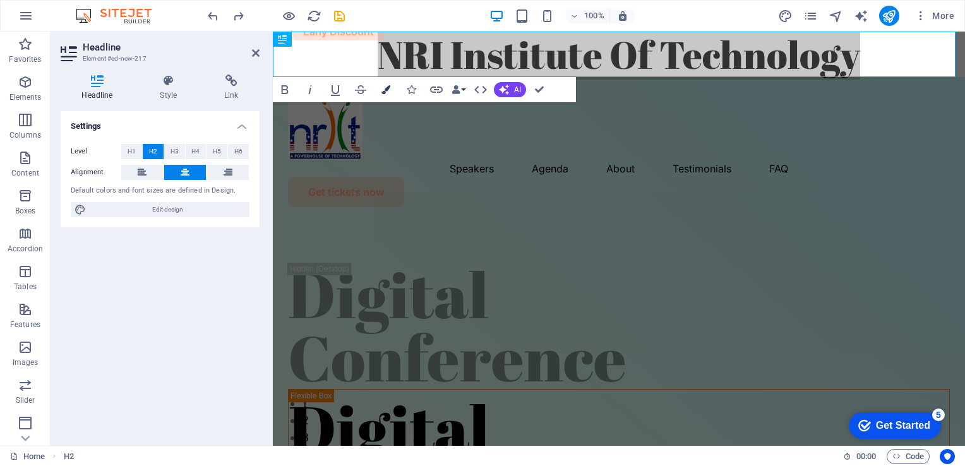
click at [381, 90] on button "Colors" at bounding box center [386, 89] width 24 height 25
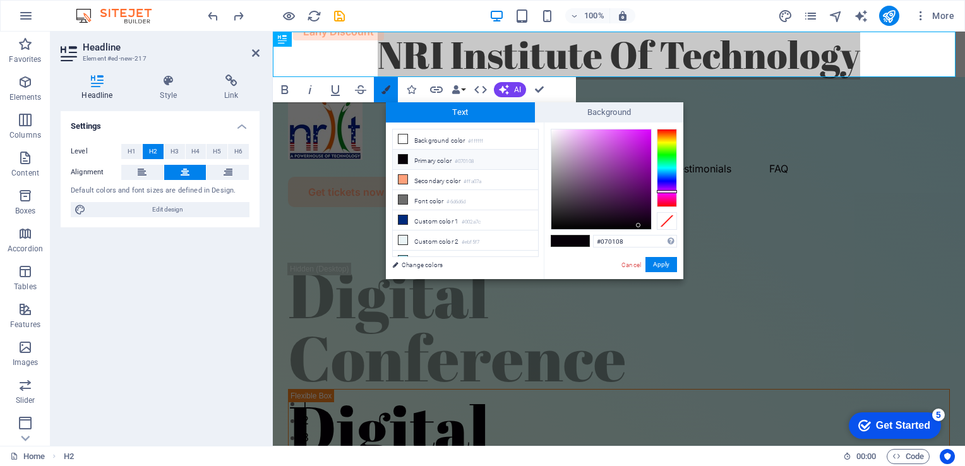
click at [381, 90] on button "Colors" at bounding box center [386, 89] width 24 height 25
click at [597, 116] on span "Background" at bounding box center [609, 112] width 149 height 20
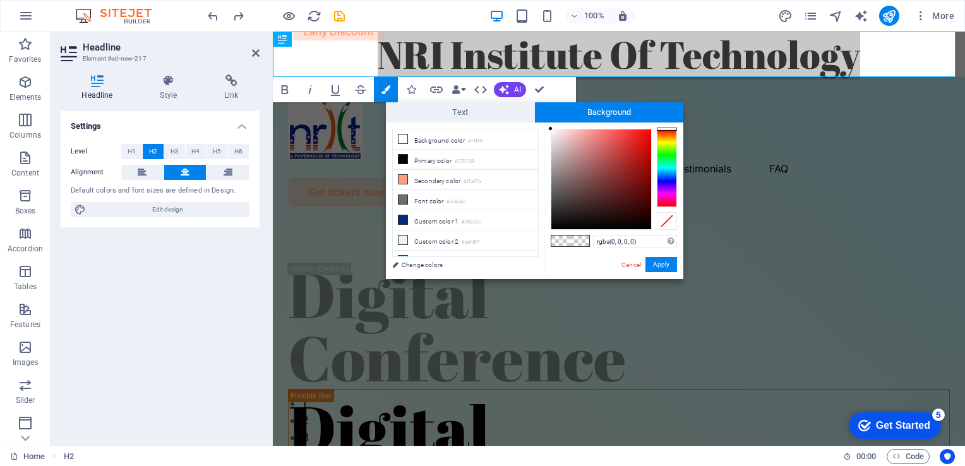
click at [578, 241] on span at bounding box center [579, 240] width 19 height 11
click at [471, 104] on span "Text" at bounding box center [460, 112] width 149 height 20
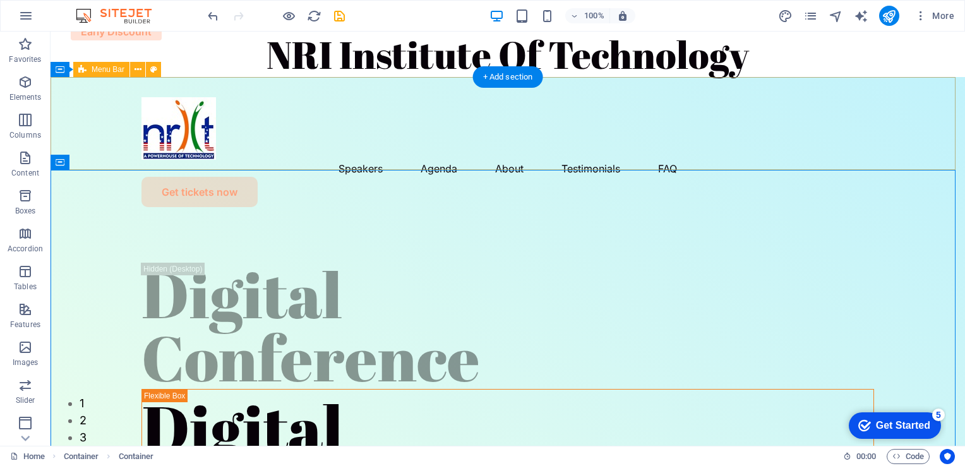
click at [698, 110] on div "Speakers Agenda About Testimonials FAQ Get tickets now" at bounding box center [508, 147] width 914 height 140
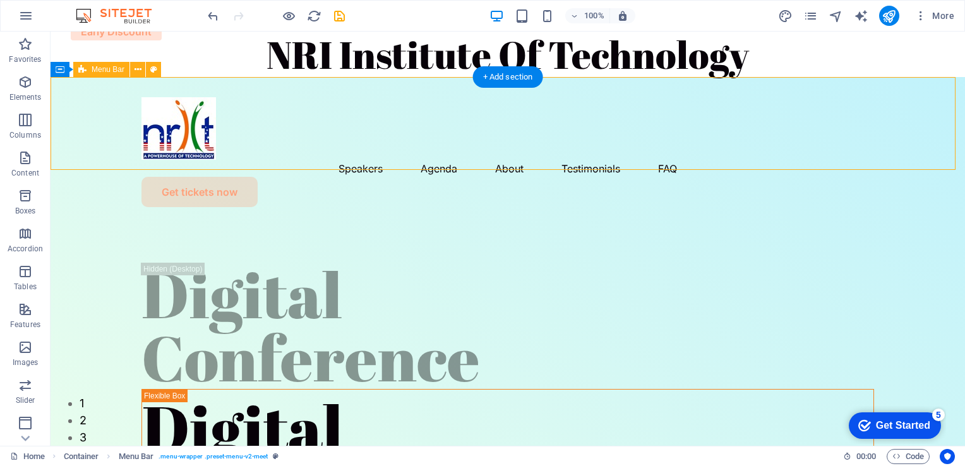
click at [785, 86] on div "Speakers Agenda About Testimonials FAQ Get tickets now" at bounding box center [508, 147] width 914 height 140
drag, startPoint x: 785, startPoint y: 86, endPoint x: 558, endPoint y: 49, distance: 230.2
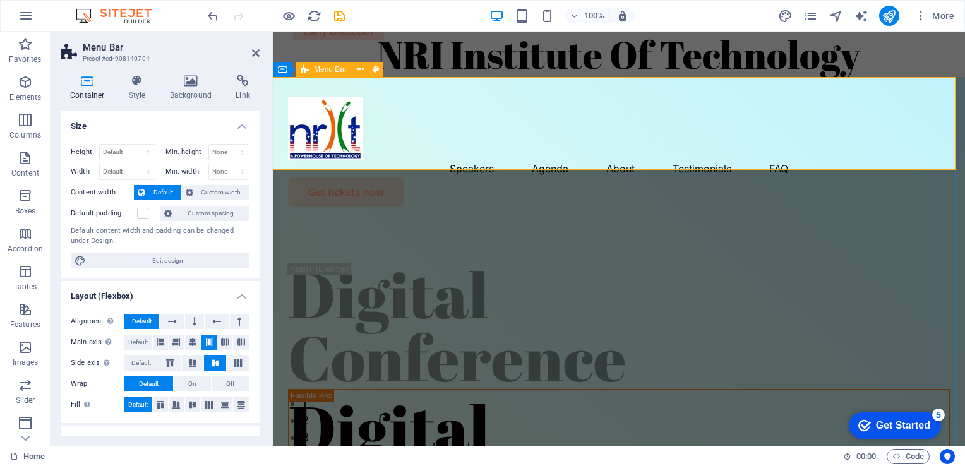
click at [727, 84] on div "Speakers Agenda About Testimonials FAQ Get tickets now" at bounding box center [619, 147] width 692 height 140
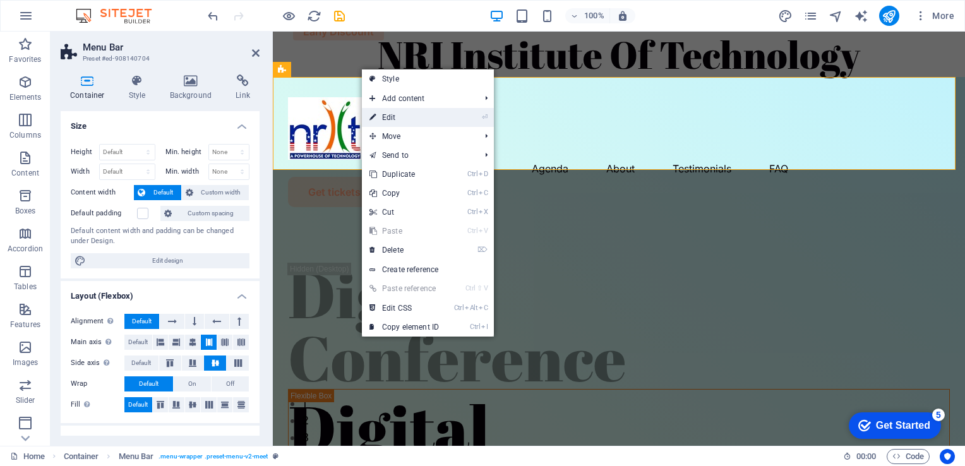
click at [390, 114] on link "⏎ Edit" at bounding box center [404, 117] width 85 height 19
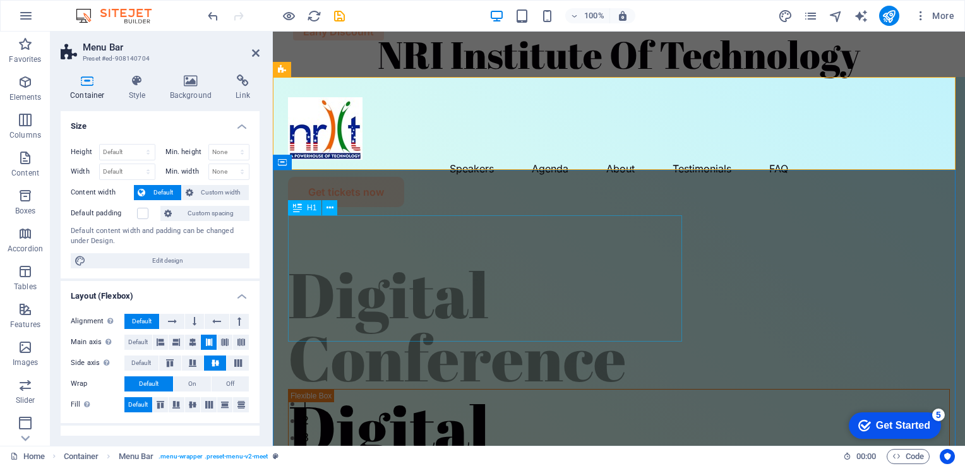
click at [465, 263] on div "Digital Conference" at bounding box center [619, 326] width 662 height 126
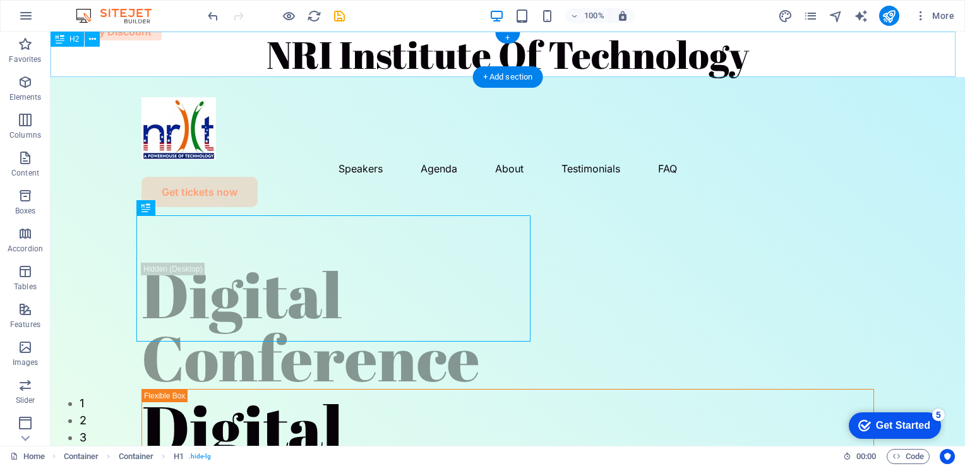
click at [586, 57] on div "NRI Institute Of Technology" at bounding box center [508, 54] width 914 height 45
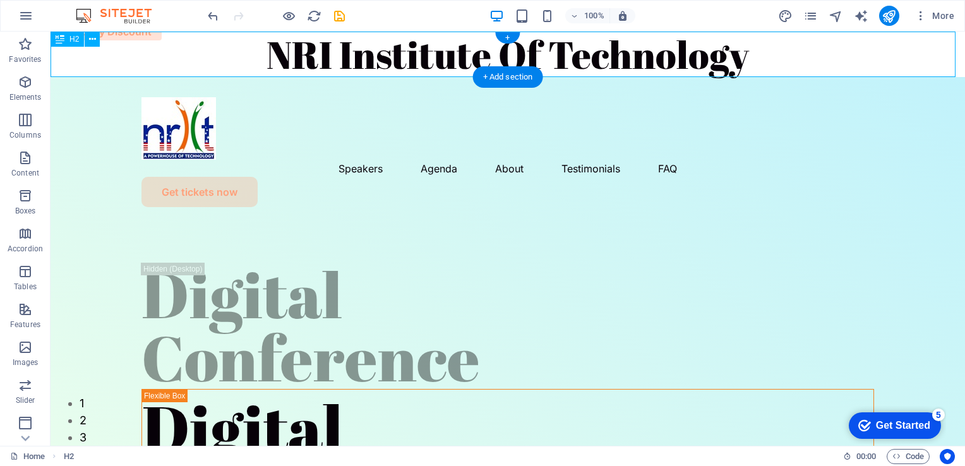
click at [586, 57] on div "NRI Institute Of Technology" at bounding box center [508, 54] width 914 height 45
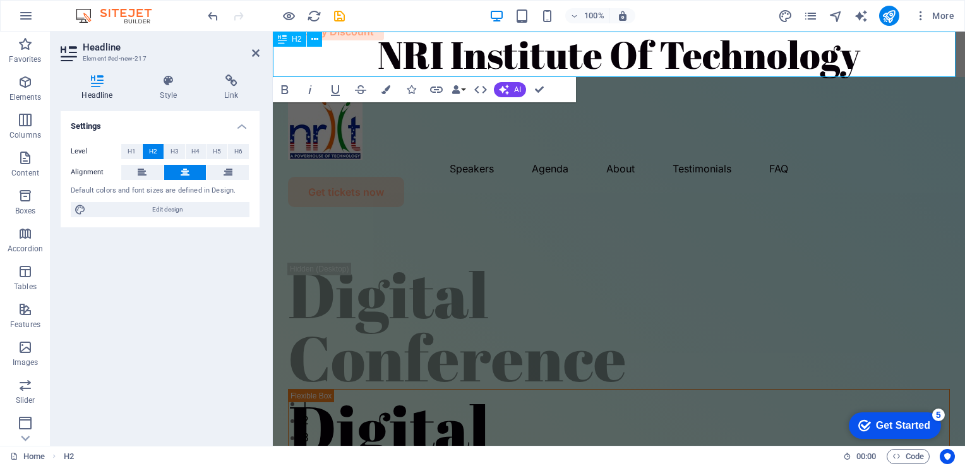
click at [181, 211] on span "Edit design" at bounding box center [168, 209] width 156 height 15
select select "px"
select select "400"
select select "px"
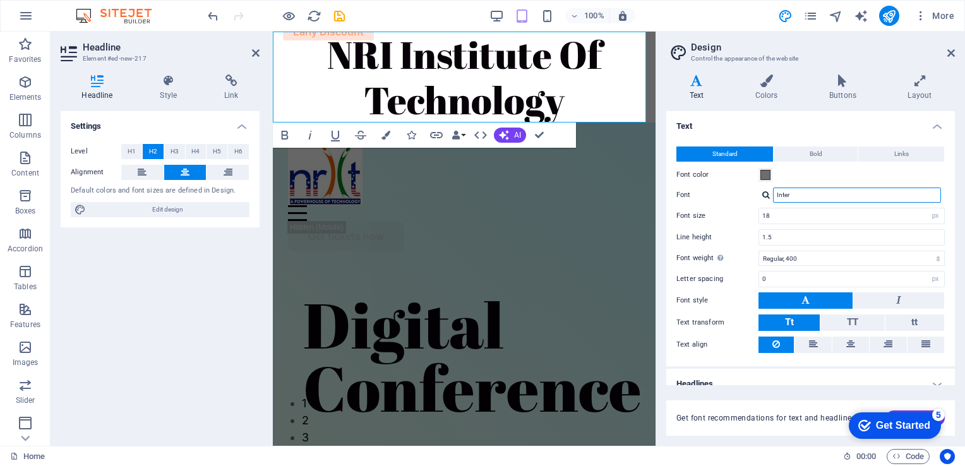
click at [847, 191] on input "Inter" at bounding box center [857, 194] width 168 height 15
click at [857, 323] on button "TT" at bounding box center [852, 322] width 64 height 16
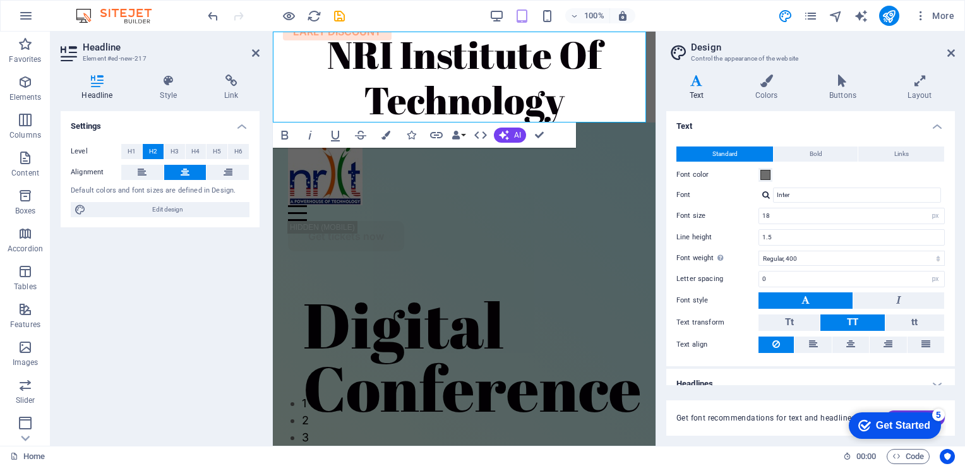
click at [857, 323] on button "TT" at bounding box center [852, 322] width 64 height 16
click at [848, 342] on icon at bounding box center [850, 343] width 9 height 15
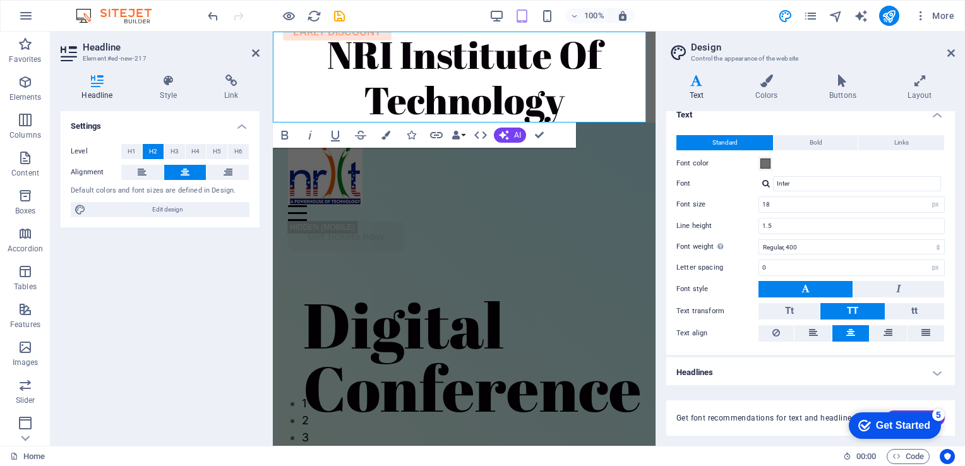
click at [861, 369] on h4 "Headlines" at bounding box center [810, 372] width 289 height 30
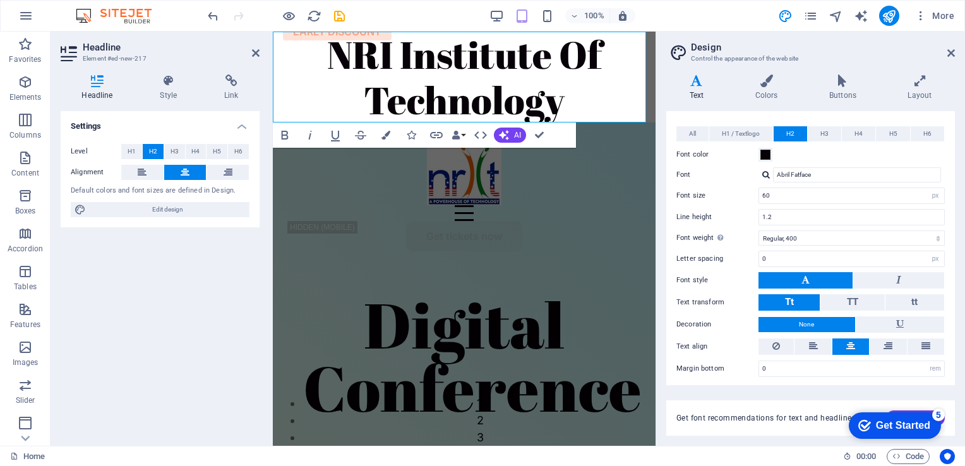
scroll to position [0, 0]
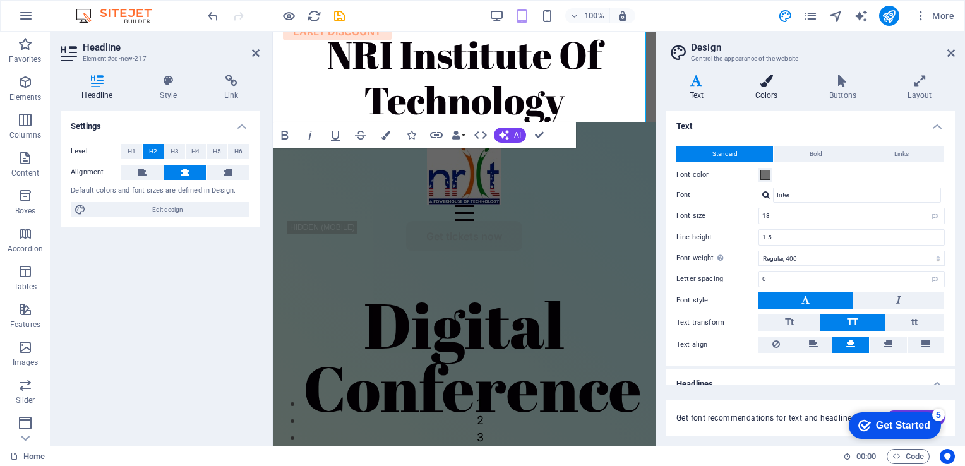
click at [773, 82] on icon at bounding box center [766, 80] width 69 height 13
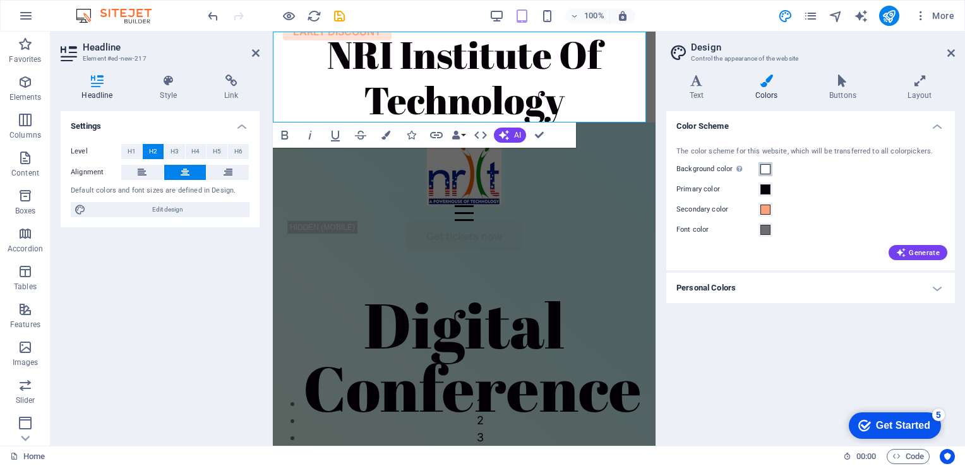
click at [765, 165] on span at bounding box center [765, 169] width 10 height 10
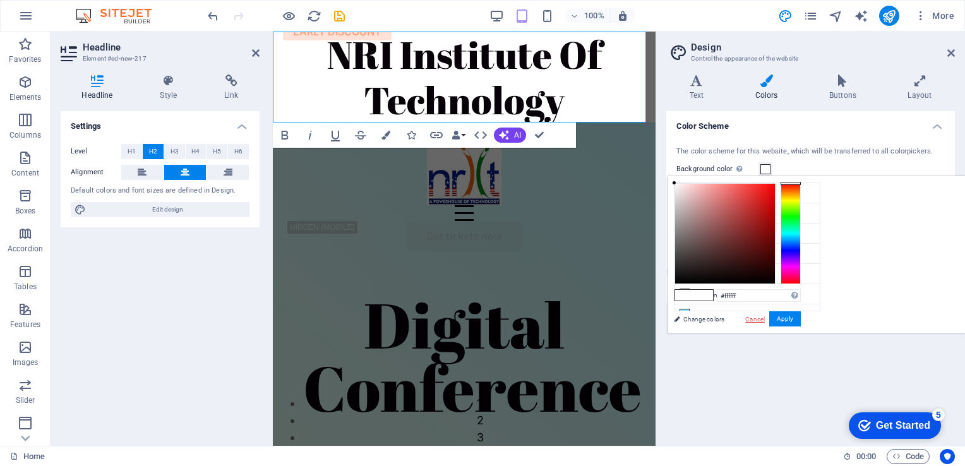
click at [766, 317] on link "Cancel" at bounding box center [755, 318] width 22 height 9
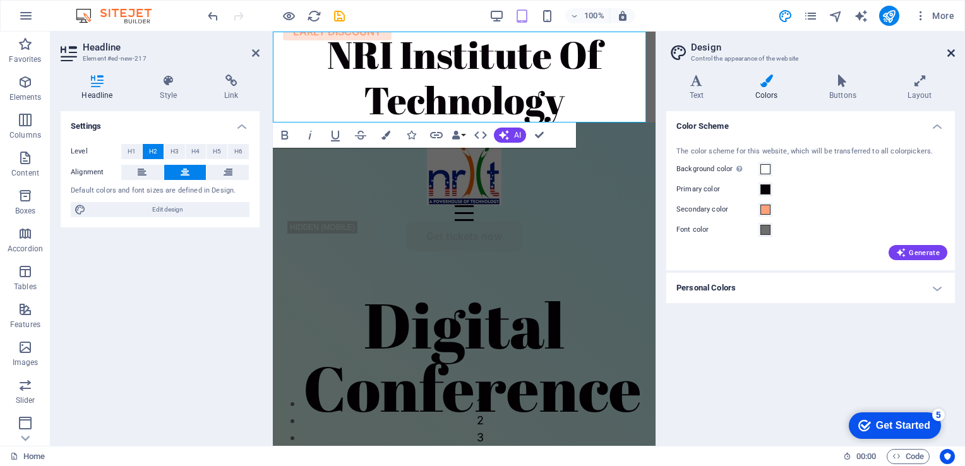
click at [952, 52] on icon at bounding box center [951, 53] width 8 height 10
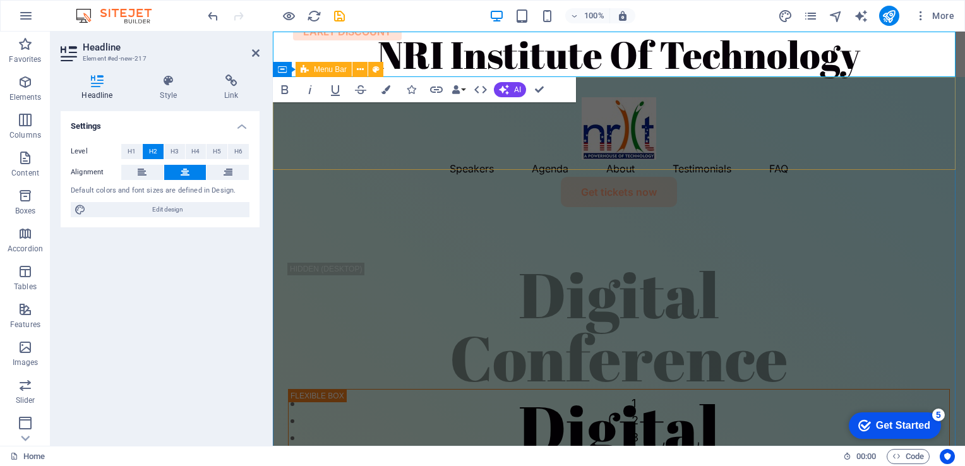
click at [810, 163] on div "Speakers Agenda About Testimonials FAQ Get tickets now" at bounding box center [619, 147] width 692 height 140
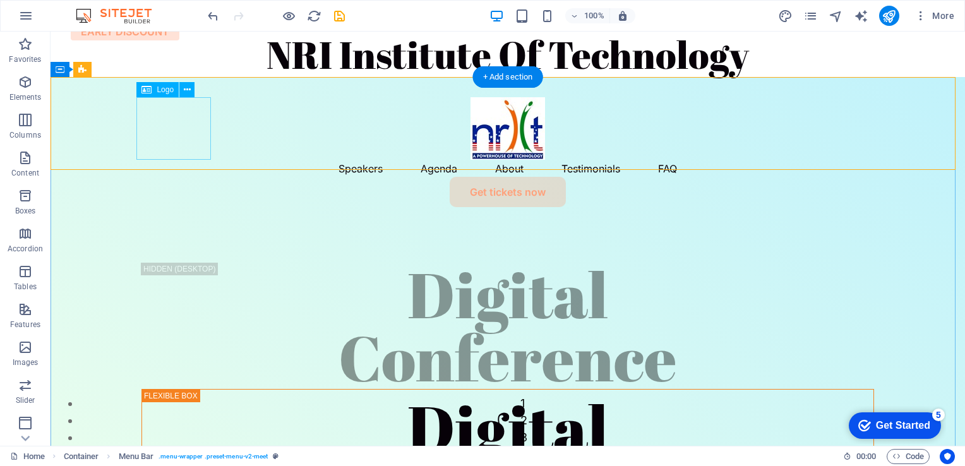
click at [189, 131] on div at bounding box center [507, 128] width 732 height 62
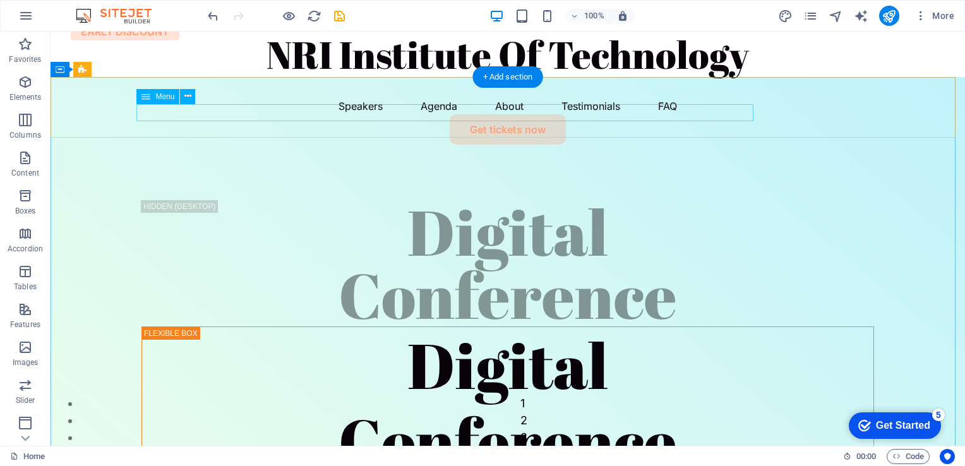
click at [303, 114] on nav "Speakers Agenda About Testimonials FAQ" at bounding box center [507, 105] width 732 height 17
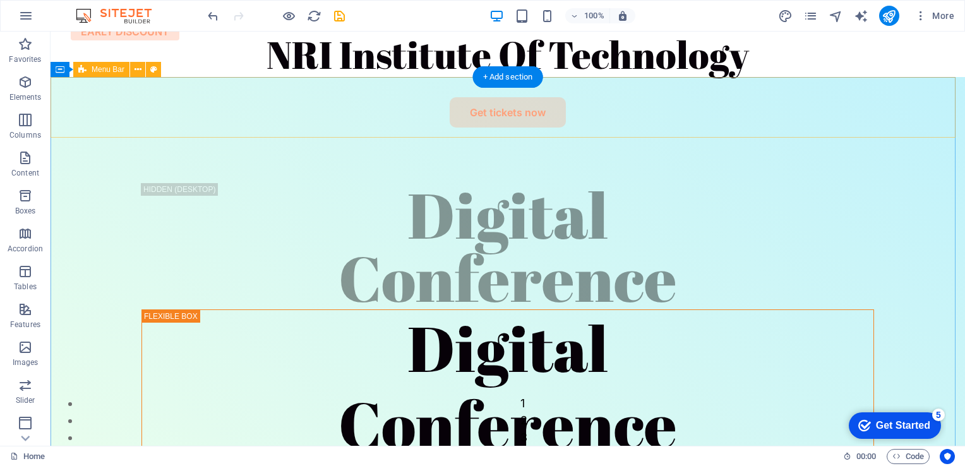
click at [317, 114] on div "Get tickets now" at bounding box center [508, 107] width 914 height 61
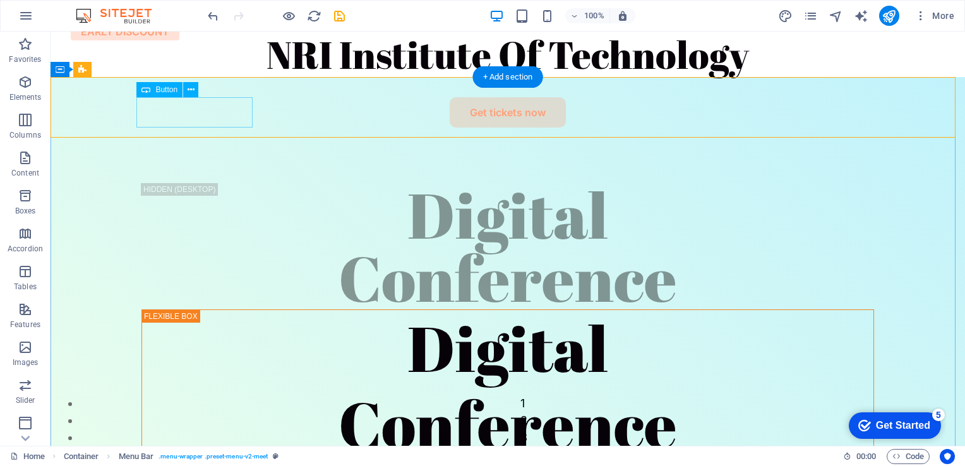
click at [205, 105] on div "Get tickets now" at bounding box center [507, 112] width 732 height 30
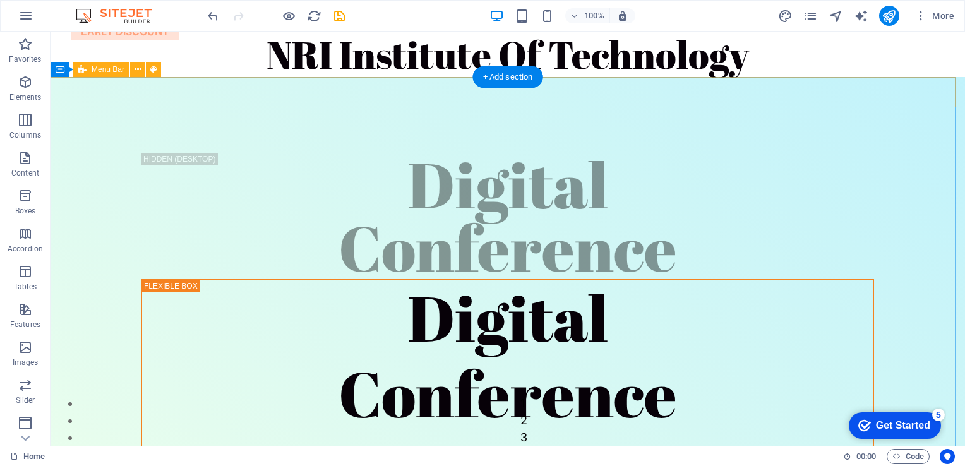
click at [220, 101] on div at bounding box center [508, 92] width 914 height 30
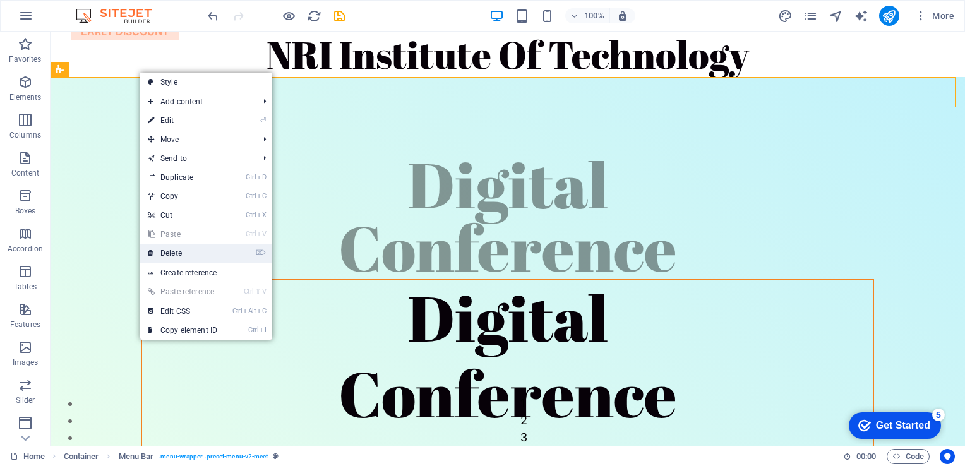
click at [234, 254] on li "⌦ Delete" at bounding box center [206, 254] width 132 height 20
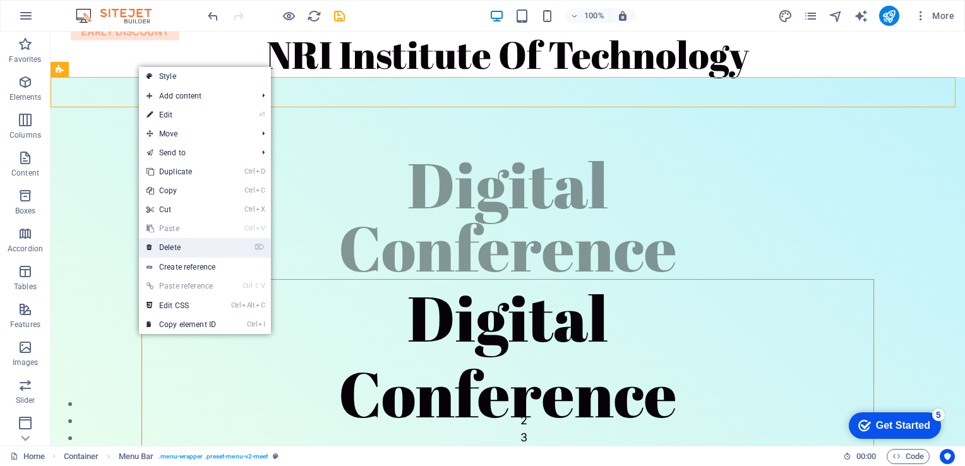
click at [196, 249] on link "⌦ Delete" at bounding box center [181, 247] width 85 height 19
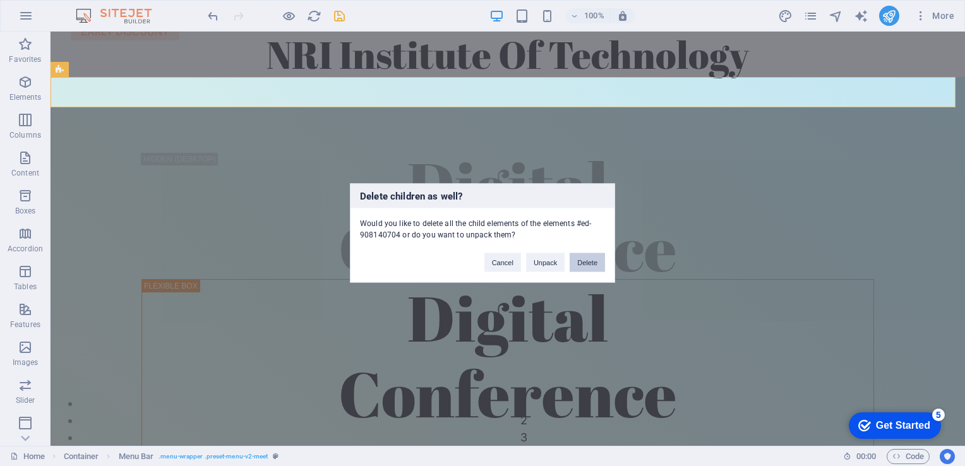
click at [588, 265] on button "Delete" at bounding box center [586, 262] width 35 height 19
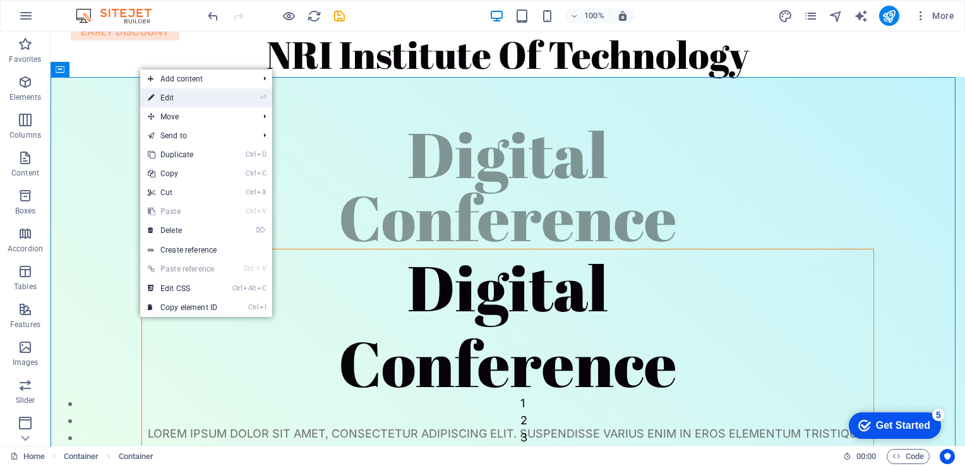
click at [177, 101] on link "⏎ Edit" at bounding box center [182, 97] width 85 height 19
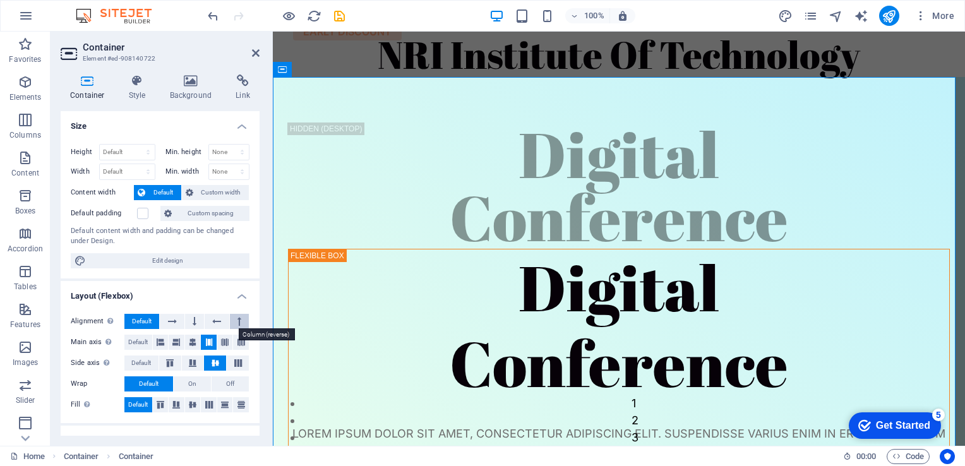
click at [237, 318] on icon at bounding box center [239, 321] width 4 height 15
click at [146, 317] on span "Default" at bounding box center [142, 321] width 20 height 15
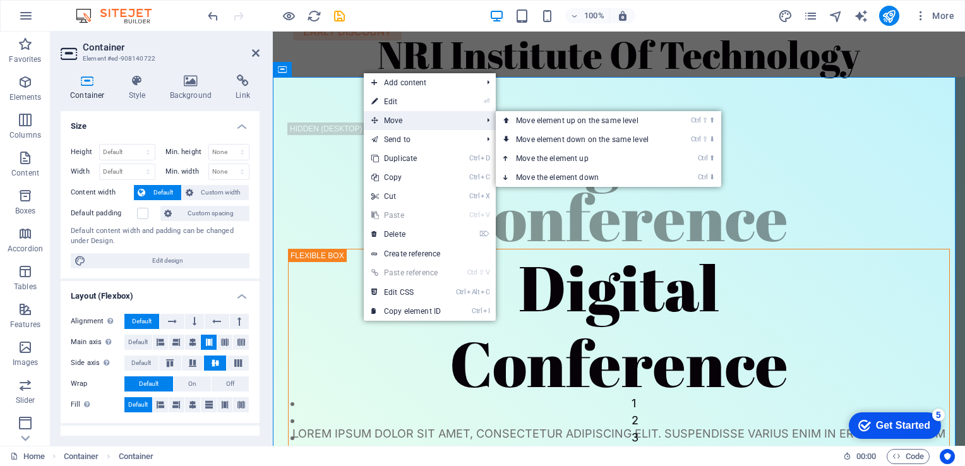
click at [386, 117] on span "Move" at bounding box center [420, 120] width 113 height 19
click at [525, 158] on link "Ctrl ⬆ Move the element up" at bounding box center [585, 158] width 178 height 19
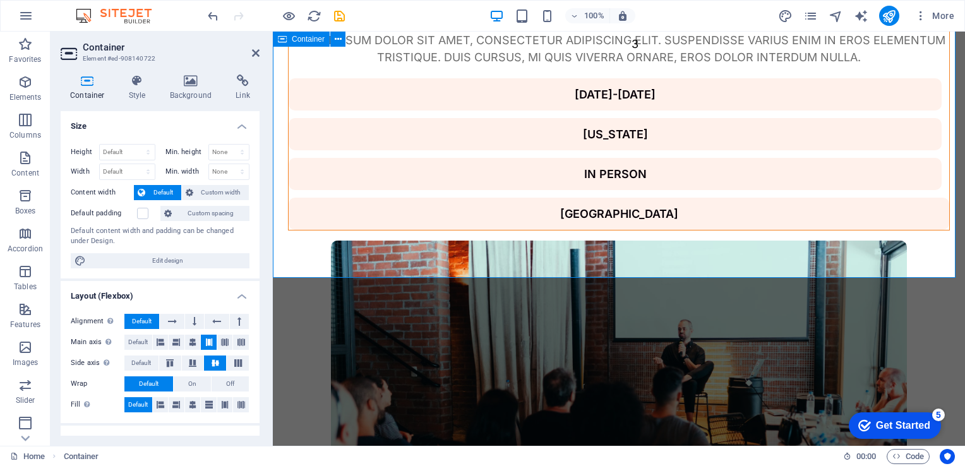
scroll to position [394, 0]
click at [613, 255] on div "Digital Conference Digital Conference Lorem ipsum dolor sit amet, consectetur a…" at bounding box center [619, 170] width 692 height 975
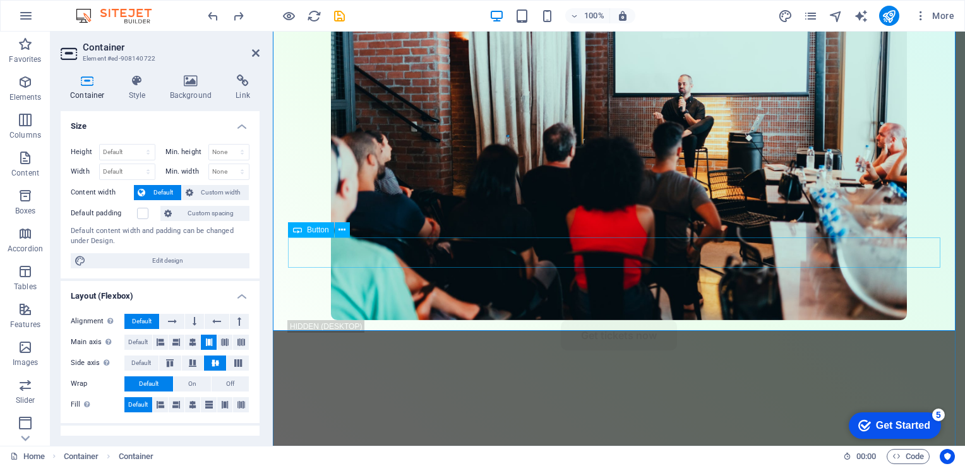
scroll to position [651, 0]
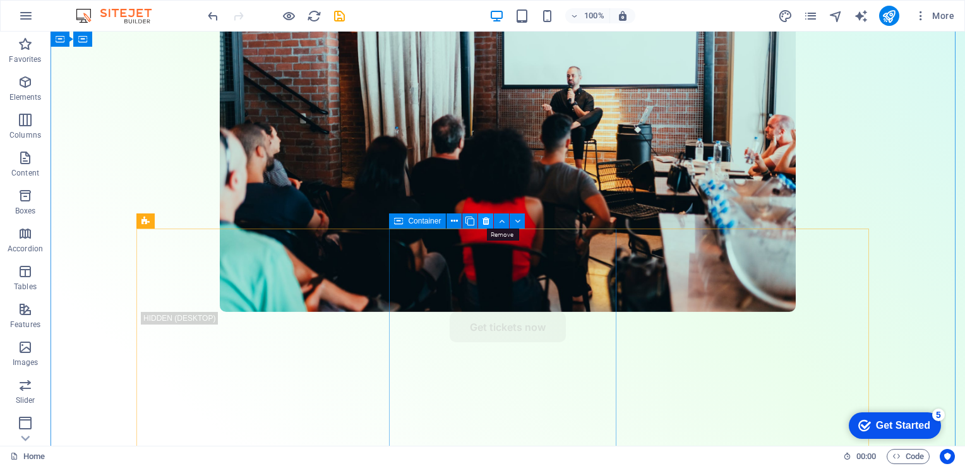
click at [485, 222] on icon at bounding box center [485, 221] width 7 height 13
click at [465, 220] on icon at bounding box center [464, 221] width 7 height 13
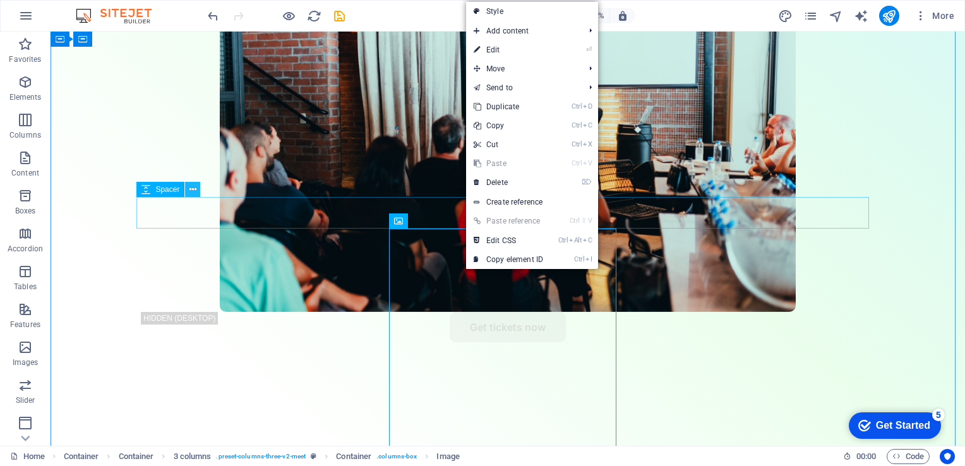
click at [196, 183] on icon at bounding box center [192, 189] width 7 height 13
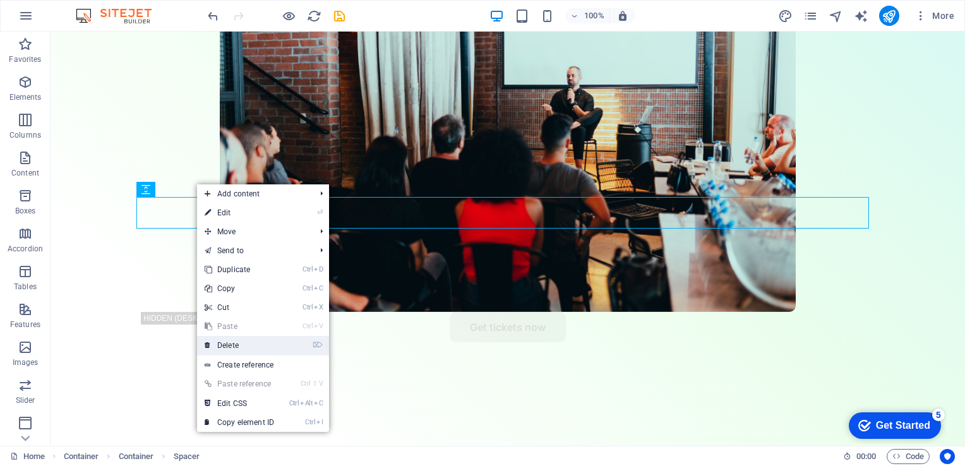
click at [256, 344] on link "⌦ Delete" at bounding box center [239, 345] width 85 height 19
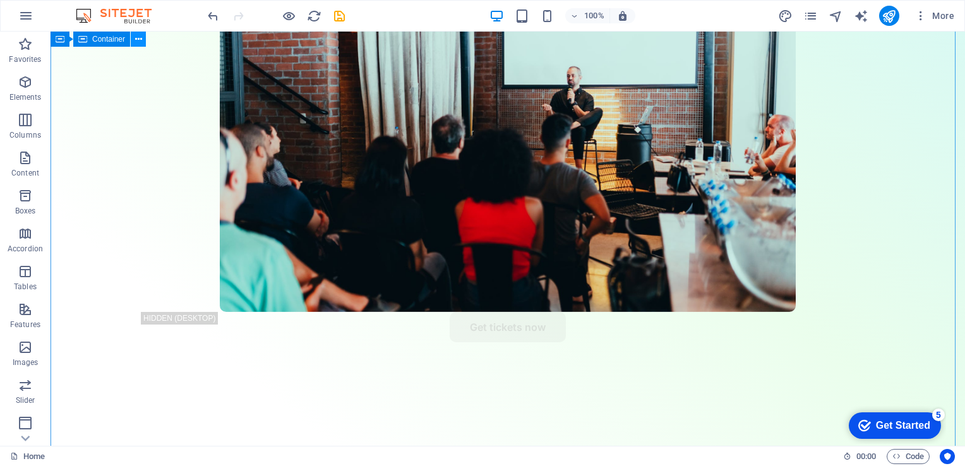
click at [140, 35] on icon at bounding box center [138, 39] width 7 height 13
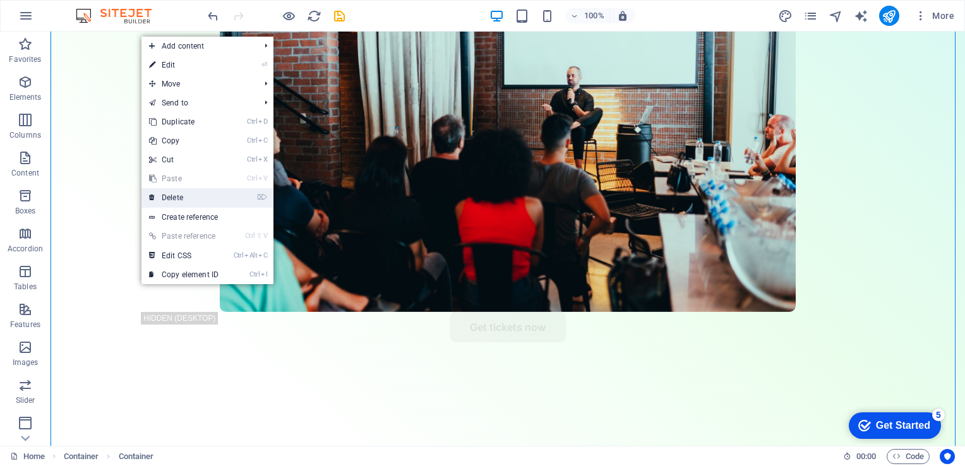
click at [198, 199] on link "⌦ Delete" at bounding box center [183, 197] width 85 height 19
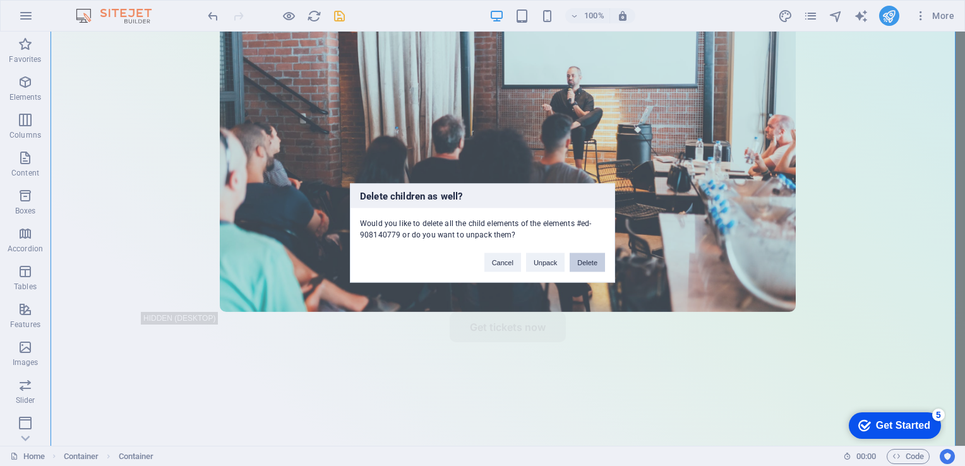
click at [581, 267] on button "Delete" at bounding box center [586, 262] width 35 height 19
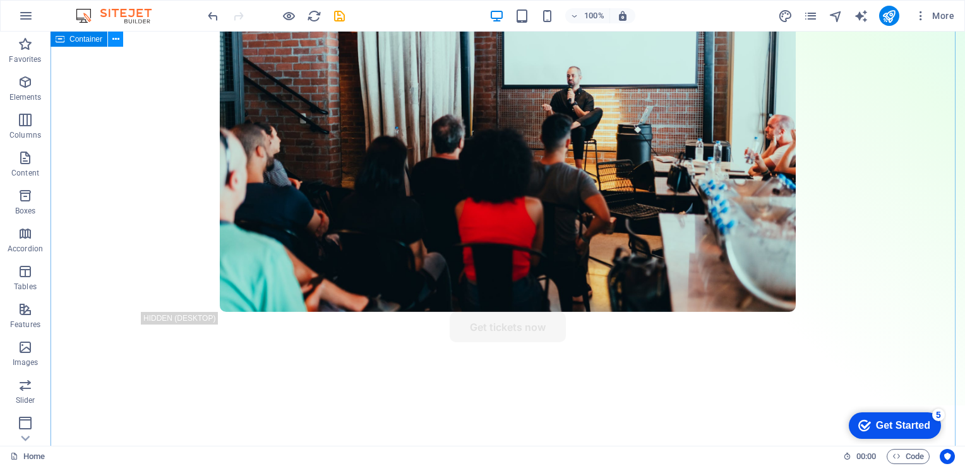
click at [119, 39] on icon at bounding box center [115, 39] width 7 height 13
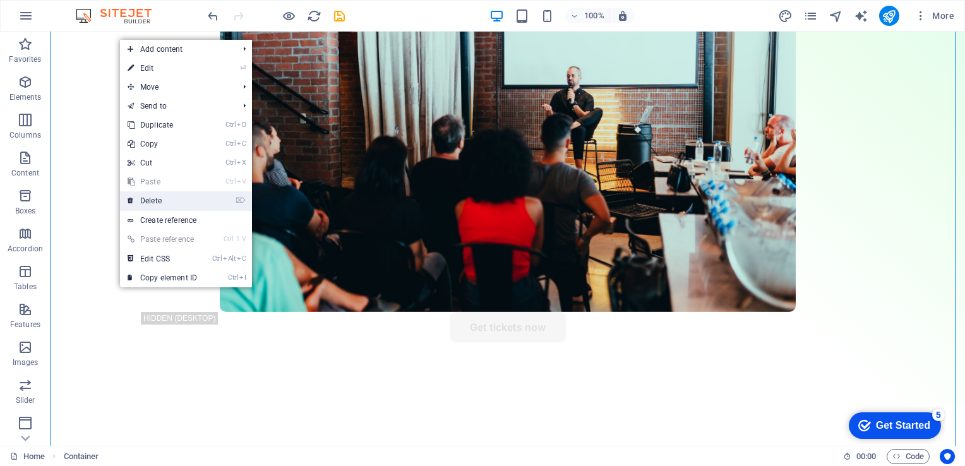
click at [215, 198] on li "⌦ Delete" at bounding box center [186, 201] width 132 height 20
click at [193, 199] on link "⌦ Delete" at bounding box center [162, 200] width 85 height 19
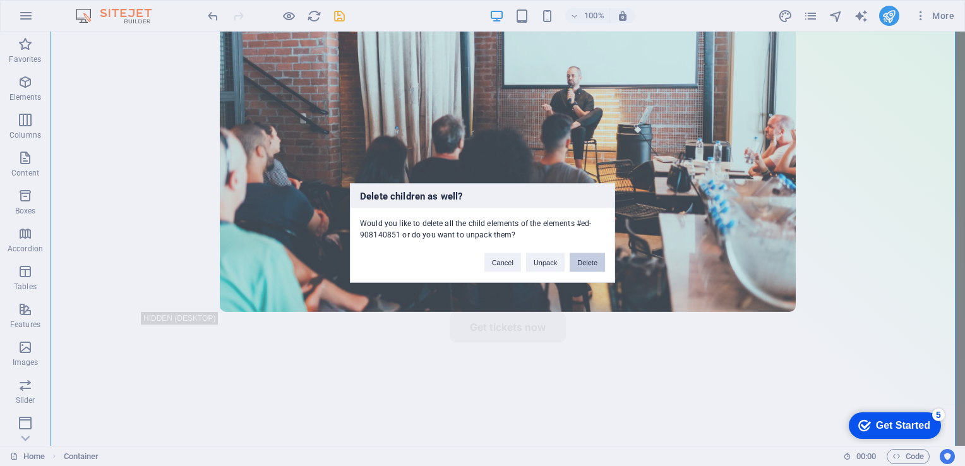
click at [590, 263] on button "Delete" at bounding box center [586, 262] width 35 height 19
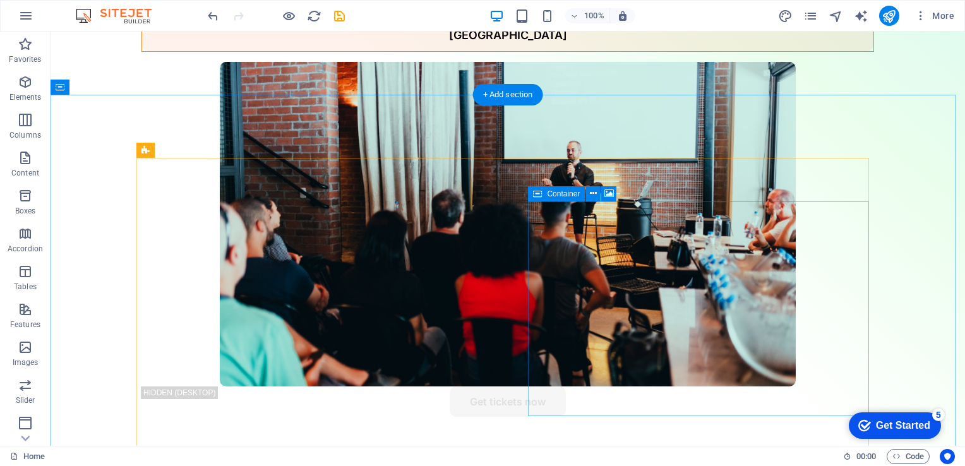
scroll to position [571, 0]
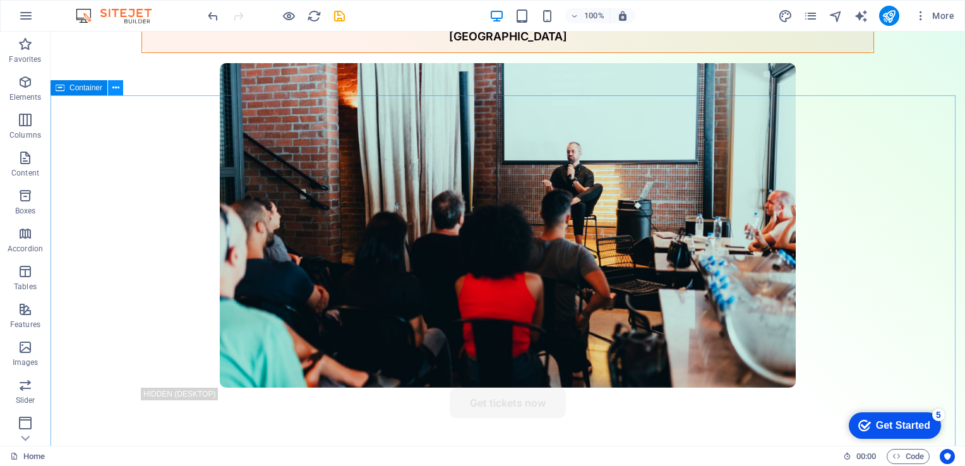
click at [116, 85] on icon at bounding box center [115, 87] width 7 height 13
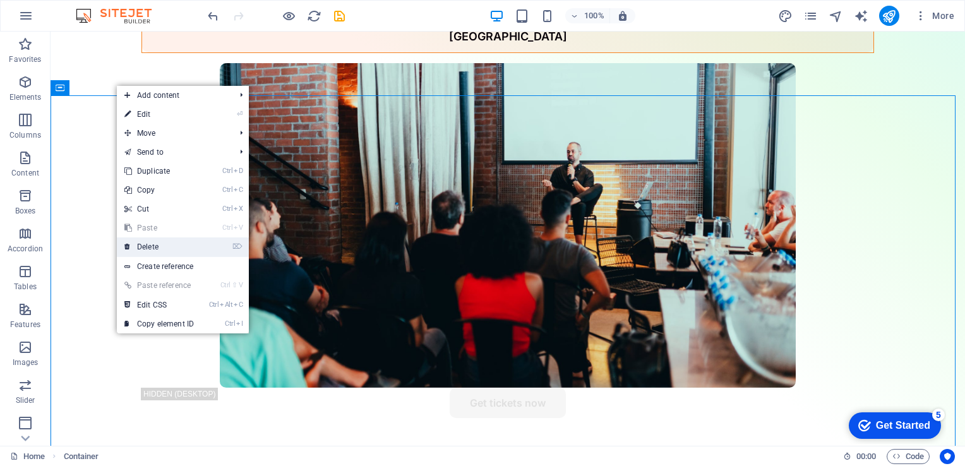
click at [196, 254] on link "⌦ Delete" at bounding box center [159, 246] width 85 height 19
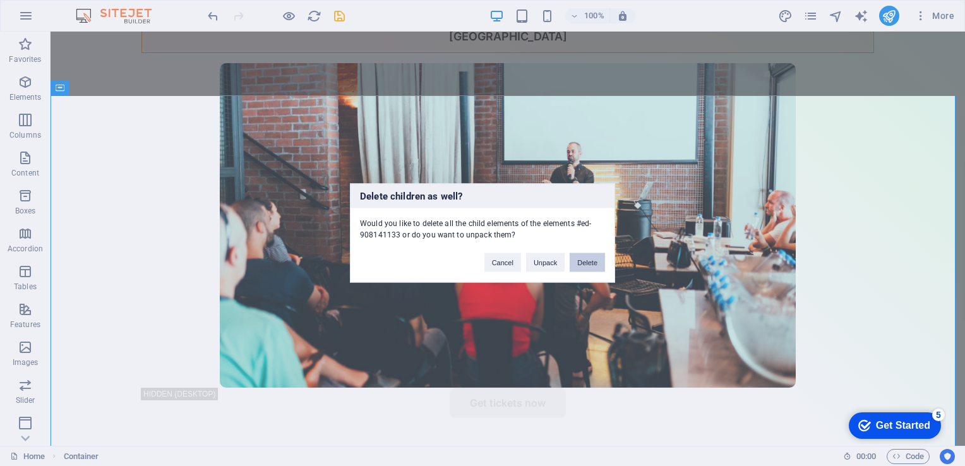
click at [589, 264] on button "Delete" at bounding box center [586, 262] width 35 height 19
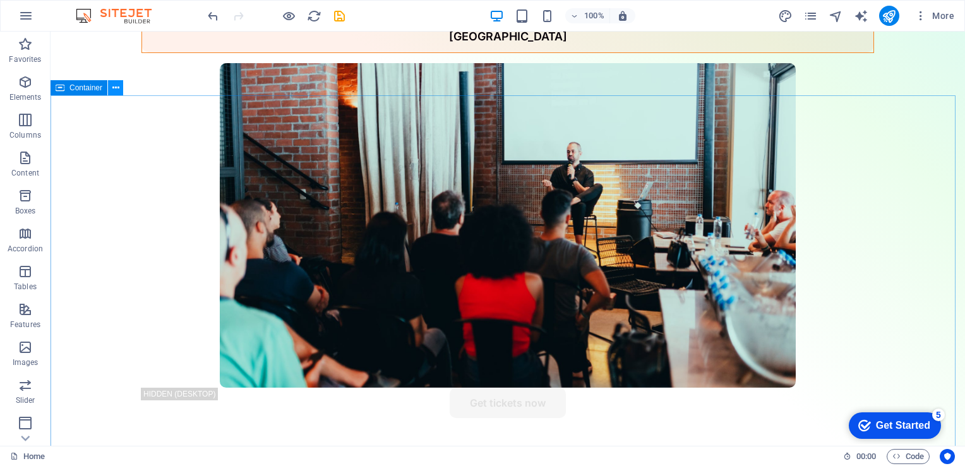
click at [115, 90] on icon at bounding box center [115, 87] width 7 height 13
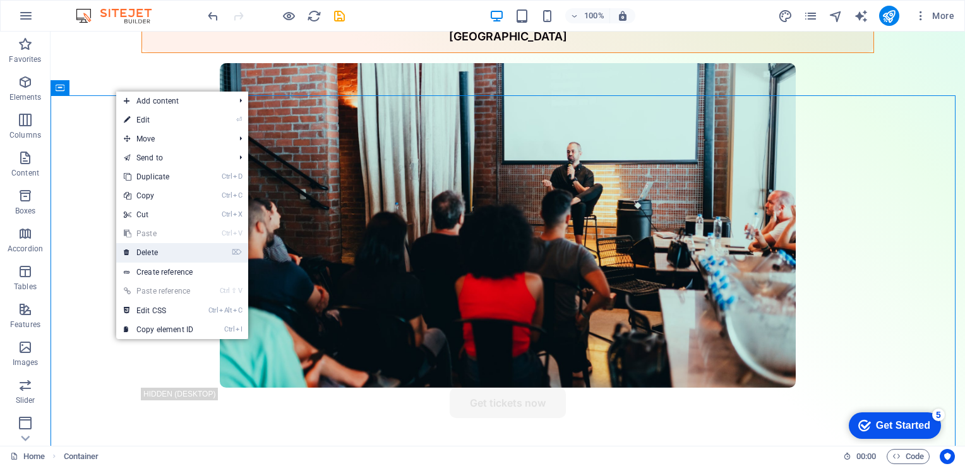
click at [211, 256] on li "⌦ Delete" at bounding box center [182, 253] width 132 height 20
click at [174, 251] on link "⌦ Delete" at bounding box center [158, 252] width 85 height 19
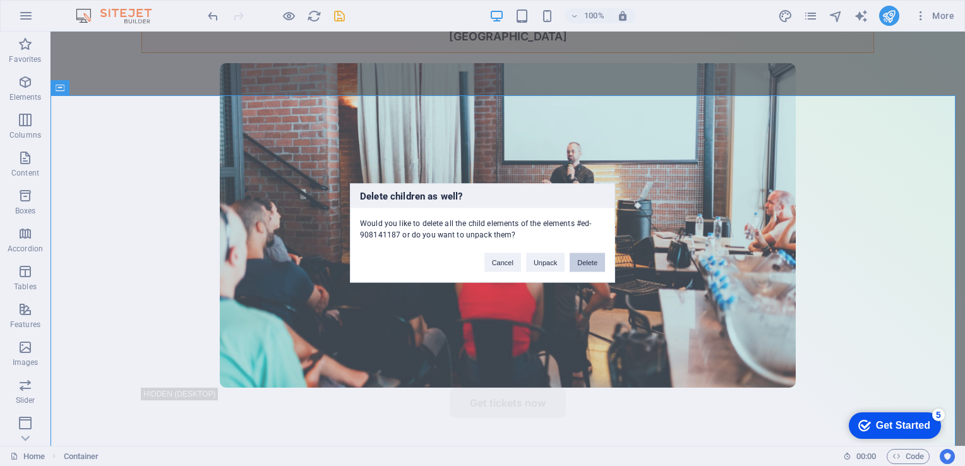
click at [598, 263] on button "Delete" at bounding box center [586, 262] width 35 height 19
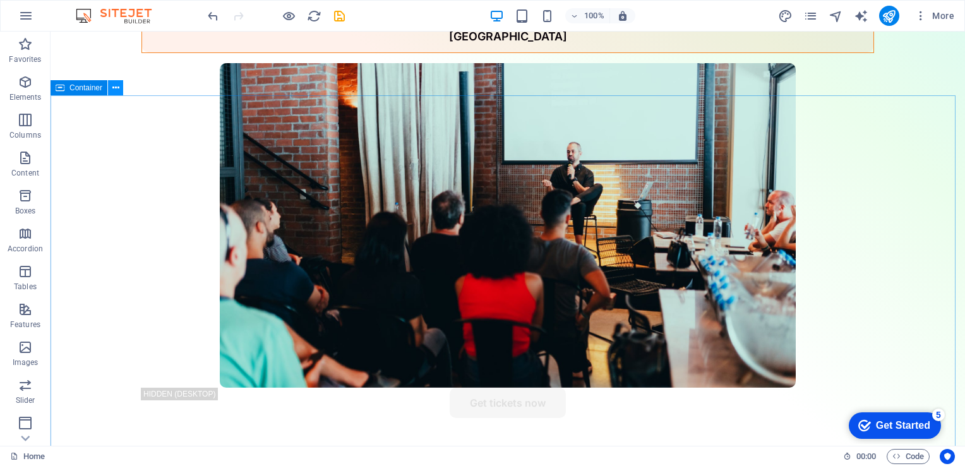
click at [115, 88] on icon at bounding box center [115, 87] width 7 height 13
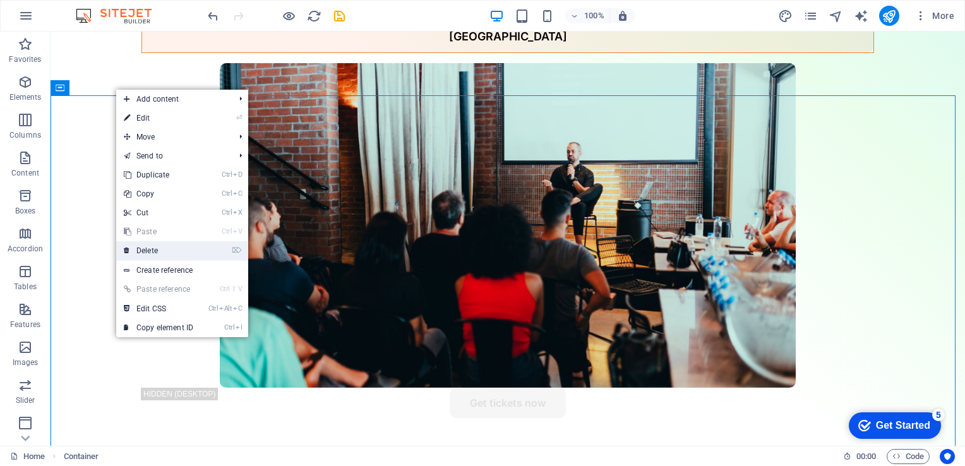
click at [218, 255] on li "⌦ Delete" at bounding box center [182, 251] width 132 height 20
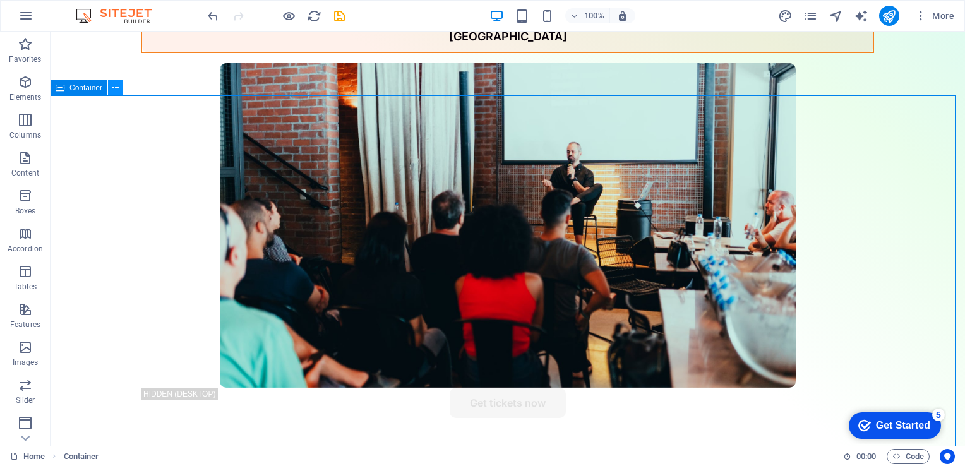
click at [118, 86] on icon at bounding box center [115, 87] width 7 height 13
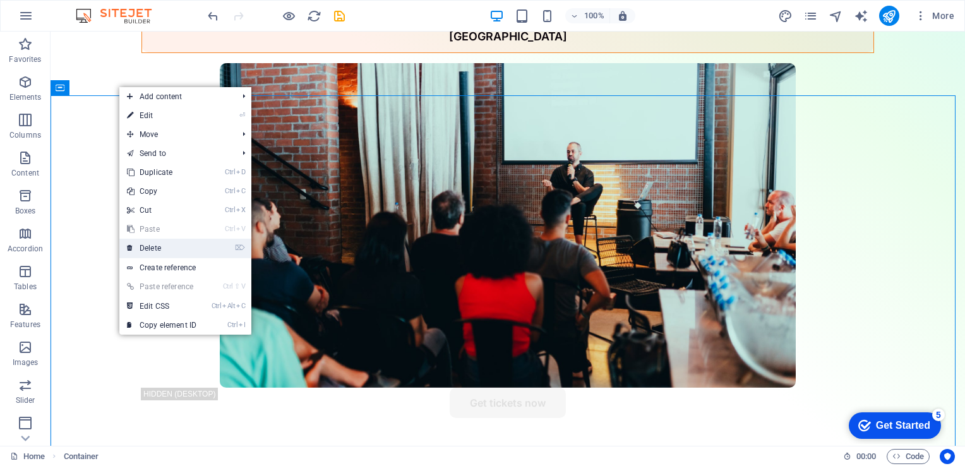
click at [187, 246] on link "⌦ Delete" at bounding box center [161, 248] width 85 height 19
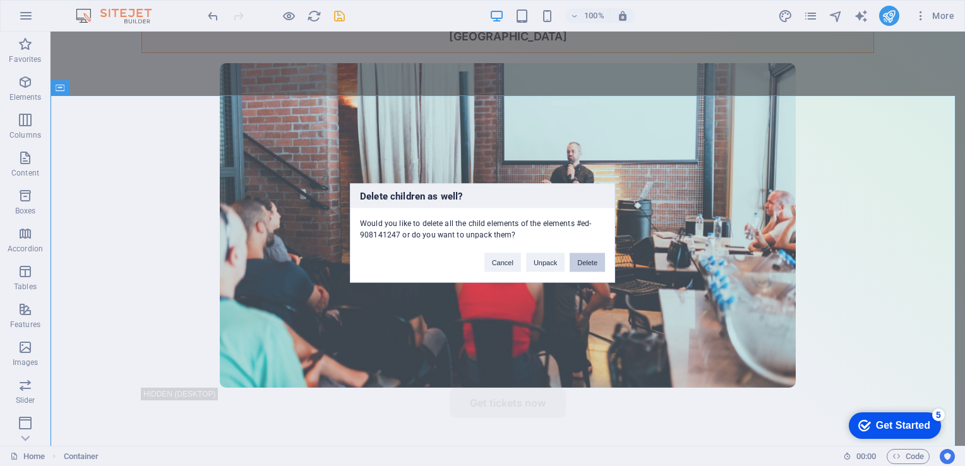
click at [590, 266] on button "Delete" at bounding box center [586, 262] width 35 height 19
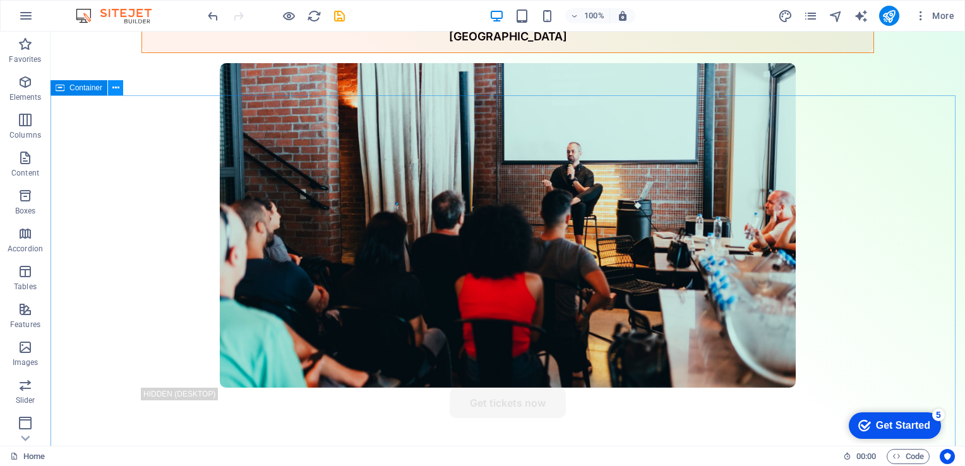
click at [116, 87] on icon at bounding box center [115, 87] width 7 height 13
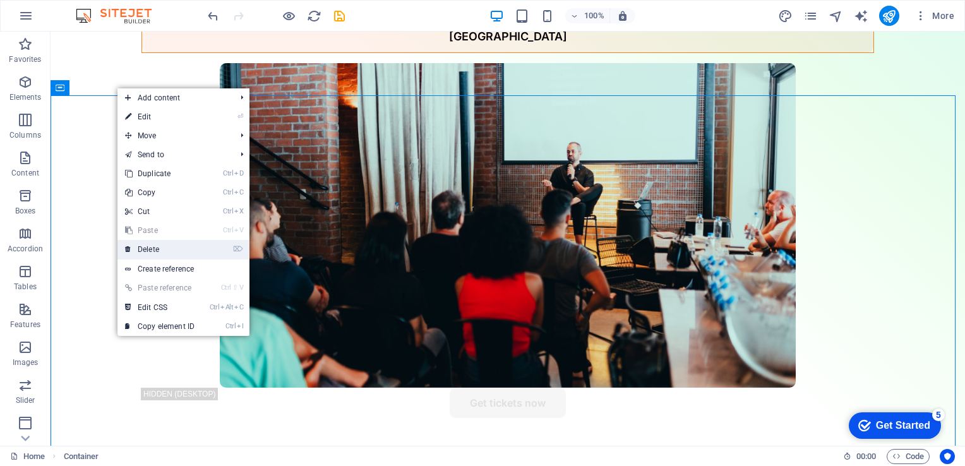
click at [217, 254] on li "⌦ Delete" at bounding box center [183, 250] width 132 height 20
click at [150, 246] on link "⌦ Delete" at bounding box center [159, 249] width 85 height 19
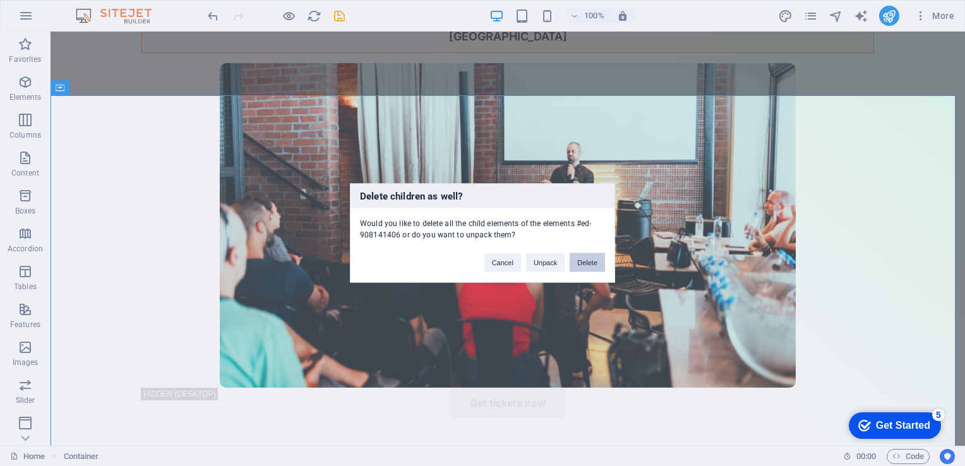
click at [597, 261] on button "Delete" at bounding box center [586, 262] width 35 height 19
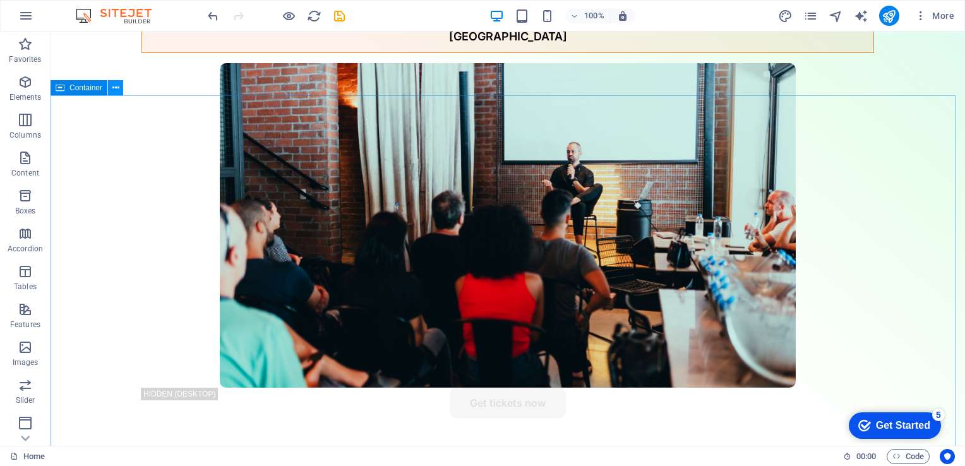
click at [114, 86] on icon at bounding box center [115, 87] width 7 height 13
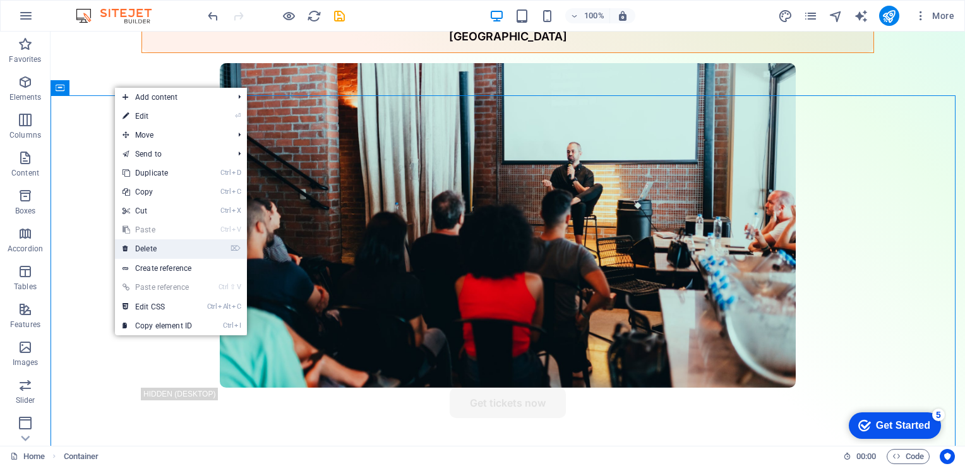
click at [145, 247] on link "⌦ Delete" at bounding box center [157, 248] width 85 height 19
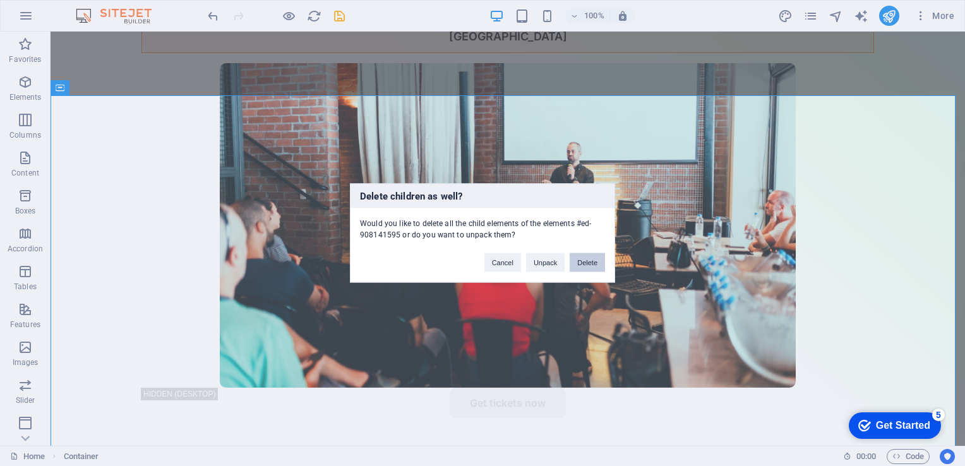
click at [586, 268] on button "Delete" at bounding box center [586, 262] width 35 height 19
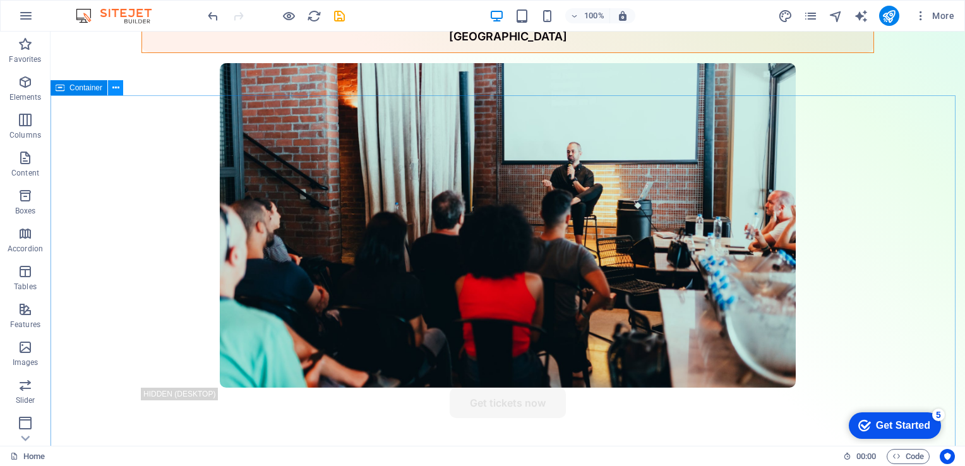
click at [117, 87] on icon at bounding box center [115, 87] width 7 height 13
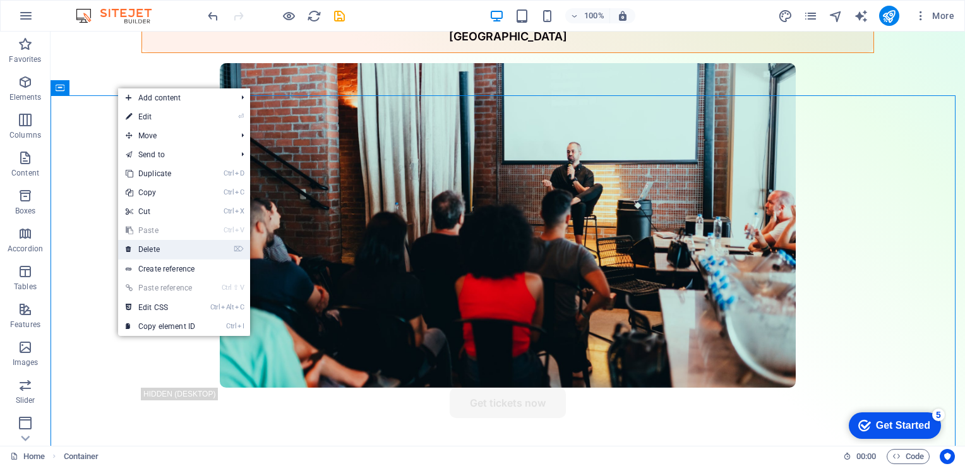
click at [224, 250] on li "⌦ Delete" at bounding box center [184, 250] width 132 height 20
click at [164, 247] on link "⌦ Delete" at bounding box center [160, 249] width 85 height 19
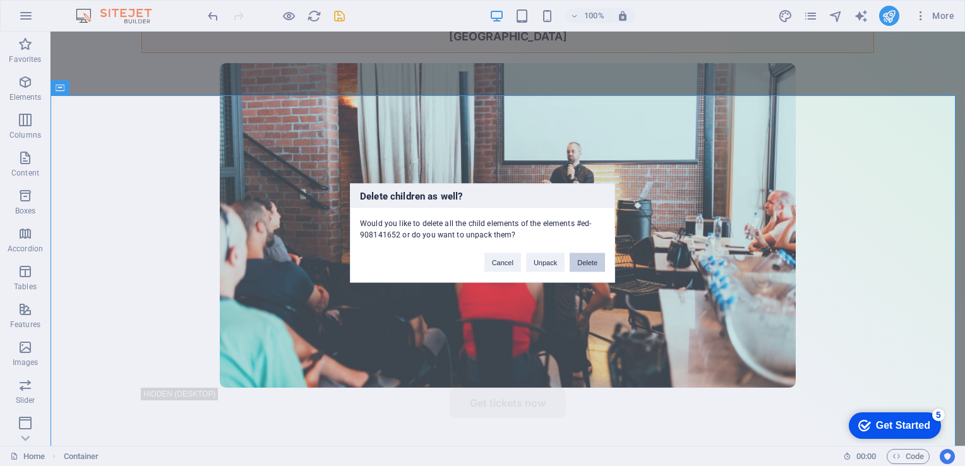
click at [591, 264] on button "Delete" at bounding box center [586, 262] width 35 height 19
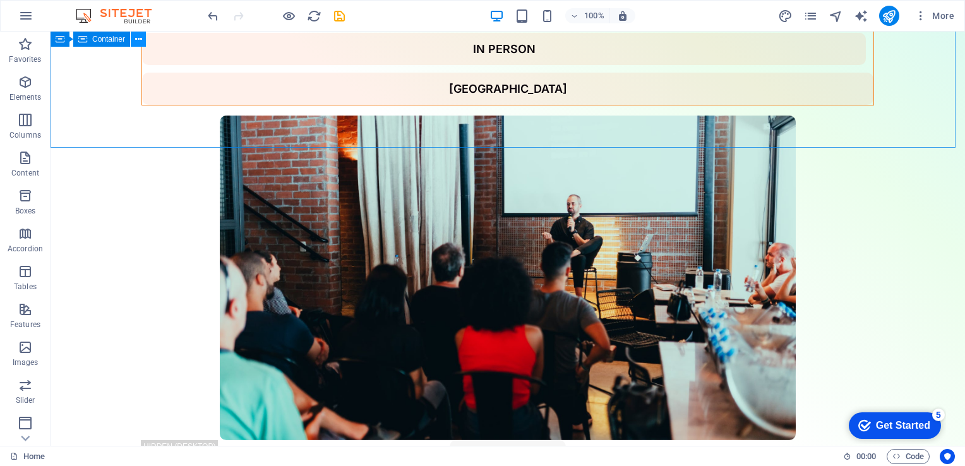
click at [142, 38] on button at bounding box center [138, 39] width 15 height 15
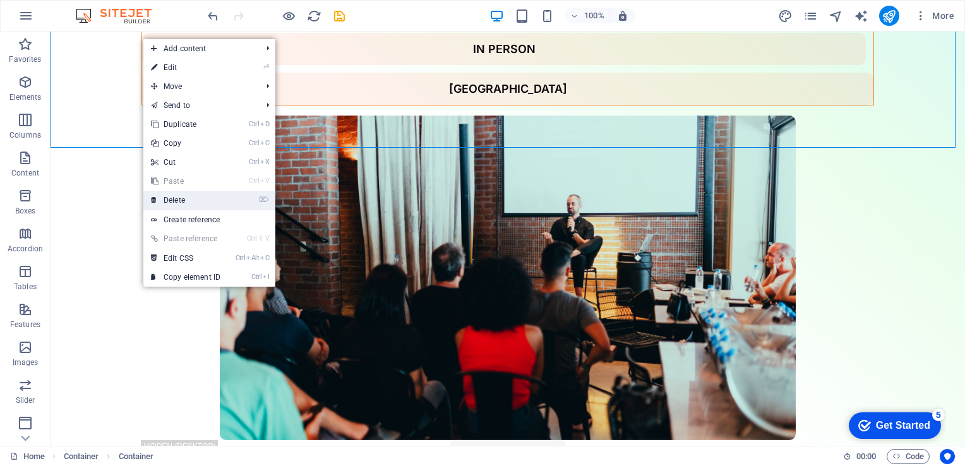
click at [230, 198] on li "⌦ Delete" at bounding box center [209, 201] width 132 height 20
drag, startPoint x: 230, startPoint y: 198, endPoint x: 196, endPoint y: 198, distance: 34.1
click at [196, 198] on li "⌦ Delete" at bounding box center [209, 201] width 132 height 20
click at [196, 198] on link "⌦ Delete" at bounding box center [185, 200] width 85 height 19
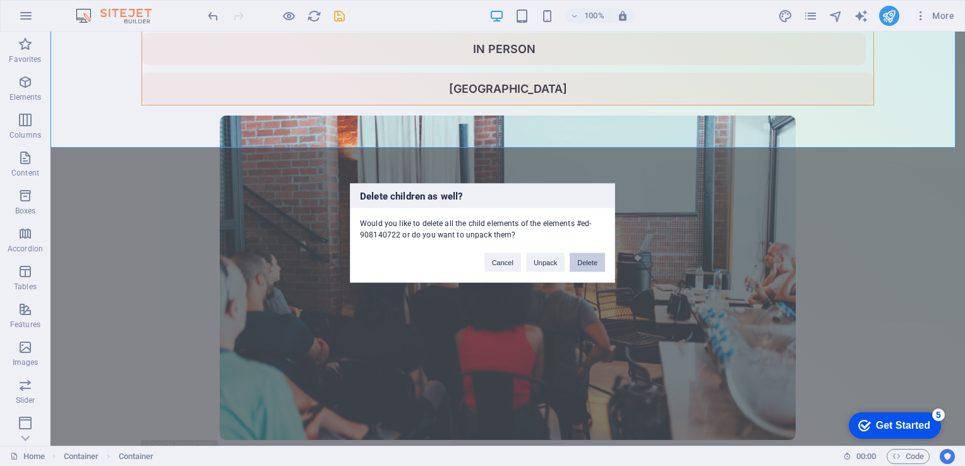
click at [595, 257] on button "Delete" at bounding box center [586, 262] width 35 height 19
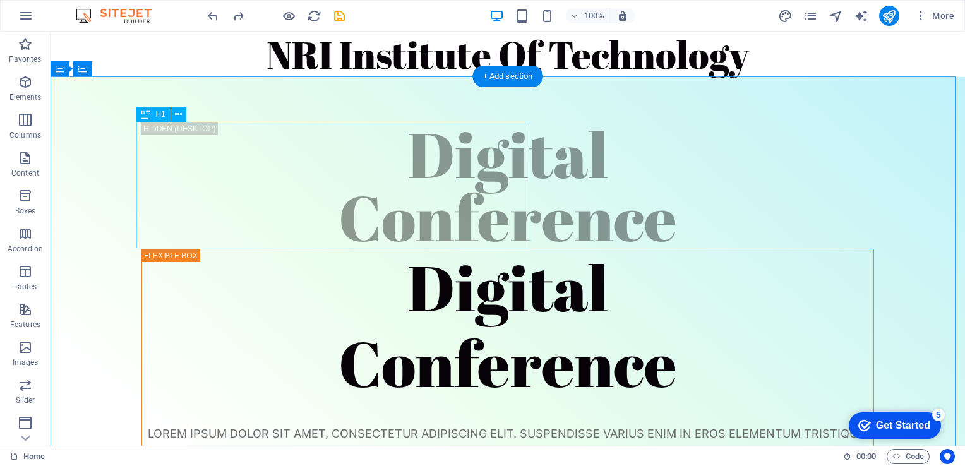
scroll to position [391, 0]
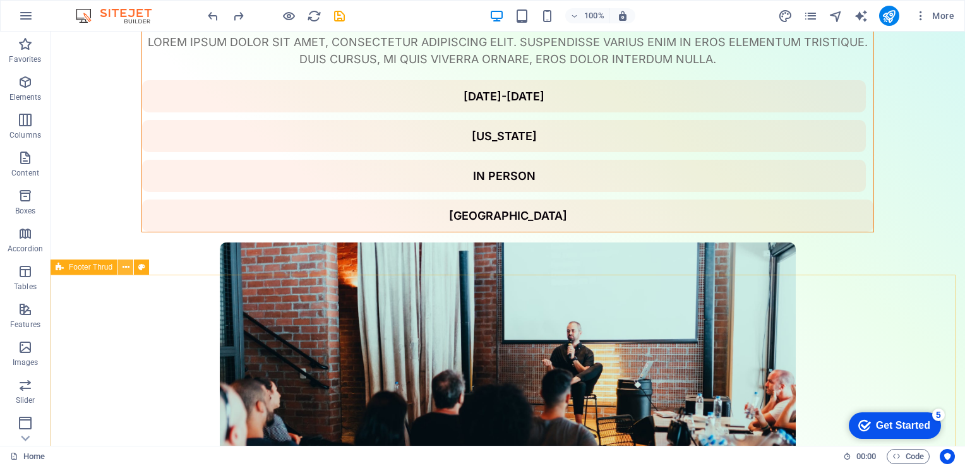
click at [129, 266] on button at bounding box center [125, 266] width 15 height 15
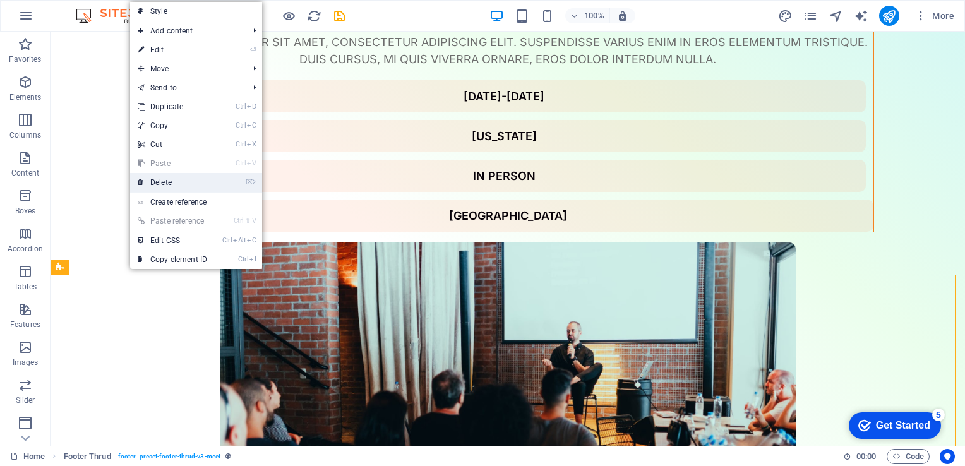
click at [225, 177] on li "⌦ Delete" at bounding box center [196, 183] width 132 height 20
click at [153, 181] on link "⌦ Delete" at bounding box center [172, 182] width 85 height 19
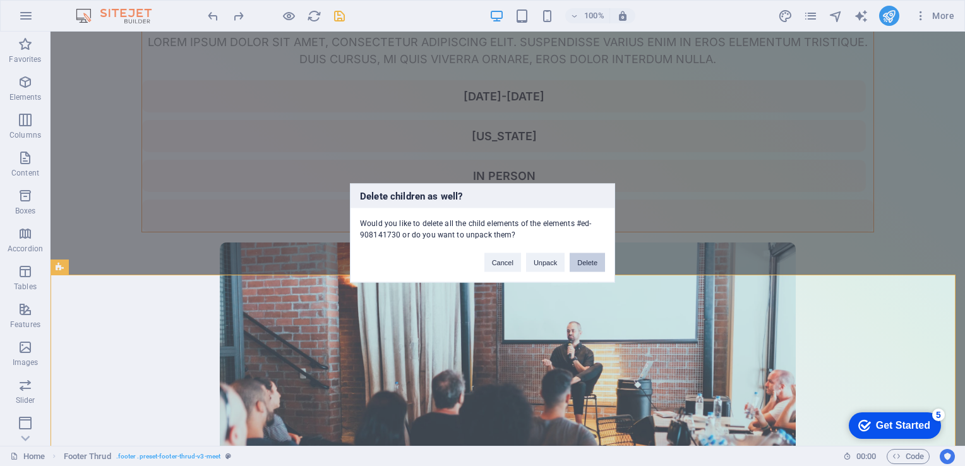
click at [581, 259] on button "Delete" at bounding box center [586, 262] width 35 height 19
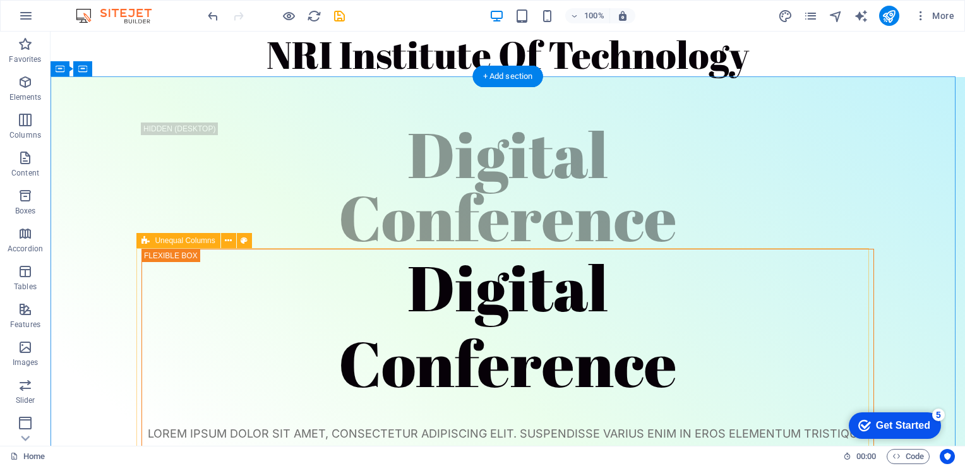
scroll to position [0, 0]
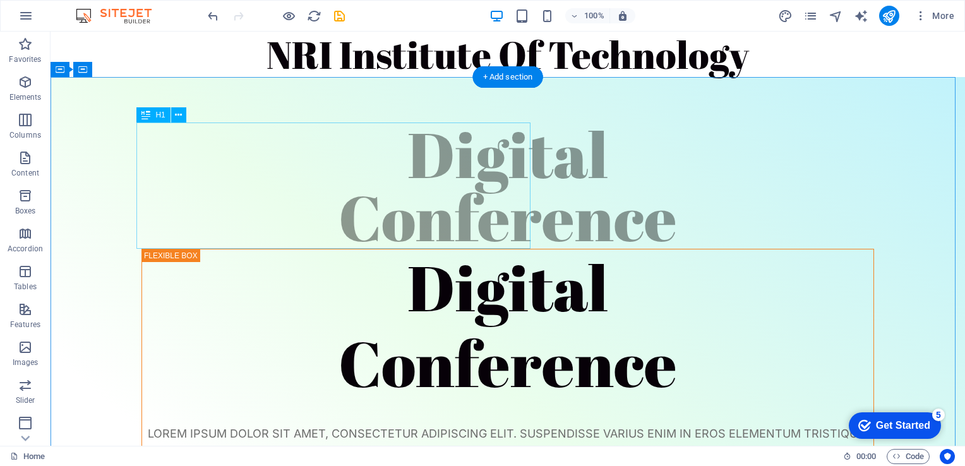
click at [424, 203] on div "Digital Conference" at bounding box center [507, 185] width 732 height 126
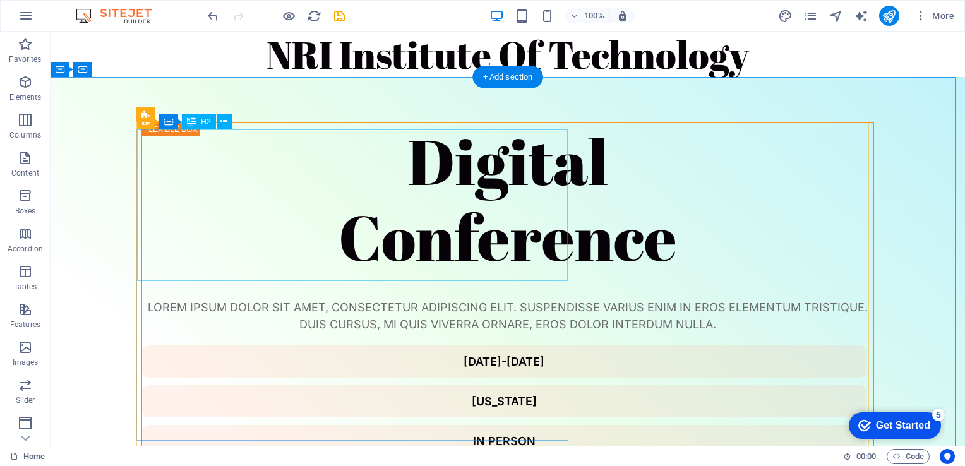
click at [424, 203] on div "Digital Conference" at bounding box center [507, 199] width 731 height 152
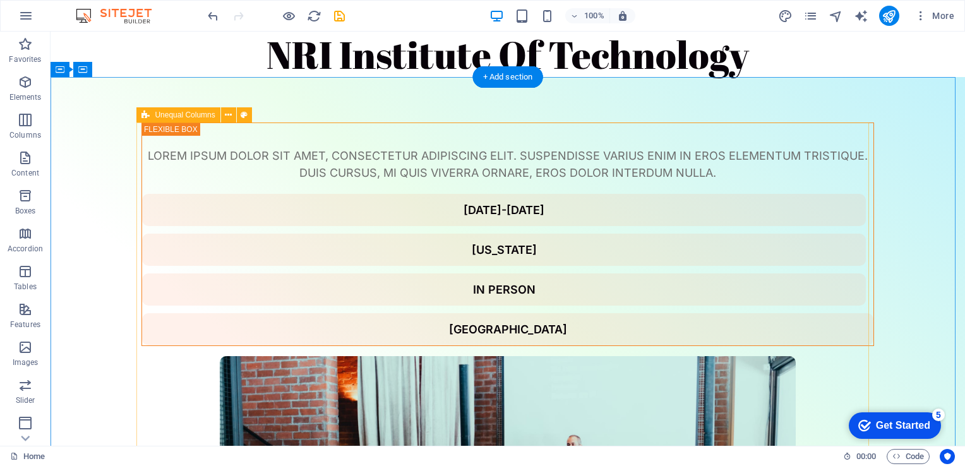
click at [424, 203] on div "Lorem ipsum dolor sit amet, consectetur adipiscing elit. Suspendisse varius eni…" at bounding box center [507, 401] width 732 height 558
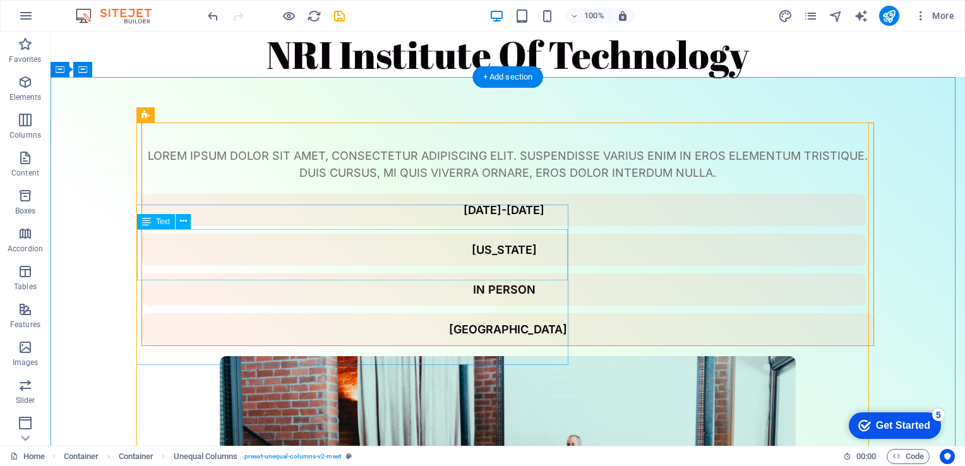
click at [419, 181] on div "Lorem ipsum dolor sit amet, consectetur adipiscing elit. Suspendisse varius eni…" at bounding box center [507, 164] width 731 height 34
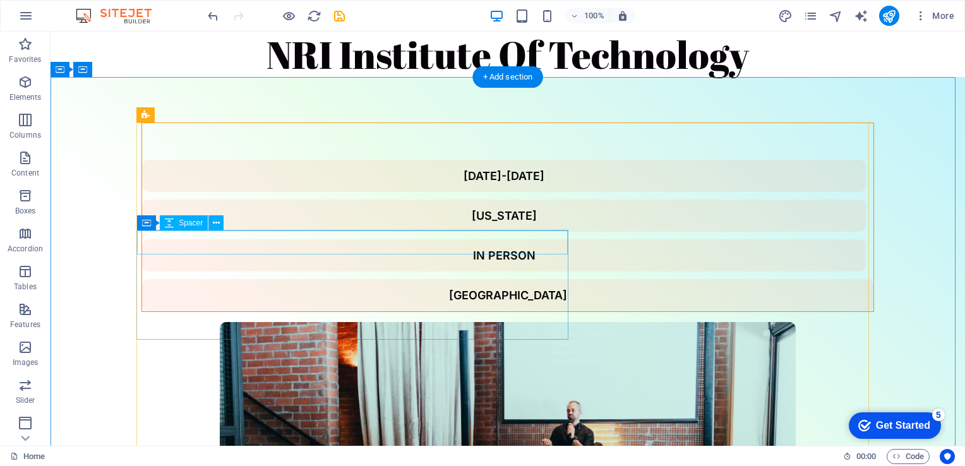
click at [419, 147] on div at bounding box center [507, 135] width 731 height 24
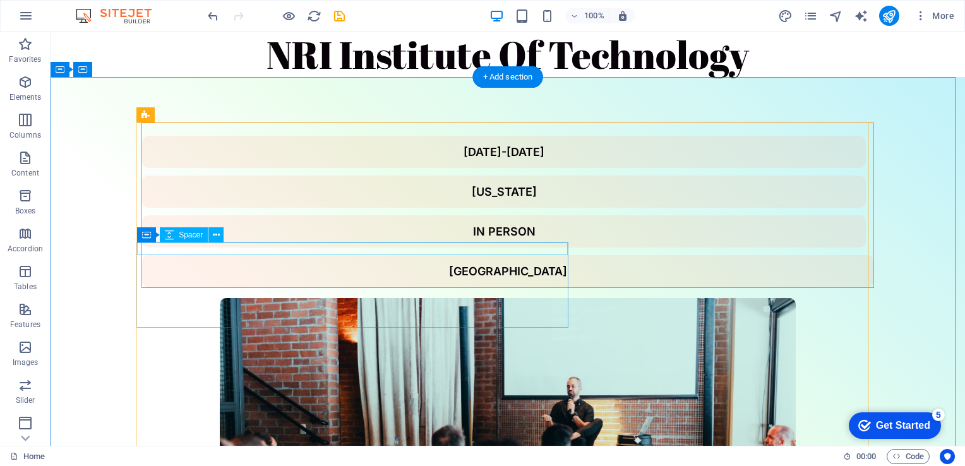
click at [424, 136] on div at bounding box center [507, 129] width 731 height 13
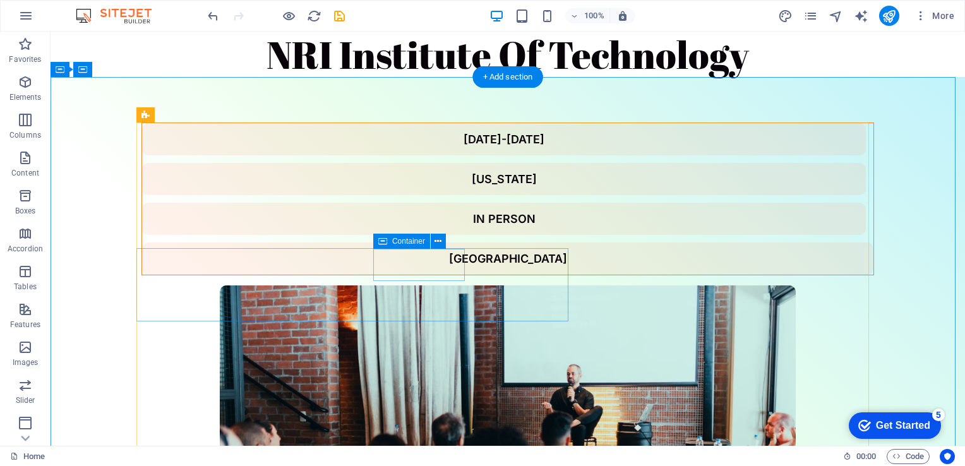
click at [425, 235] on div "In Person" at bounding box center [503, 219] width 723 height 32
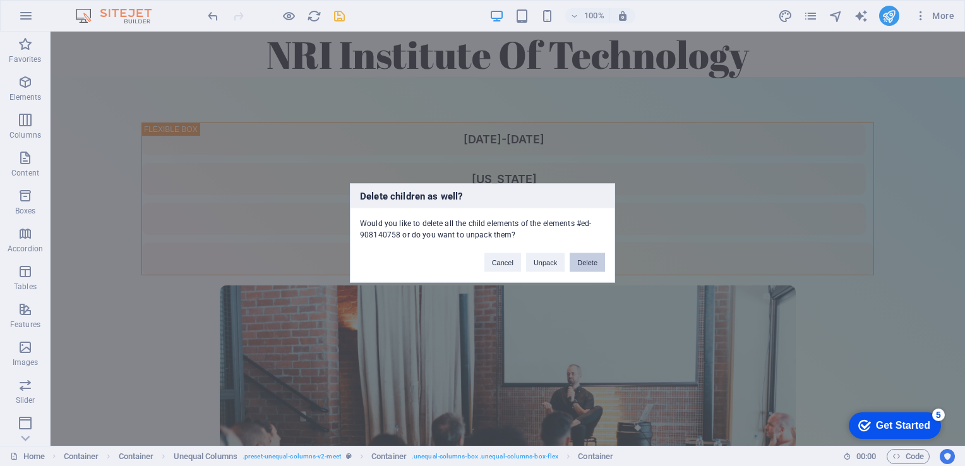
click at [587, 253] on button "Delete" at bounding box center [586, 262] width 35 height 19
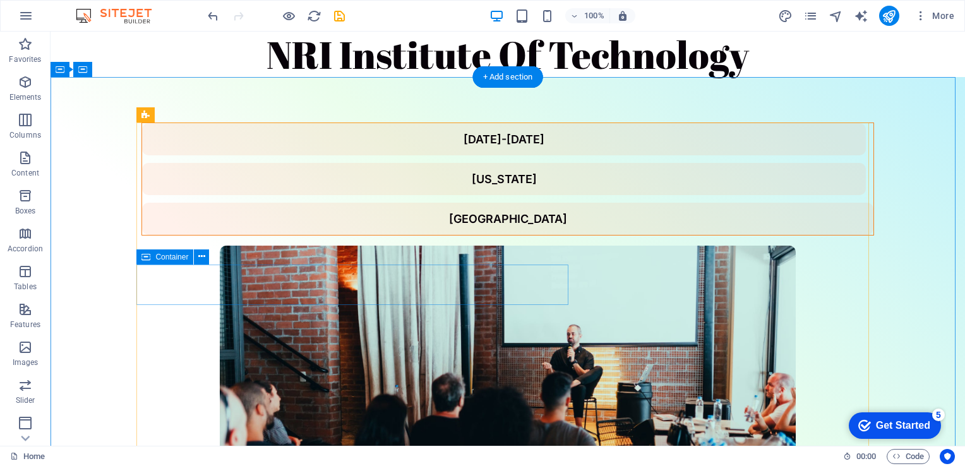
click at [513, 235] on div "[DATE]-[DATE] [US_STATE][GEOGRAPHIC_DATA]" at bounding box center [507, 178] width 732 height 113
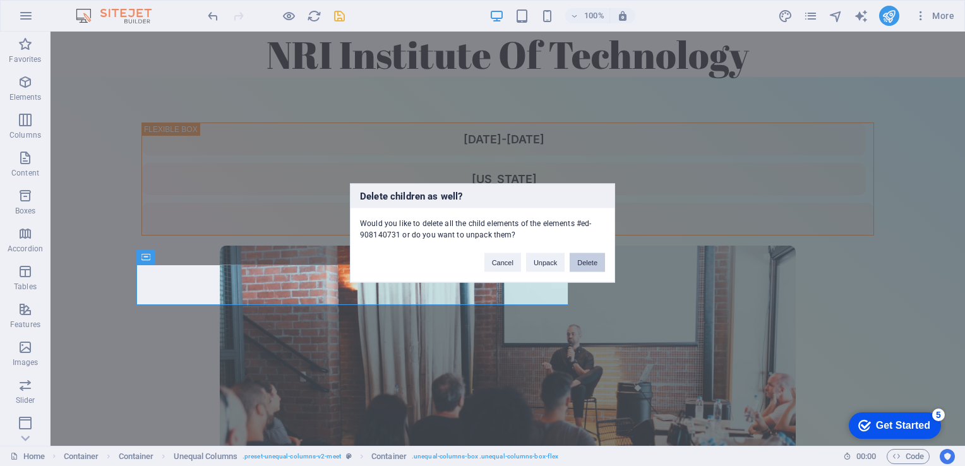
click at [589, 261] on button "Delete" at bounding box center [586, 262] width 35 height 19
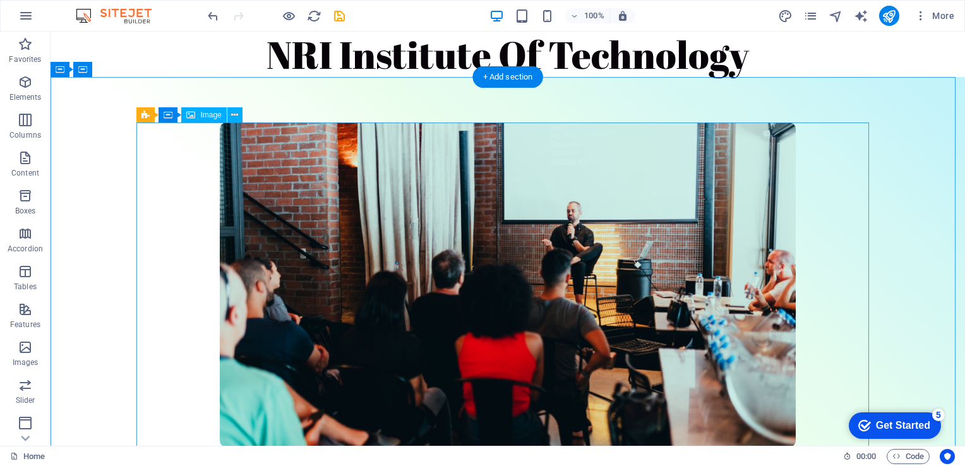
click at [548, 263] on figure at bounding box center [507, 284] width 732 height 324
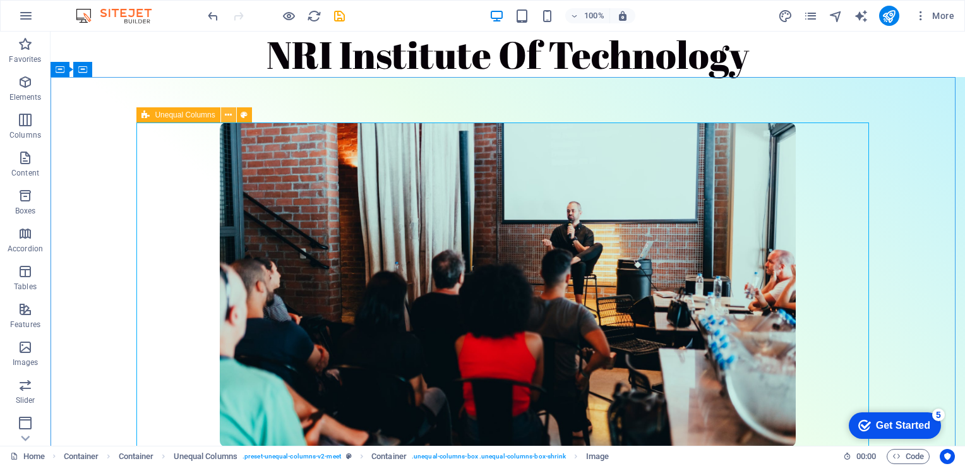
click at [232, 112] on icon at bounding box center [228, 115] width 7 height 13
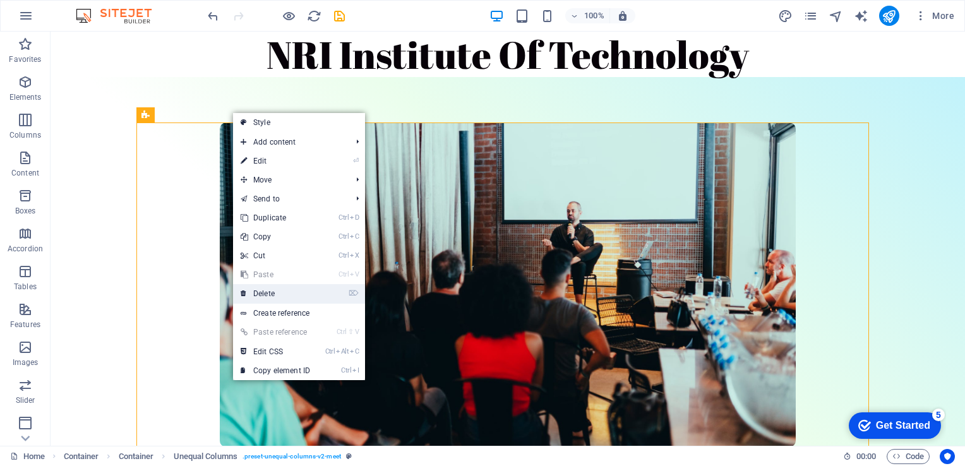
click at [295, 297] on link "⌦ Delete" at bounding box center [275, 293] width 85 height 19
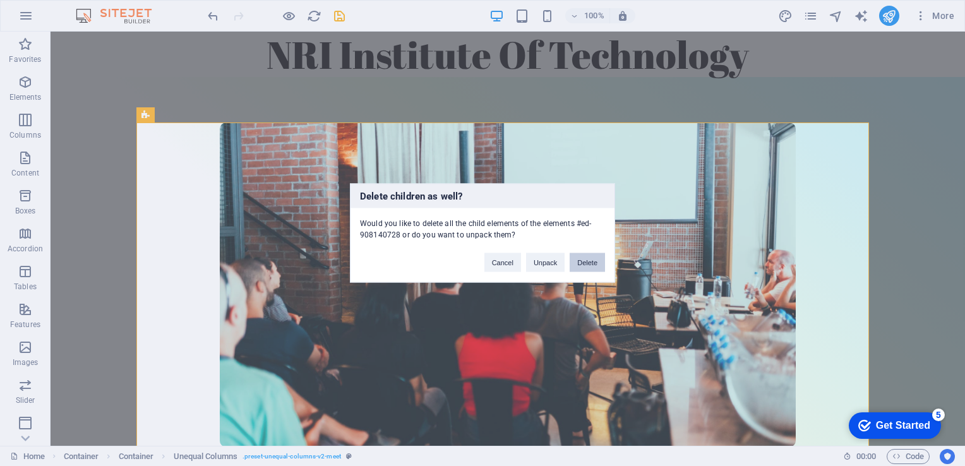
click at [593, 263] on button "Delete" at bounding box center [586, 262] width 35 height 19
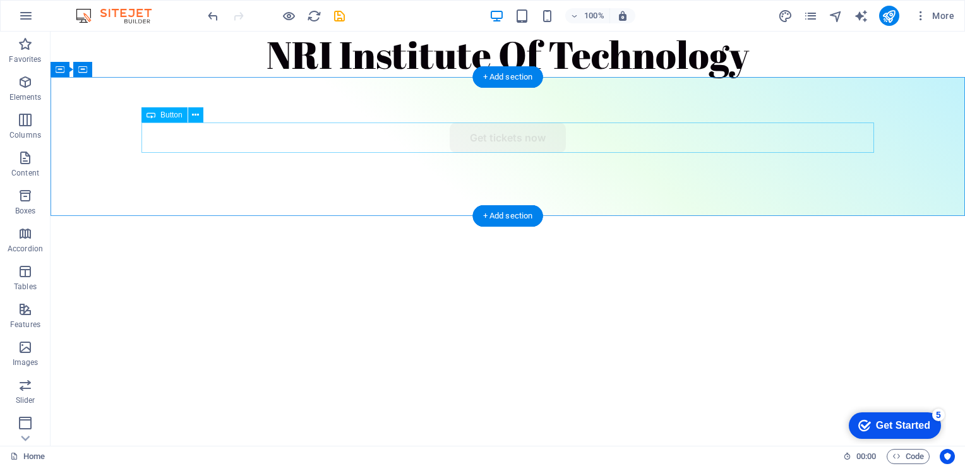
click at [503, 133] on div "Get tickets now" at bounding box center [507, 137] width 732 height 30
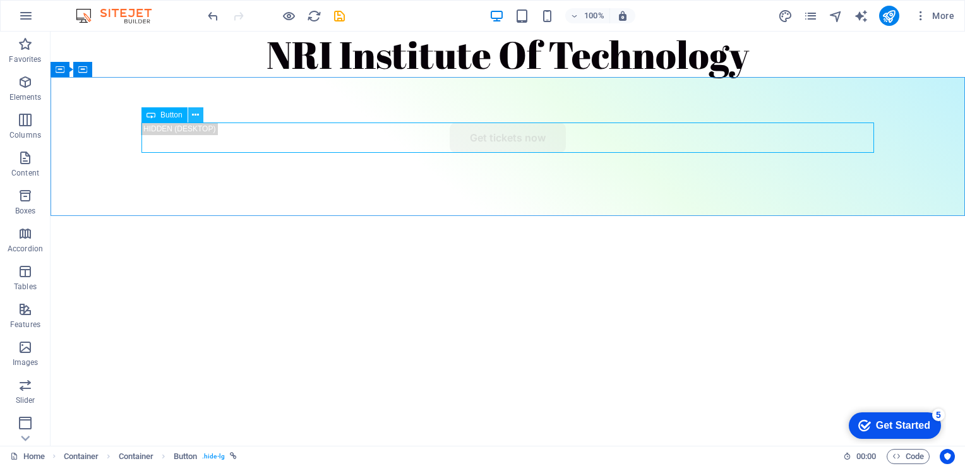
click at [197, 110] on icon at bounding box center [195, 115] width 7 height 13
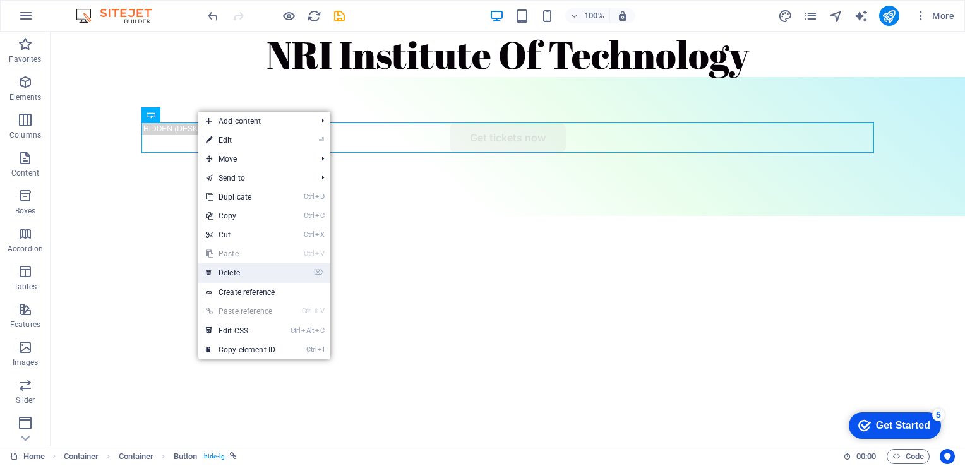
click at [235, 275] on link "⌦ Delete" at bounding box center [240, 272] width 85 height 19
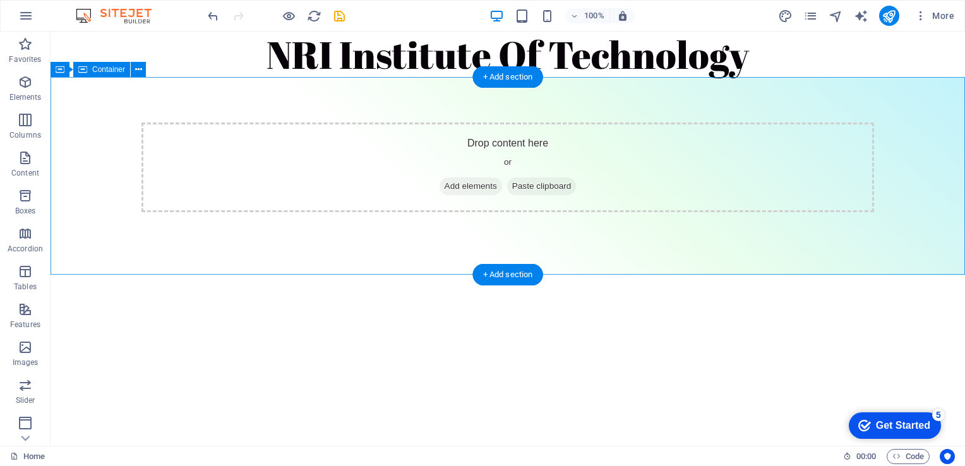
click at [461, 187] on span "Add elements" at bounding box center [470, 186] width 62 height 18
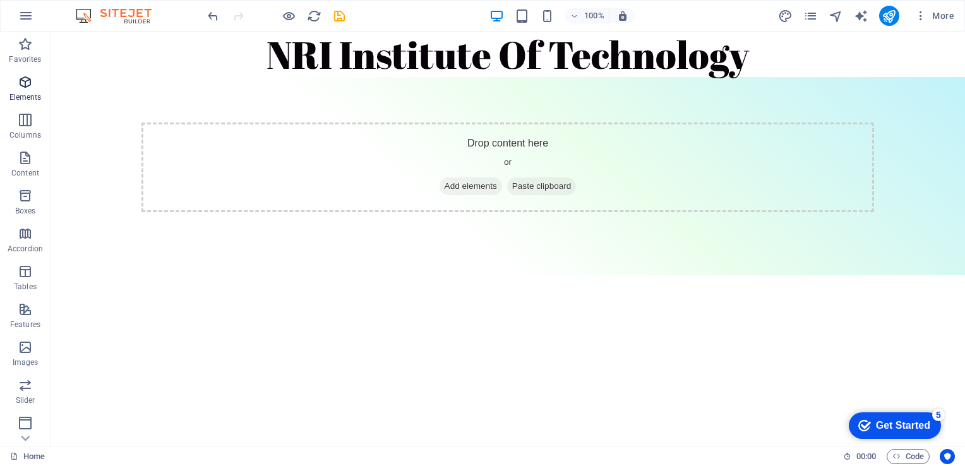
click at [23, 87] on icon "button" at bounding box center [25, 81] width 15 height 15
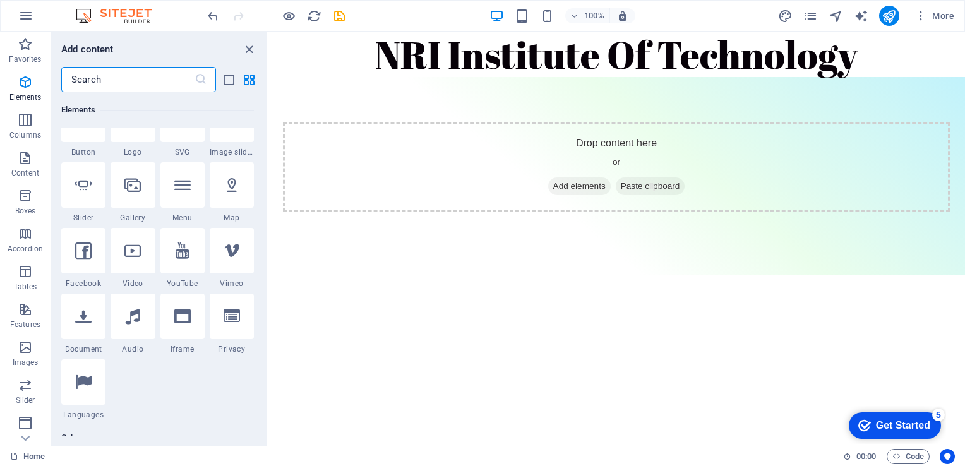
scroll to position [300, 0]
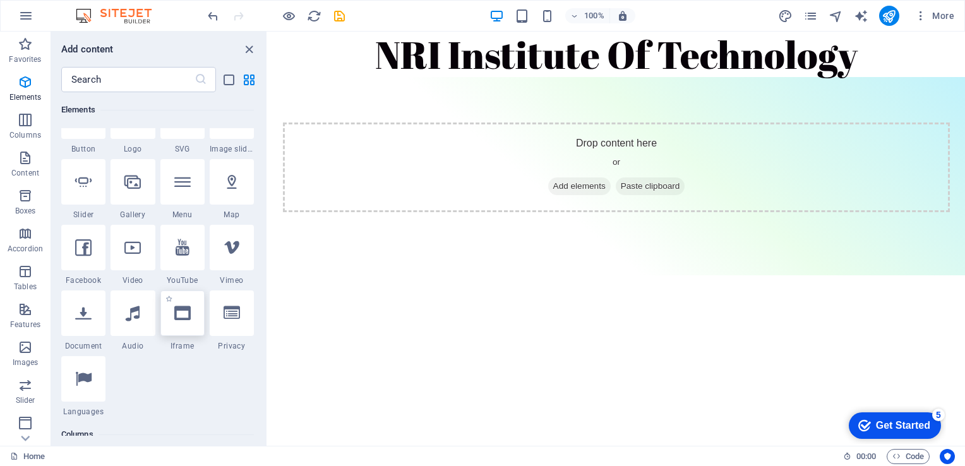
click at [184, 318] on icon at bounding box center [182, 313] width 16 height 16
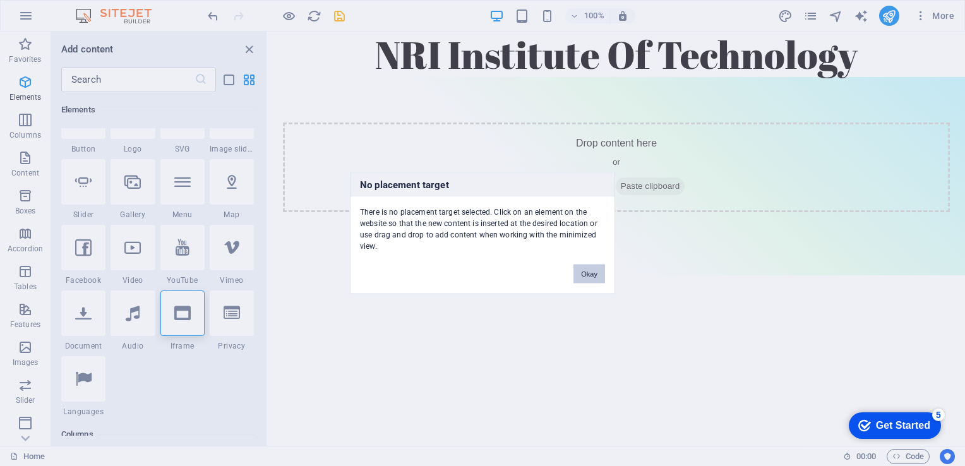
click at [586, 273] on button "Okay" at bounding box center [589, 274] width 32 height 19
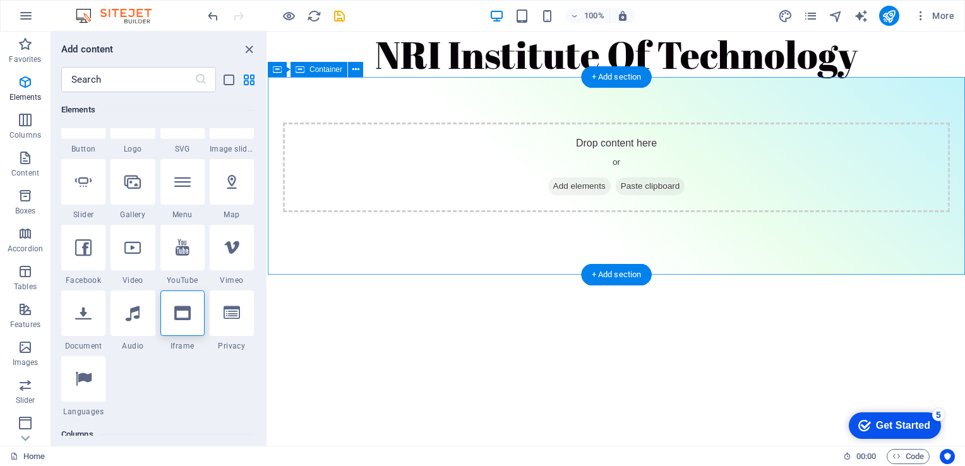
click at [511, 176] on div "Drop content here or Add elements Paste clipboard" at bounding box center [616, 167] width 667 height 90
click at [530, 227] on div "Drop content here or Add elements Paste clipboard" at bounding box center [616, 176] width 697 height 198
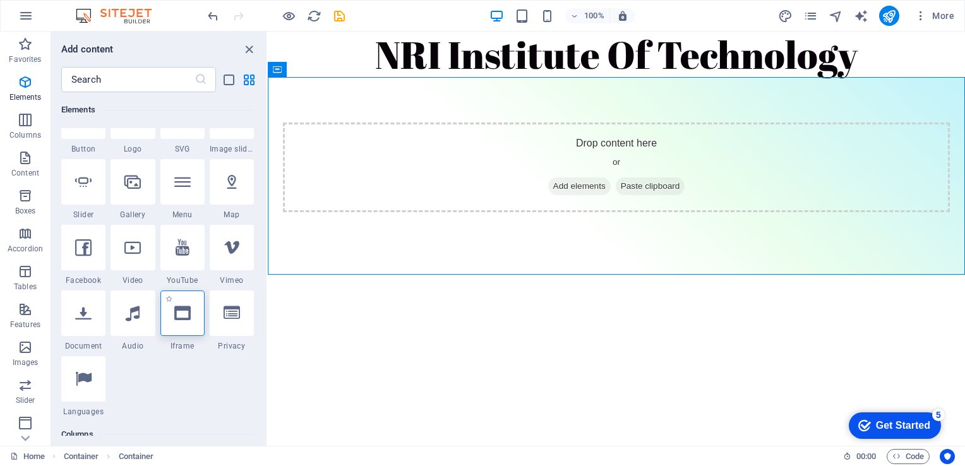
click at [191, 314] on div at bounding box center [182, 312] width 44 height 45
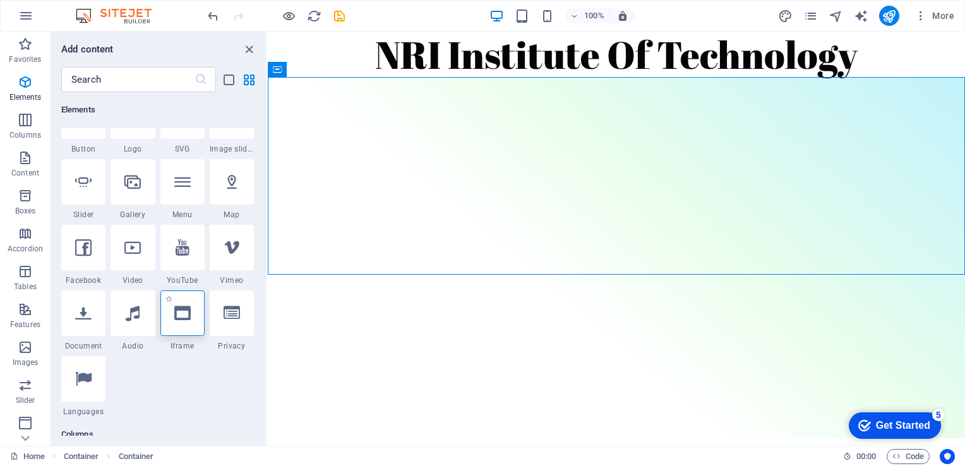
select select "%"
select select "px"
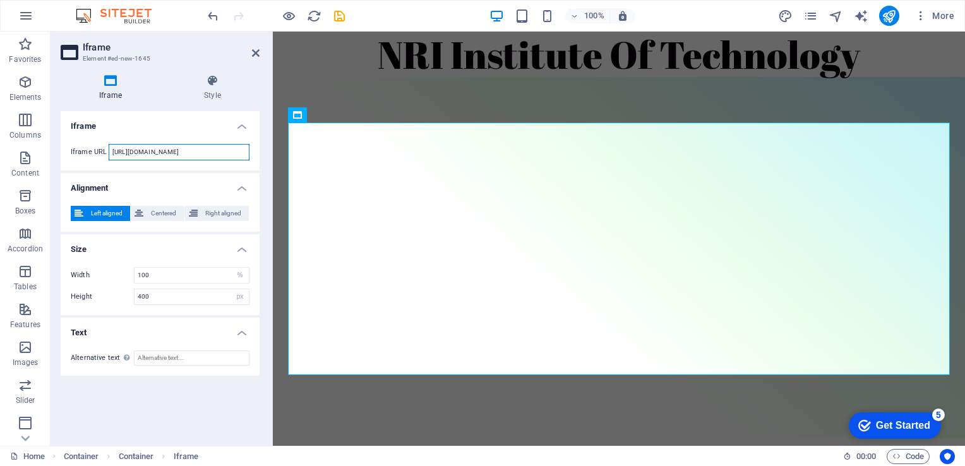
click at [217, 148] on input "[URL][DOMAIN_NAME]" at bounding box center [179, 152] width 141 height 16
paste input "[TECHNICAL_ID][URL]"
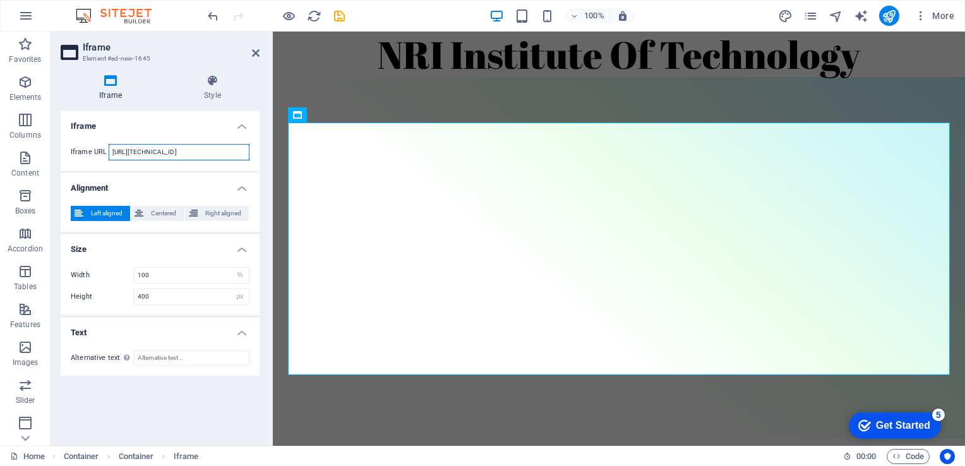
type input "[URL][TECHNICAL_ID]"
click at [942, 13] on span "More" at bounding box center [934, 15] width 40 height 13
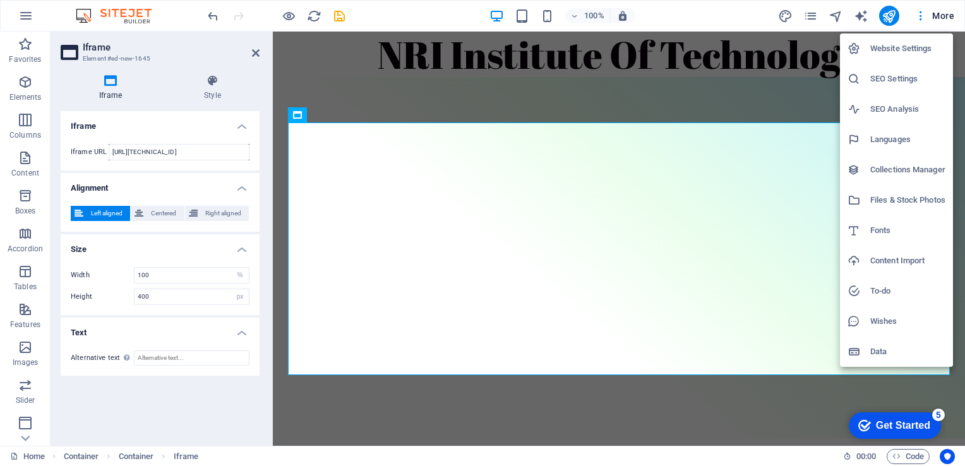
click at [922, 47] on h6 "Website Settings" at bounding box center [907, 48] width 75 height 15
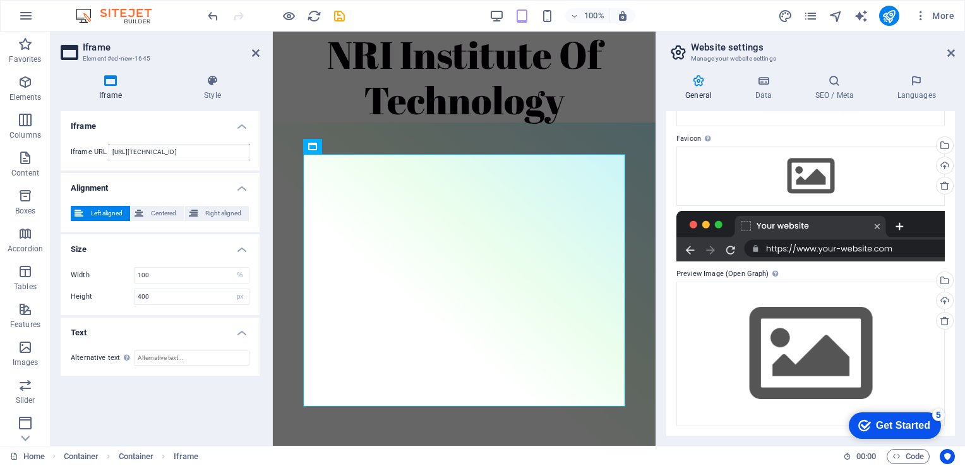
scroll to position [146, 0]
click at [876, 254] on div at bounding box center [810, 236] width 268 height 51
click at [951, 54] on icon at bounding box center [951, 53] width 8 height 10
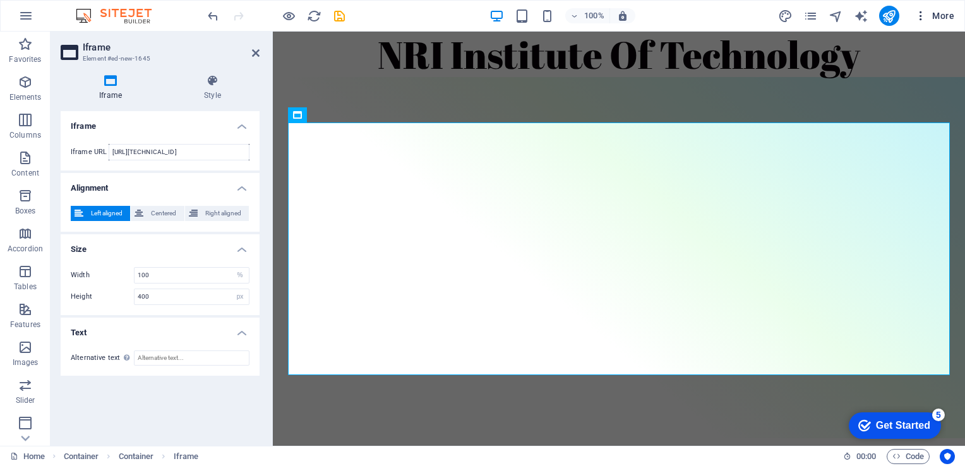
click at [937, 20] on span "More" at bounding box center [934, 15] width 40 height 13
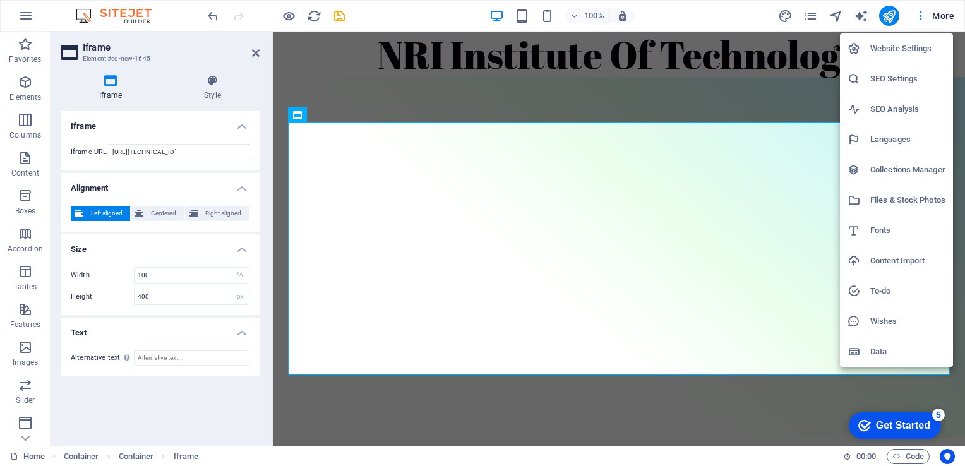
click at [737, 229] on div at bounding box center [482, 233] width 965 height 466
